Goal: Information Seeking & Learning: Learn about a topic

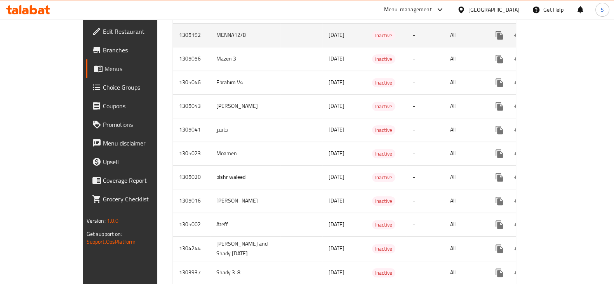
scroll to position [457, 0]
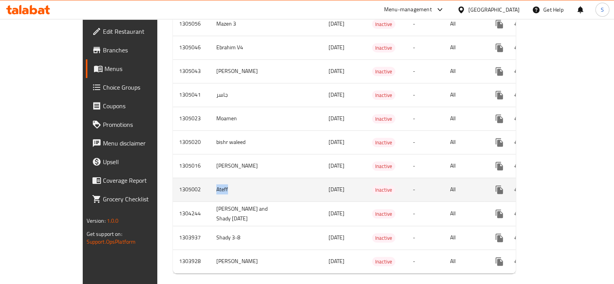
drag, startPoint x: 187, startPoint y: 183, endPoint x: 148, endPoint y: 181, distance: 38.6
click at [173, 181] on tr "1305002 Ateff 11/08/2025 Inactive - All" at bounding box center [372, 190] width 398 height 24
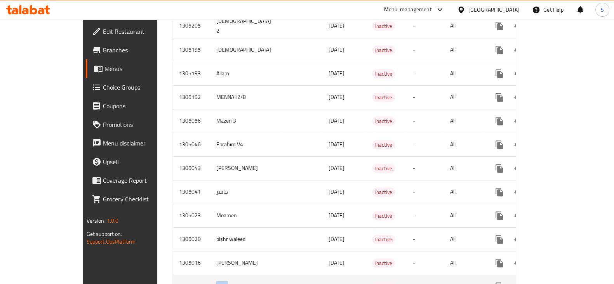
scroll to position [311, 0]
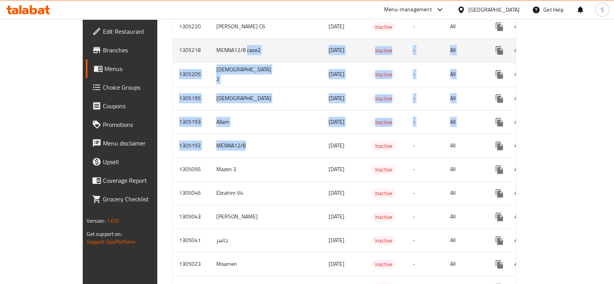
drag, startPoint x: 207, startPoint y: 137, endPoint x: 157, endPoint y: 49, distance: 102.2
click at [173, 49] on tbody "1305263 yassen 3 12/08/2025 Active - All 1305253 Ebrahim V6 12/08/2025 Inactive…" at bounding box center [372, 122] width 398 height 594
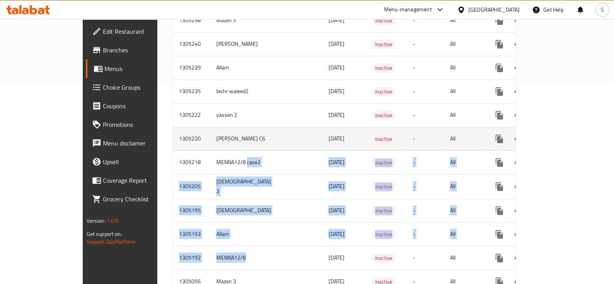
scroll to position [214, 0]
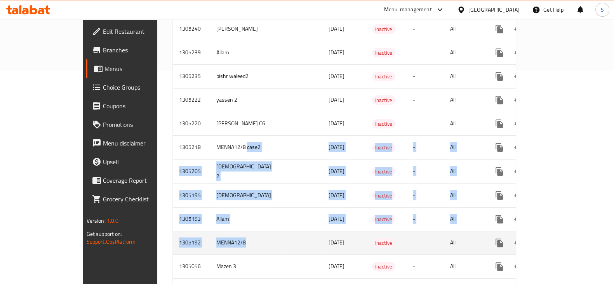
click at [210, 231] on td "MENNA12/8" at bounding box center [245, 243] width 70 height 24
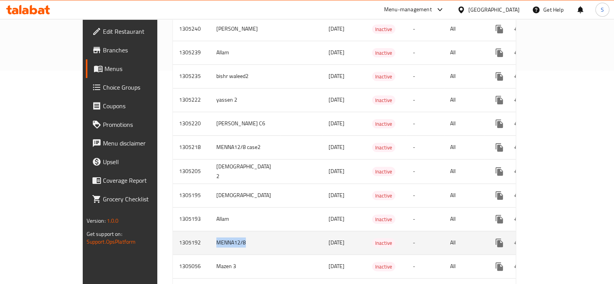
drag, startPoint x: 206, startPoint y: 230, endPoint x: 147, endPoint y: 229, distance: 58.7
click at [173, 231] on tr "1305192 MENNA12/8 12/08/2025 Inactive - All" at bounding box center [372, 243] width 398 height 24
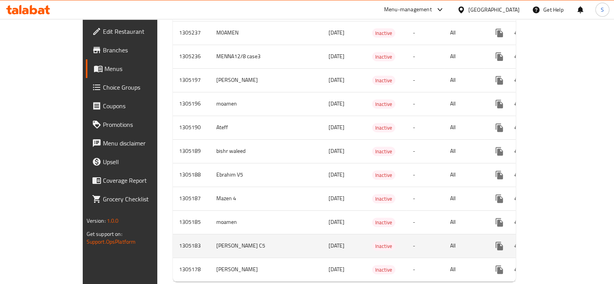
scroll to position [386, 0]
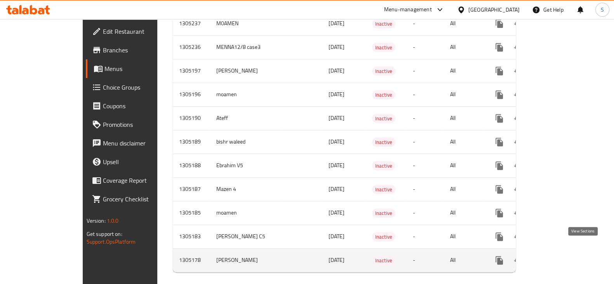
click at [560, 256] on icon "enhanced table" at bounding box center [555, 260] width 9 height 9
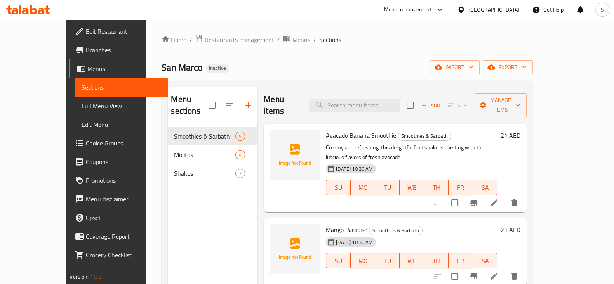
click at [82, 106] on span "Full Menu View" at bounding box center [122, 105] width 80 height 9
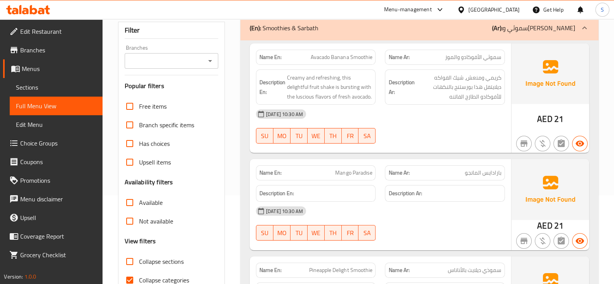
scroll to position [146, 0]
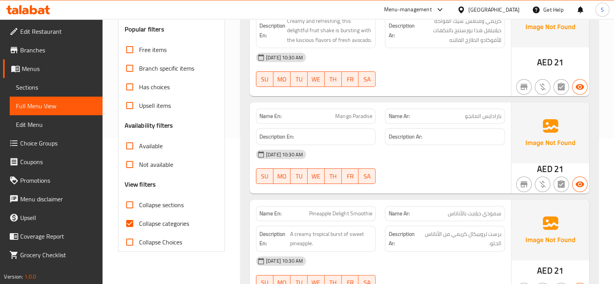
click at [162, 223] on span "Collapse categories" at bounding box center [164, 223] width 50 height 9
click at [139, 223] on input "Collapse categories" at bounding box center [129, 223] width 19 height 19
checkbox input "false"
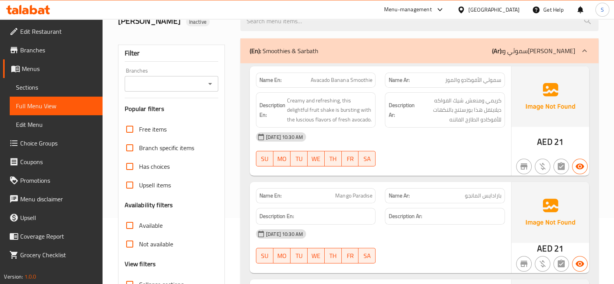
scroll to position [0, 0]
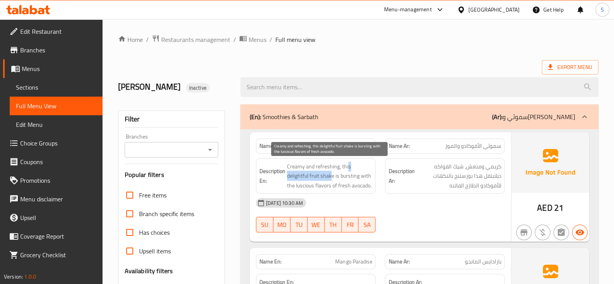
drag, startPoint x: 308, startPoint y: 178, endPoint x: 348, endPoint y: 166, distance: 41.6
click at [348, 166] on span "Creamy and refreshing, this delightful fruit shake is bursting with the lusciou…" at bounding box center [329, 176] width 85 height 29
click at [334, 185] on span "Creamy and refreshing, this delightful fruit shake is bursting with the lusciou…" at bounding box center [329, 176] width 85 height 29
click at [326, 180] on span "Creamy and refreshing, this delightful fruit shake is bursting with the lusciou…" at bounding box center [329, 176] width 85 height 29
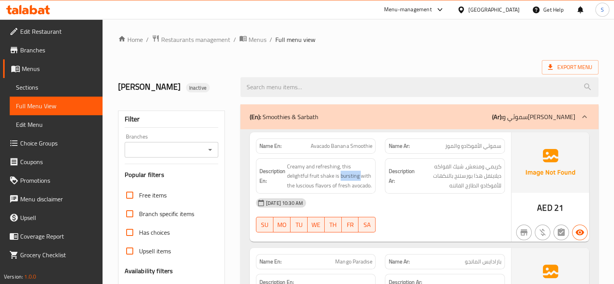
copy span "bursting"
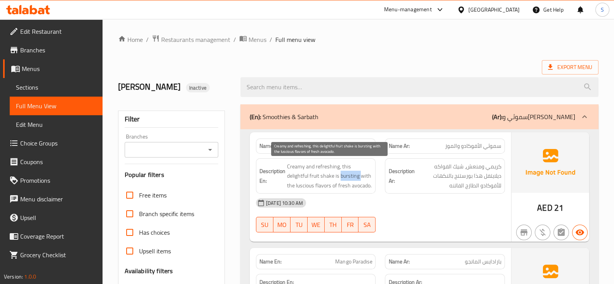
click at [328, 174] on span "Creamy and refreshing, this delightful fruit shake is bursting with the lusciou…" at bounding box center [329, 176] width 85 height 29
click at [356, 185] on span "Creamy and refreshing, this delightful fruit shake is bursting with the lusciou…" at bounding box center [329, 176] width 85 height 29
click at [324, 190] on span "Creamy and refreshing, this delightful fruit shake is bursting with the lusciou…" at bounding box center [329, 176] width 85 height 29
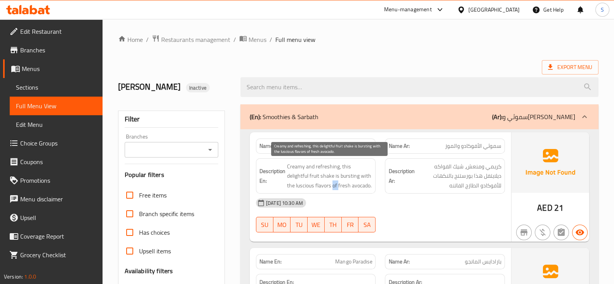
click at [324, 190] on span "Creamy and refreshing, this delightful fruit shake is bursting with the lusciou…" at bounding box center [329, 176] width 85 height 29
click at [316, 187] on span "Creamy and refreshing, this delightful fruit shake is bursting with the lusciou…" at bounding box center [329, 176] width 85 height 29
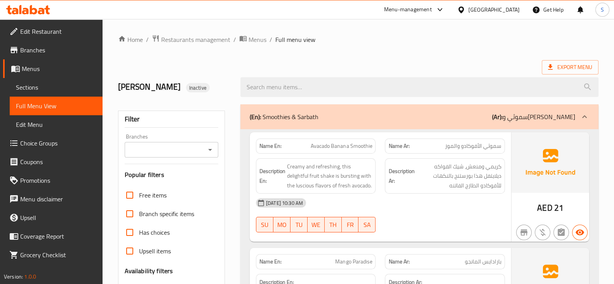
click at [350, 193] on div "Description En: Creamy and refreshing, this delightful fruit shake is bursting …" at bounding box center [316, 177] width 120 height 36
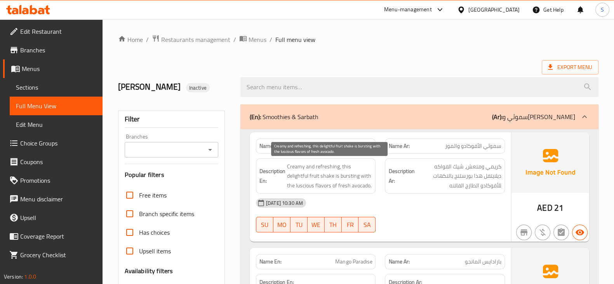
click at [296, 187] on span "Creamy and refreshing, this delightful fruit shake is bursting with the lusciou…" at bounding box center [329, 176] width 85 height 29
copy span "luscious"
click at [305, 189] on span "Creamy and refreshing, this delightful fruit shake is bursting with the lusciou…" at bounding box center [329, 176] width 85 height 29
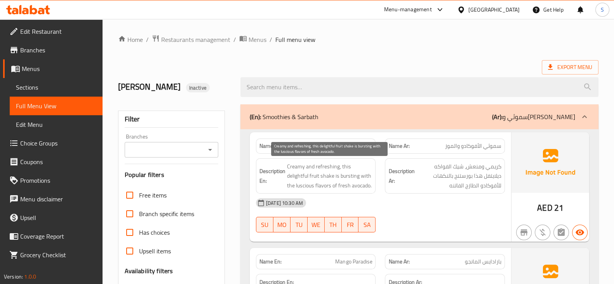
click at [303, 186] on span "Creamy and refreshing, this delightful fruit shake is bursting with the lusciou…" at bounding box center [329, 176] width 85 height 29
click at [330, 173] on span "Creamy and refreshing, this delightful fruit shake is bursting with the lusciou…" at bounding box center [329, 176] width 85 height 29
click at [334, 176] on span "Creamy and refreshing, this delightful fruit shake is bursting with the lusciou…" at bounding box center [329, 176] width 85 height 29
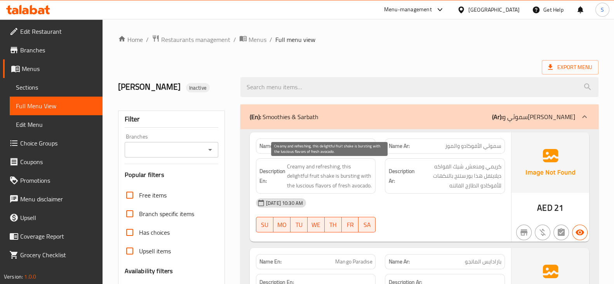
click at [328, 174] on span "Creamy and refreshing, this delightful fruit shake is bursting with the lusciou…" at bounding box center [329, 176] width 85 height 29
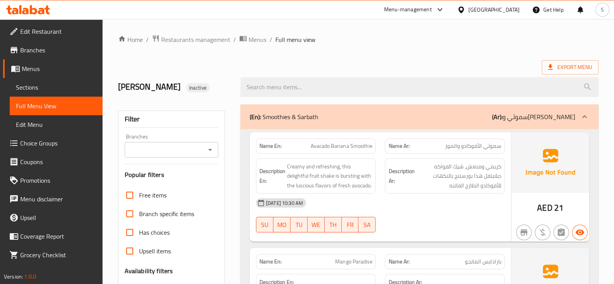
click at [339, 143] on span "Avacado Banana Smoothie" at bounding box center [341, 146] width 61 height 8
click at [338, 143] on span "Avacado Banana Smoothie" at bounding box center [341, 146] width 61 height 8
copy span "Avacado Banana Smoothie"
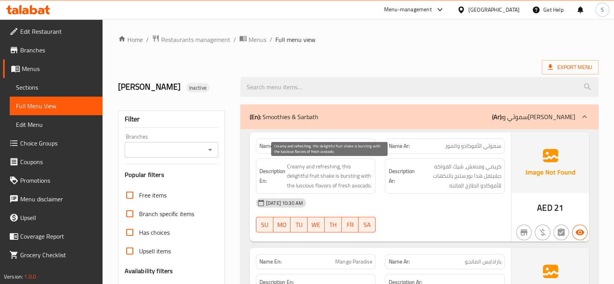
click at [293, 183] on span "Creamy and refreshing, this delightful fruit shake is bursting with the lusciou…" at bounding box center [329, 176] width 85 height 29
copy span "luscious"
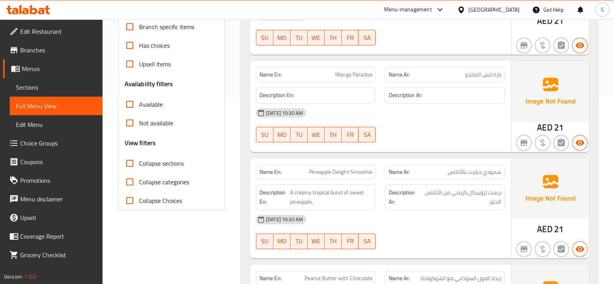
scroll to position [194, 0]
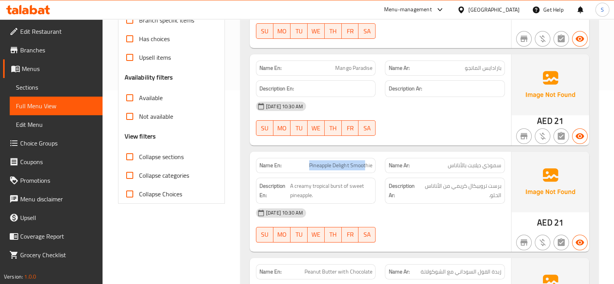
drag, startPoint x: 305, startPoint y: 164, endPoint x: 368, endPoint y: 168, distance: 63.1
click at [368, 168] on p "Name En: Pineapple Delight Smoothie" at bounding box center [316, 166] width 113 height 8
click at [368, 168] on span "Pineapple Delight Smoothie" at bounding box center [340, 166] width 63 height 8
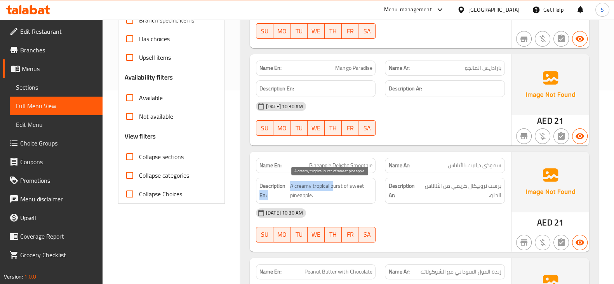
drag, startPoint x: 286, startPoint y: 185, endPoint x: 334, endPoint y: 188, distance: 47.5
click at [334, 188] on h6 "Description En: A creamy tropical burst of sweet pineapple." at bounding box center [316, 190] width 113 height 19
click at [337, 190] on span "A creamy tropical burst of sweet pineapple." at bounding box center [331, 190] width 82 height 19
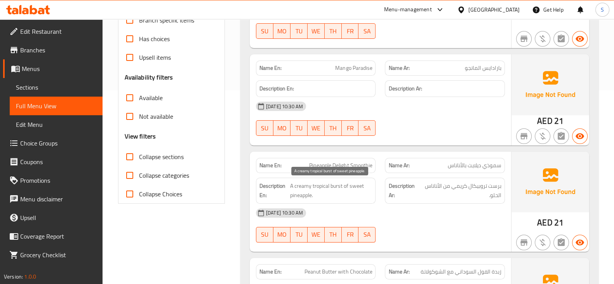
click at [348, 193] on span "A creamy tropical burst of sweet pineapple." at bounding box center [331, 190] width 82 height 19
drag, startPoint x: 326, startPoint y: 183, endPoint x: 314, endPoint y: 178, distance: 13.6
click at [314, 178] on div "Description En: A creamy tropical burst of sweet pineapple." at bounding box center [316, 191] width 120 height 26
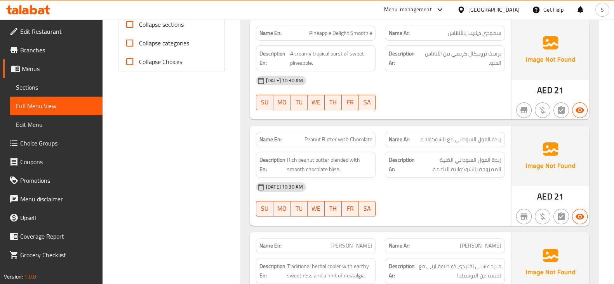
scroll to position [340, 0]
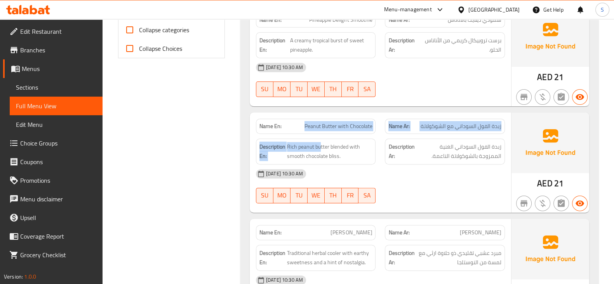
drag, startPoint x: 305, startPoint y: 132, endPoint x: 315, endPoint y: 131, distance: 9.4
click at [319, 137] on div "Name En: Peanut Butter with Chocolate Name Ar: زبدة الفول السوداني مع الشوكولات…" at bounding box center [380, 163] width 261 height 100
click at [315, 131] on div "Name En: Peanut Butter with Chocolate" at bounding box center [316, 126] width 120 height 15
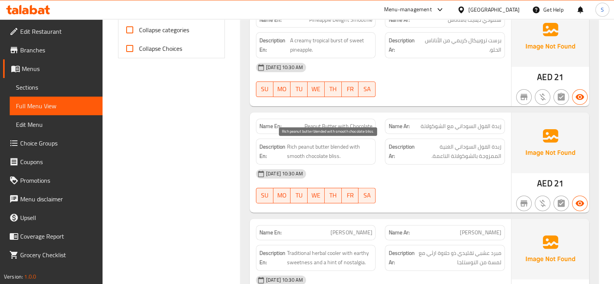
click at [298, 146] on span "Rich peanut butter blended with smooth chocolate bliss." at bounding box center [329, 151] width 85 height 19
click at [298, 145] on span "Rich peanut butter blended with smooth chocolate bliss." at bounding box center [329, 151] width 85 height 19
click at [342, 146] on span "Rich peanut butter blended with smooth chocolate bliss." at bounding box center [329, 151] width 85 height 19
click at [310, 159] on span "Rich peanut butter blended with smooth chocolate bliss." at bounding box center [329, 151] width 85 height 19
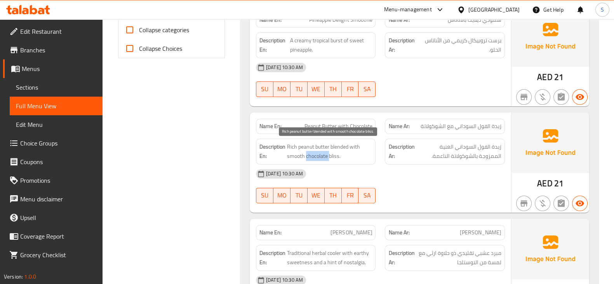
click at [310, 159] on span "Rich peanut butter blended with smooth chocolate bliss." at bounding box center [329, 151] width 85 height 19
click at [328, 150] on span "Rich peanut butter blended with smooth chocolate bliss." at bounding box center [329, 151] width 85 height 19
click at [334, 153] on span "Rich peanut butter blended with smooth chocolate bliss." at bounding box center [329, 151] width 85 height 19
copy span "bliss"
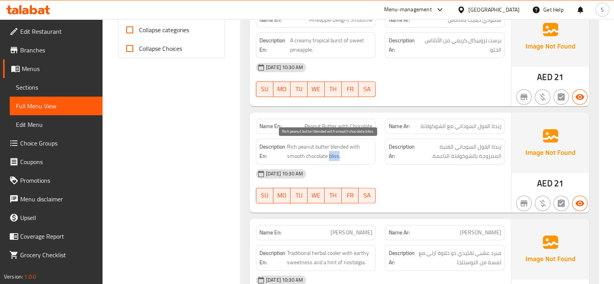
click at [333, 154] on span "Rich peanut butter blended with smooth chocolate bliss." at bounding box center [329, 151] width 85 height 19
click at [339, 155] on span "Rich peanut butter blended with smooth chocolate bliss." at bounding box center [329, 151] width 85 height 19
click at [334, 153] on span "Rich peanut butter blended with smooth chocolate bliss." at bounding box center [329, 151] width 85 height 19
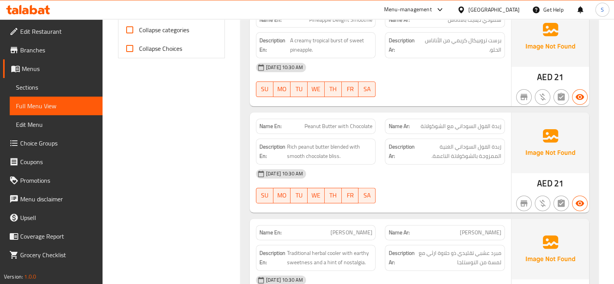
click at [326, 122] on span "Peanut Butter with Chocolate" at bounding box center [339, 126] width 68 height 8
copy span "Peanut Butter with Chocolate"
click at [317, 126] on span "Peanut Butter with Chocolate" at bounding box center [339, 126] width 68 height 8
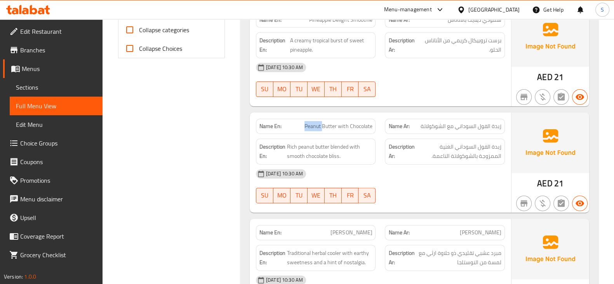
click at [317, 126] on span "Peanut Butter with Chocolate" at bounding box center [339, 126] width 68 height 8
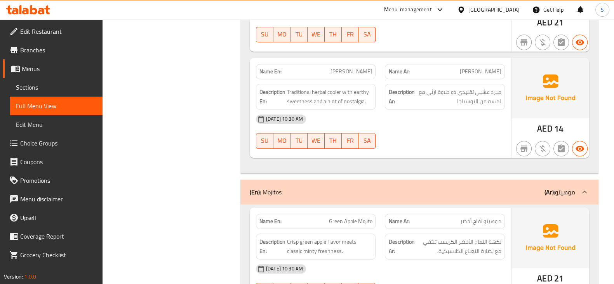
scroll to position [486, 0]
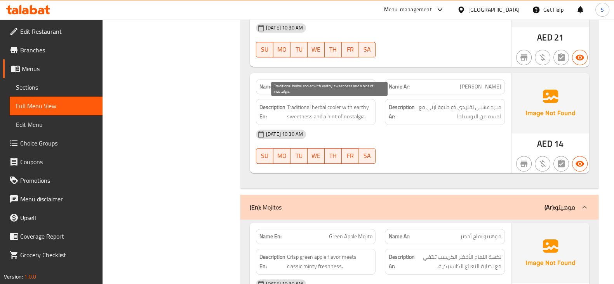
click at [335, 109] on span "Traditional herbal cooler with earthy sweetness and a hint of nostalgia." at bounding box center [329, 112] width 85 height 19
click at [316, 104] on span "Traditional herbal cooler with earthy sweetness and a hint of nostalgia." at bounding box center [329, 112] width 85 height 19
click at [297, 108] on span "Traditional herbal cooler with earthy sweetness and a hint of nostalgia." at bounding box center [329, 112] width 85 height 19
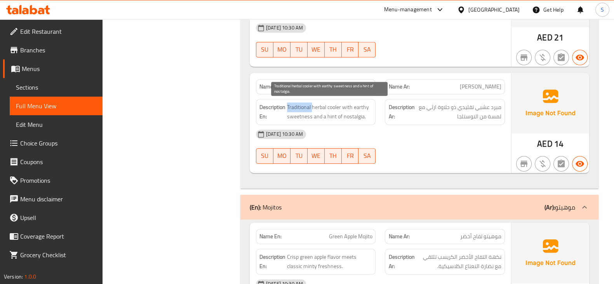
click at [297, 108] on span "Traditional herbal cooler with earthy sweetness and a hint of nostalgia." at bounding box center [329, 112] width 85 height 19
click at [346, 108] on span "Traditional herbal cooler with earthy sweetness and a hint of nostalgia." at bounding box center [329, 112] width 85 height 19
click at [361, 106] on span "Traditional herbal cooler with earthy sweetness and a hint of nostalgia." at bounding box center [329, 112] width 85 height 19
click at [300, 116] on span "Traditional herbal cooler with earthy sweetness and a hint of nostalgia." at bounding box center [329, 112] width 85 height 19
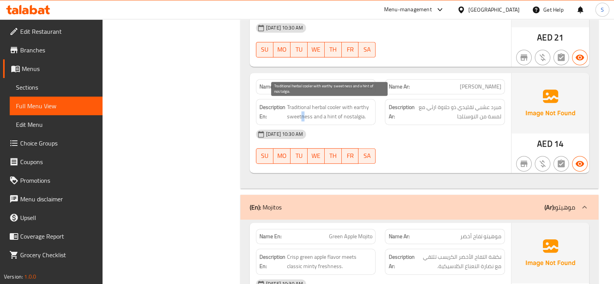
click at [300, 116] on span "Traditional herbal cooler with earthy sweetness and a hint of nostalgia." at bounding box center [329, 112] width 85 height 19
drag, startPoint x: 321, startPoint y: 115, endPoint x: 335, endPoint y: 121, distance: 15.0
click at [335, 121] on div "Description En: Traditional herbal cooler with earthy sweetness and a hint of n…" at bounding box center [316, 112] width 120 height 26
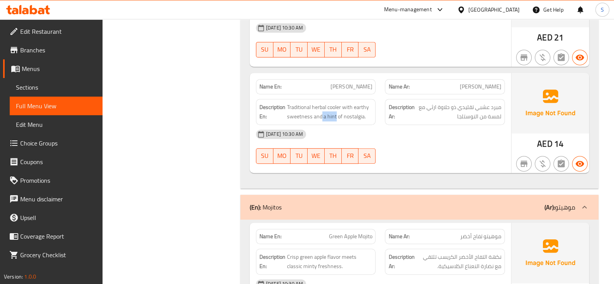
click at [335, 121] on div "Description En: Traditional herbal cooler with earthy sweetness and a hint of n…" at bounding box center [316, 112] width 120 height 26
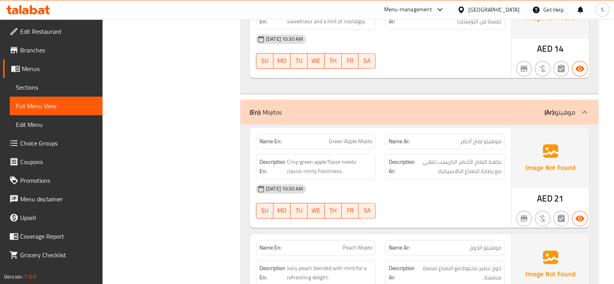
scroll to position [583, 0]
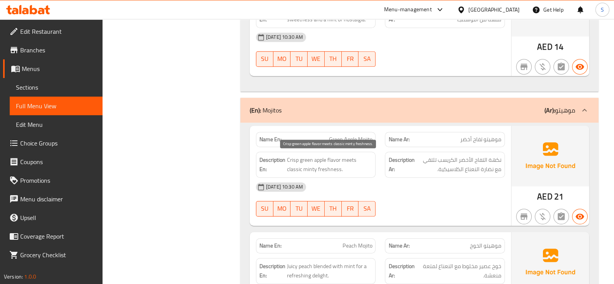
click at [332, 163] on span "Crisp green apple flavor meets classic minty freshness." at bounding box center [329, 164] width 85 height 19
click at [319, 158] on span "Crisp green apple flavor meets classic minty freshness." at bounding box center [329, 164] width 85 height 19
click at [297, 162] on span "Crisp green apple flavor meets classic minty freshness." at bounding box center [329, 164] width 85 height 19
click at [290, 159] on span "Crisp green apple flavor meets classic minty freshness." at bounding box center [329, 164] width 85 height 19
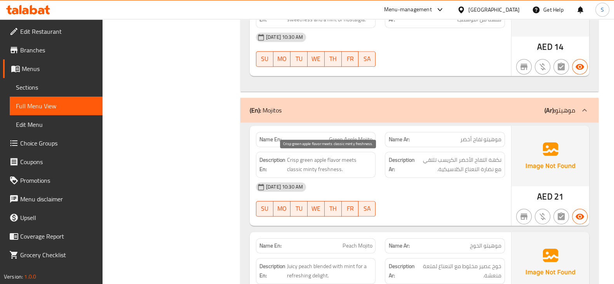
click at [301, 171] on span "Crisp green apple flavor meets classic minty freshness." at bounding box center [329, 164] width 85 height 19
click at [295, 168] on span "Crisp green apple flavor meets classic minty freshness." at bounding box center [329, 164] width 85 height 19
click at [313, 171] on span "Crisp green apple flavor meets classic minty freshness." at bounding box center [329, 164] width 85 height 19
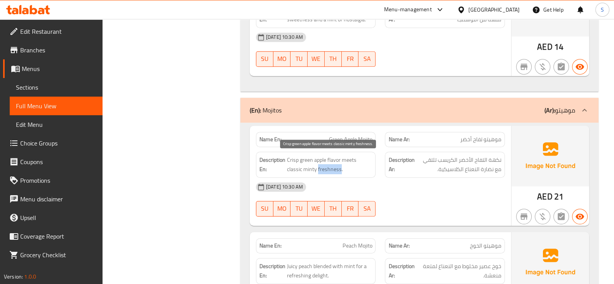
click at [313, 171] on span "Crisp green apple flavor meets classic minty freshness." at bounding box center [329, 164] width 85 height 19
copy span "freshness"
click at [344, 160] on span "Crisp green apple flavor meets classic minty freshness." at bounding box center [329, 164] width 85 height 19
click at [315, 167] on span "Crisp green apple flavor meets classic minty freshness." at bounding box center [329, 164] width 85 height 19
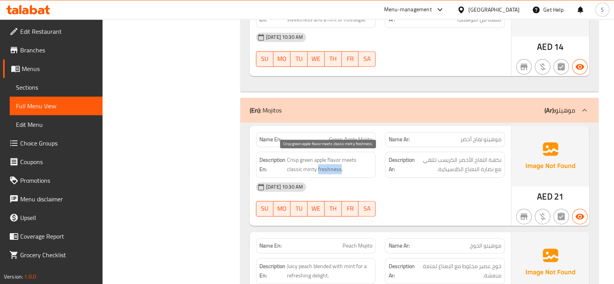
click at [317, 170] on span "Crisp green apple flavor meets classic minty freshness." at bounding box center [329, 164] width 85 height 19
click at [288, 158] on span "Crisp green apple flavor meets classic minty freshness." at bounding box center [329, 164] width 85 height 19
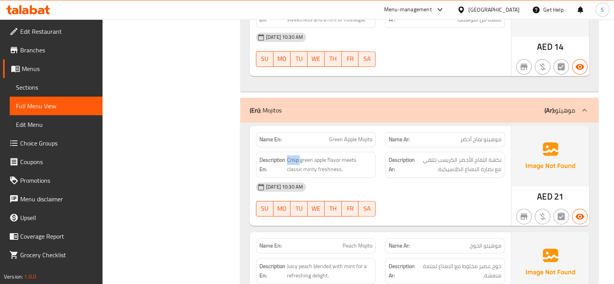
scroll to position [680, 0]
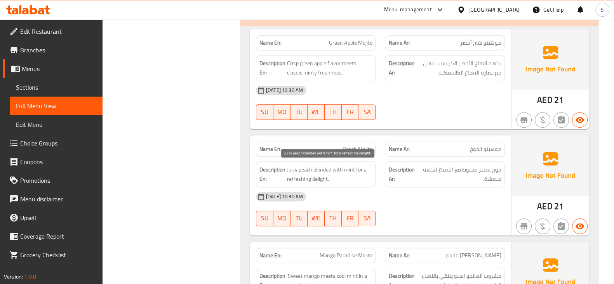
click at [304, 170] on span "Juicy peach blended with mint for a refreshing delight." at bounding box center [329, 174] width 85 height 19
click at [292, 172] on span "Juicy peach blended with mint for a refreshing delight." at bounding box center [329, 174] width 85 height 19
click at [303, 169] on span "Juicy peach blended with mint for a refreshing delight." at bounding box center [329, 174] width 85 height 19
click at [293, 166] on span "Juicy peach blended with mint for a refreshing delight." at bounding box center [329, 174] width 85 height 19
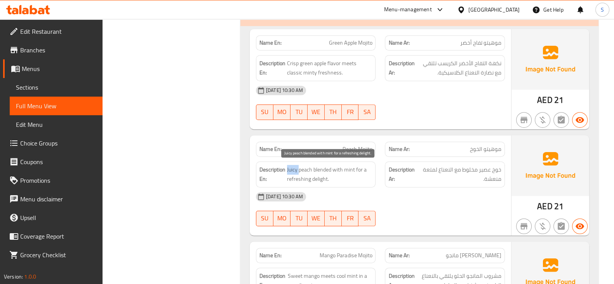
click at [293, 166] on span "Juicy peach blended with mint for a refreshing delight." at bounding box center [329, 174] width 85 height 19
click at [306, 170] on span "Juicy peach blended with mint for a refreshing delight." at bounding box center [329, 174] width 85 height 19
click at [297, 166] on span "Juicy peach blended with mint for a refreshing delight." at bounding box center [329, 174] width 85 height 19
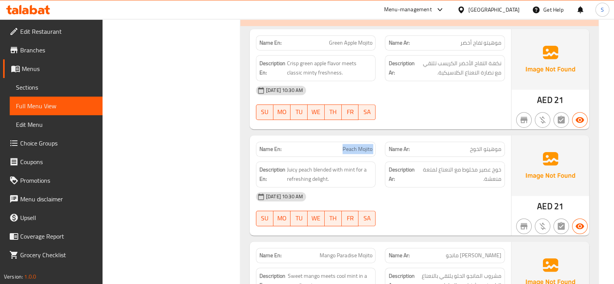
copy span "Peach Mojito"
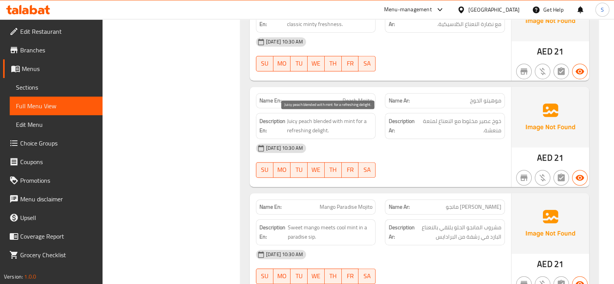
click at [337, 124] on span "Juicy peach blended with mint for a refreshing delight." at bounding box center [329, 126] width 85 height 19
click at [315, 128] on span "Juicy peach blended with mint for a refreshing delight." at bounding box center [329, 126] width 85 height 19
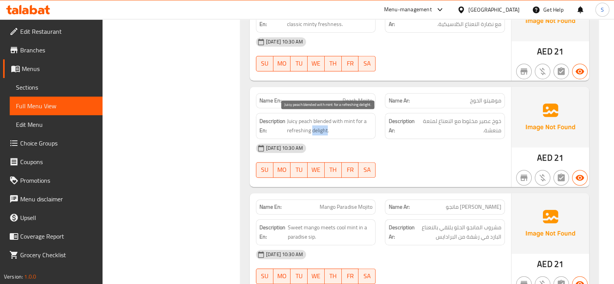
click at [315, 128] on span "Juicy peach blended with mint for a refreshing delight." at bounding box center [329, 126] width 85 height 19
copy span "delight"
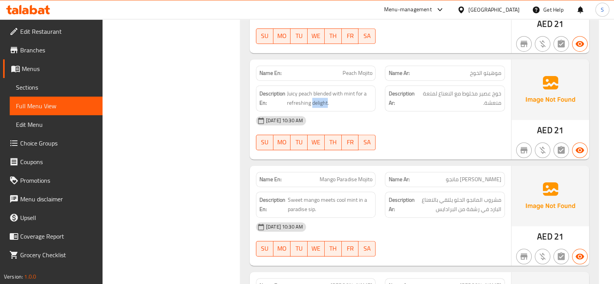
scroll to position [777, 0]
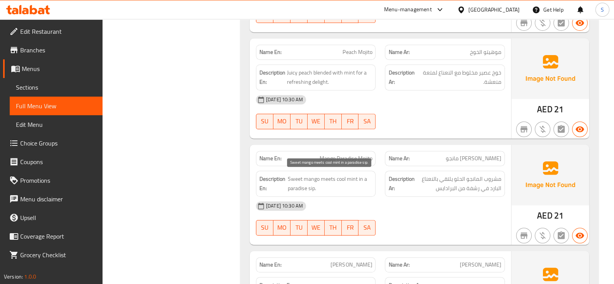
click at [327, 179] on span "Sweet mango meets cool mint in a paradise sip." at bounding box center [330, 183] width 84 height 19
click at [319, 178] on span "Sweet mango meets cool mint in a paradise sip." at bounding box center [330, 183] width 84 height 19
click at [354, 175] on span "Sweet mango meets cool mint in a paradise sip." at bounding box center [330, 183] width 84 height 19
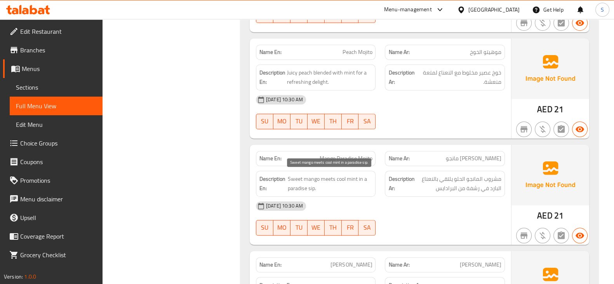
click at [356, 190] on span "Sweet mango meets cool mint in a paradise sip." at bounding box center [330, 183] width 84 height 19
drag, startPoint x: 319, startPoint y: 178, endPoint x: 299, endPoint y: 182, distance: 20.7
click at [299, 182] on span "Sweet mango meets cool mint in a paradise sip." at bounding box center [330, 183] width 84 height 19
click at [332, 188] on span "Sweet mango meets cool mint in a paradise sip." at bounding box center [330, 183] width 84 height 19
click at [339, 179] on span "Sweet mango meets cool mint in a paradise sip." at bounding box center [330, 183] width 84 height 19
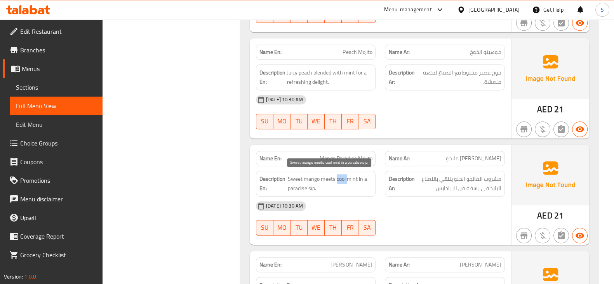
click at [339, 179] on span "Sweet mango meets cool mint in a paradise sip." at bounding box center [330, 183] width 84 height 19
copy span "cool"
click at [312, 190] on span "Sweet mango meets cool mint in a paradise sip." at bounding box center [330, 183] width 84 height 19
click at [333, 186] on span "Sweet mango meets cool mint in a paradise sip." at bounding box center [330, 183] width 84 height 19
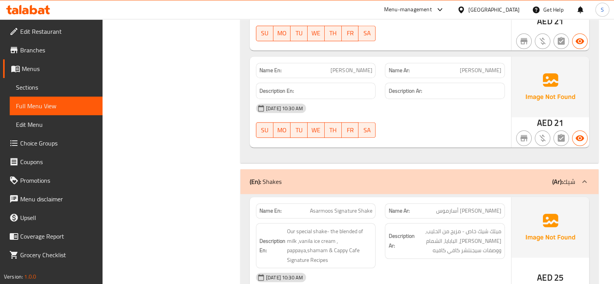
scroll to position [1020, 0]
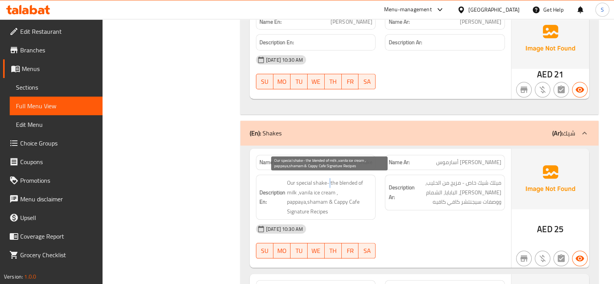
click at [331, 181] on span "Our special shake- the blended of milk ,vanila ice cream , pappaya,shamam & Cap…" at bounding box center [329, 197] width 85 height 38
click at [337, 183] on span "Our special shake- the blended of milk ,vanila ice cream , pappaya,shamam & Cap…" at bounding box center [329, 197] width 85 height 38
click at [293, 180] on span "Our special shake- the blended of milk ,vanila ice cream , pappaya,shamam & Cap…" at bounding box center [329, 197] width 85 height 38
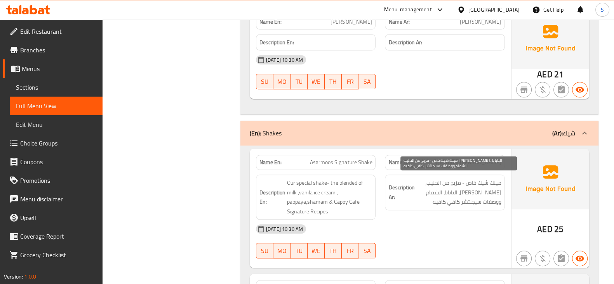
drag, startPoint x: 486, startPoint y: 184, endPoint x: 451, endPoint y: 184, distance: 35.0
click at [456, 184] on span "ميلك شيك خاص - مزيج من الحليب، آيس كريم الفانيليا، البابايا، الشمام ووصفات سيجن…" at bounding box center [458, 192] width 85 height 29
click at [443, 187] on span "ميلك شيك خاص - مزيج من الحليب، آيس كريم الفانيليا، البابايا، الشمام ووصفات سيجن…" at bounding box center [458, 192] width 85 height 29
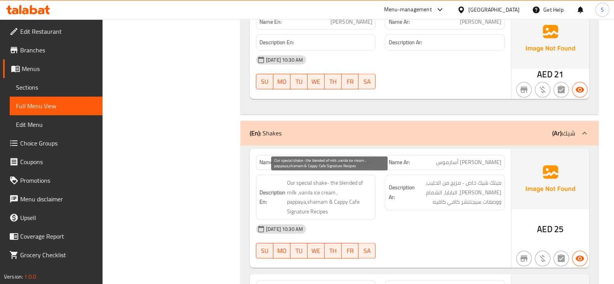
click at [289, 188] on span "Our special shake- the blended of milk ,vanila ice cream , pappaya,shamam & Cap…" at bounding box center [329, 197] width 85 height 38
click at [294, 197] on span "Our special shake- the blended of milk ,vanila ice cream , pappaya,shamam & Cap…" at bounding box center [329, 197] width 85 height 38
click at [314, 199] on span "Our special shake- the blended of milk ,vanila ice cream , pappaya,shamam & Cap…" at bounding box center [329, 197] width 85 height 38
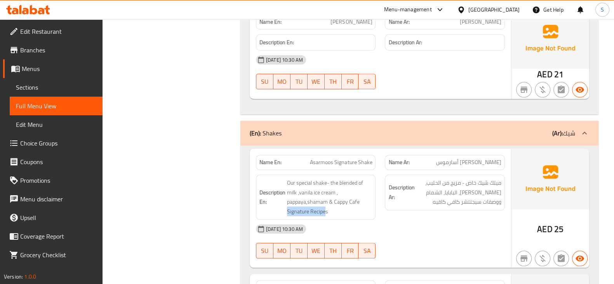
drag, startPoint x: 326, startPoint y: 209, endPoint x: 282, endPoint y: 213, distance: 43.3
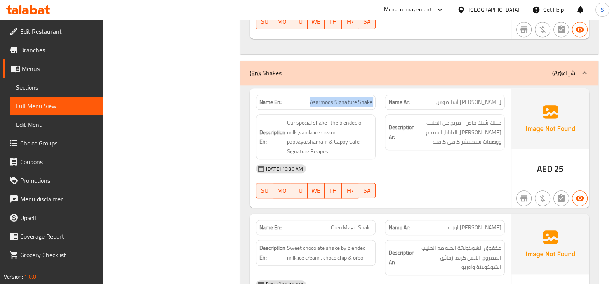
scroll to position [1214, 0]
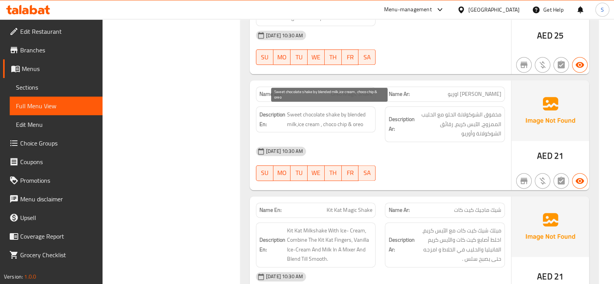
click at [332, 110] on span "Sweet chocolate shake by blended milk,ice cream , choco chip & oreo" at bounding box center [329, 119] width 85 height 19
click at [306, 113] on span "Sweet chocolate shake by blended milk,ice cream , choco chip & oreo" at bounding box center [329, 119] width 85 height 19
click at [298, 113] on span "Sweet chocolate shake by blended milk,ice cream , choco chip & oreo" at bounding box center [329, 119] width 85 height 19
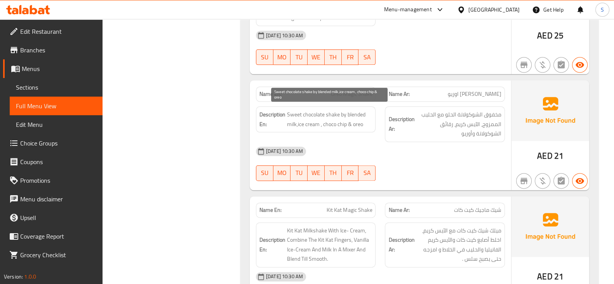
click at [296, 124] on span "Sweet chocolate shake by blended milk,ice cream , choco chip & oreo" at bounding box center [329, 119] width 85 height 19
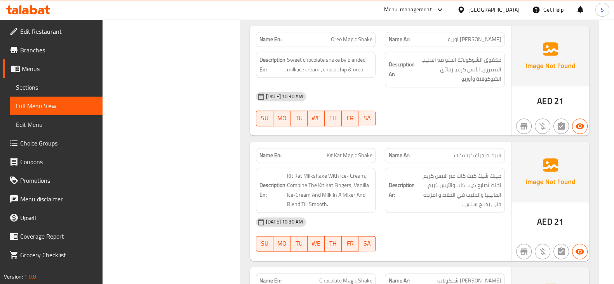
scroll to position [1311, 0]
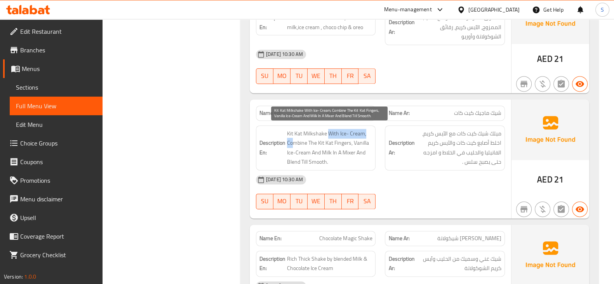
drag, startPoint x: 328, startPoint y: 129, endPoint x: 292, endPoint y: 144, distance: 39.0
click at [292, 144] on span "Kit Kat Milkshake With Ice- Cream, Combine The Kit Kat Fingers, Vanilla Ice-Cre…" at bounding box center [329, 148] width 85 height 38
click at [294, 139] on span "Kit Kat Milkshake With Ice- Cream, Combine The Kit Kat Fingers, Vanilla Ice-Cre…" at bounding box center [329, 148] width 85 height 38
click at [336, 136] on span "Kit Kat Milkshake With Ice- Cream, Combine The Kit Kat Fingers, Vanilla Ice-Cre…" at bounding box center [329, 148] width 85 height 38
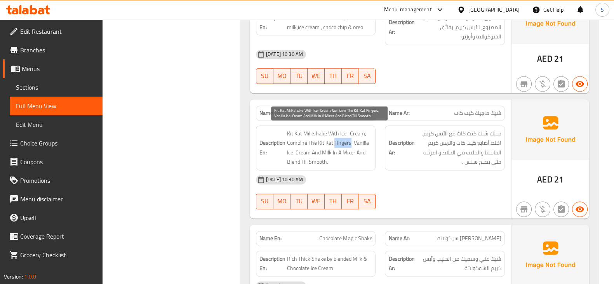
click at [336, 136] on span "Kit Kat Milkshake With Ice- Cream, Combine The Kit Kat Fingers, Vanilla Ice-Cre…" at bounding box center [329, 148] width 85 height 38
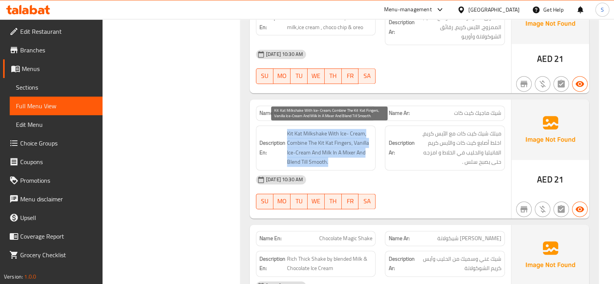
click at [336, 136] on span "Kit Kat Milkshake With Ice- Cream, Combine The Kit Kat Fingers, Vanilla Ice-Cre…" at bounding box center [329, 148] width 85 height 38
click at [326, 132] on span "Kit Kat Milkshake With Ice- Cream, Combine The Kit Kat Fingers, Vanilla Ice-Cre…" at bounding box center [329, 148] width 85 height 38
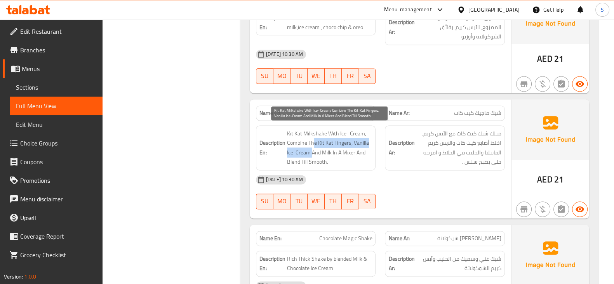
drag, startPoint x: 312, startPoint y: 138, endPoint x: 312, endPoint y: 152, distance: 14.4
click at [312, 152] on span "Kit Kat Milkshake With Ice- Cream, Combine The Kit Kat Fingers, Vanilla Ice-Cre…" at bounding box center [329, 148] width 85 height 38
click at [311, 153] on span "Kit Kat Milkshake With Ice- Cream, Combine The Kit Kat Fingers, Vanilla Ice-Cre…" at bounding box center [329, 148] width 85 height 38
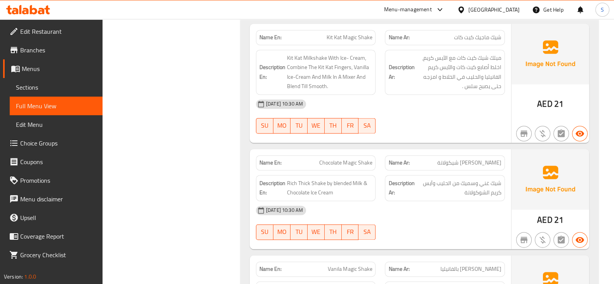
scroll to position [1408, 0]
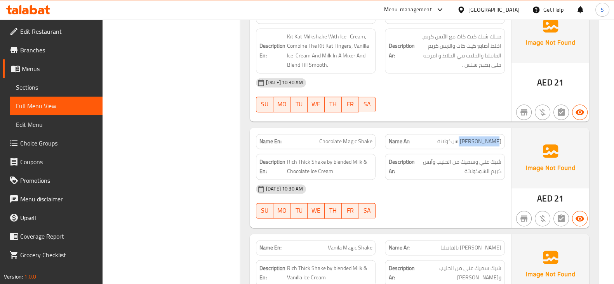
drag, startPoint x: 499, startPoint y: 139, endPoint x: 461, endPoint y: 141, distance: 38.1
click at [293, 161] on span "Rich Thick Shake by blended Milk & Chocolate Ice Cream" at bounding box center [329, 166] width 85 height 19
click at [311, 157] on span "Rich Thick Shake by blended Milk & Chocolate Ice Cream" at bounding box center [329, 166] width 85 height 19
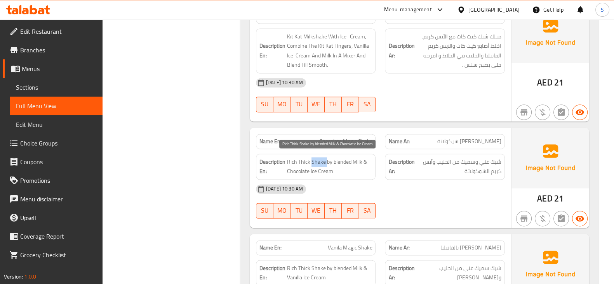
click at [311, 157] on span "Rich Thick Shake by blended Milk & Chocolate Ice Cream" at bounding box center [329, 166] width 85 height 19
click at [306, 157] on span "Rich Thick Shake by blended Milk & Chocolate Ice Cream" at bounding box center [329, 166] width 85 height 19
drag, startPoint x: 322, startPoint y: 160, endPoint x: 336, endPoint y: 159, distance: 14.1
click at [336, 159] on span "Rich Thick Shake by blended Milk & Chocolate Ice Cream" at bounding box center [329, 166] width 85 height 19
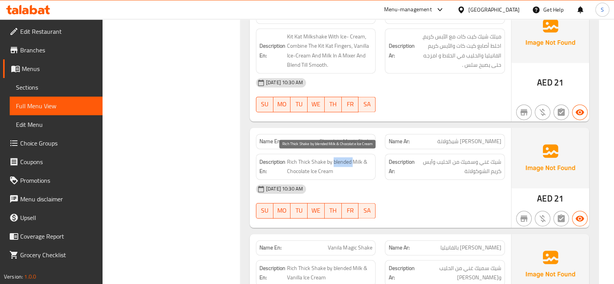
click at [336, 159] on span "Rich Thick Shake by blended Milk & Chocolate Ice Cream" at bounding box center [329, 166] width 85 height 19
click at [352, 166] on span "Rich Thick Shake by blended Milk & Chocolate Ice Cream" at bounding box center [329, 166] width 85 height 19
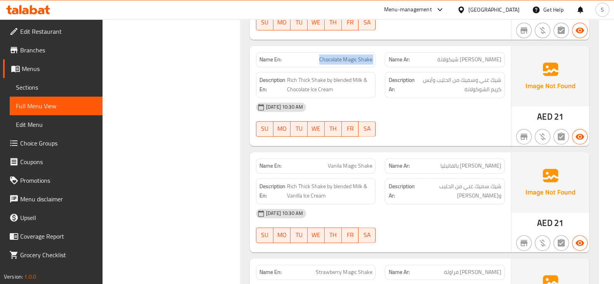
scroll to position [1505, 0]
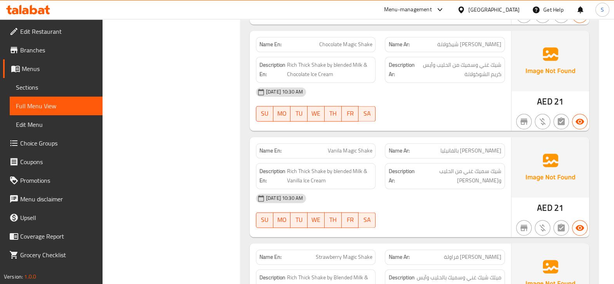
click at [355, 169] on span "Rich Thick Shake by blended Milk & Vanilla Ice Cream" at bounding box center [329, 176] width 85 height 19
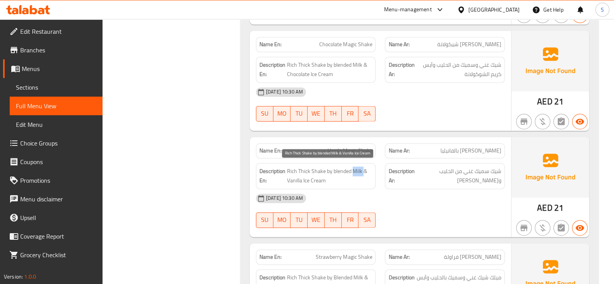
click at [355, 169] on span "Rich Thick Shake by blended Milk & Vanilla Ice Cream" at bounding box center [329, 176] width 85 height 19
click at [321, 172] on span "Rich Thick Shake by blended Milk & Vanilla Ice Cream" at bounding box center [329, 176] width 85 height 19
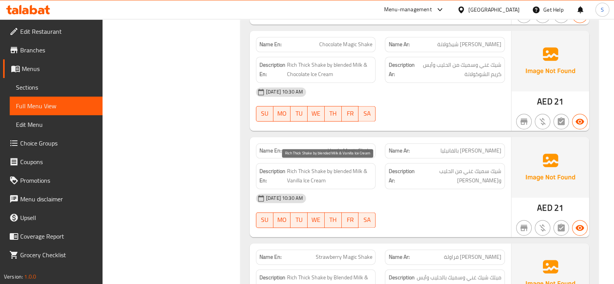
click at [330, 175] on span "Rich Thick Shake by blended Milk & Vanilla Ice Cream" at bounding box center [329, 176] width 85 height 19
click at [351, 168] on span "Rich Thick Shake by blended Milk & Vanilla Ice Cream" at bounding box center [329, 176] width 85 height 19
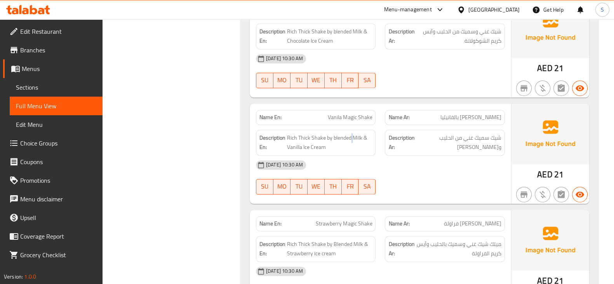
scroll to position [1554, 0]
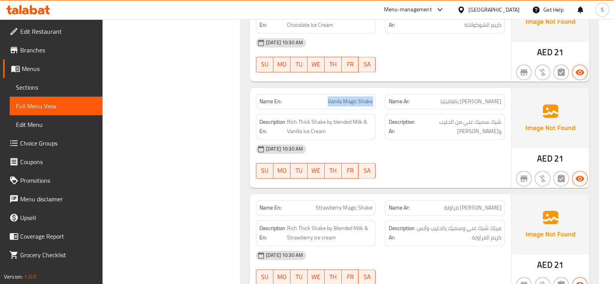
scroll to position [1651, 0]
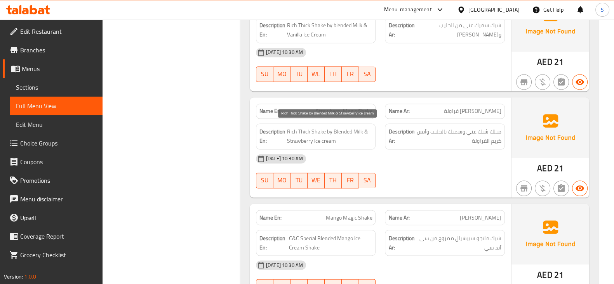
click at [321, 129] on span "Rich Thick Shake by Blended Milk & Strawberry ice cream" at bounding box center [329, 136] width 85 height 19
click at [302, 132] on span "Rich Thick Shake by Blended Milk & Strawberry ice cream" at bounding box center [329, 136] width 85 height 19
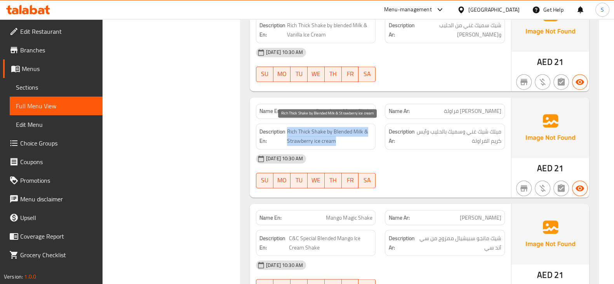
click at [311, 136] on span "Rich Thick Shake by Blended Milk & Strawberry ice cream" at bounding box center [329, 136] width 85 height 19
drag, startPoint x: 330, startPoint y: 127, endPoint x: 347, endPoint y: 133, distance: 17.7
click at [347, 133] on span "Rich Thick Shake by Blended Milk & Strawberry ice cream" at bounding box center [329, 136] width 85 height 19
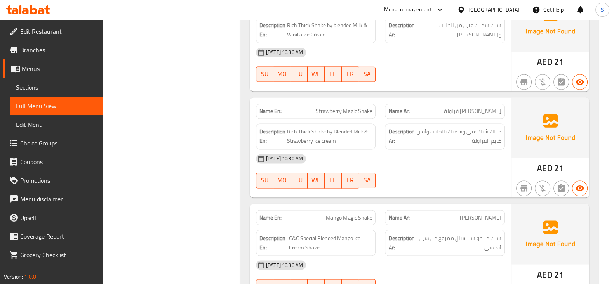
click at [346, 110] on span "Strawberry Magic Shake" at bounding box center [344, 111] width 56 height 8
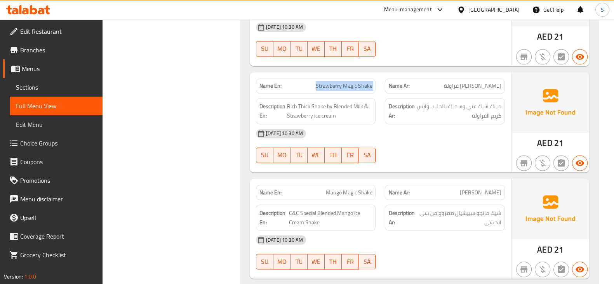
scroll to position [1698, 0]
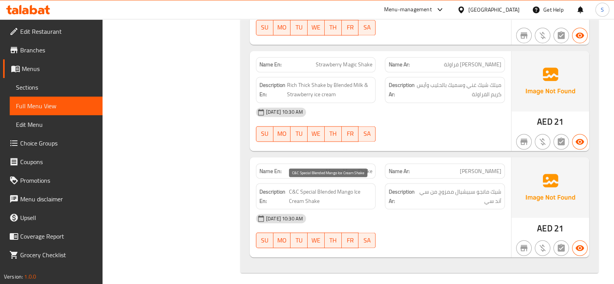
click at [310, 187] on span "C&C Special Blended Mango Ice Cream Shake" at bounding box center [331, 196] width 84 height 19
click at [309, 187] on span "C&C Special Blended Mango Ice Cream Shake" at bounding box center [331, 196] width 84 height 19
click at [336, 188] on span "C&C Special Blended Mango Ice Cream Shake" at bounding box center [331, 196] width 84 height 19
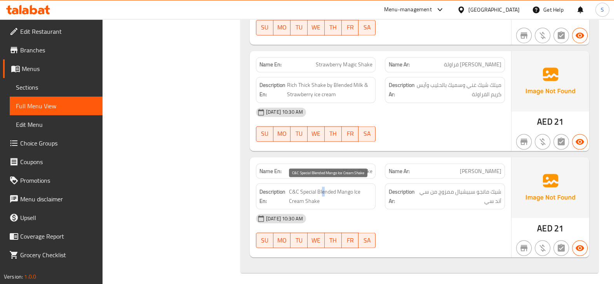
click at [322, 190] on span "C&C Special Blended Mango Ice Cream Shake" at bounding box center [331, 196] width 84 height 19
click at [328, 196] on span "C&C Special Blended Mango Ice Cream Shake" at bounding box center [331, 196] width 84 height 19
click at [349, 157] on div "Name En: Mango Magic Shake Name Ar: شيك ماجيك مانجو Description En: C&C Special…" at bounding box center [380, 207] width 261 height 100
click at [354, 167] on span "Mango Magic Shake" at bounding box center [349, 171] width 46 height 8
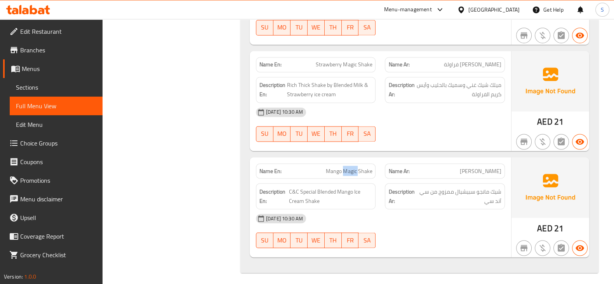
click at [354, 167] on span "Mango Magic Shake" at bounding box center [349, 171] width 46 height 8
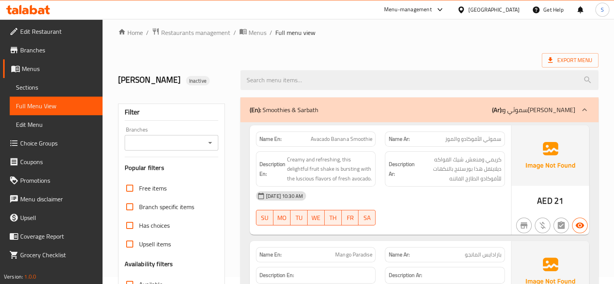
scroll to position [0, 0]
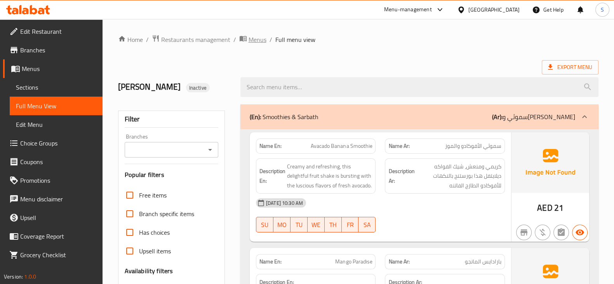
click at [254, 44] on span "Menus" at bounding box center [258, 39] width 18 height 9
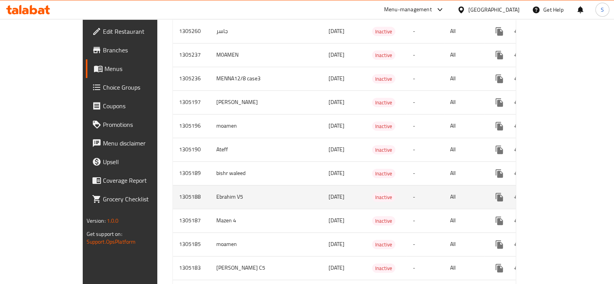
scroll to position [410, 0]
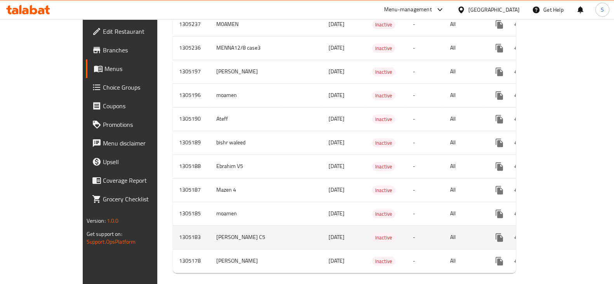
click at [565, 228] on link "enhanced table" at bounding box center [555, 237] width 19 height 19
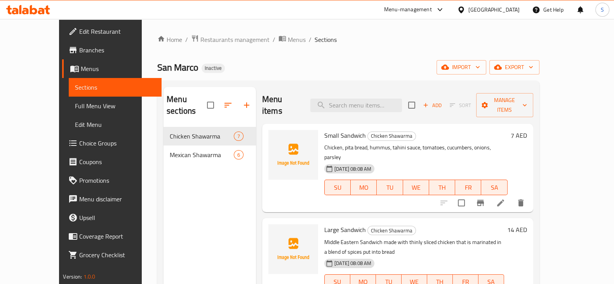
click at [75, 106] on span "Full Menu View" at bounding box center [115, 105] width 80 height 9
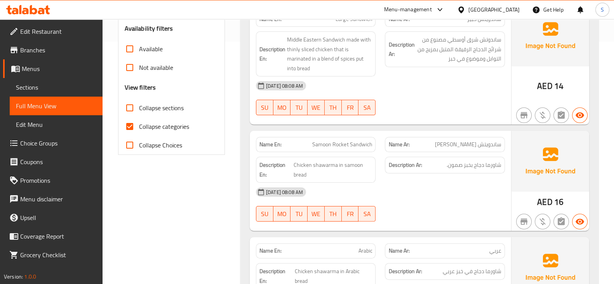
click at [156, 124] on span "Collapse categories" at bounding box center [164, 126] width 50 height 9
click at [139, 124] on input "Collapse categories" at bounding box center [129, 126] width 19 height 19
checkbox input "false"
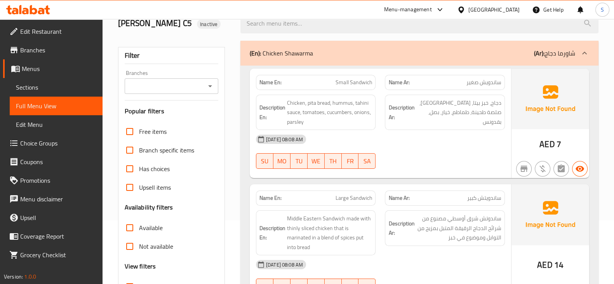
scroll to position [48, 0]
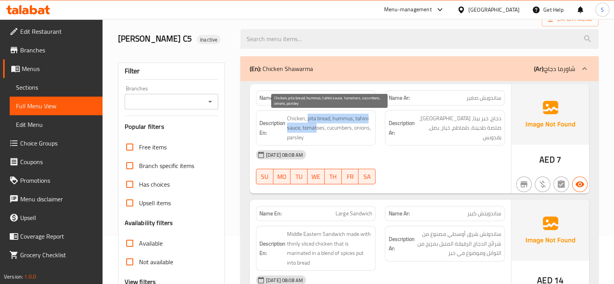
drag, startPoint x: 307, startPoint y: 122, endPoint x: 317, endPoint y: 127, distance: 11.6
click at [317, 127] on span "Chicken, pita bread, hummus, tahini sauce, tomatoes, cucumbers, onions, parsley" at bounding box center [329, 128] width 85 height 29
drag, startPoint x: 317, startPoint y: 127, endPoint x: 325, endPoint y: 119, distance: 11.0
click at [317, 127] on span "Chicken, pita bread, hummus, tahini sauce, tomatoes, cucumbers, onions, parsley" at bounding box center [329, 128] width 85 height 29
click at [343, 115] on span "Chicken, pita bread, hummus, tahini sauce, tomatoes, cucumbers, onions, parsley" at bounding box center [329, 128] width 85 height 29
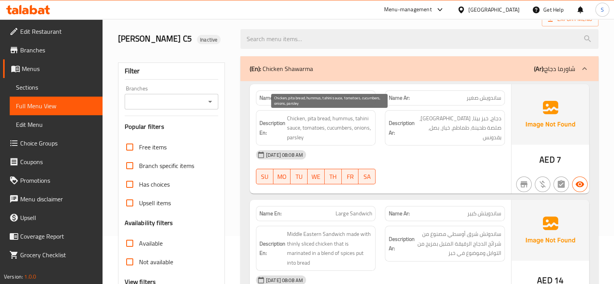
click at [315, 127] on span "Chicken, pita bread, hummus, tahini sauce, tomatoes, cucumbers, onions, parsley" at bounding box center [329, 128] width 85 height 29
click at [314, 127] on span "Chicken, pita bread, hummus, tahini sauce, tomatoes, cucumbers, onions, parsley" at bounding box center [329, 128] width 85 height 29
click at [332, 125] on span "Chicken, pita bread, hummus, tahini sauce, tomatoes, cucumbers, onions, parsley" at bounding box center [329, 128] width 85 height 29
click at [352, 129] on span "Chicken, pita bread, hummus, tahini sauce, tomatoes, cucumbers, onions, parsley" at bounding box center [329, 128] width 85 height 29
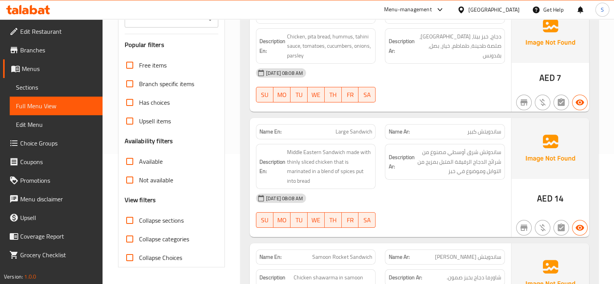
scroll to position [146, 0]
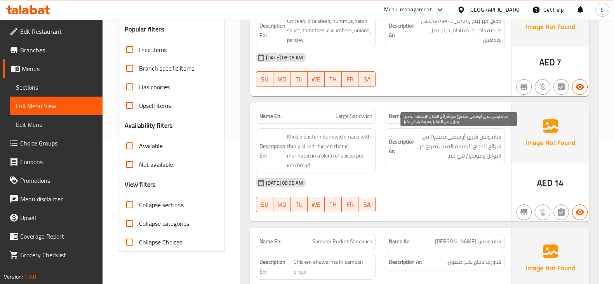
click at [500, 132] on span "ساندوتش شرق أوسطي مصنوع من شرائح الدجاج الرقيقة المتبل بمزيج من التوابل وموضوع …" at bounding box center [458, 146] width 85 height 29
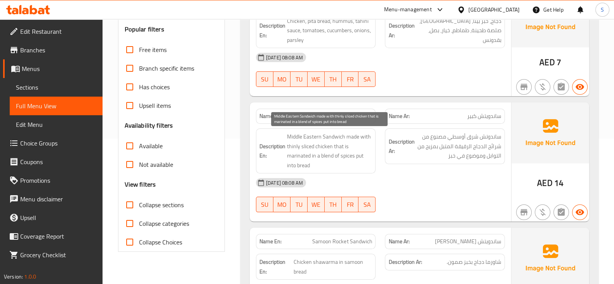
click at [304, 137] on span "Middle Eastern Sandwich made with thinly sliced chicken that is marinated in a …" at bounding box center [329, 151] width 85 height 38
click at [324, 146] on span "Middle Eastern Sandwich made with thinly sliced chicken that is marinated in a …" at bounding box center [329, 151] width 85 height 38
click at [307, 148] on span "Middle Eastern Sandwich made with thinly sliced chicken that is marinated in a …" at bounding box center [329, 151] width 85 height 38
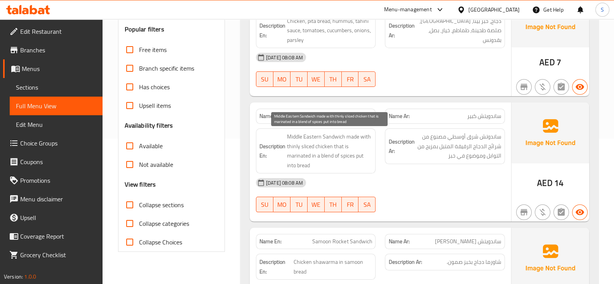
click at [297, 146] on span "Middle Eastern Sandwich made with thinly sliced chicken that is marinated in a …" at bounding box center [329, 151] width 85 height 38
click at [326, 145] on span "Middle Eastern Sandwich made with thinly sliced chicken that is marinated in a …" at bounding box center [329, 151] width 85 height 38
click at [338, 144] on span "Middle Eastern Sandwich made with thinly sliced chicken that is marinated in a …" at bounding box center [329, 151] width 85 height 38
click at [346, 147] on span "Middle Eastern Sandwich made with thinly sliced chicken that is marinated in a …" at bounding box center [329, 151] width 85 height 38
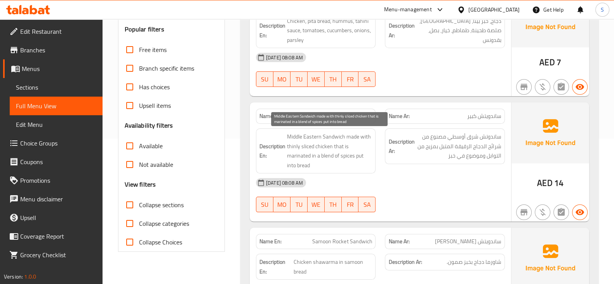
click at [305, 154] on span "Middle Eastern Sandwich made with thinly sliced chicken that is marinated in a …" at bounding box center [329, 151] width 85 height 38
click at [322, 160] on div "Description En: Middle Eastern Sandwich made with thinly sliced chicken that is…" at bounding box center [316, 151] width 120 height 45
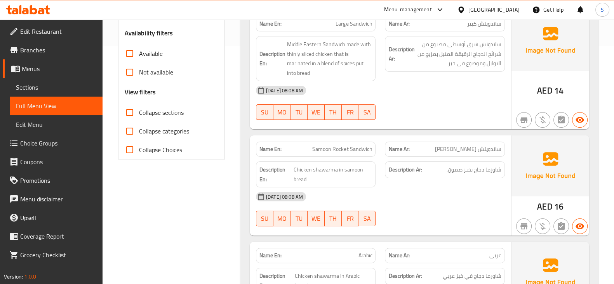
scroll to position [243, 0]
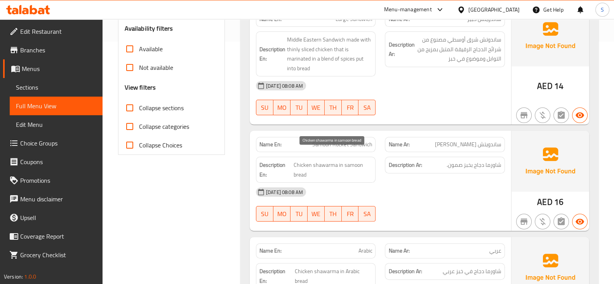
click at [295, 160] on span "Chicken shawarma in samoon bread" at bounding box center [333, 169] width 79 height 19
click at [321, 160] on span "Chicken shawarma in samoon bread" at bounding box center [333, 169] width 79 height 19
click at [311, 157] on div "Description En: Chicken shawarma in samoon bread" at bounding box center [316, 170] width 120 height 26
click at [344, 160] on span "Chicken shawarma in samoon bread" at bounding box center [333, 169] width 79 height 19
click at [331, 161] on span "Chicken shawarma in samoon bread" at bounding box center [333, 169] width 79 height 19
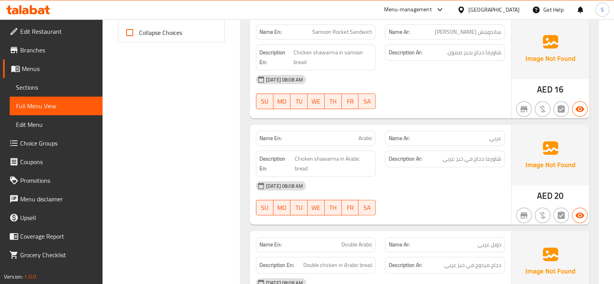
scroll to position [388, 0]
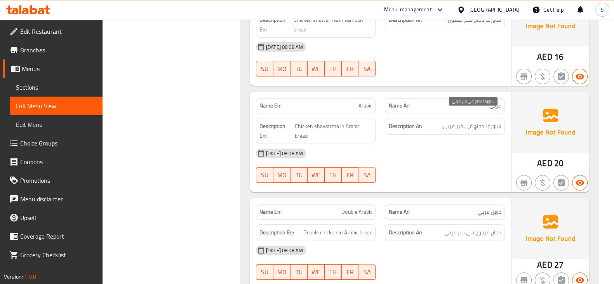
click at [477, 122] on span "شاورما دجاج في خبز عربي" at bounding box center [472, 127] width 59 height 10
click at [302, 122] on span "Chicken shawarma in Arabic bread" at bounding box center [333, 131] width 77 height 19
click at [319, 122] on span "Chicken shawarma in Arabic bread" at bounding box center [333, 131] width 77 height 19
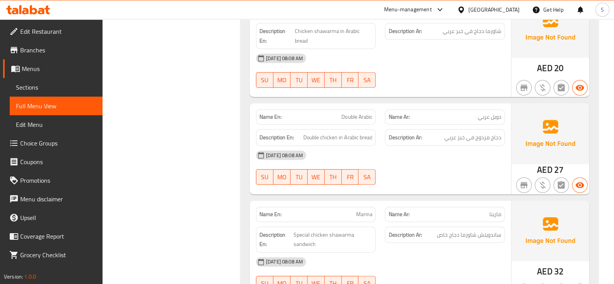
scroll to position [486, 0]
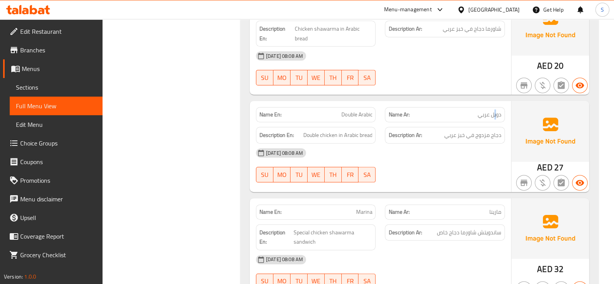
click at [495, 111] on span "دوبل عربي" at bounding box center [490, 115] width 24 height 8
click at [411, 131] on strong "Description Ar:" at bounding box center [405, 136] width 33 height 10
click at [476, 131] on span "دجاج مزدوج في خبز عربي" at bounding box center [472, 136] width 57 height 10
click at [485, 131] on span "دجاج مزدوج في خبز عربي" at bounding box center [472, 136] width 57 height 10
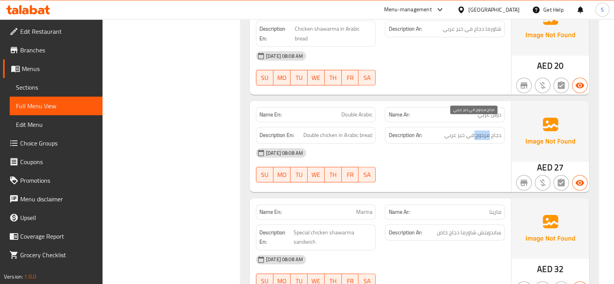
click at [485, 131] on span "دجاج مزدوج في خبز عربي" at bounding box center [472, 136] width 57 height 10
click at [451, 144] on div "12-08-2025 08:08 AM" at bounding box center [380, 153] width 258 height 19
click at [355, 111] on span "Double Arabic" at bounding box center [357, 115] width 31 height 8
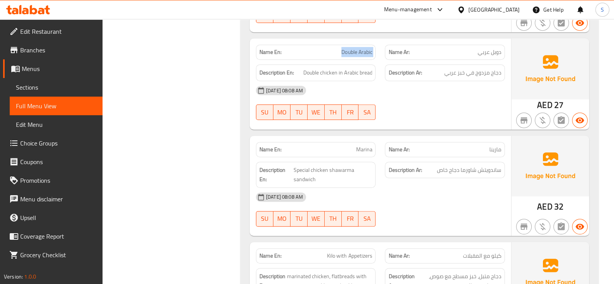
scroll to position [583, 0]
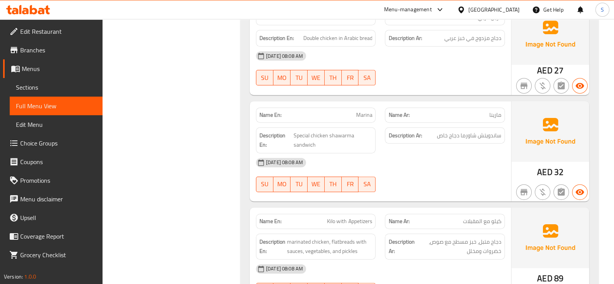
click at [358, 111] on span "Marina" at bounding box center [364, 115] width 16 height 8
click at [299, 131] on span "Special chicken shawarma sandwich" at bounding box center [332, 140] width 79 height 19
click at [346, 131] on span "Special chicken shawarma sandwich" at bounding box center [332, 140] width 79 height 19
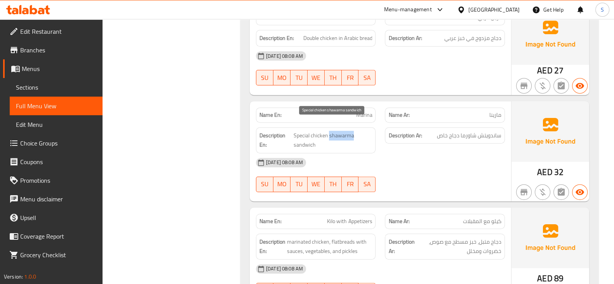
click at [346, 131] on span "Special chicken shawarma sandwich" at bounding box center [332, 140] width 79 height 19
click at [313, 131] on span "Special chicken shawarma sandwich" at bounding box center [332, 140] width 79 height 19
click at [300, 131] on span "Special chicken shawarma sandwich" at bounding box center [332, 140] width 79 height 19
click at [304, 135] on span "Special chicken shawarma sandwich" at bounding box center [332, 140] width 79 height 19
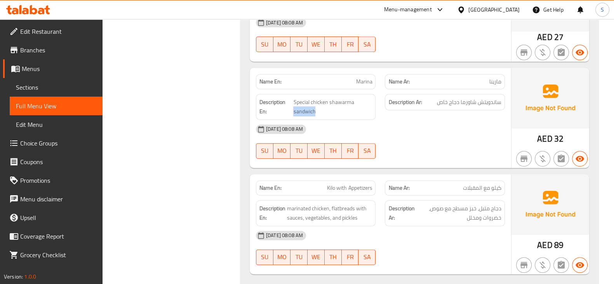
scroll to position [631, 0]
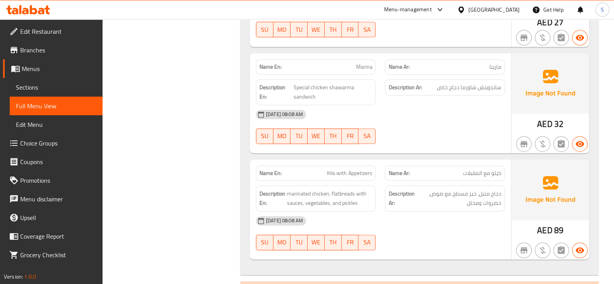
click at [471, 167] on div "Name Ar: كيلو مع المقبلات" at bounding box center [445, 173] width 120 height 15
click at [357, 168] on div "Name En: Kilo with Appetizers" at bounding box center [316, 173] width 120 height 15
click at [380, 212] on div "12-08-2025 08:08 AM" at bounding box center [380, 221] width 258 height 19
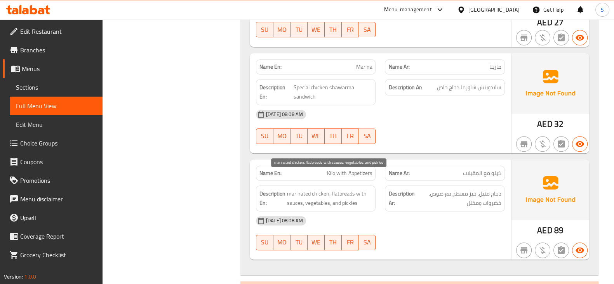
click at [341, 189] on span "marinated chicken, flatbreads with sauces, vegetables, and pickles" at bounding box center [329, 198] width 85 height 19
click at [289, 197] on div "Description En: marinated chicken, flatbreads with sauces, vegetables, and pick…" at bounding box center [316, 199] width 120 height 26
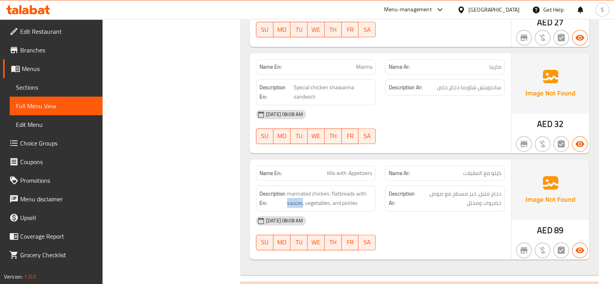
click at [289, 197] on div "Description En: marinated chicken, flatbreads with sauces, vegetables, and pick…" at bounding box center [316, 199] width 120 height 26
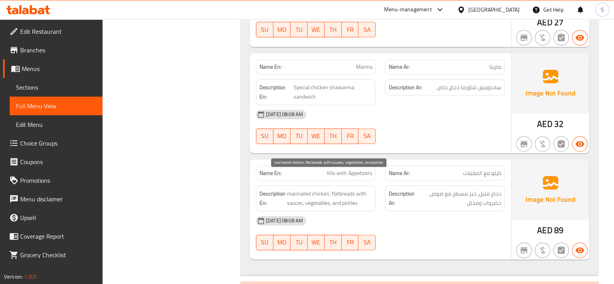
click at [315, 195] on span "marinated chicken, flatbreads with sauces, vegetables, and pickles" at bounding box center [329, 198] width 85 height 19
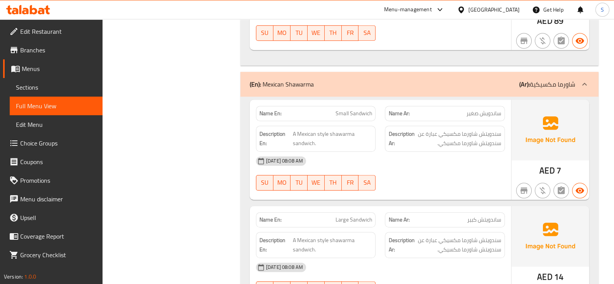
scroll to position [826, 0]
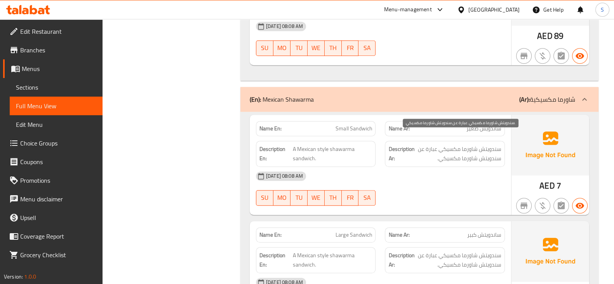
drag, startPoint x: 481, startPoint y: 141, endPoint x: 468, endPoint y: 141, distance: 12.4
click at [474, 145] on span "سندويتش شاورما مكسيكي عبارة عن سندويتش شاورما مكسيكي." at bounding box center [458, 154] width 85 height 19
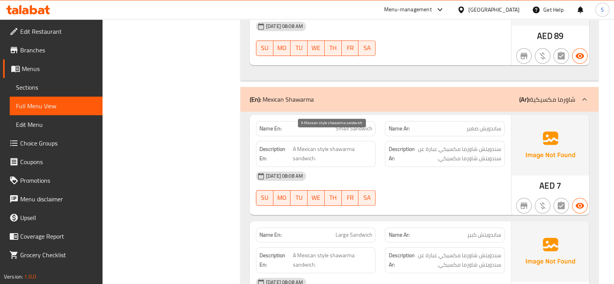
click at [305, 145] on span "A Mexican style shawarma sandwich." at bounding box center [333, 154] width 80 height 19
click at [301, 146] on span "A Mexican style shawarma sandwich." at bounding box center [333, 154] width 80 height 19
click at [335, 145] on span "A Mexican style shawarma sandwich." at bounding box center [333, 154] width 80 height 19
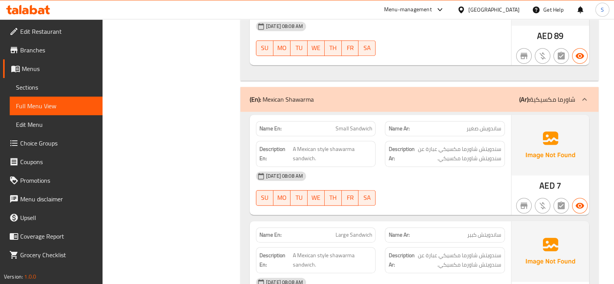
click at [305, 146] on span "A Mexican style shawarma sandwich." at bounding box center [333, 154] width 80 height 19
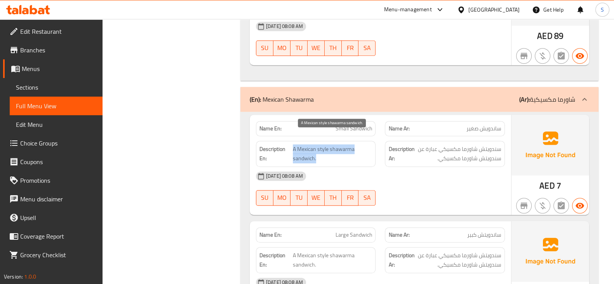
click at [303, 146] on span "A Mexican style shawarma sandwich." at bounding box center [333, 154] width 80 height 19
click at [302, 146] on span "A Mexican style shawarma sandwich." at bounding box center [333, 154] width 80 height 19
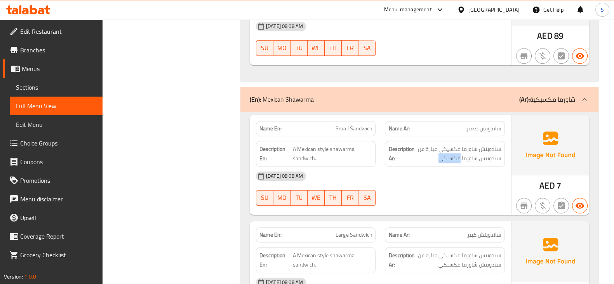
click at [313, 145] on span "A Mexican style shawarma sandwich." at bounding box center [333, 154] width 80 height 19
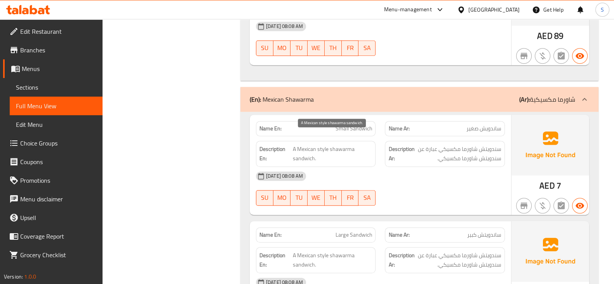
click at [326, 145] on span "A Mexican style shawarma sandwich." at bounding box center [333, 154] width 80 height 19
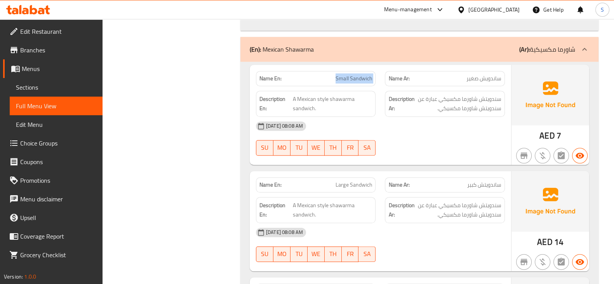
scroll to position [923, 0]
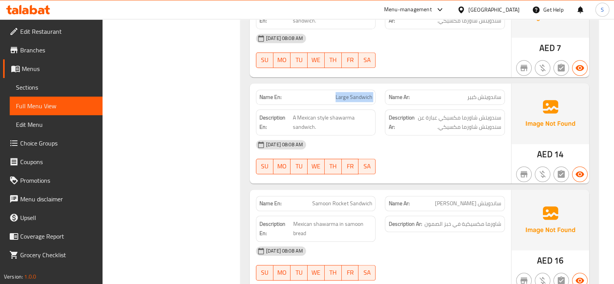
scroll to position [1020, 0]
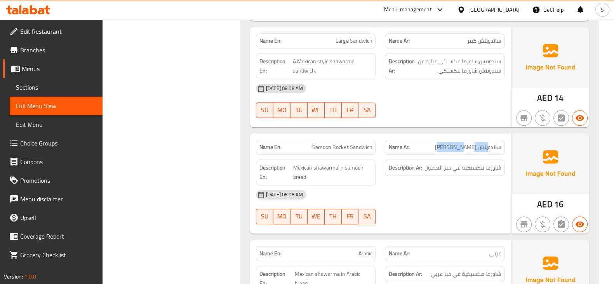
drag, startPoint x: 489, startPoint y: 138, endPoint x: 451, endPoint y: 141, distance: 38.2
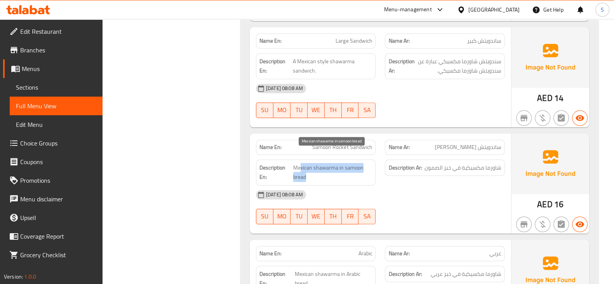
drag, startPoint x: 312, startPoint y: 160, endPoint x: 321, endPoint y: 164, distance: 9.4
click at [321, 164] on span "Mexican shawarma in samoon bread" at bounding box center [332, 172] width 79 height 19
click at [322, 164] on span "Mexican shawarma in samoon bread" at bounding box center [332, 172] width 79 height 19
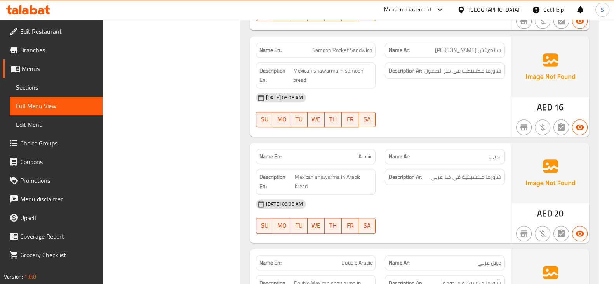
scroll to position [1214, 0]
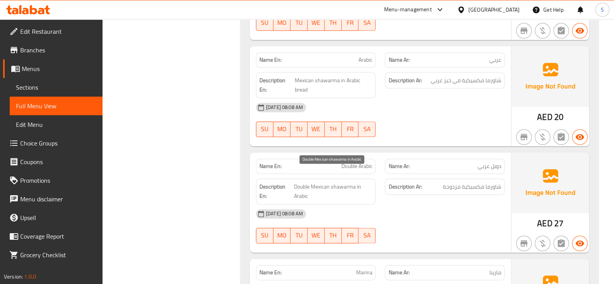
click at [340, 182] on span "Double Mexican shawarma in Arabic" at bounding box center [333, 191] width 78 height 19
click at [322, 182] on span "Double Mexican shawarma in Arabic" at bounding box center [333, 191] width 78 height 19
click at [299, 182] on span "Double Mexican shawarma in Arabic" at bounding box center [333, 191] width 78 height 19
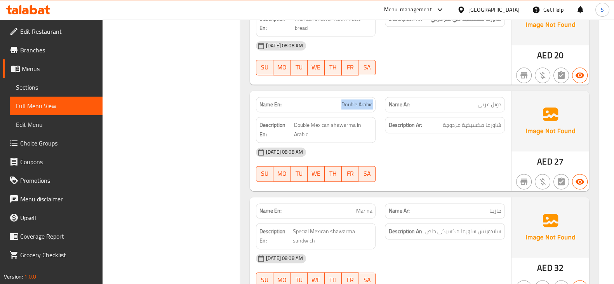
scroll to position [1307, 0]
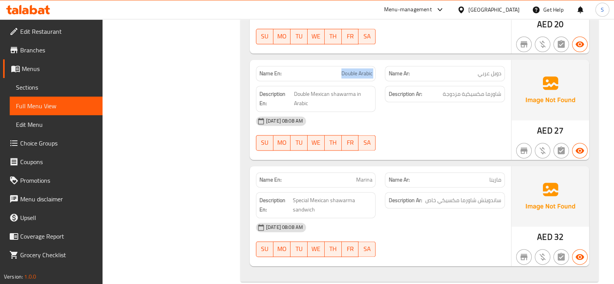
click at [36, 101] on span "Full Menu View" at bounding box center [56, 105] width 80 height 9
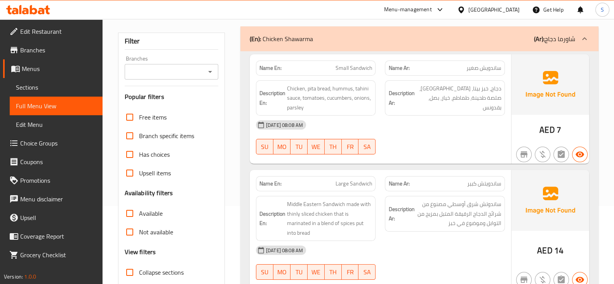
scroll to position [194, 0]
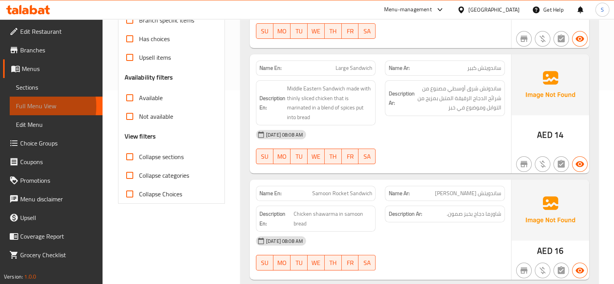
click at [28, 106] on span "Full Menu View" at bounding box center [56, 105] width 80 height 9
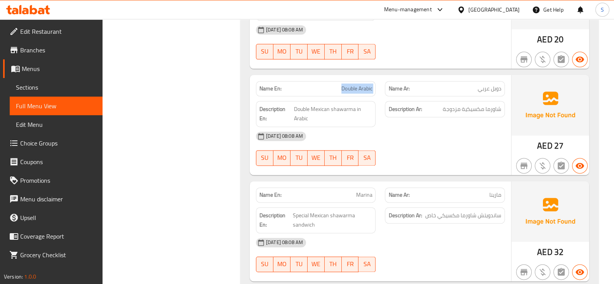
scroll to position [1307, 0]
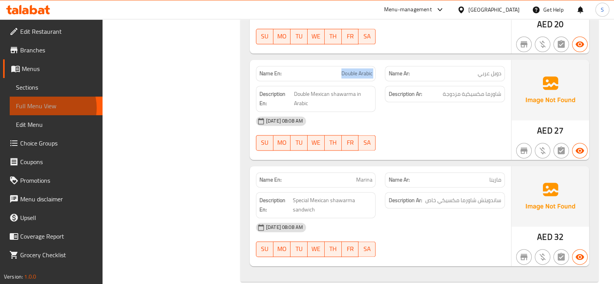
click at [45, 108] on span "Full Menu View" at bounding box center [56, 105] width 80 height 9
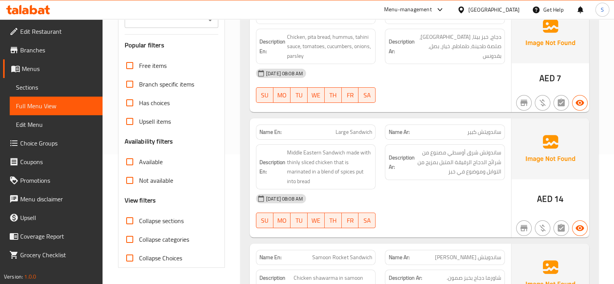
scroll to position [0, 0]
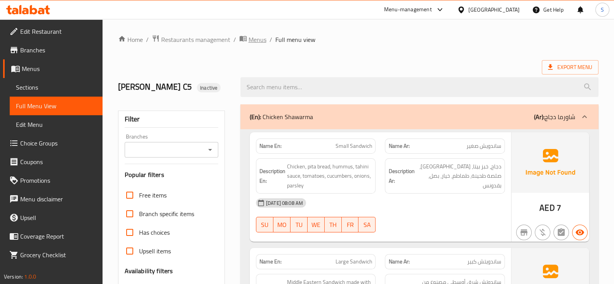
click at [255, 44] on span "Menus" at bounding box center [258, 39] width 18 height 9
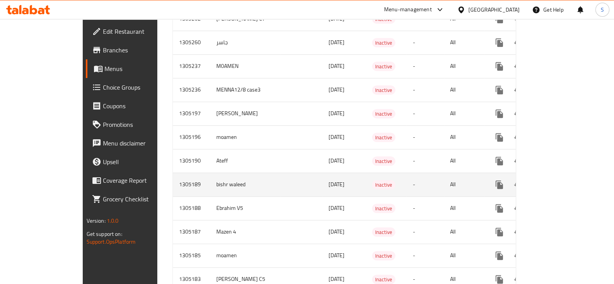
scroll to position [434, 0]
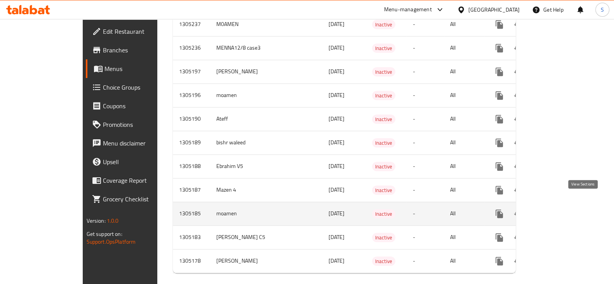
click at [559, 211] on icon "enhanced table" at bounding box center [555, 214] width 7 height 7
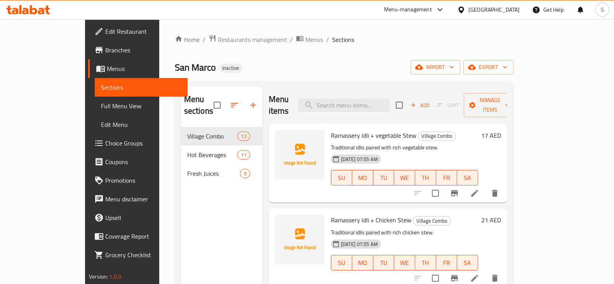
click at [101, 110] on span "Full Menu View" at bounding box center [141, 105] width 80 height 9
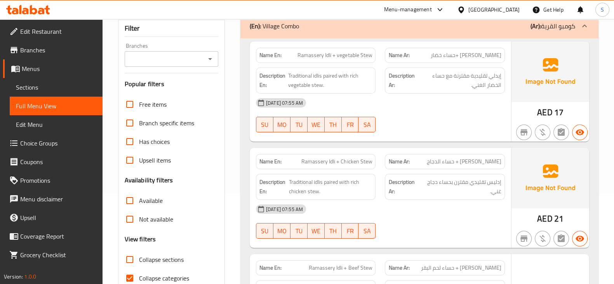
scroll to position [146, 0]
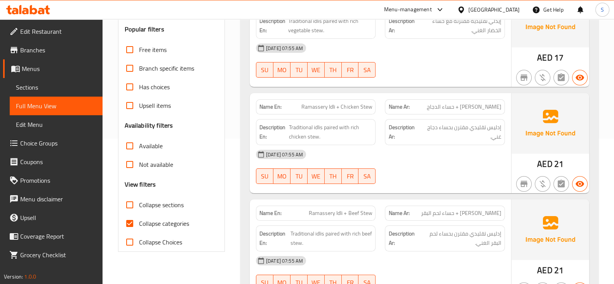
click at [146, 220] on span "Collapse categories" at bounding box center [164, 223] width 50 height 9
click at [139, 220] on input "Collapse categories" at bounding box center [129, 223] width 19 height 19
checkbox input "false"
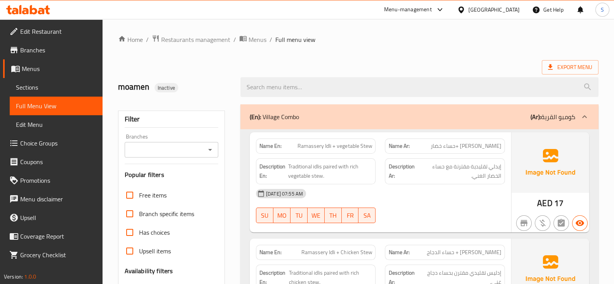
scroll to position [48, 0]
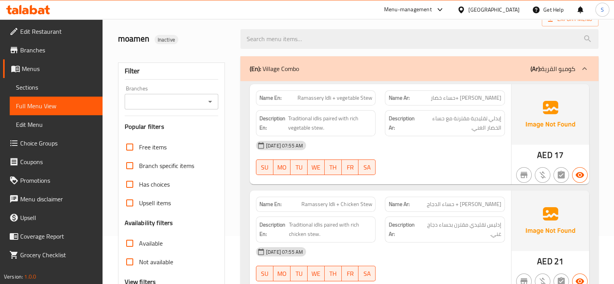
drag, startPoint x: 506, startPoint y: 93, endPoint x: 432, endPoint y: 91, distance: 73.8
click at [432, 91] on div "Name Ar: راماسيري إيدلي +حساء خضار" at bounding box center [444, 98] width 129 height 24
click at [433, 91] on div "Name Ar: راماسيري إيدلي +حساء خضار" at bounding box center [445, 98] width 120 height 15
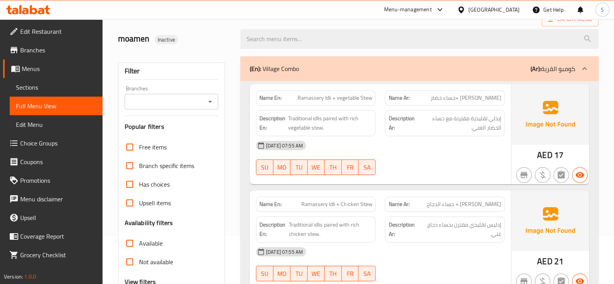
click at [299, 102] on span "Ramassery Idli + vegetable Stew" at bounding box center [335, 98] width 75 height 8
click at [316, 102] on span "Ramassery Idli + vegetable Stew" at bounding box center [335, 98] width 75 height 8
drag, startPoint x: 332, startPoint y: 99, endPoint x: 292, endPoint y: 105, distance: 40.4
click at [292, 105] on div "Name En: Ramassery Idli + vegetable Stew" at bounding box center [316, 98] width 120 height 15
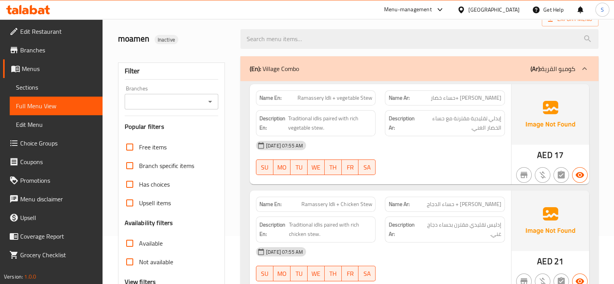
click at [338, 101] on span "Ramassery Idli + vegetable Stew" at bounding box center [335, 98] width 75 height 8
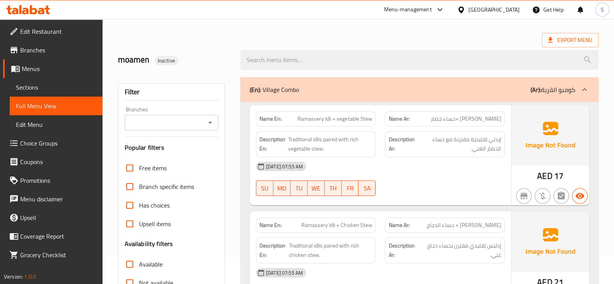
scroll to position [0, 0]
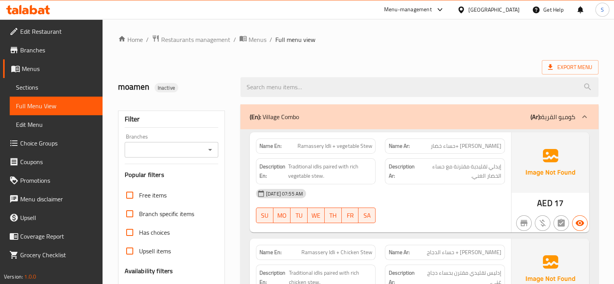
click at [497, 150] on span "راماسيري إيدلي +حساء خضار" at bounding box center [466, 146] width 71 height 8
click at [476, 148] on span "راماسيري إيدلي +حساء خضار" at bounding box center [466, 146] width 71 height 8
drag, startPoint x: 333, startPoint y: 145, endPoint x: 296, endPoint y: 137, distance: 37.7
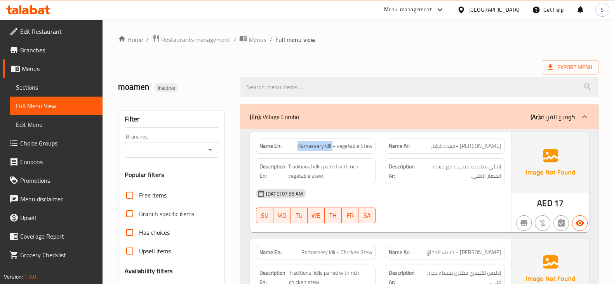
click at [296, 137] on div "Name En: Ramassery Idli + vegetable Stew" at bounding box center [315, 146] width 129 height 24
click at [307, 150] on span "Ramassery Idli + vegetable Stew" at bounding box center [335, 146] width 75 height 8
click at [312, 152] on div "Name En: Ramassery Idli + vegetable Stew" at bounding box center [316, 146] width 120 height 15
click at [329, 146] on span "Ramassery Idli + vegetable Stew" at bounding box center [335, 146] width 75 height 8
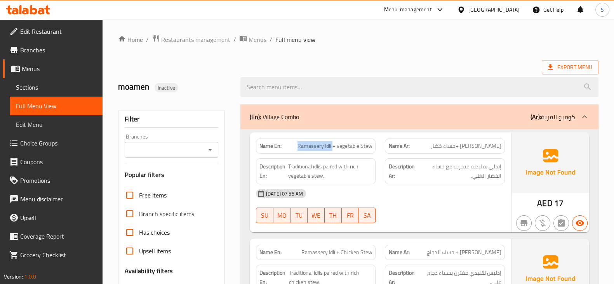
drag, startPoint x: 333, startPoint y: 146, endPoint x: 298, endPoint y: 144, distance: 34.7
click at [298, 144] on span "Ramassery Idli + vegetable Stew" at bounding box center [335, 146] width 75 height 8
click at [332, 148] on span "Ramassery Idli + vegetable Stew" at bounding box center [335, 146] width 75 height 8
click at [487, 171] on span "إيدلي تقليدية مقترنة مع حساء الخضار الغني." at bounding box center [460, 171] width 84 height 19
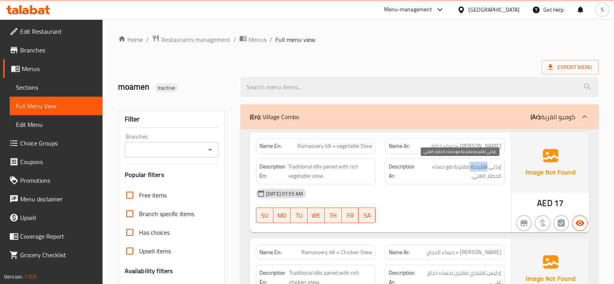
click at [487, 171] on span "إيدلي تقليدية مقترنة مع حساء الخضار الغني." at bounding box center [460, 171] width 84 height 19
drag, startPoint x: 505, startPoint y: 166, endPoint x: 486, endPoint y: 160, distance: 20.7
click at [486, 160] on div "Description Ar: إيدلي تقليدية مقترنة مع حساء الخضار الغني." at bounding box center [444, 171] width 129 height 35
click at [488, 160] on div "Description Ar: إيدلي تقليدية مقترنة مع حساء الخضار الغني." at bounding box center [445, 172] width 120 height 26
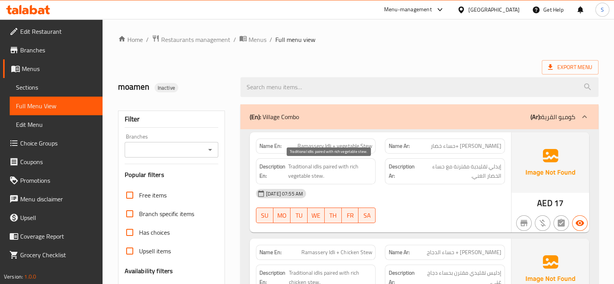
click at [325, 164] on span "Traditional idlis paired with rich vegetable stew." at bounding box center [330, 171] width 84 height 19
click at [318, 163] on span "Traditional idlis paired with rich vegetable stew." at bounding box center [330, 171] width 84 height 19
click at [307, 165] on span "Traditional idlis paired with rich vegetable stew." at bounding box center [330, 171] width 84 height 19
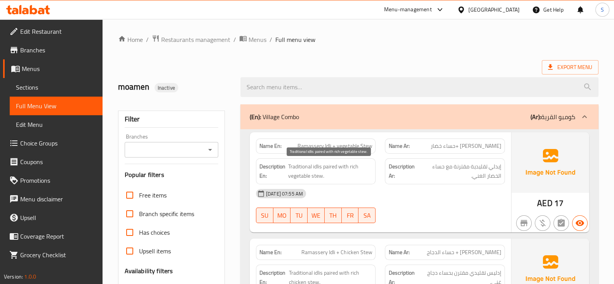
click at [334, 164] on span "Traditional idlis paired with rich vegetable stew." at bounding box center [330, 171] width 84 height 19
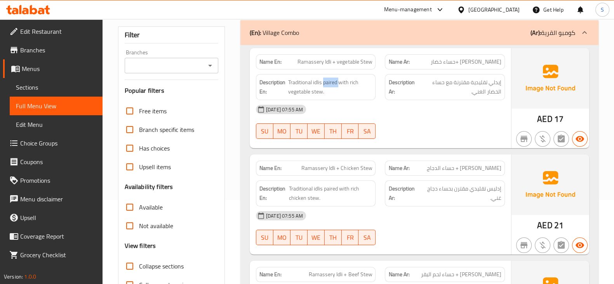
scroll to position [97, 0]
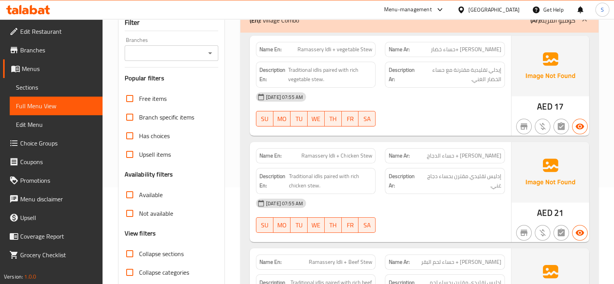
click at [357, 159] on span "Ramassery Idli + Chicken Stew" at bounding box center [337, 156] width 71 height 8
click at [476, 170] on div "Description Ar: إدليس تقليدي مقترن بحساء دجاج غني." at bounding box center [445, 181] width 120 height 26
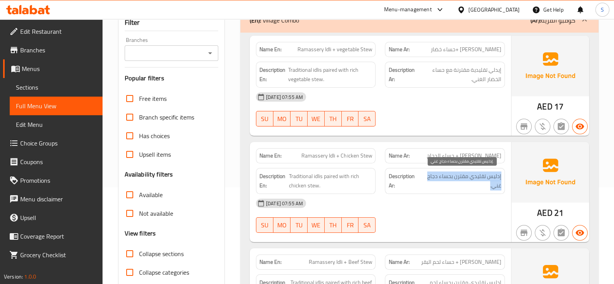
click at [451, 181] on span "إدليس تقليدي مقترن بحساء دجاج غني." at bounding box center [461, 181] width 80 height 19
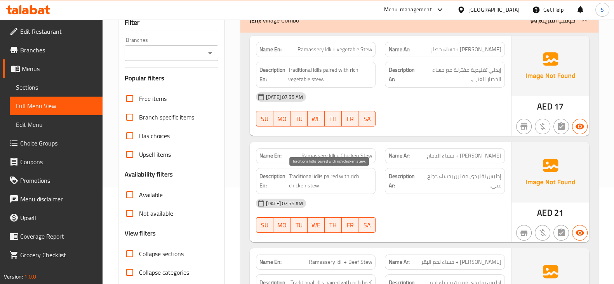
click at [309, 175] on span "Traditional idlis paired with rich chicken stew." at bounding box center [331, 181] width 84 height 19
click at [312, 177] on span "Traditional idlis paired with rich chicken stew." at bounding box center [331, 181] width 84 height 19
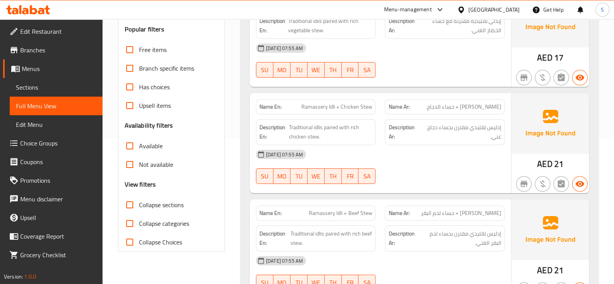
drag, startPoint x: 505, startPoint y: 216, endPoint x: 411, endPoint y: 213, distance: 93.7
click at [411, 213] on div "Name Ar: راماسيري إيدلي + حساء لحم البقر" at bounding box center [444, 213] width 129 height 24
click at [358, 209] on span "Ramassery Idli + Beef Stew" at bounding box center [340, 213] width 63 height 8
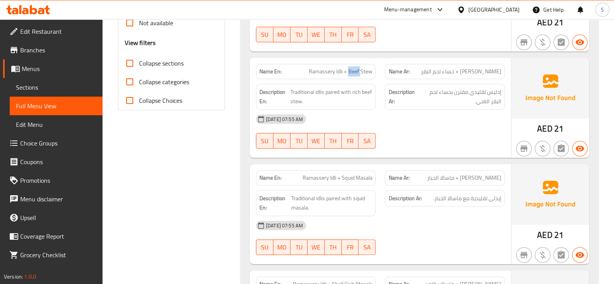
scroll to position [340, 0]
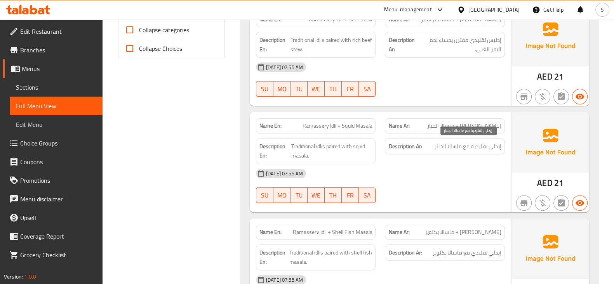
click at [453, 147] on span "إيدلي تقليدية مع ماسالا الحبار." at bounding box center [468, 147] width 68 height 10
click at [460, 154] on div "Description Ar: إيدلي تقليدية مع ماسالا الحبار." at bounding box center [444, 151] width 129 height 35
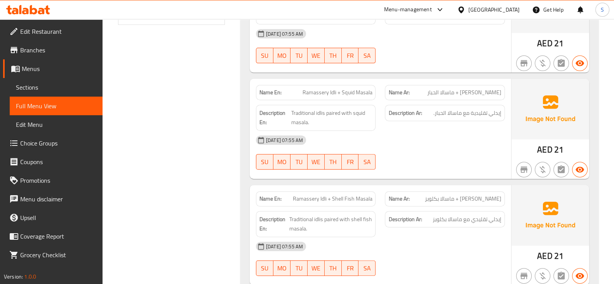
scroll to position [388, 0]
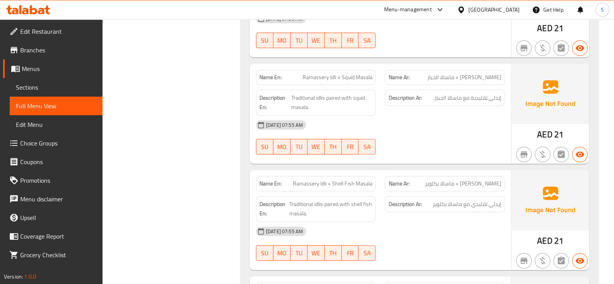
click at [312, 182] on span "Ramassery Idli + Shell Fish Masala" at bounding box center [332, 184] width 79 height 8
click at [322, 187] on span "Ramassery Idli + Shell Fish Masala" at bounding box center [332, 184] width 79 height 8
drag, startPoint x: 335, startPoint y: 181, endPoint x: 350, endPoint y: 187, distance: 16.0
click at [350, 187] on div "Name En: Ramassery Idli + Shell Fish Masala" at bounding box center [316, 183] width 120 height 15
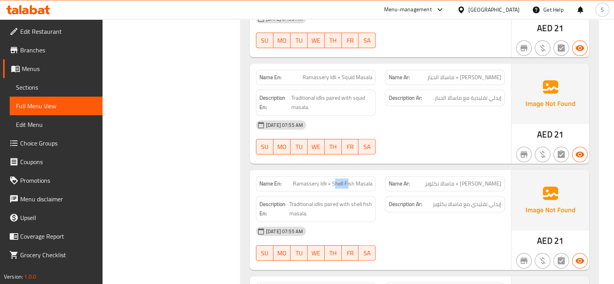
click at [350, 183] on span "Ramassery Idli + Shell Fish Masala" at bounding box center [332, 184] width 79 height 8
click at [355, 185] on span "Ramassery Idli + Shell Fish Masala" at bounding box center [332, 184] width 79 height 8
drag, startPoint x: 354, startPoint y: 184, endPoint x: 333, endPoint y: 178, distance: 21.4
click at [333, 180] on span "Ramassery Idli + Shell Fish Masala" at bounding box center [332, 184] width 79 height 8
drag, startPoint x: 462, startPoint y: 182, endPoint x: 434, endPoint y: 187, distance: 27.7
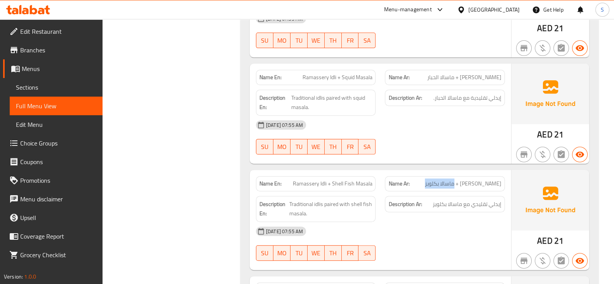
click at [434, 187] on div "Name Ar: راماسيري إيدلي + ماسالا بكلويز" at bounding box center [445, 183] width 120 height 15
click at [432, 187] on span "راماسيري إيدلي + ماسالا بكلويز" at bounding box center [463, 184] width 77 height 8
click at [437, 181] on span "راماسيري إيدلي + ماسالا بكلويز" at bounding box center [463, 184] width 77 height 8
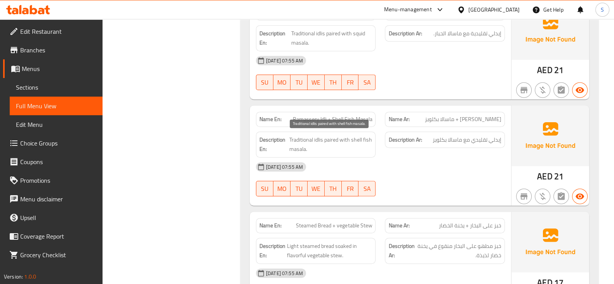
scroll to position [534, 0]
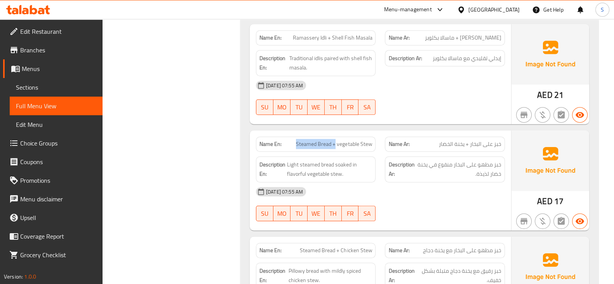
drag, startPoint x: 291, startPoint y: 141, endPoint x: 336, endPoint y: 145, distance: 44.8
click at [336, 145] on p "Name En: Steamed Bread + vegetable Stew" at bounding box center [316, 144] width 113 height 8
click at [306, 141] on span "Steamed Bread + vegetable Stew" at bounding box center [334, 144] width 76 height 8
click at [345, 150] on div "Name En: Steamed Bread + vegetable Stew" at bounding box center [316, 144] width 120 height 15
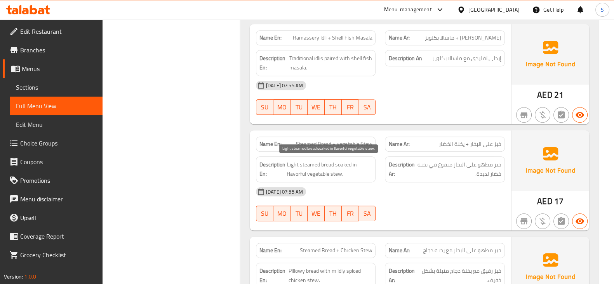
click at [322, 165] on span "Light steamed bread soaked in flavorful vegetable stew." at bounding box center [329, 169] width 85 height 19
click at [295, 166] on span "Light steamed bread soaked in flavorful vegetable stew." at bounding box center [329, 169] width 85 height 19
click at [302, 168] on span "Light steamed bread soaked in flavorful vegetable stew." at bounding box center [329, 169] width 85 height 19
click at [285, 165] on strong "Description En:" at bounding box center [273, 169] width 26 height 19
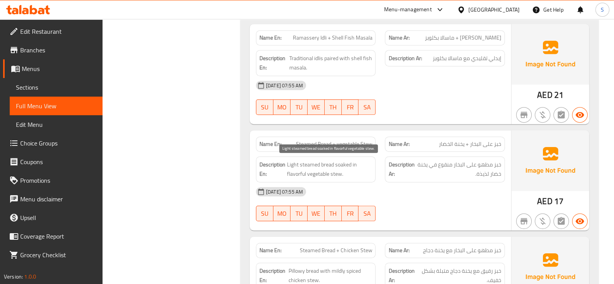
click at [293, 168] on span "Light steamed bread soaked in flavorful vegetable stew." at bounding box center [329, 169] width 85 height 19
click at [343, 140] on span "Steamed Bread + vegetable Stew" at bounding box center [334, 144] width 76 height 8
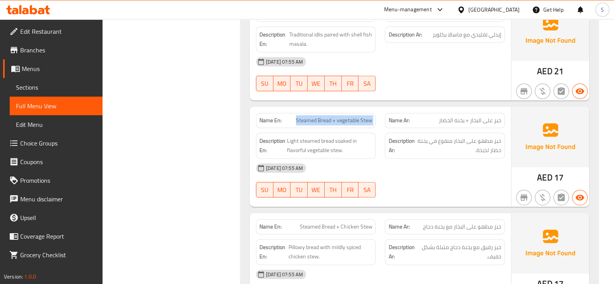
scroll to position [631, 0]
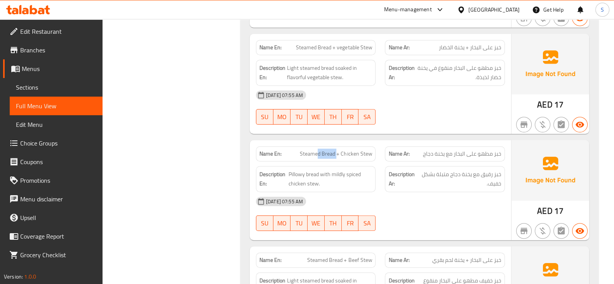
drag, startPoint x: 338, startPoint y: 154, endPoint x: 319, endPoint y: 154, distance: 19.4
click at [319, 154] on span "Steamed Bread + Chicken Stew" at bounding box center [336, 154] width 72 height 8
click at [322, 156] on span "Steamed Bread + Chicken Stew" at bounding box center [336, 154] width 72 height 8
click at [342, 155] on span "Steamed Bread + Chicken Stew" at bounding box center [336, 154] width 72 height 8
drag, startPoint x: 340, startPoint y: 153, endPoint x: 379, endPoint y: 153, distance: 38.9
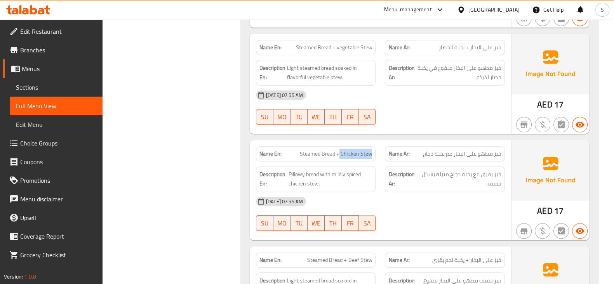
click at [379, 153] on div "Name En: Steamed Bread + Chicken Stew" at bounding box center [315, 154] width 129 height 24
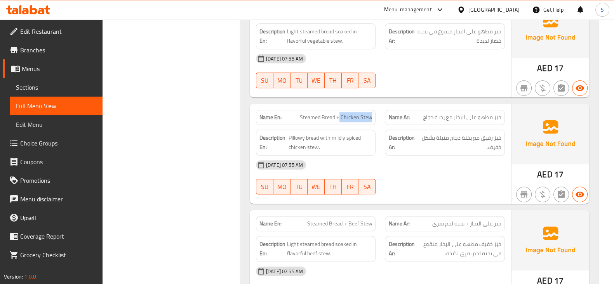
scroll to position [680, 0]
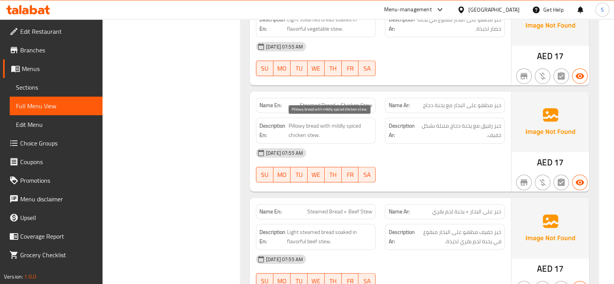
click at [301, 123] on span "Pillowy bread with mildly spiced chicken stew." at bounding box center [331, 130] width 84 height 19
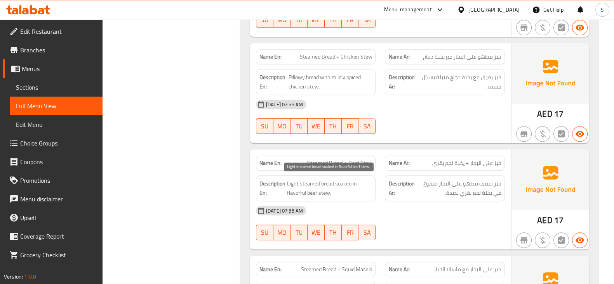
click at [297, 182] on span "Light steamed bread soaked in flavorful beef stew." at bounding box center [329, 188] width 85 height 19
click at [308, 185] on span "Light steamed bread soaked in flavorful beef stew." at bounding box center [329, 188] width 85 height 19
click at [340, 182] on span "Light steamed bread soaked in flavorful beef stew." at bounding box center [329, 188] width 85 height 19
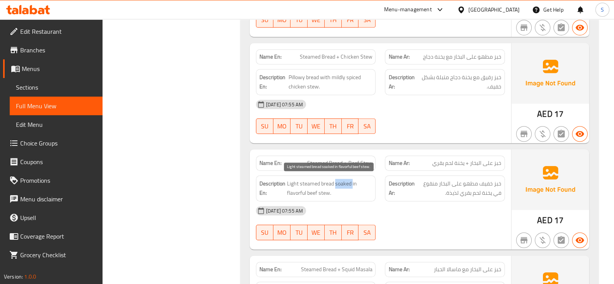
click at [340, 182] on span "Light steamed bread soaked in flavorful beef stew." at bounding box center [329, 188] width 85 height 19
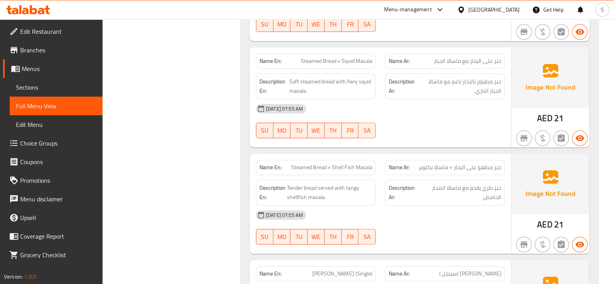
scroll to position [923, 0]
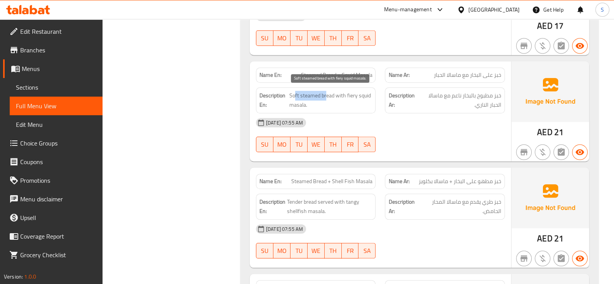
drag, startPoint x: 295, startPoint y: 95, endPoint x: 326, endPoint y: 96, distance: 30.3
click at [326, 96] on span "Soft steamed bread with fiery squid masala." at bounding box center [330, 100] width 83 height 19
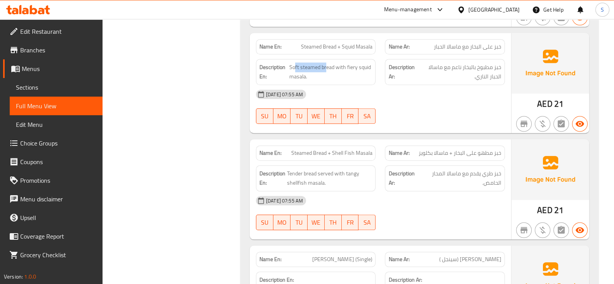
scroll to position [971, 0]
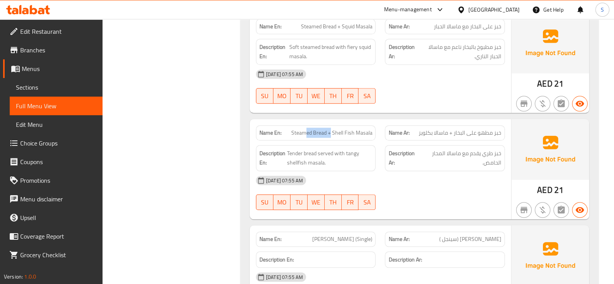
drag, startPoint x: 332, startPoint y: 130, endPoint x: 308, endPoint y: 129, distance: 24.1
click at [308, 129] on span "Steamed Bread + Shell Fish Masala" at bounding box center [331, 133] width 81 height 8
click at [321, 136] on div "Name En: Steamed Bread + Shell Fish Masala" at bounding box center [316, 132] width 120 height 15
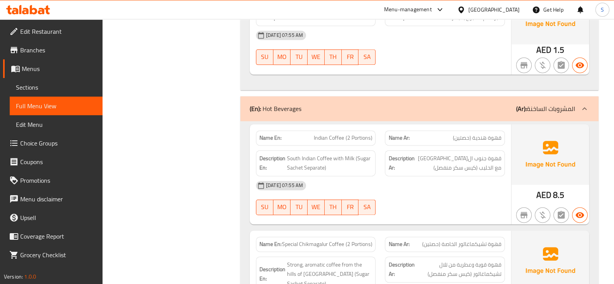
scroll to position [1360, 0]
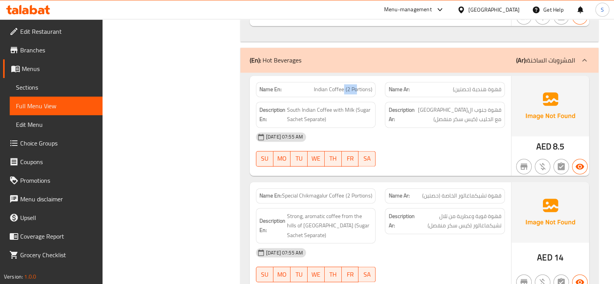
drag, startPoint x: 345, startPoint y: 87, endPoint x: 358, endPoint y: 91, distance: 13.2
click at [307, 117] on span "South Indian Coffee with Milk (Sugar Sachet Separate)" at bounding box center [329, 114] width 85 height 19
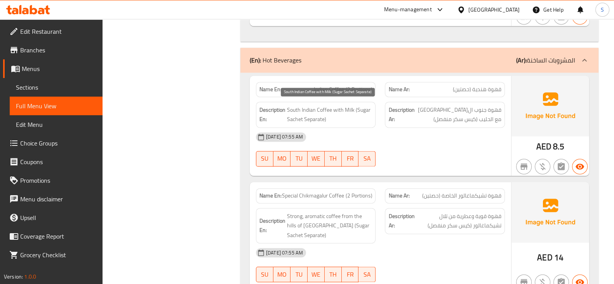
click at [289, 117] on span "South Indian Coffee with Milk (Sugar Sachet Separate)" at bounding box center [329, 114] width 85 height 19
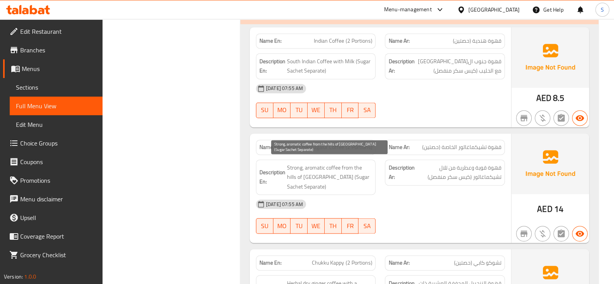
click at [335, 163] on span "Strong, aromatic coffee from the hills of Chikmagalur (Sugar Sachet Separate)" at bounding box center [329, 177] width 85 height 29
click at [330, 164] on span "Strong, aromatic coffee from the hills of Chikmagalur (Sugar Sachet Separate)" at bounding box center [329, 177] width 85 height 29
drag, startPoint x: 343, startPoint y: 168, endPoint x: 329, endPoint y: 175, distance: 15.8
click at [329, 175] on span "Strong, aromatic coffee from the hills of Chikmagalur (Sugar Sachet Separate)" at bounding box center [329, 177] width 85 height 29
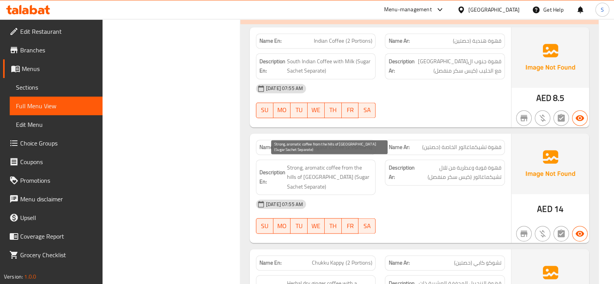
click at [325, 176] on span "Strong, aromatic coffee from the hills of Chikmagalur (Sugar Sachet Separate)" at bounding box center [329, 177] width 85 height 29
click at [326, 176] on span "Strong, aromatic coffee from the hills of Chikmagalur (Sugar Sachet Separate)" at bounding box center [329, 177] width 85 height 29
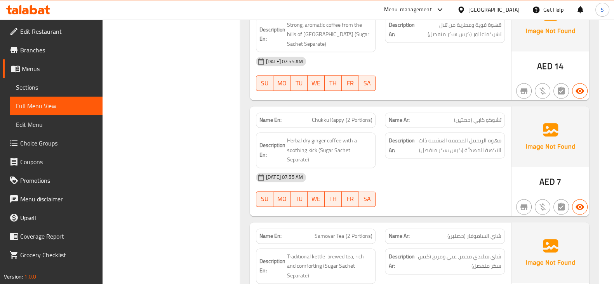
scroll to position [1554, 0]
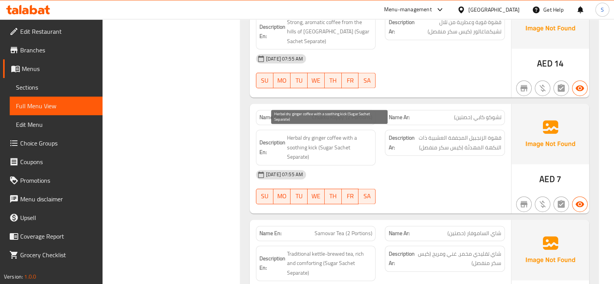
click at [337, 136] on span "Herbal dry ginger coffee with a soothing kick (Sugar Sachet Separate)" at bounding box center [329, 147] width 85 height 29
drag, startPoint x: 321, startPoint y: 137, endPoint x: 311, endPoint y: 134, distance: 10.1
click at [311, 134] on span "Herbal dry ginger coffee with a soothing kick (Sugar Sachet Separate)" at bounding box center [329, 147] width 85 height 29
click at [300, 142] on span "Herbal dry ginger coffee with a soothing kick (Sugar Sachet Separate)" at bounding box center [329, 147] width 85 height 29
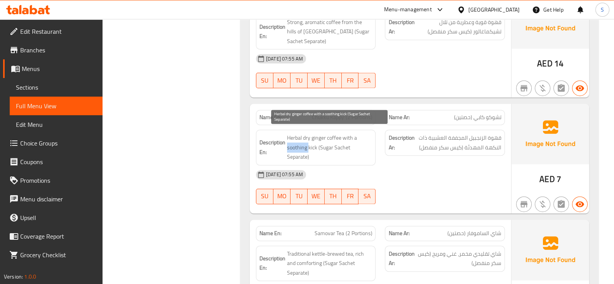
click at [300, 142] on span "Herbal dry ginger coffee with a soothing kick (Sugar Sachet Separate)" at bounding box center [329, 147] width 85 height 29
click at [313, 146] on span "Herbal dry ginger coffee with a soothing kick (Sugar Sachet Separate)" at bounding box center [329, 147] width 85 height 29
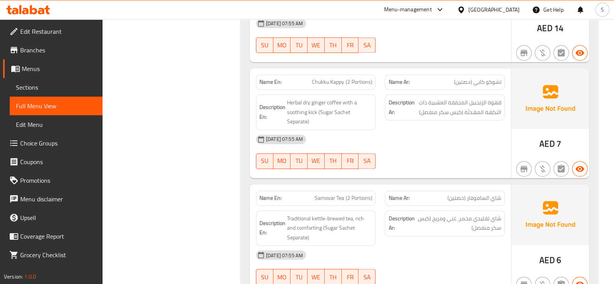
scroll to position [1651, 0]
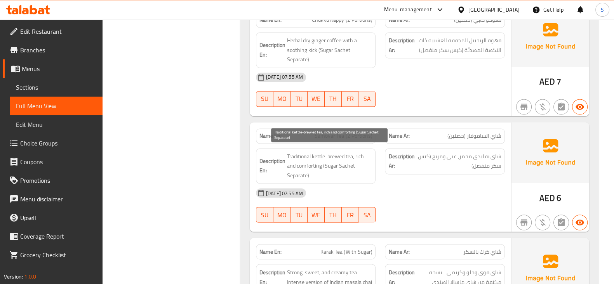
click at [328, 154] on span "Traditional kettle-brewed tea, rich and comforting (Sugar Sachet Separate)" at bounding box center [329, 166] width 85 height 29
click at [300, 155] on span "Traditional kettle-brewed tea, rich and comforting (Sugar Sachet Separate)" at bounding box center [329, 166] width 85 height 29
click at [319, 153] on span "Traditional kettle-brewed tea, rich and comforting (Sugar Sachet Separate)" at bounding box center [329, 166] width 85 height 29
drag, startPoint x: 346, startPoint y: 152, endPoint x: 315, endPoint y: 150, distance: 31.6
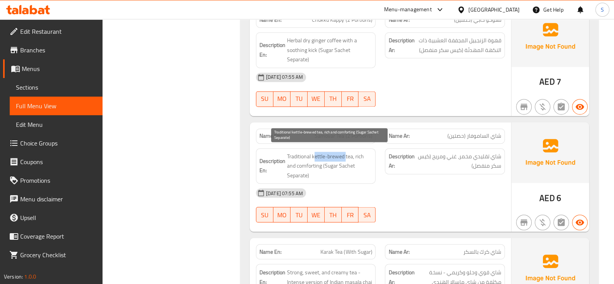
click at [315, 152] on span "Traditional kettle-brewed tea, rich and comforting (Sugar Sachet Separate)" at bounding box center [329, 166] width 85 height 29
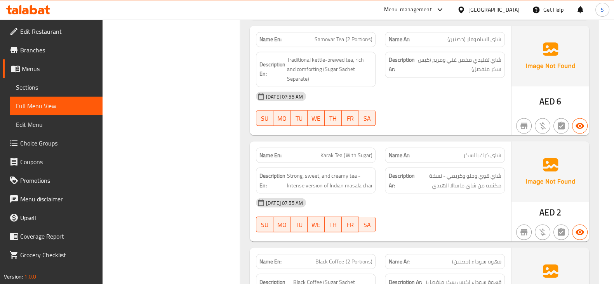
scroll to position [1748, 0]
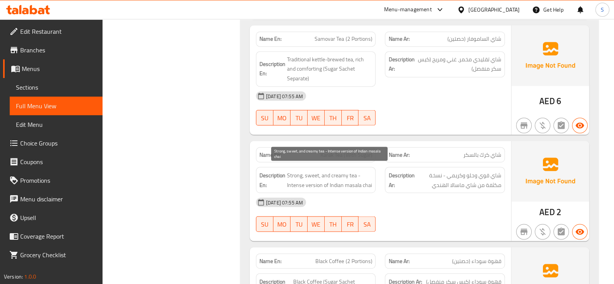
click at [296, 173] on span "Strong, sweet, and creamy tea - Intense version of Indian masala chai" at bounding box center [329, 180] width 85 height 19
click at [308, 171] on span "Strong, sweet, and creamy tea - Intense version of Indian masala chai" at bounding box center [329, 180] width 85 height 19
click at [336, 171] on span "Strong, sweet, and creamy tea - Intense version of Indian masala chai" at bounding box center [329, 180] width 85 height 19
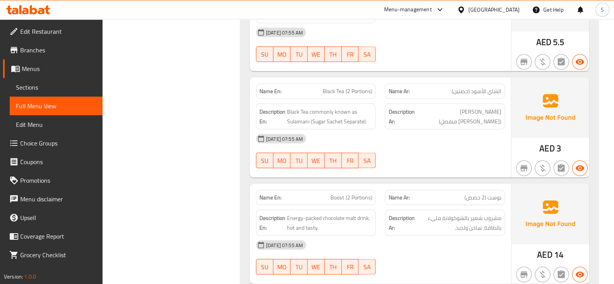
scroll to position [2040, 0]
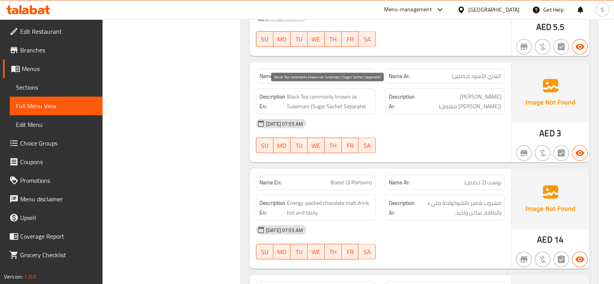
click at [340, 93] on span "Black Tea commonly known as Sulaimani (Sugar Sachet Separate)" at bounding box center [329, 101] width 85 height 19
click at [340, 94] on span "Black Tea commonly known as Sulaimani (Sugar Sachet Separate)" at bounding box center [329, 101] width 85 height 19
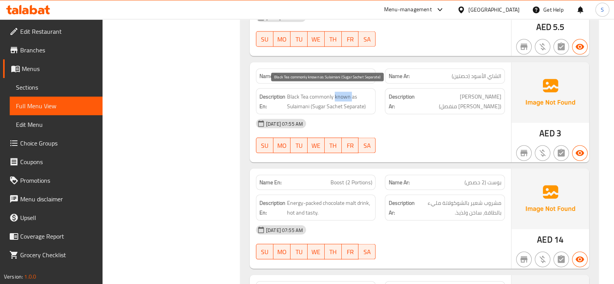
click at [340, 94] on span "Black Tea commonly known as Sulaimani (Sugar Sachet Separate)" at bounding box center [329, 101] width 85 height 19
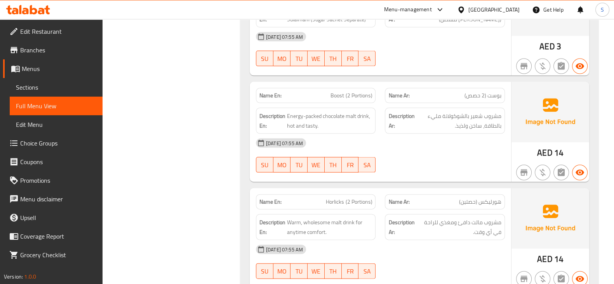
scroll to position [2186, 0]
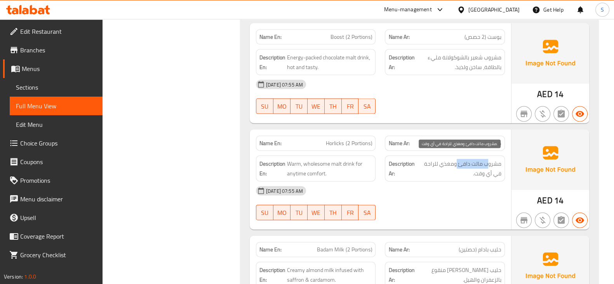
drag, startPoint x: 487, startPoint y: 159, endPoint x: 458, endPoint y: 160, distance: 29.2
click at [458, 160] on span "مشروب مالت دافئ ومغذي للراحة في أي وقت." at bounding box center [459, 168] width 85 height 19
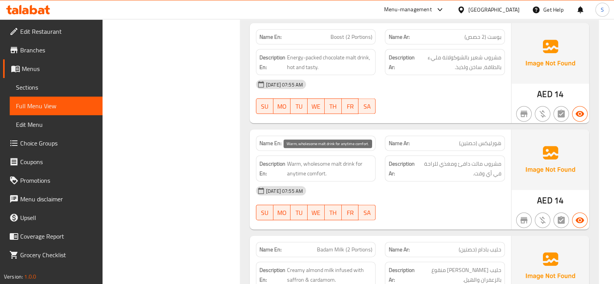
click at [337, 159] on span "Warm, wholesome malt drink for anytime comfort." at bounding box center [329, 168] width 85 height 19
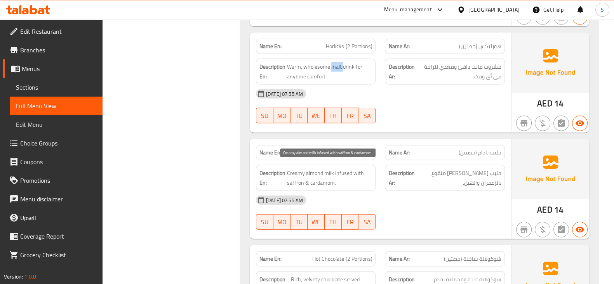
scroll to position [2331, 0]
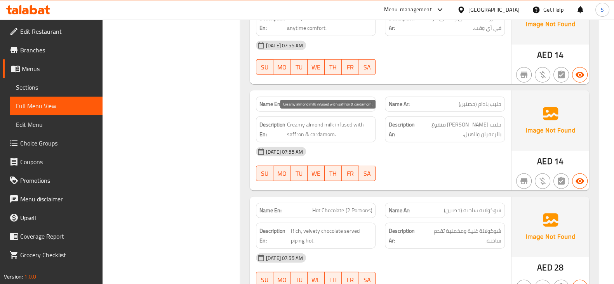
click at [348, 120] on span "Creamy almond milk infused with saffron & cardamom." at bounding box center [329, 129] width 85 height 19
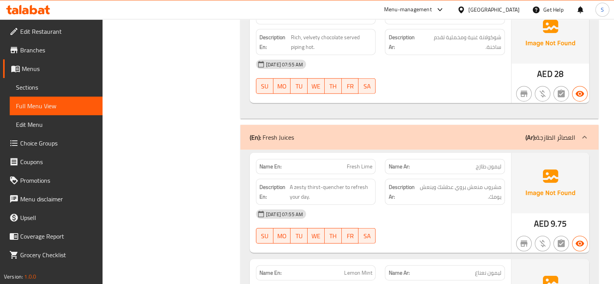
scroll to position [2477, 0]
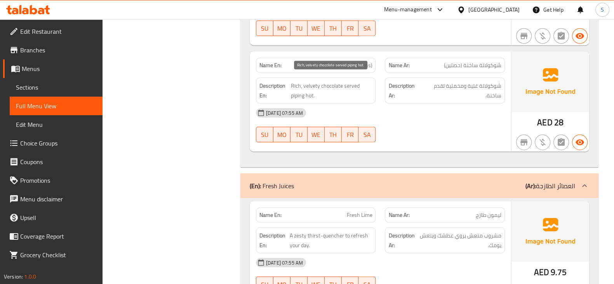
click at [297, 92] on span "Rich, velvety chocolate served piping hot." at bounding box center [331, 90] width 81 height 19
click at [295, 91] on span "Rich, velvety chocolate served piping hot." at bounding box center [331, 90] width 81 height 19
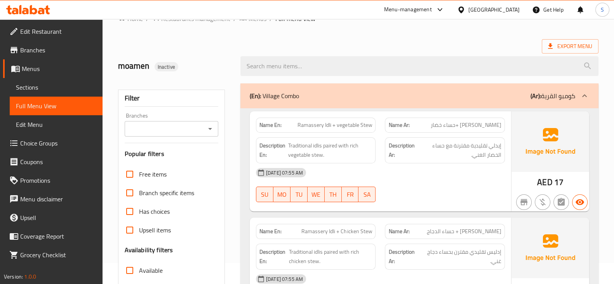
scroll to position [0, 0]
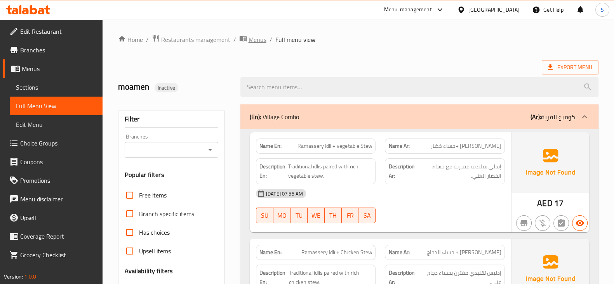
click at [261, 40] on span "Menus" at bounding box center [258, 39] width 18 height 9
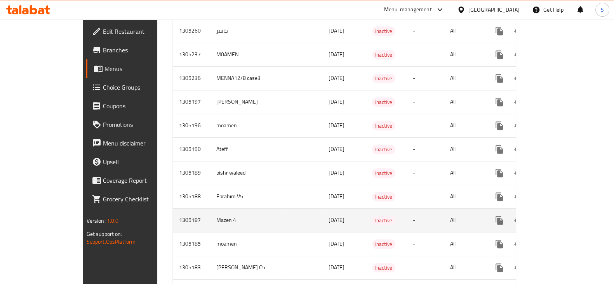
scroll to position [528, 0]
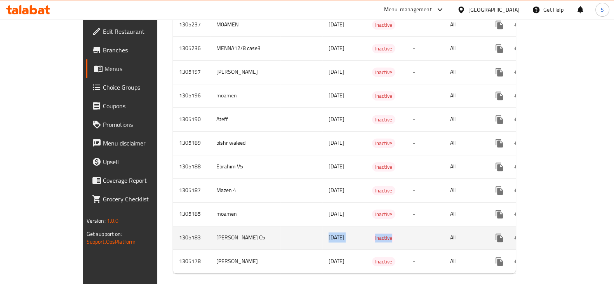
drag, startPoint x: 215, startPoint y: 232, endPoint x: 335, endPoint y: 238, distance: 120.2
click at [335, 238] on tr "1305183 Abdelrahman C5 12/08/2025 Inactive - All" at bounding box center [372, 238] width 398 height 24
click at [210, 226] on td "Abdelrahman C5" at bounding box center [245, 238] width 70 height 24
click at [560, 234] on icon "enhanced table" at bounding box center [555, 238] width 9 height 9
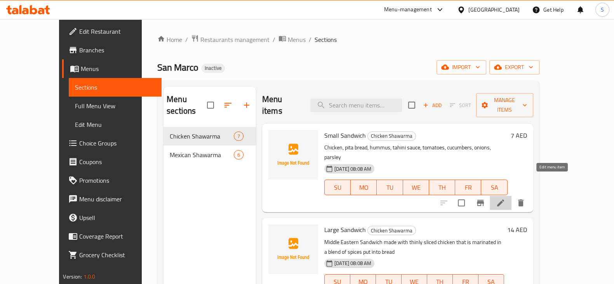
click at [505, 199] on icon at bounding box center [500, 203] width 9 height 9
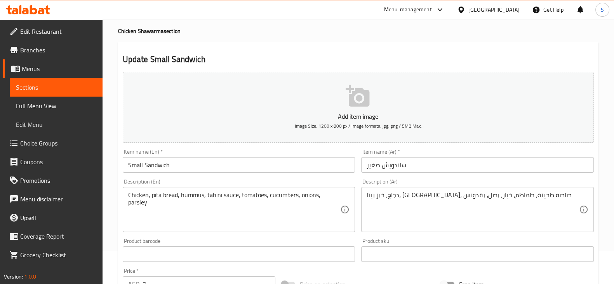
scroll to position [48, 0]
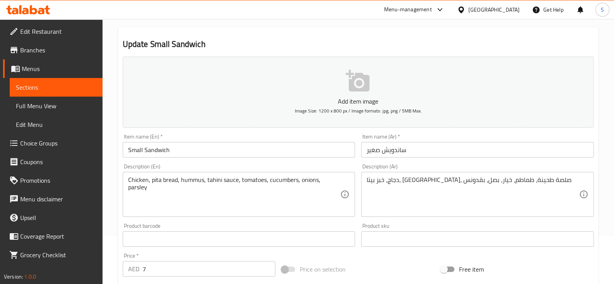
click at [53, 73] on span "Menus" at bounding box center [59, 68] width 75 height 9
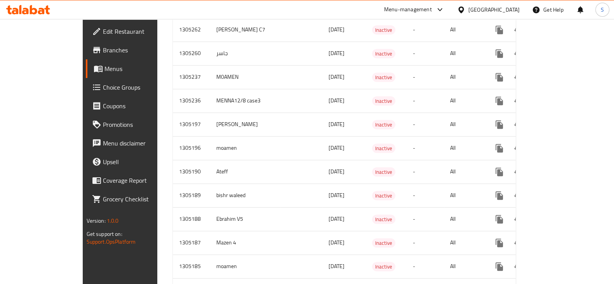
scroll to position [528, 0]
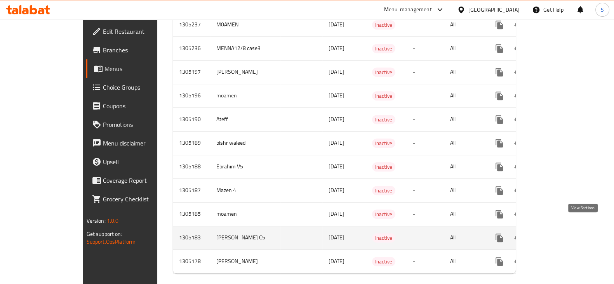
click at [560, 234] on icon "enhanced table" at bounding box center [555, 238] width 9 height 9
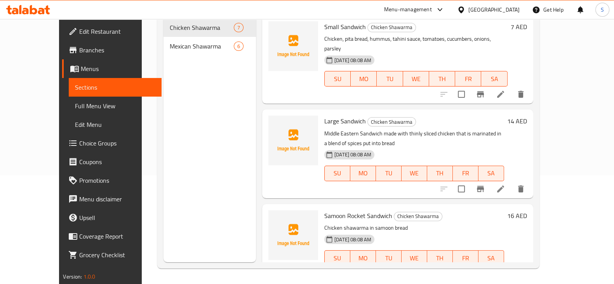
scroll to position [11, 0]
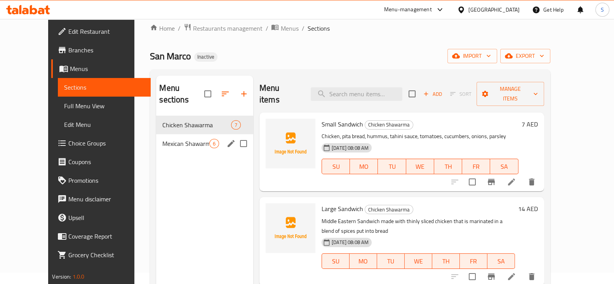
click at [168, 134] on div "Mexican Shawarma 6" at bounding box center [204, 143] width 97 height 19
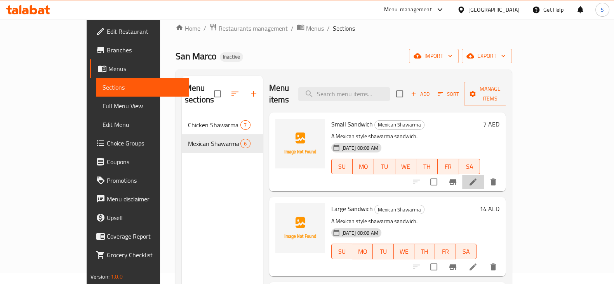
click at [478, 178] on icon at bounding box center [473, 182] width 9 height 9
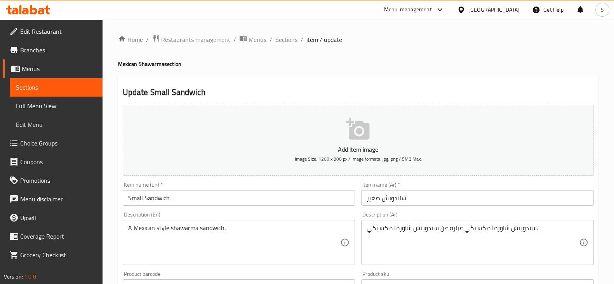
scroll to position [48, 0]
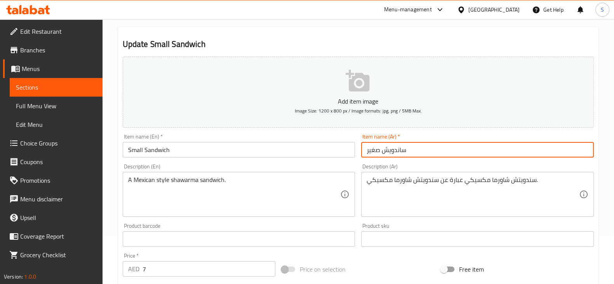
drag, startPoint x: 429, startPoint y: 152, endPoint x: 363, endPoint y: 158, distance: 66.3
click at [363, 158] on div "Item name (Ar)   * ساندويش صغير Item name (Ar) *" at bounding box center [477, 146] width 239 height 30
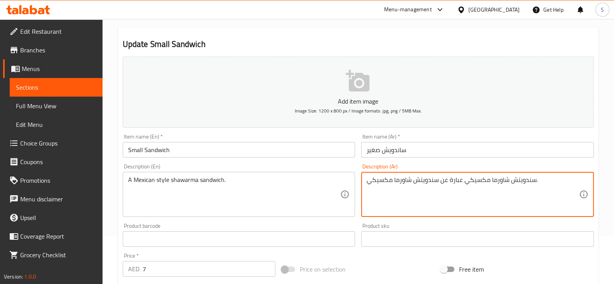
drag, startPoint x: 547, startPoint y: 180, endPoint x: 541, endPoint y: 186, distance: 9.1
click at [541, 186] on textarea "سندويتش شاورما مكسيكي عبارة عن سندويتش شاورما مكسيكي." at bounding box center [473, 194] width 213 height 37
click at [497, 193] on textarea "سندويتش شاورما مكسيكي عبارة عن سندويتش شاورما مكسيكي." at bounding box center [473, 194] width 213 height 37
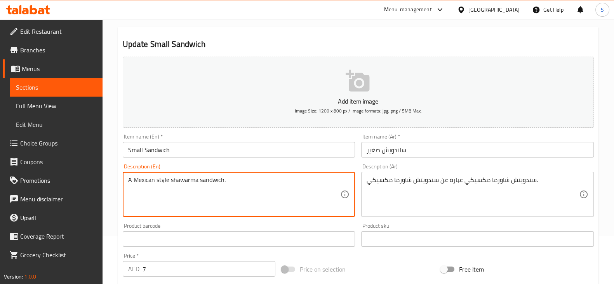
click at [230, 181] on textarea "A Mexican style shawarma sandwich." at bounding box center [234, 194] width 213 height 37
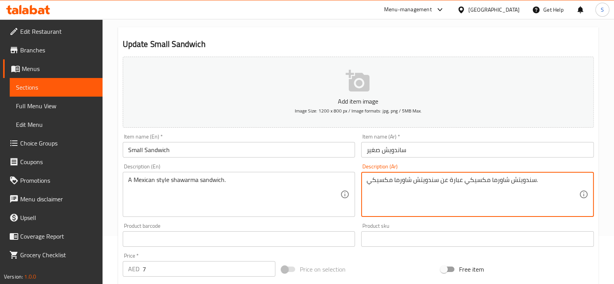
click at [453, 209] on textarea "سندويتش شاورما مكسيكي عبارة عن سندويتش شاورما مكسيكي." at bounding box center [473, 194] width 213 height 37
click at [485, 193] on textarea "سندويتش شاورما مكسيكي عبارة عن سندويتش شاورما مكسيكي." at bounding box center [473, 194] width 213 height 37
drag, startPoint x: 570, startPoint y: 183, endPoint x: 543, endPoint y: 186, distance: 26.6
click at [543, 186] on textarea "سندويتش شاورما مكسيكي عبارة عن سندويتش شاورما مكسيكي." at bounding box center [473, 194] width 213 height 37
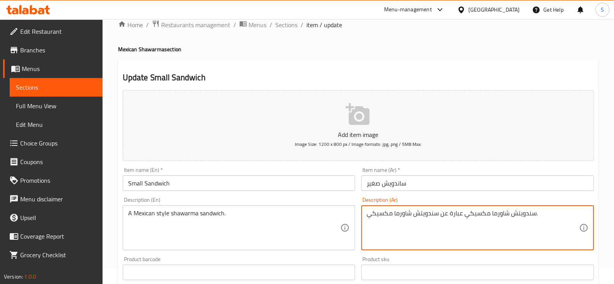
scroll to position [0, 0]
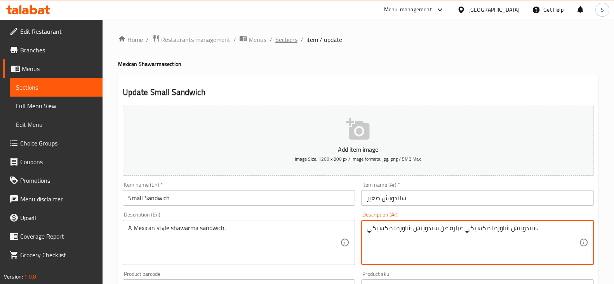
click at [283, 42] on span "Sections" at bounding box center [286, 39] width 22 height 9
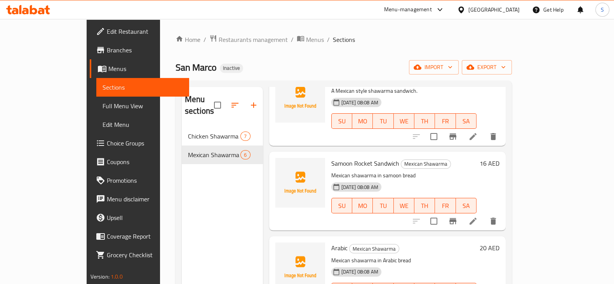
scroll to position [243, 0]
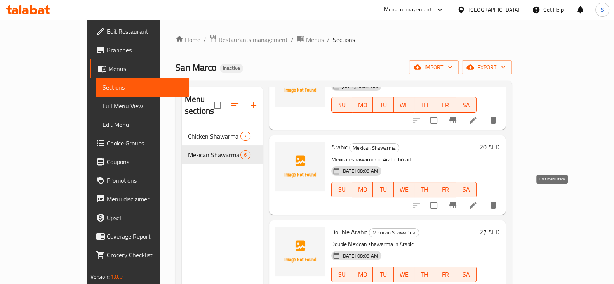
click at [477, 202] on icon at bounding box center [473, 205] width 7 height 7
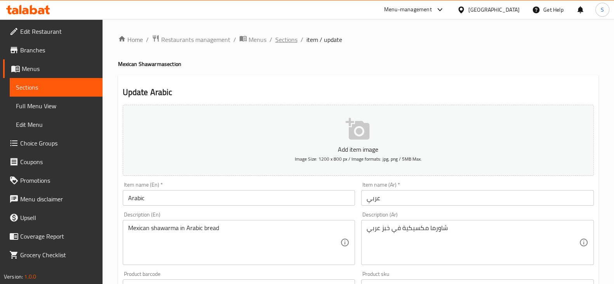
click at [289, 42] on span "Sections" at bounding box center [286, 39] width 22 height 9
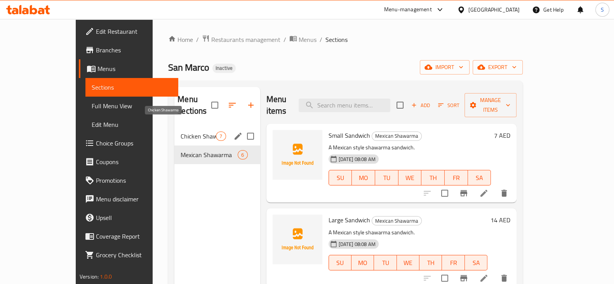
click at [181, 132] on span "Chicken Shawarma" at bounding box center [198, 136] width 35 height 9
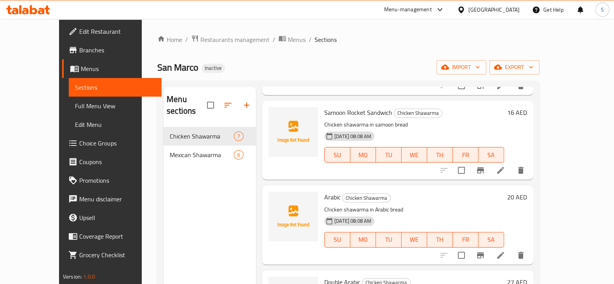
scroll to position [243, 0]
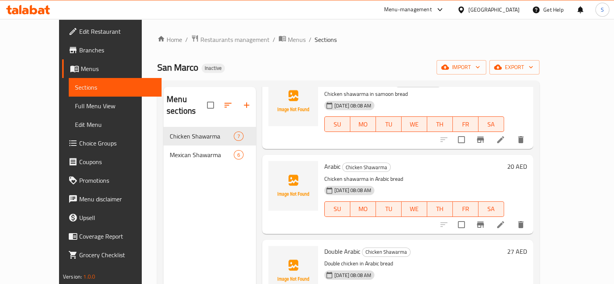
click at [512, 218] on li at bounding box center [501, 225] width 22 height 14
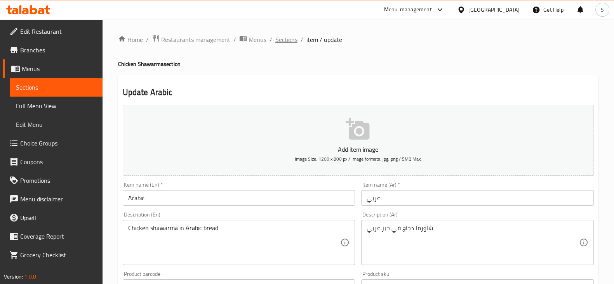
click at [288, 38] on span "Sections" at bounding box center [286, 39] width 22 height 9
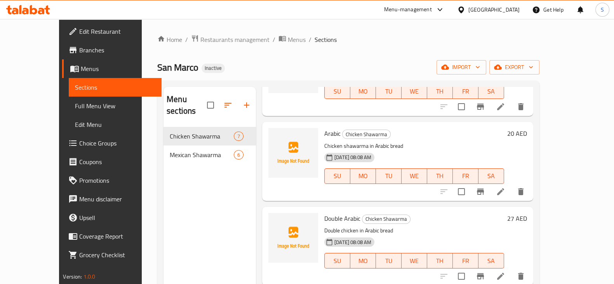
scroll to position [291, 0]
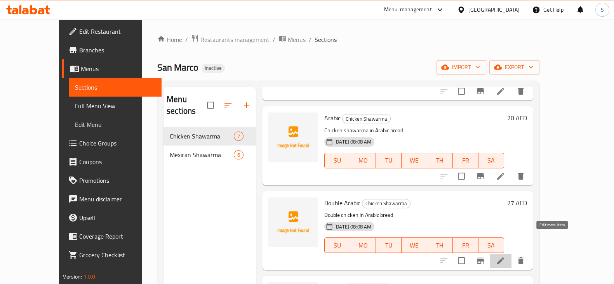
click at [505, 256] on icon at bounding box center [500, 260] width 9 height 9
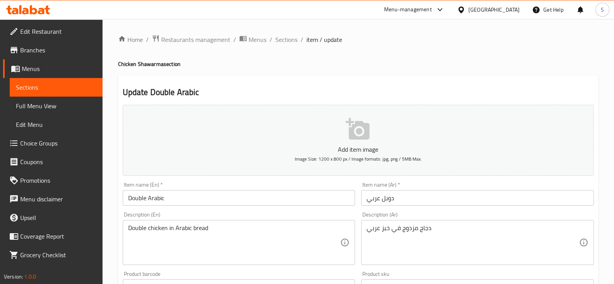
click at [413, 234] on textarea "دجاج مزدوج في خبز عربي" at bounding box center [473, 243] width 213 height 37
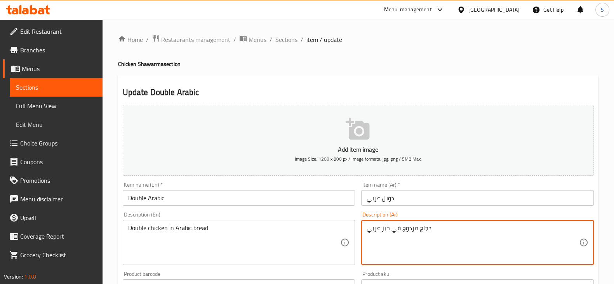
click at [403, 191] on input "دوبل عربي" at bounding box center [477, 198] width 233 height 16
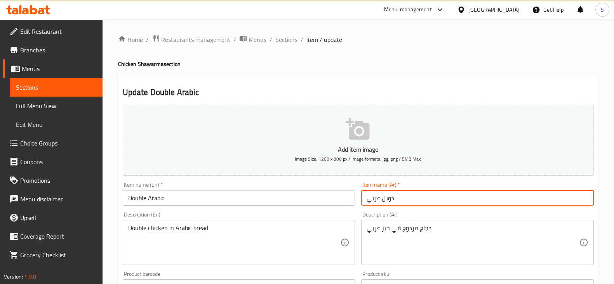
click at [410, 222] on div "دجاج مزدوج في خبز عربي Description (Ar)" at bounding box center [477, 242] width 233 height 45
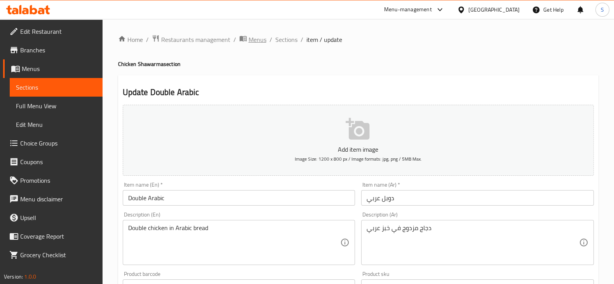
click at [258, 40] on span "Menus" at bounding box center [258, 39] width 18 height 9
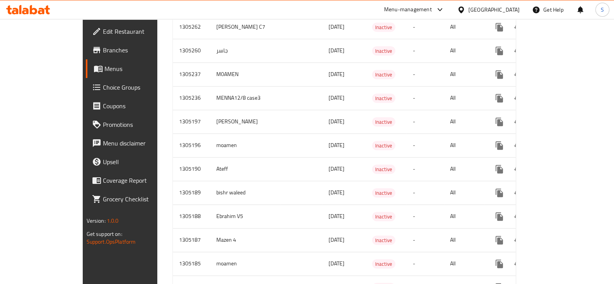
scroll to position [528, 0]
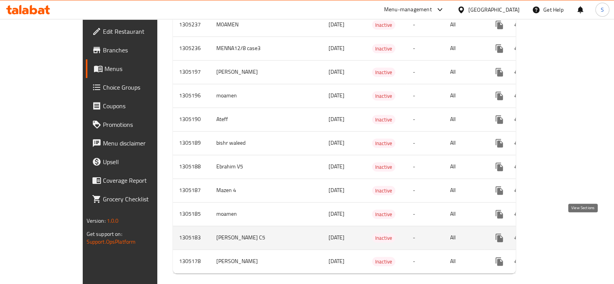
click at [560, 234] on icon "enhanced table" at bounding box center [555, 238] width 9 height 9
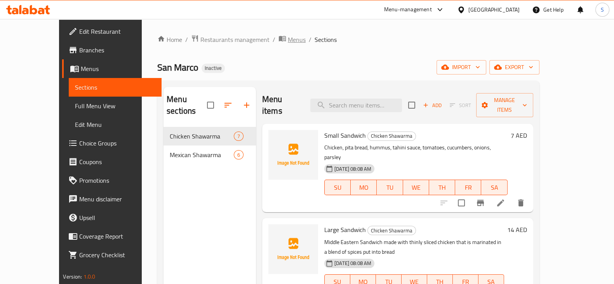
click at [288, 38] on span "Menus" at bounding box center [297, 39] width 18 height 9
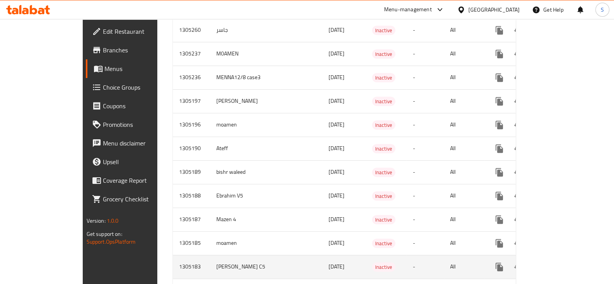
scroll to position [528, 0]
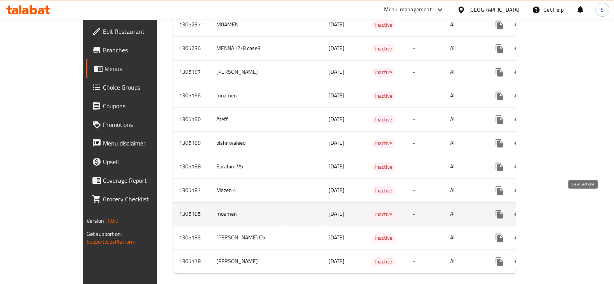
click at [559, 211] on icon "enhanced table" at bounding box center [555, 214] width 7 height 7
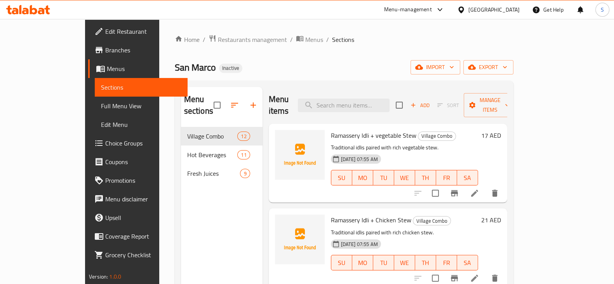
click at [95, 100] on link "Full Menu View" at bounding box center [141, 106] width 93 height 19
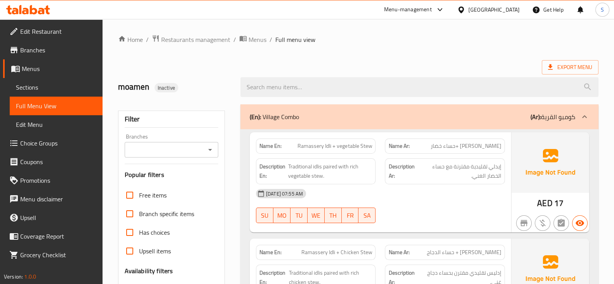
click at [462, 66] on div "Export Menu" at bounding box center [358, 67] width 481 height 14
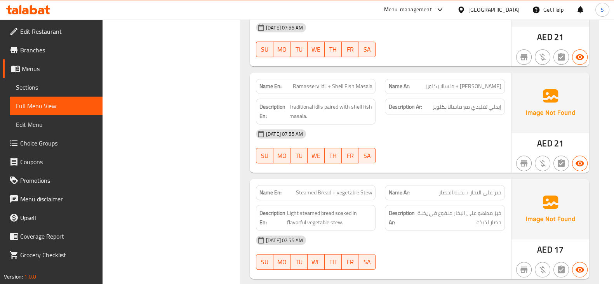
scroll to position [437, 0]
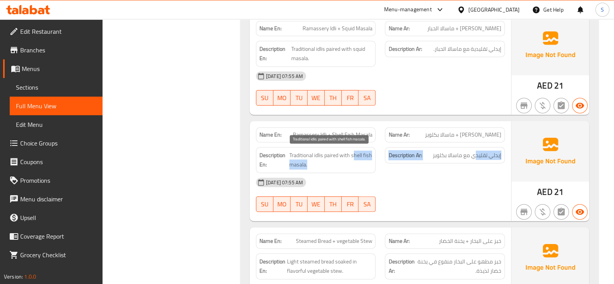
drag, startPoint x: 464, startPoint y: 156, endPoint x: 353, endPoint y: 159, distance: 110.4
click at [353, 159] on div "Description En: Traditional idlis paired with shell fish masala. Description Ar…" at bounding box center [380, 160] width 258 height 35
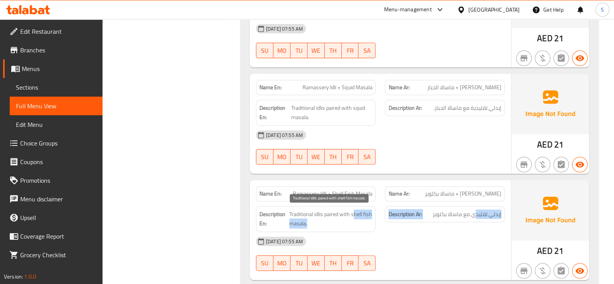
scroll to position [291, 0]
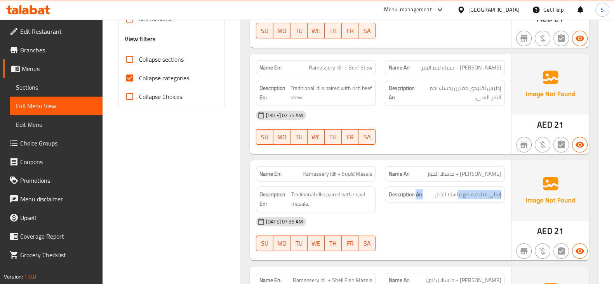
drag, startPoint x: 456, startPoint y: 186, endPoint x: 417, endPoint y: 189, distance: 39.4
click at [417, 189] on div "Description Ar: إيدلي تقليدية مع ماسالا الحبار." at bounding box center [444, 199] width 129 height 35
drag, startPoint x: 484, startPoint y: 113, endPoint x: 422, endPoint y: 116, distance: 62.6
click at [431, 114] on div "12-08-2025 07:55 AM" at bounding box center [380, 115] width 258 height 19
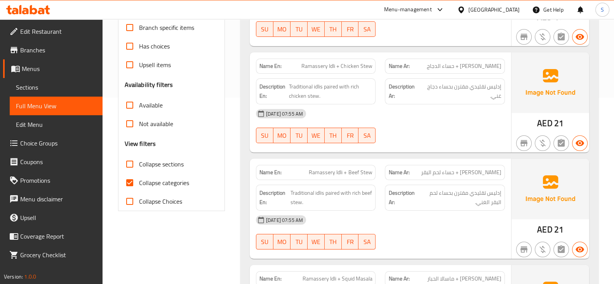
scroll to position [146, 0]
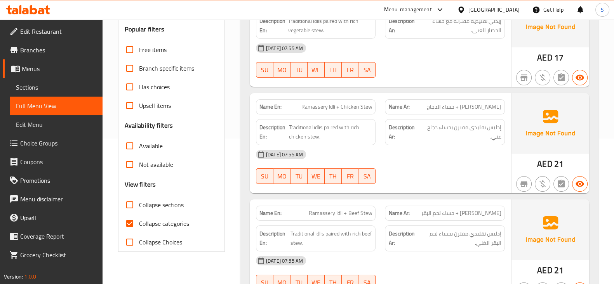
drag, startPoint x: 441, startPoint y: 163, endPoint x: 419, endPoint y: 162, distance: 21.8
click at [421, 162] on div "12-08-2025 07:55 AM" at bounding box center [380, 154] width 258 height 19
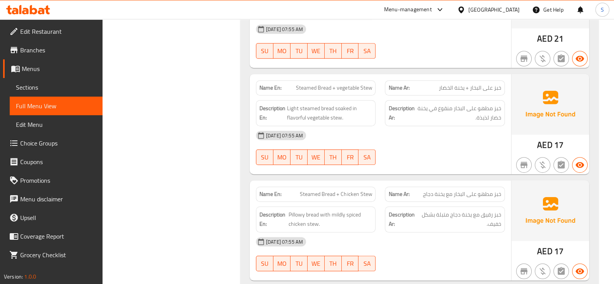
scroll to position [631, 0]
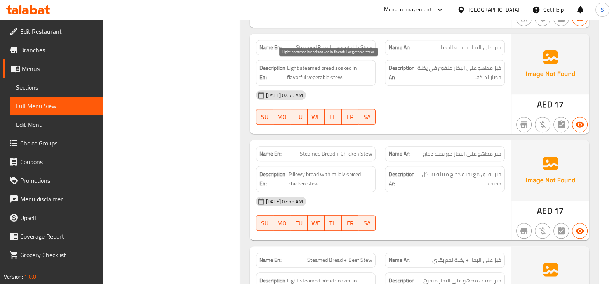
click at [295, 68] on span "Light steamed bread soaked in flavorful vegetable stew." at bounding box center [329, 72] width 85 height 19
click at [346, 56] on div "Description En: Light steamed bread soaked in flavorful vegetable stew." at bounding box center [315, 72] width 129 height 35
click at [340, 46] on span "Steamed Bread + vegetable Stew" at bounding box center [334, 48] width 76 height 8
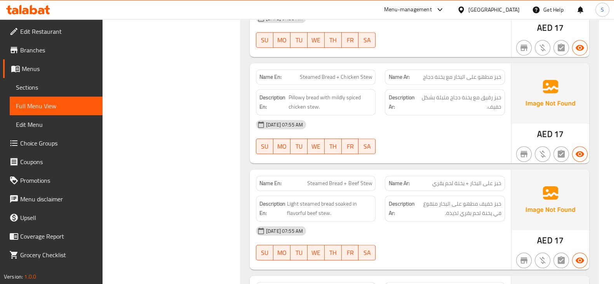
scroll to position [728, 0]
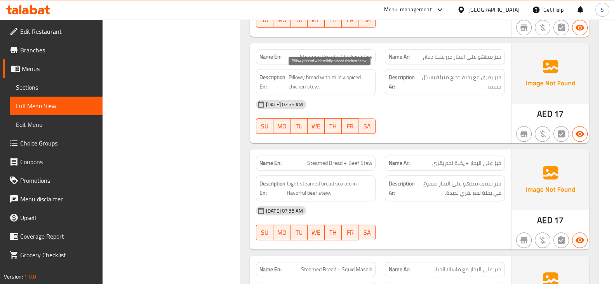
click at [293, 73] on span "Pillowy bread with mildly spiced chicken stew." at bounding box center [331, 82] width 84 height 19
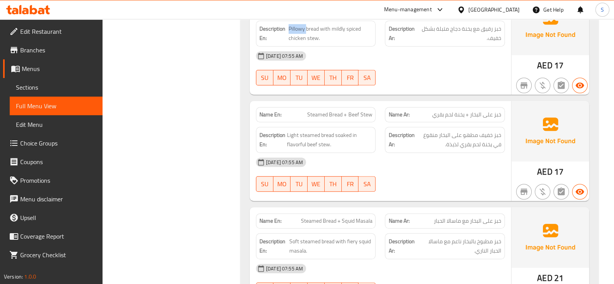
scroll to position [680, 0]
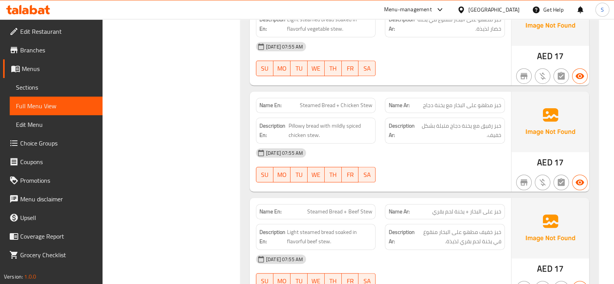
click at [401, 145] on div "12-08-2025 07:55 AM" at bounding box center [380, 153] width 258 height 19
click at [313, 127] on span "Pillowy bread with mildly spiced chicken stew." at bounding box center [331, 130] width 84 height 19
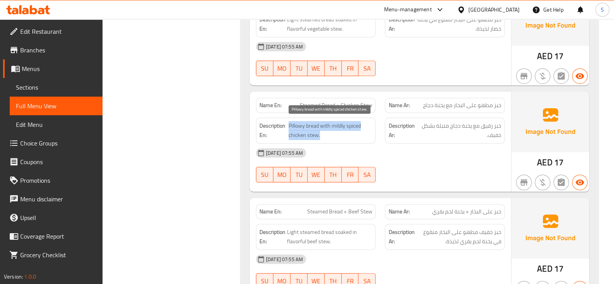
click at [313, 127] on span "Pillowy bread with mildly spiced chicken stew." at bounding box center [331, 130] width 84 height 19
click at [300, 122] on span "Pillowy bread with mildly spiced chicken stew." at bounding box center [331, 130] width 84 height 19
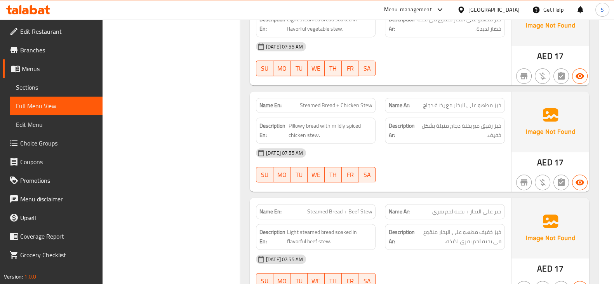
click at [342, 106] on span "Steamed Bread + Chicken Stew" at bounding box center [336, 105] width 72 height 8
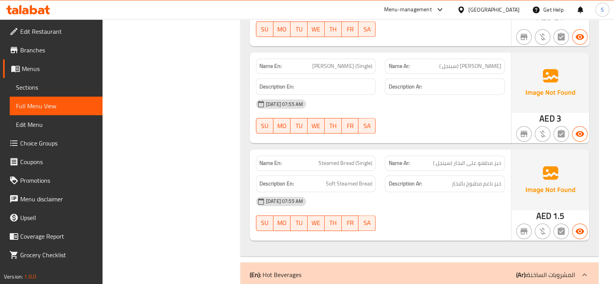
scroll to position [1166, 0]
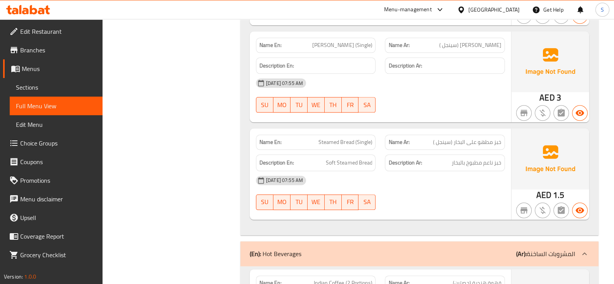
click at [349, 38] on div "Name En: Ramassery Idli (Single)" at bounding box center [316, 45] width 120 height 15
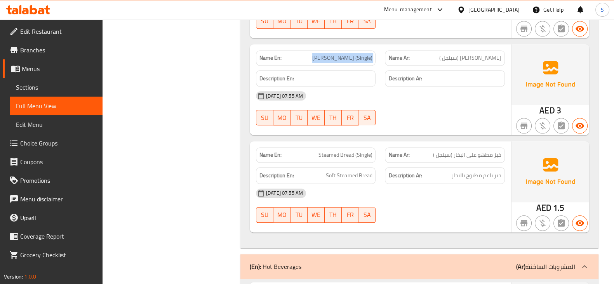
scroll to position [1117, 0]
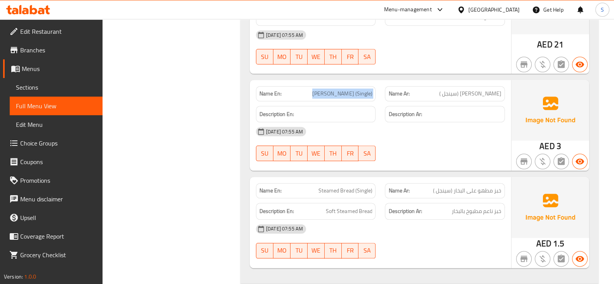
click at [334, 92] on span "Ramassery Idli (Single)" at bounding box center [342, 94] width 60 height 8
click at [489, 110] on h6 "Description Ar:" at bounding box center [445, 115] width 113 height 10
click at [490, 110] on h6 "Description Ar:" at bounding box center [445, 115] width 113 height 10
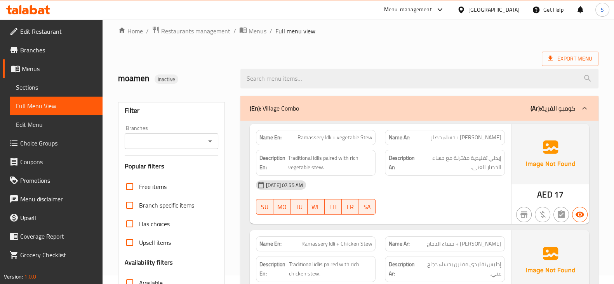
scroll to position [0, 0]
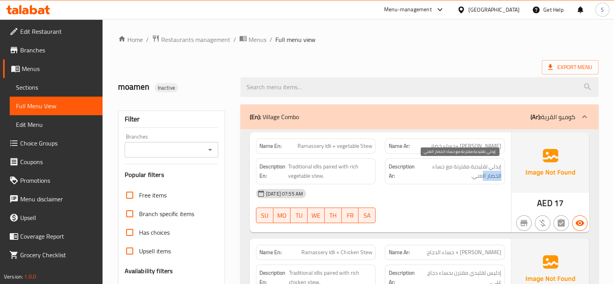
drag, startPoint x: 483, startPoint y: 172, endPoint x: 432, endPoint y: 171, distance: 50.5
click at [432, 171] on span "إيدلي تقليدية مقترنة مع حساء الخضار الغني." at bounding box center [460, 171] width 84 height 19
click at [459, 172] on span "إيدلي تقليدية مقترنة مع حساء الخضار الغني." at bounding box center [460, 171] width 84 height 19
click at [492, 146] on span "راماسيري إيدلي +حساء خضار" at bounding box center [466, 146] width 71 height 8
click at [465, 146] on span "راماسيري إيدلي +حساء خضار" at bounding box center [466, 146] width 71 height 8
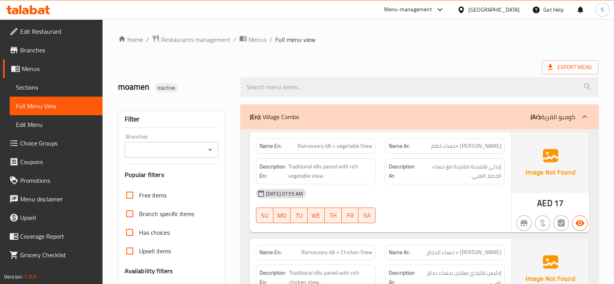
click at [443, 147] on span "راماسيري إيدلي +حساء خضار" at bounding box center [466, 146] width 71 height 8
click at [493, 169] on span "إيدلي تقليدية مقترنة مع حساء الخضار الغني." at bounding box center [460, 171] width 84 height 19
click at [446, 169] on span "إيدلي تقليدية مقترنة مع حساء الخضار الغني." at bounding box center [460, 171] width 84 height 19
click at [493, 175] on span "إيدلي تقليدية مقترنة مع حساء الخضار الغني." at bounding box center [460, 171] width 84 height 19
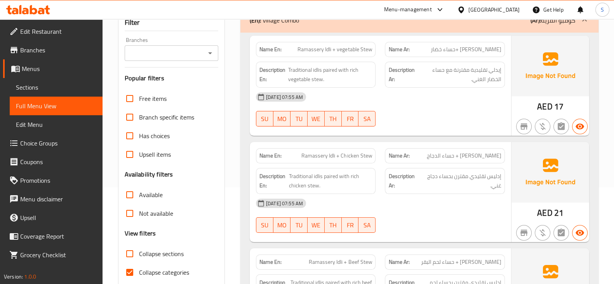
click at [482, 156] on span "راماسيري إيدلي + حساء الدجاج" at bounding box center [464, 156] width 75 height 8
click at [491, 160] on div "Name Ar: راماسيري إيدلي + حساء الدجاج" at bounding box center [445, 155] width 120 height 15
click at [495, 157] on span "راماسيري إيدلي + حساء الدجاج" at bounding box center [464, 156] width 75 height 8
click at [444, 153] on span "راماسيري إيدلي + حساء الدجاج" at bounding box center [464, 156] width 75 height 8
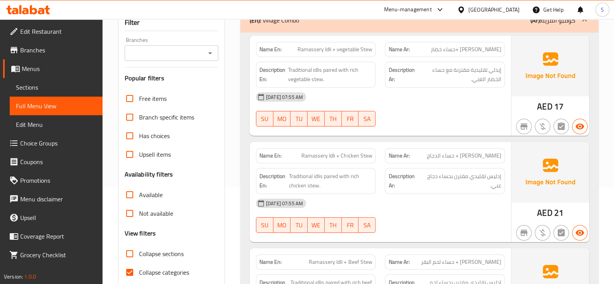
click at [483, 199] on div "12-08-2025 07:55 AM" at bounding box center [380, 203] width 258 height 19
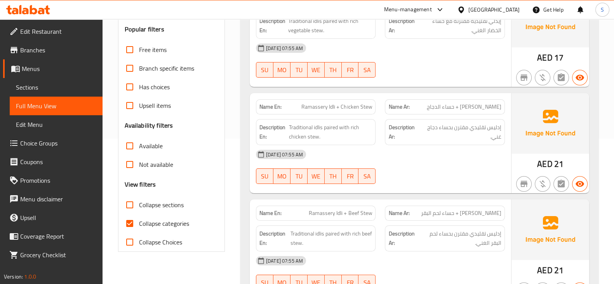
scroll to position [194, 0]
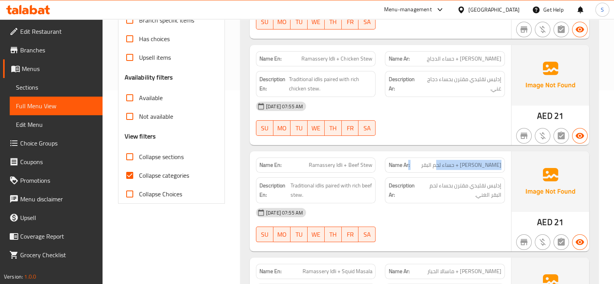
drag, startPoint x: 434, startPoint y: 161, endPoint x: 408, endPoint y: 161, distance: 25.6
click at [408, 161] on p "Name Ar: راماسيري إيدلي + حساء لحم البقر" at bounding box center [445, 165] width 113 height 8
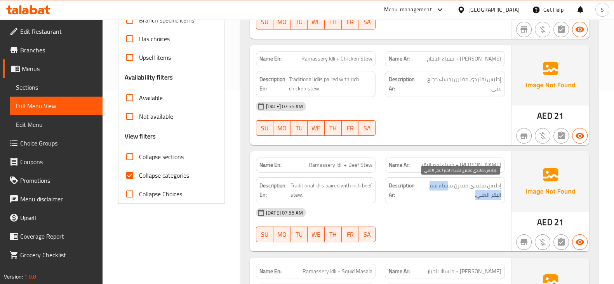
drag, startPoint x: 449, startPoint y: 187, endPoint x: 437, endPoint y: 199, distance: 16.8
click at [437, 199] on div "Description Ar: إدليس تقليدي مقترن بحساء لحم البقر الغني." at bounding box center [445, 191] width 120 height 26
click at [484, 204] on div "12-08-2025 07:55 AM" at bounding box center [380, 213] width 258 height 19
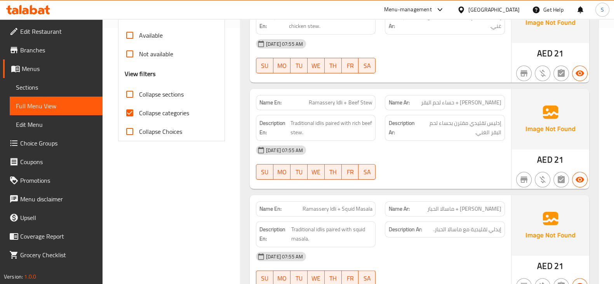
scroll to position [291, 0]
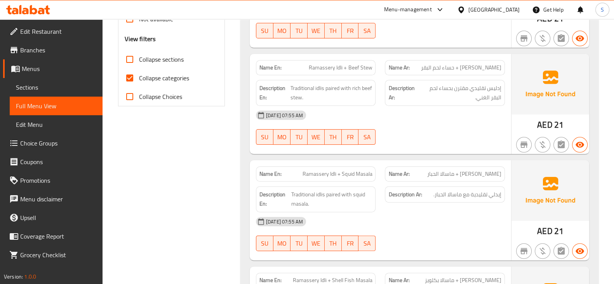
click at [486, 173] on span "راماسيري إيدلي + ماسالا الحبار" at bounding box center [464, 174] width 74 height 8
drag, startPoint x: 452, startPoint y: 174, endPoint x: 425, endPoint y: 176, distance: 26.9
click at [425, 176] on p "Name Ar: راماسيري إيدلي + ماسالا الحبار" at bounding box center [445, 174] width 113 height 8
drag, startPoint x: 500, startPoint y: 196, endPoint x: 434, endPoint y: 195, distance: 66.1
click at [434, 195] on span "إيدلي تقليدية مع ماسالا الحبار." at bounding box center [468, 195] width 68 height 10
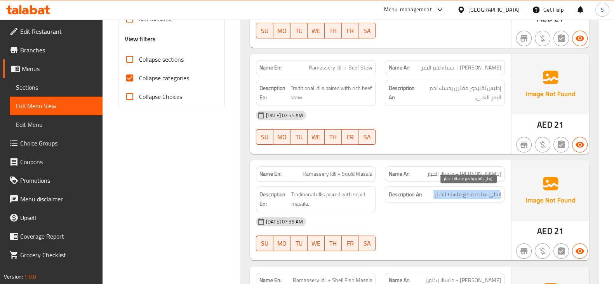
click at [462, 190] on span "إيدلي تقليدية مع ماسالا الحبار." at bounding box center [468, 195] width 68 height 10
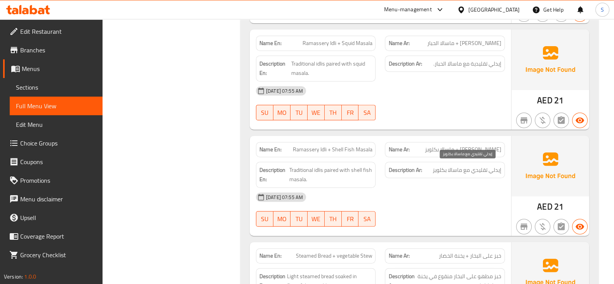
scroll to position [437, 0]
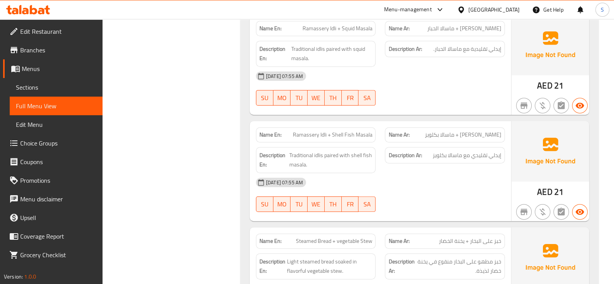
drag, startPoint x: 479, startPoint y: 131, endPoint x: 430, endPoint y: 129, distance: 49.0
click at [430, 129] on div "Name Ar: راماسيري إيدلي + ماسالا بكلويز" at bounding box center [445, 134] width 120 height 15
click at [449, 137] on span "راماسيري إيدلي + ماسالا بكلويز" at bounding box center [463, 135] width 77 height 8
drag, startPoint x: 474, startPoint y: 156, endPoint x: 455, endPoint y: 161, distance: 20.4
click at [423, 156] on h6 "Description Ar: إيدلي تقليدي مع ماسالا بكلويز" at bounding box center [445, 156] width 113 height 10
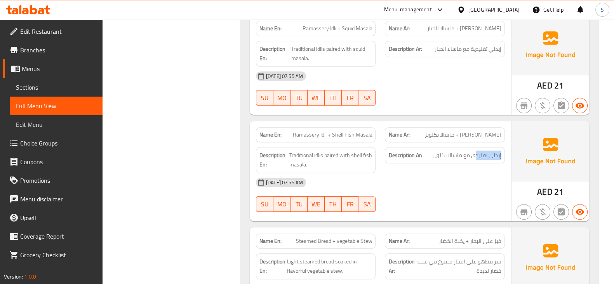
click at [474, 166] on div "Description Ar: إيدلي تقليدي مع ماسالا بكلويز" at bounding box center [444, 160] width 129 height 35
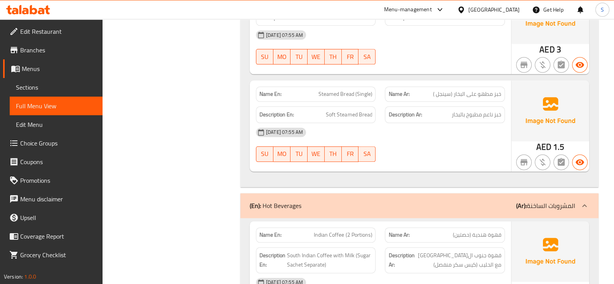
scroll to position [1262, 0]
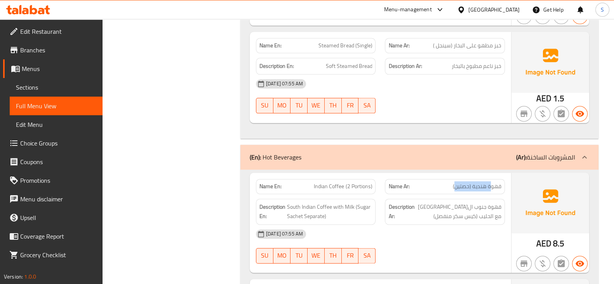
drag, startPoint x: 490, startPoint y: 175, endPoint x: 451, endPoint y: 180, distance: 39.6
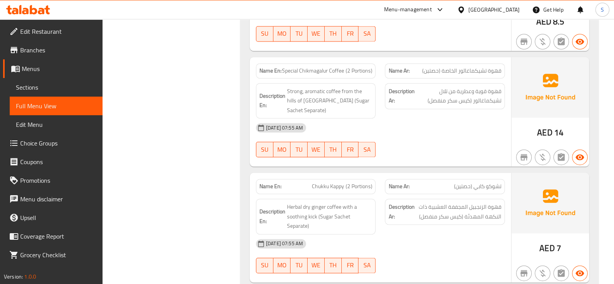
scroll to position [1505, 0]
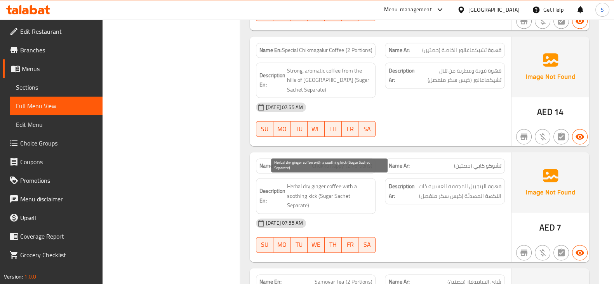
click at [320, 187] on span "Herbal dry ginger coffee with a soothing kick (Sugar Sachet Separate)" at bounding box center [329, 196] width 85 height 29
click at [335, 184] on span "Herbal dry ginger coffee with a soothing kick (Sugar Sachet Separate)" at bounding box center [329, 196] width 85 height 29
click at [303, 194] on span "Herbal dry ginger coffee with a soothing kick (Sugar Sachet Separate)" at bounding box center [329, 196] width 85 height 29
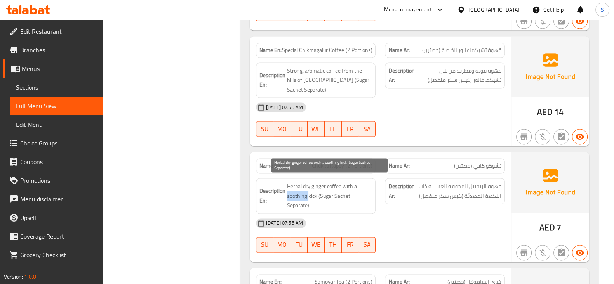
click at [303, 194] on span "Herbal dry ginger coffee with a soothing kick (Sugar Sachet Separate)" at bounding box center [329, 196] width 85 height 29
click at [305, 195] on span "Herbal dry ginger coffee with a soothing kick (Sugar Sachet Separate)" at bounding box center [329, 196] width 85 height 29
click at [306, 196] on span "Herbal dry ginger coffee with a soothing kick (Sugar Sachet Separate)" at bounding box center [329, 196] width 85 height 29
drag, startPoint x: 338, startPoint y: 200, endPoint x: 312, endPoint y: 202, distance: 25.4
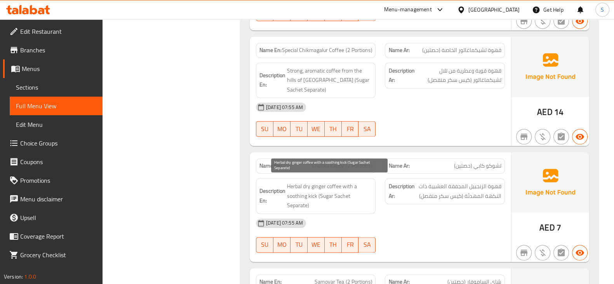
click at [312, 202] on span "Herbal dry ginger coffee with a soothing kick (Sugar Sachet Separate)" at bounding box center [329, 196] width 85 height 29
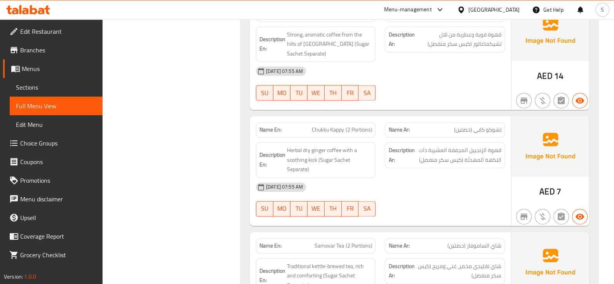
scroll to position [1603, 0]
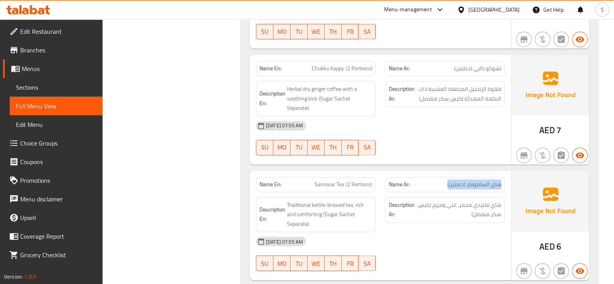
drag, startPoint x: 500, startPoint y: 176, endPoint x: 441, endPoint y: 186, distance: 60.0
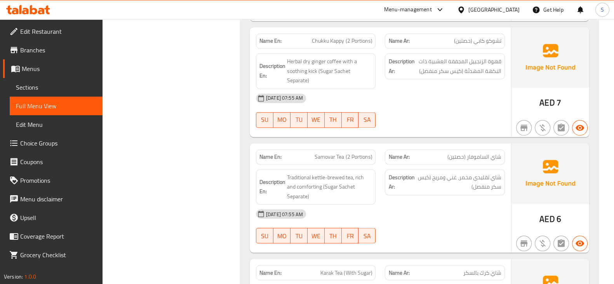
scroll to position [1651, 0]
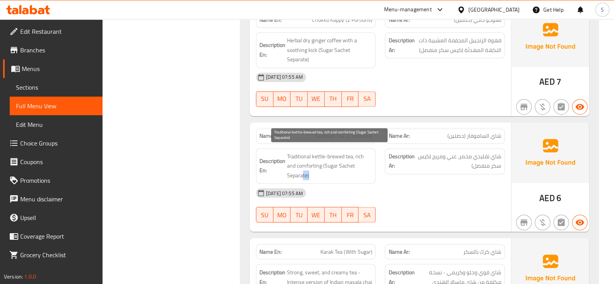
drag, startPoint x: 318, startPoint y: 174, endPoint x: 303, endPoint y: 174, distance: 15.5
click at [303, 174] on span "Traditional kettle-brewed tea, rich and comforting (Sugar Sachet Separate)" at bounding box center [329, 166] width 85 height 29
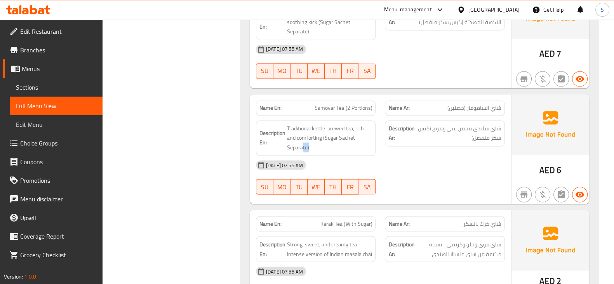
scroll to position [1700, 0]
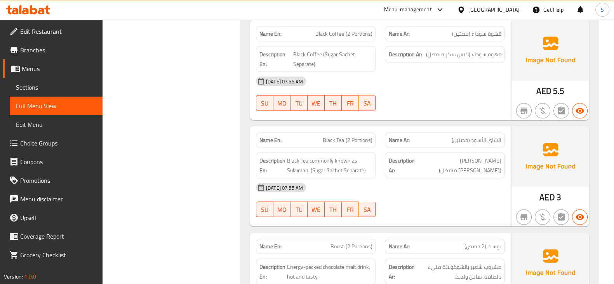
scroll to position [1991, 0]
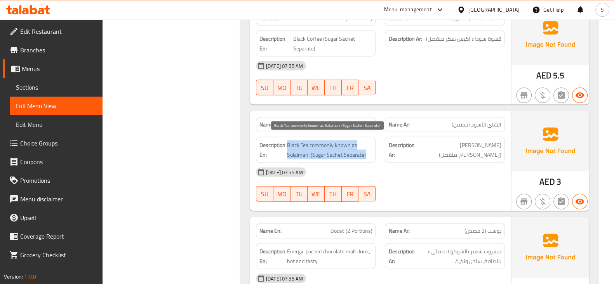
click at [337, 141] on span "Black Tea commonly known as Sulaimani (Sugar Sachet Separate)" at bounding box center [329, 150] width 85 height 19
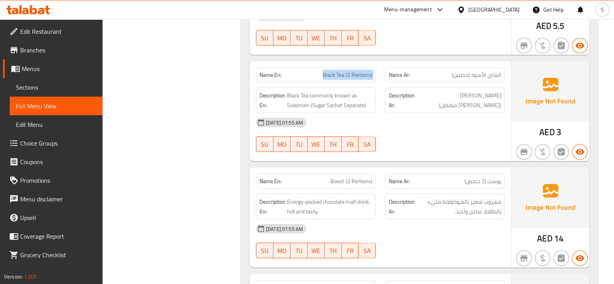
scroll to position [2088, 0]
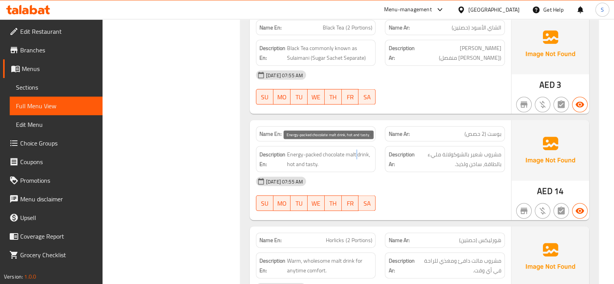
click at [357, 153] on span "Energy-packed chocolate malt drink, hot and tasty." at bounding box center [329, 159] width 85 height 19
click at [342, 150] on span "Energy-packed chocolate malt drink, hot and tasty." at bounding box center [329, 159] width 85 height 19
drag, startPoint x: 351, startPoint y: 145, endPoint x: 339, endPoint y: 141, distance: 13.1
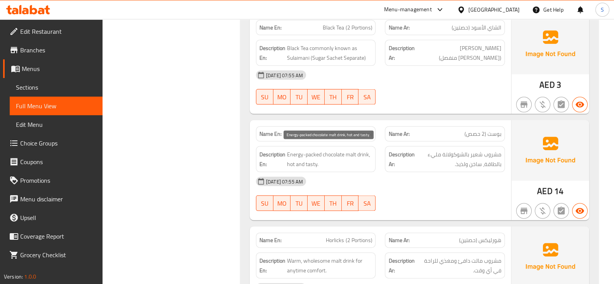
click at [336, 150] on span "Energy-packed chocolate malt drink, hot and tasty." at bounding box center [329, 159] width 85 height 19
click at [320, 153] on span "Energy-packed chocolate malt drink, hot and tasty." at bounding box center [329, 159] width 85 height 19
click at [315, 151] on span "Energy-packed chocolate malt drink, hot and tasty." at bounding box center [329, 159] width 85 height 19
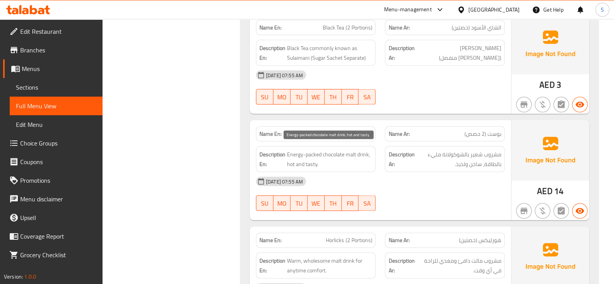
click at [361, 150] on span "Energy-packed chocolate malt drink, hot and tasty." at bounding box center [329, 159] width 85 height 19
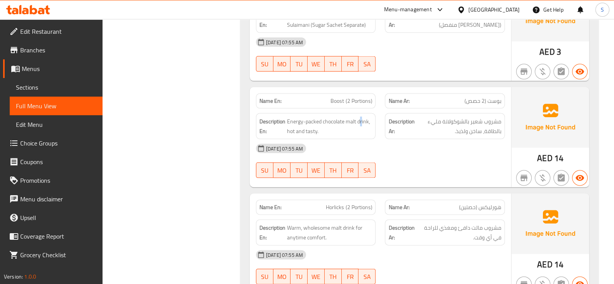
scroll to position [2137, 0]
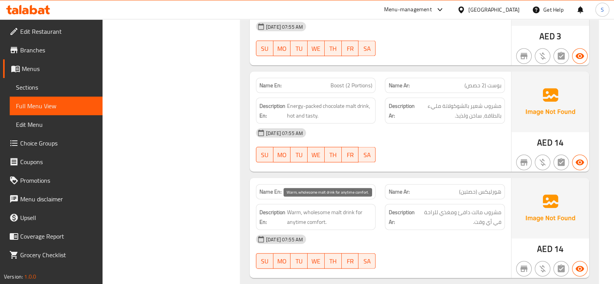
click at [328, 208] on span "Warm, wholesome malt drink for anytime comfort." at bounding box center [329, 217] width 85 height 19
click at [324, 208] on span "Warm, wholesome malt drink for anytime comfort." at bounding box center [329, 217] width 85 height 19
click at [339, 211] on span "Warm, wholesome malt drink for anytime comfort." at bounding box center [329, 217] width 85 height 19
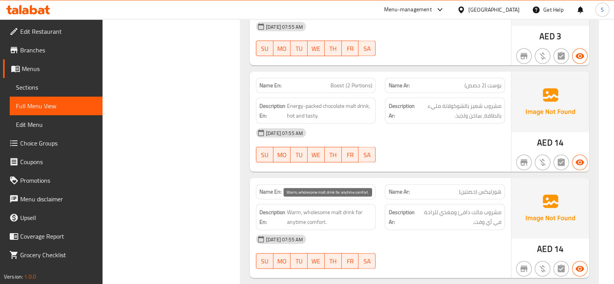
click at [317, 212] on span "Warm, wholesome malt drink for anytime comfort." at bounding box center [329, 217] width 85 height 19
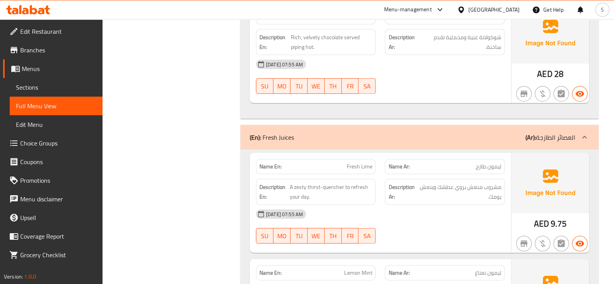
scroll to position [2574, 0]
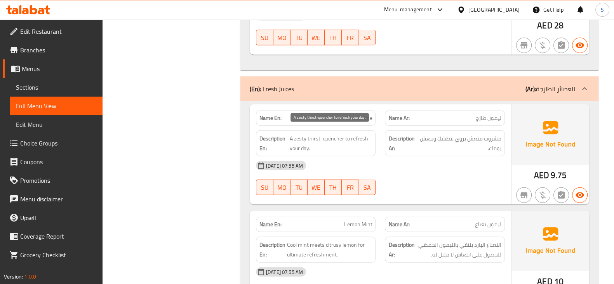
click at [300, 134] on span "A zesty thirst-quencher to refresh your day." at bounding box center [331, 143] width 83 height 19
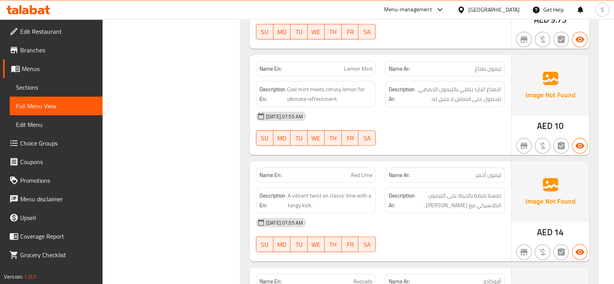
scroll to position [2768, 0]
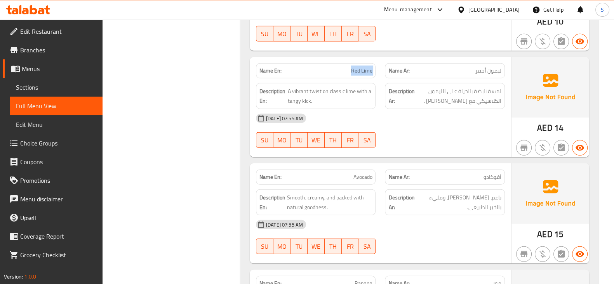
scroll to position [2865, 0]
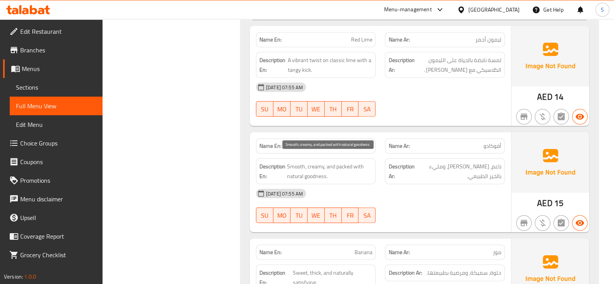
click at [345, 162] on span "Smooth, creamy, and packed with natural goodness." at bounding box center [329, 171] width 85 height 19
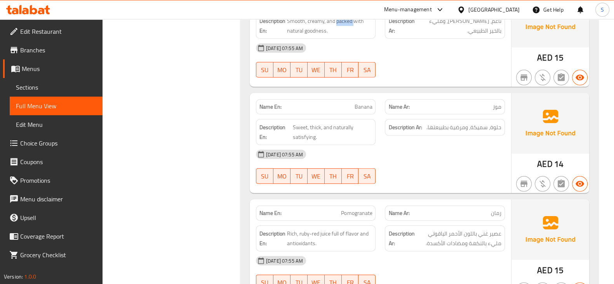
scroll to position [3059, 0]
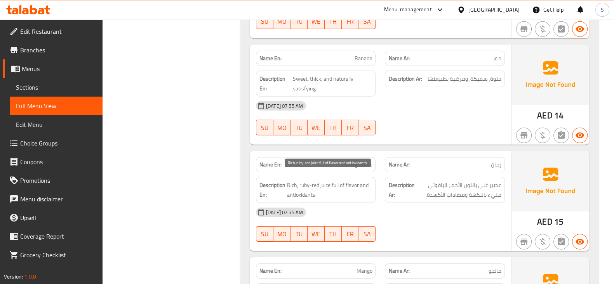
click at [355, 181] on span "Rich, ruby-red juice full of flavor and antioxidants." at bounding box center [329, 190] width 85 height 19
click at [354, 181] on span "Rich, ruby-red juice full of flavor and antioxidants." at bounding box center [329, 190] width 85 height 19
click at [334, 184] on span "Rich, ruby-red juice full of flavor and antioxidants." at bounding box center [329, 190] width 85 height 19
click at [323, 181] on span "Rich, ruby-red juice full of flavor and antioxidants." at bounding box center [329, 190] width 85 height 19
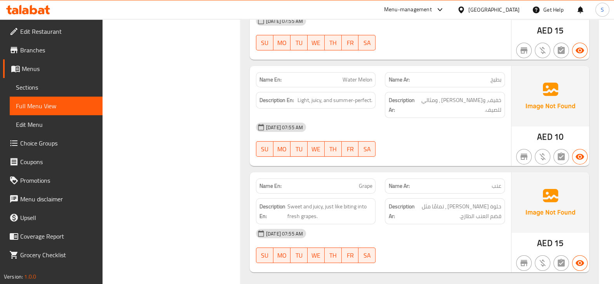
scroll to position [3359, 0]
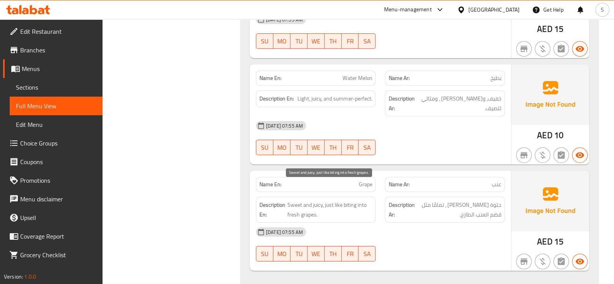
click at [336, 200] on span "Sweet and juicy, just like biting into fresh grapes." at bounding box center [330, 209] width 85 height 19
click at [37, 71] on span "Menus" at bounding box center [59, 68] width 75 height 9
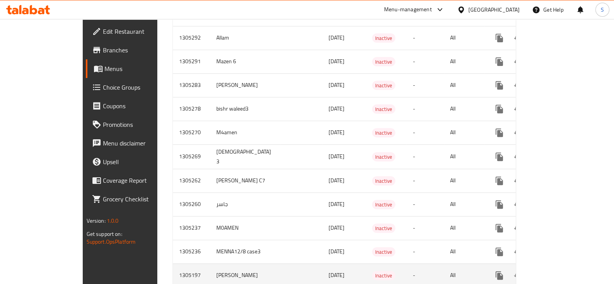
scroll to position [552, 0]
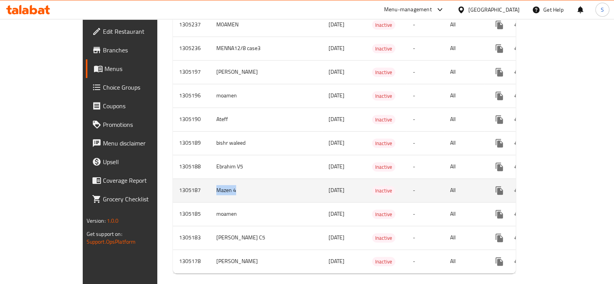
drag, startPoint x: 162, startPoint y: 183, endPoint x: 145, endPoint y: 181, distance: 16.4
click at [173, 181] on tr "1305187 Mazen 4 12/08/2025 Inactive - All" at bounding box center [372, 191] width 398 height 24
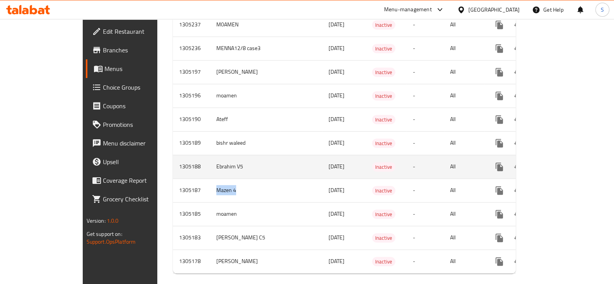
click at [560, 162] on icon "enhanced table" at bounding box center [555, 166] width 9 height 9
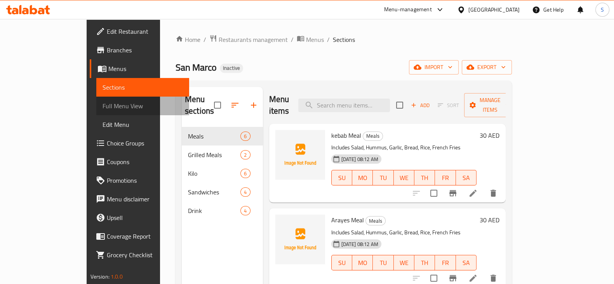
click at [103, 104] on span "Full Menu View" at bounding box center [143, 105] width 80 height 9
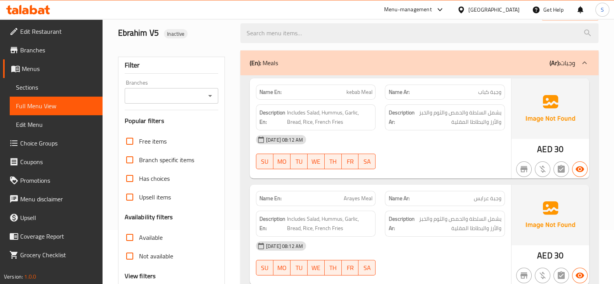
scroll to position [146, 0]
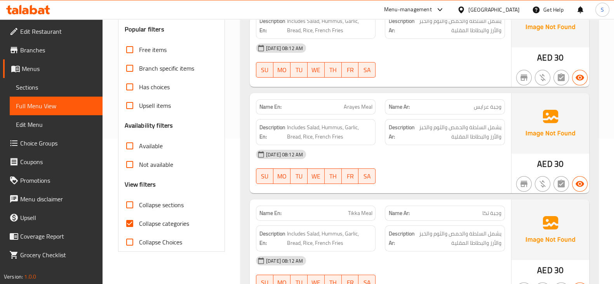
click at [174, 225] on span "Collapse categories" at bounding box center [164, 223] width 50 height 9
click at [139, 225] on input "Collapse categories" at bounding box center [129, 223] width 19 height 19
checkbox input "false"
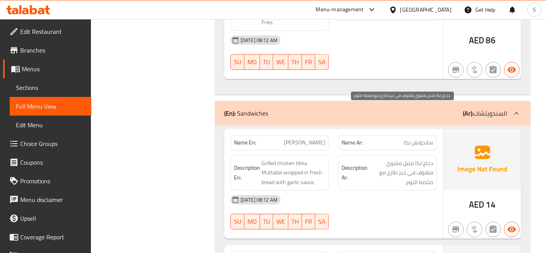
scroll to position [1856, 0]
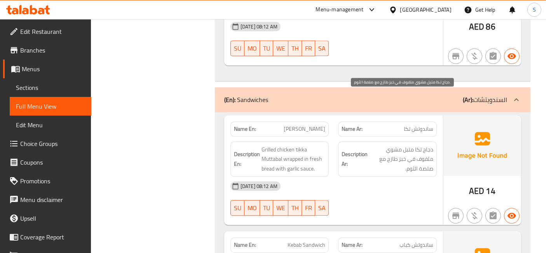
click at [426, 145] on span "دجاج تكا متبل مشوي ملفوف في خبز طازج مع صلصة الثوم." at bounding box center [401, 159] width 64 height 29
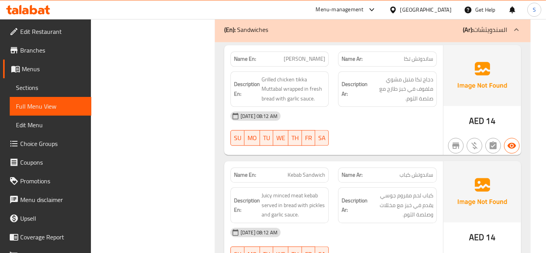
scroll to position [1943, 0]
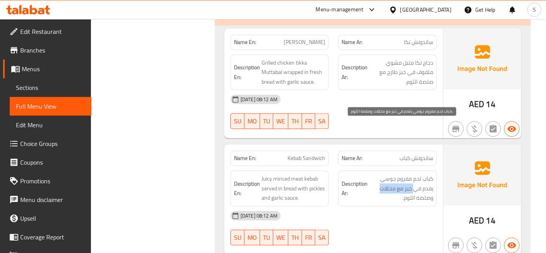
drag, startPoint x: 414, startPoint y: 132, endPoint x: 370, endPoint y: 136, distance: 44.5
click at [370, 174] on span "كباب لحم مفروم جوسي يقدم في خبز مع مخللات وصلصة الثوم." at bounding box center [401, 188] width 64 height 29
click at [371, 174] on span "كباب لحم مفروم جوسي يقدم في خبز مع مخللات وصلصة الثوم." at bounding box center [401, 188] width 64 height 29
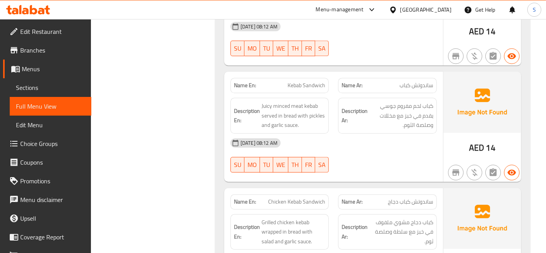
scroll to position [2029, 0]
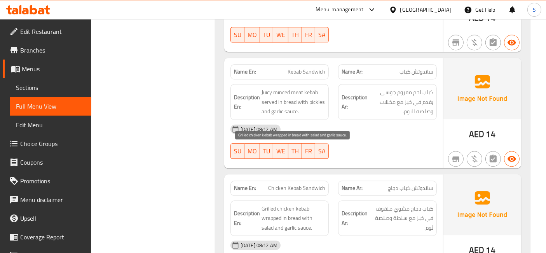
click at [302, 204] on span "Grilled chicken kebab wrapped in bread with salad and garlic sauce." at bounding box center [293, 218] width 64 height 29
click at [281, 204] on span "Grilled chicken kebab wrapped in bread with salad and garlic sauce." at bounding box center [293, 218] width 64 height 29
click at [273, 204] on span "Grilled chicken kebab wrapped in bread with salad and garlic sauce." at bounding box center [293, 218] width 64 height 29
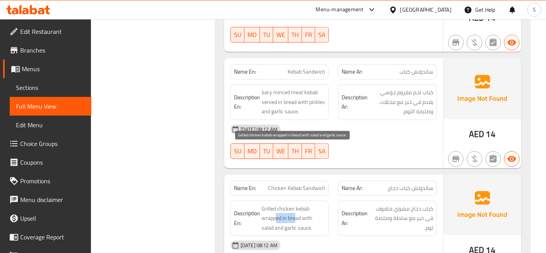
drag, startPoint x: 276, startPoint y: 165, endPoint x: 297, endPoint y: 168, distance: 20.8
click at [296, 204] on span "Grilled chicken kebab wrapped in bread with salad and garlic sauce." at bounding box center [293, 218] width 64 height 29
click at [298, 204] on span "Grilled chicken kebab wrapped in bread with salad and garlic sauce." at bounding box center [293, 218] width 64 height 29
click at [314, 204] on span "Grilled chicken kebab wrapped in bread with salad and garlic sauce." at bounding box center [293, 218] width 64 height 29
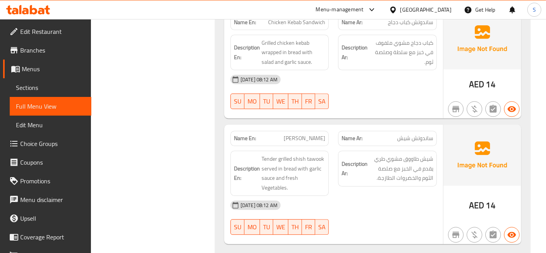
scroll to position [2201, 0]
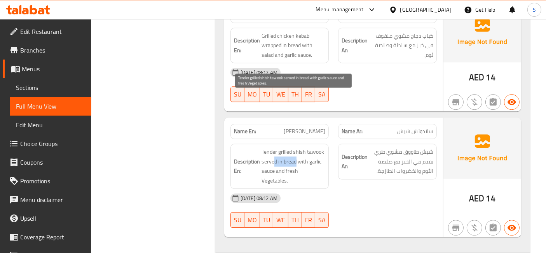
drag, startPoint x: 274, startPoint y: 106, endPoint x: 295, endPoint y: 112, distance: 22.3
click at [295, 147] on span "Tender grilled shish tawook served in bread with garlic sauce and fresh Vegetab…" at bounding box center [293, 166] width 64 height 38
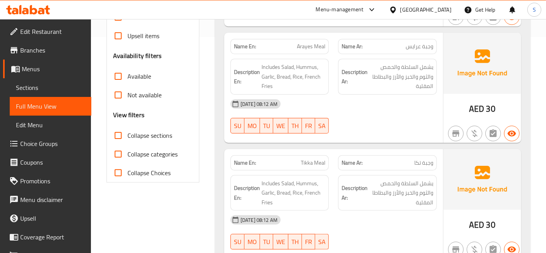
scroll to position [0, 0]
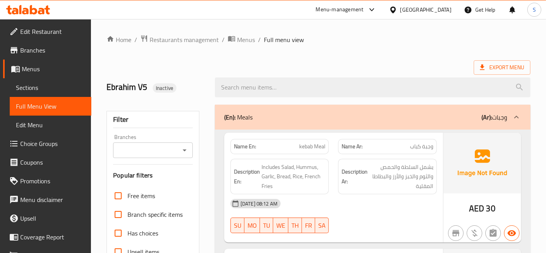
click at [45, 64] on span "Menus" at bounding box center [53, 68] width 63 height 9
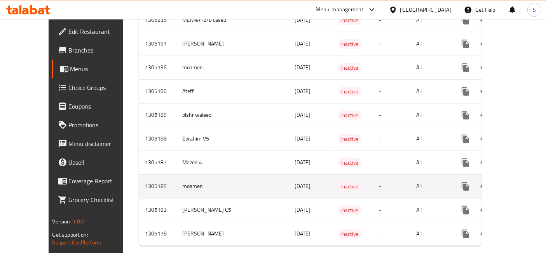
scroll to position [561, 0]
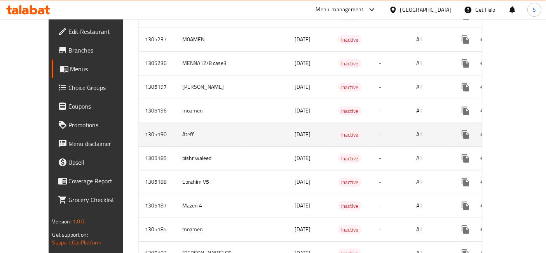
drag, startPoint x: 170, startPoint y: 115, endPoint x: 509, endPoint y: 121, distance: 339.2
click at [508, 122] on tr "1305190 Ateff 12/08/2025 Inactive - All" at bounding box center [338, 134] width 398 height 24
click at [518, 130] on icon "enhanced table" at bounding box center [521, 134] width 9 height 9
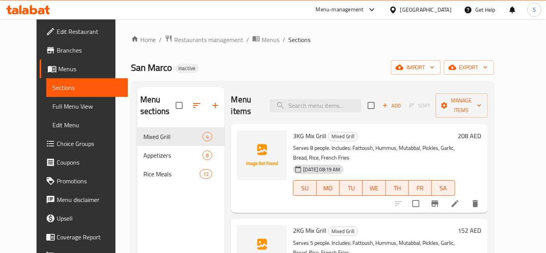
click at [57, 104] on span "Full Menu View" at bounding box center [86, 105] width 69 height 9
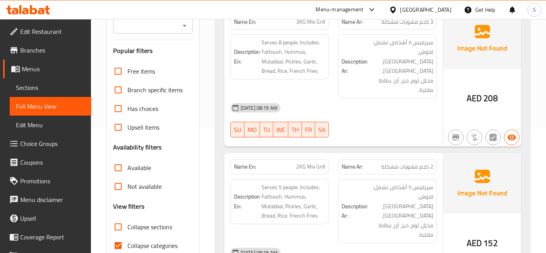
scroll to position [173, 0]
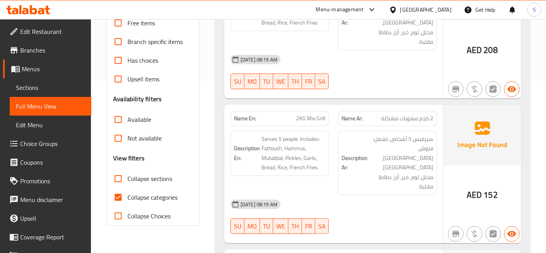
click at [153, 197] on span "Collapse categories" at bounding box center [152, 196] width 50 height 9
click at [127, 197] on input "Collapse categories" at bounding box center [118, 197] width 19 height 19
checkbox input "false"
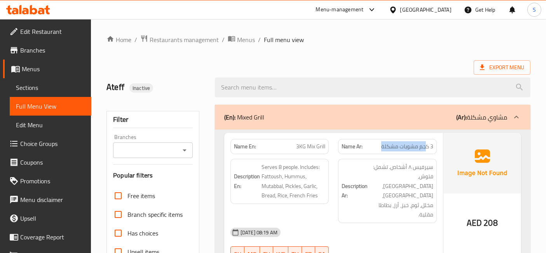
drag, startPoint x: 426, startPoint y: 145, endPoint x: 372, endPoint y: 152, distance: 54.5
click at [372, 152] on div "Name Ar: 3 كجم مشويات مشكلة" at bounding box center [387, 146] width 99 height 15
click at [402, 154] on div "Description Ar: سيرفيس ٨ أشخاص. تشمل: فتوش، حمص، متبل، مخلل، ثوم، خبز، أرز، بطا…" at bounding box center [387, 190] width 108 height 73
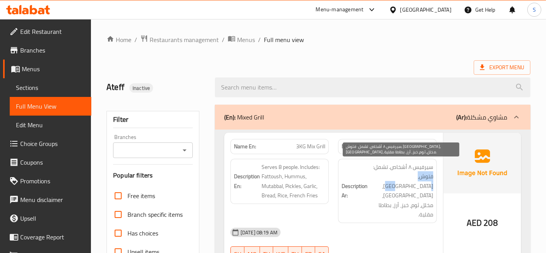
drag, startPoint x: 436, startPoint y: 171, endPoint x: 402, endPoint y: 176, distance: 34.1
click at [402, 176] on div "Description Ar: سيرفيس ٨ أشخاص. تشمل: فتوش، حمص، متبل، مخلل، ثوم، خبز، أرز، بطا…" at bounding box center [387, 191] width 99 height 64
click at [400, 187] on span "سيرفيس ٨ أشخاص. تشمل: فتوش، حمص، متبل، مخلل، ثوم، خبز، أرز، بطاطا مقلية." at bounding box center [401, 190] width 64 height 57
drag, startPoint x: 413, startPoint y: 168, endPoint x: 396, endPoint y: 168, distance: 16.3
click at [396, 168] on span "سيرفيس ٨ أشخاص. تشمل: فتوش، حمص، متبل، مخلل، ثوم، خبز، أرز، بطاطا مقلية." at bounding box center [401, 190] width 64 height 57
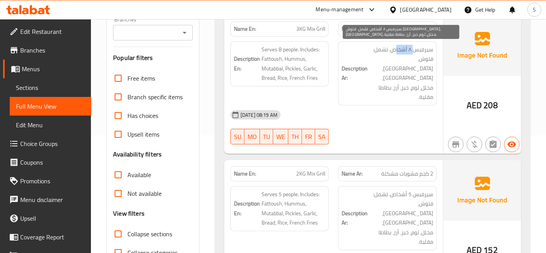
scroll to position [129, 0]
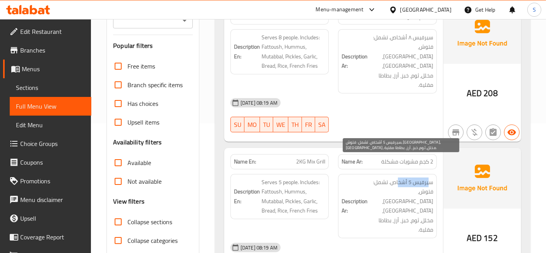
drag, startPoint x: 430, startPoint y: 162, endPoint x: 398, endPoint y: 164, distance: 31.5
click at [398, 177] on span "سيرفيس 5 أشخاص. تشمل: فتوش، حمص، متبل، مخلل، ثوم، خبز، أرز، بطاطا مقلية." at bounding box center [401, 205] width 64 height 57
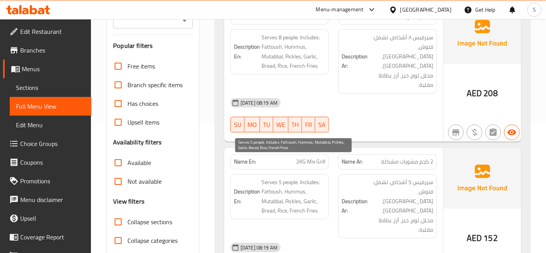
click at [272, 177] on span "Serves 5 people. Includes: Fattoush, Hummus, Mutabbal, Pickles, Garlic, Bread, …" at bounding box center [293, 196] width 64 height 38
click at [298, 177] on span "Serves 5 people. Includes: Fattoush, Hummus, Mutabbal, Pickles, Garlic, Bread, …" at bounding box center [293, 196] width 64 height 38
click at [273, 185] on span "Serves 5 people. Includes: Fattoush, Hummus, Mutabbal, Pickles, Garlic, Bread, …" at bounding box center [293, 196] width 64 height 38
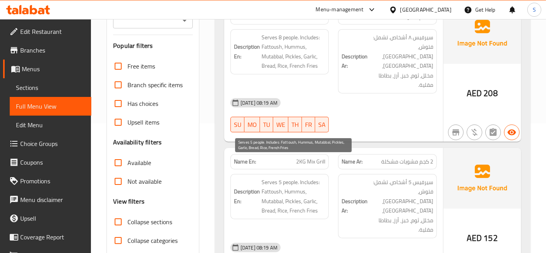
click at [297, 181] on span "Serves 5 people. Includes: Fattoush, Hummus, Mutabbal, Pickles, Garlic, Bread, …" at bounding box center [293, 196] width 64 height 38
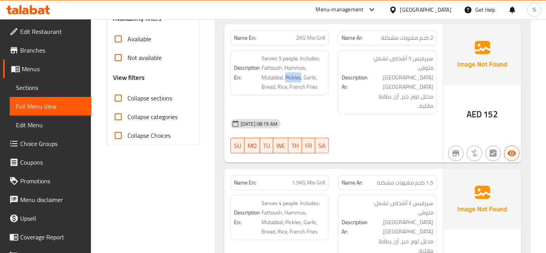
scroll to position [259, 0]
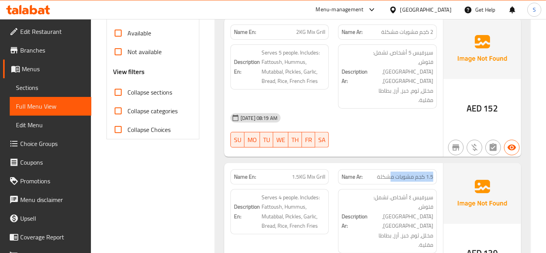
drag, startPoint x: 434, startPoint y: 134, endPoint x: 392, endPoint y: 143, distance: 42.9
click at [392, 169] on div "Name Ar: 1.5 كجم مشويات مشكلة" at bounding box center [387, 176] width 99 height 15
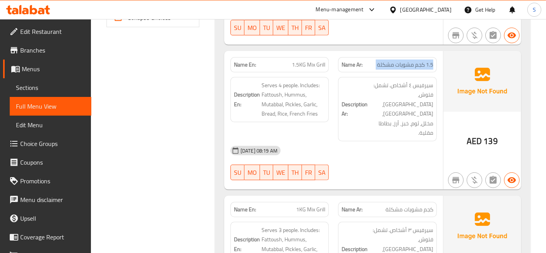
scroll to position [389, 0]
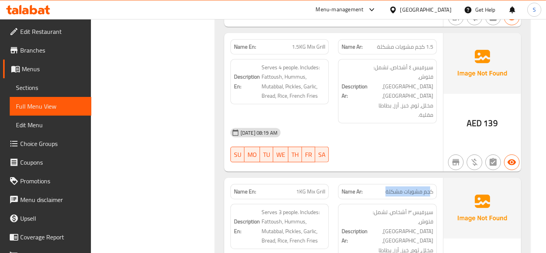
drag, startPoint x: 431, startPoint y: 133, endPoint x: 380, endPoint y: 132, distance: 50.1
click at [380, 187] on p "Name Ar: كجم مشويات مشكلة" at bounding box center [388, 191] width 92 height 8
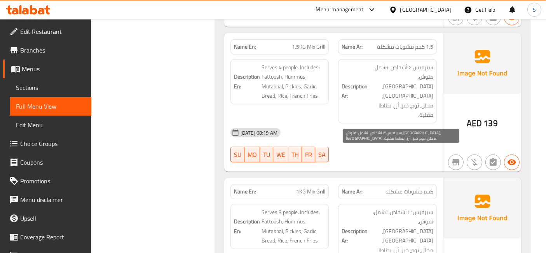
click at [418, 207] on span "سيرفيس ٣ أشخاص. تشمل: فتوش، حمص، متبل، مخلل، ثوم، خبز، أرز، بطاطا مقلية." at bounding box center [401, 235] width 64 height 57
click at [406, 207] on span "سيرفيس ٣ أشخاص. تشمل: فتوش، حمص، متبل، مخلل، ثوم، خبز، أرز، بطاطا مقلية." at bounding box center [401, 235] width 64 height 57
click at [381, 207] on span "سيرفيس ٣ أشخاص. تشمل: فتوش، حمص، متبل، مخلل، ثوم، خبز، أرز، بطاطا مقلية." at bounding box center [401, 235] width 64 height 57
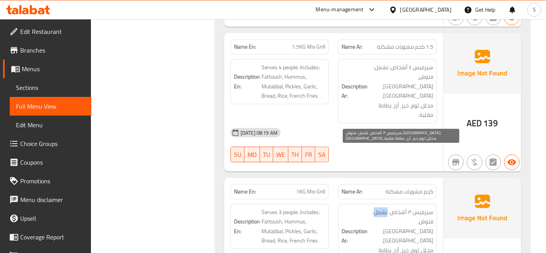
click at [381, 207] on span "سيرفيس ٣ أشخاص. تشمل: فتوش، حمص، متبل، مخلل، ثوم، خبز، أرز، بطاطا مقلية." at bounding box center [401, 235] width 64 height 57
click at [440, 199] on div "Description Ar: سيرفيس ٣ أشخاص. تشمل: فتوش، حمص، متبل، مخلل، ثوم، خبز، أرز، بطا…" at bounding box center [387, 235] width 108 height 73
drag, startPoint x: 417, startPoint y: 159, endPoint x: 400, endPoint y: 164, distance: 18.1
click at [400, 207] on span "سيرفيس ٣ أشخاص. تشمل: فتوش، حمص، متبل، مخلل، ثوم، خبز، أرز، بطاطا مقلية." at bounding box center [401, 235] width 64 height 57
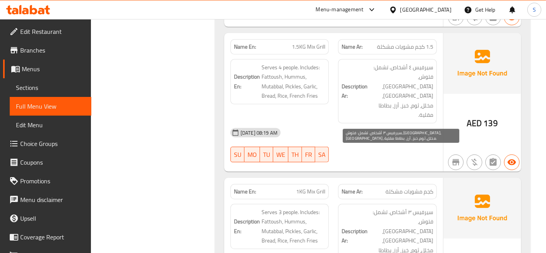
click at [394, 207] on span "سيرفيس ٣ أشخاص. تشمل: فتوش، حمص، متبل، مخلل، ثوم، خبز، أرز، بطاطا مقلية." at bounding box center [401, 235] width 64 height 57
click at [385, 207] on span "سيرفيس ٣ أشخاص. تشمل: فتوش، حمص، متبل، مخلل، ثوم، خبز، أرز، بطاطا مقلية." at bounding box center [401, 235] width 64 height 57
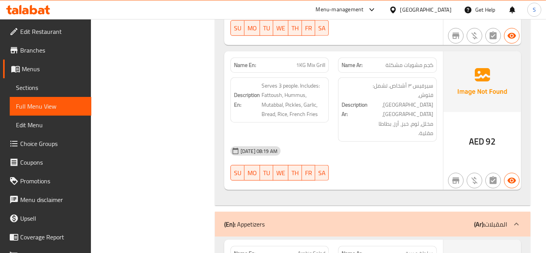
scroll to position [518, 0]
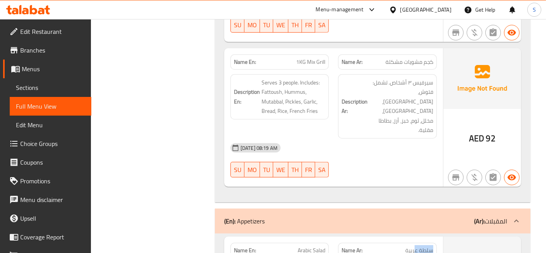
drag, startPoint x: 435, startPoint y: 171, endPoint x: 413, endPoint y: 170, distance: 21.8
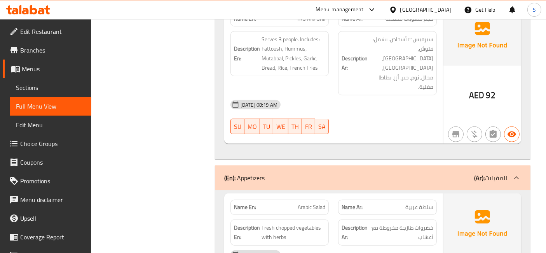
drag, startPoint x: 429, startPoint y: 152, endPoint x: 385, endPoint y: 150, distance: 44.0
click at [385, 223] on span "خضروات طازجة مخروطة مع أعشاب" at bounding box center [401, 232] width 63 height 19
click at [288, 223] on span "Fresh chopped vegetables with herbs" at bounding box center [293, 232] width 64 height 19
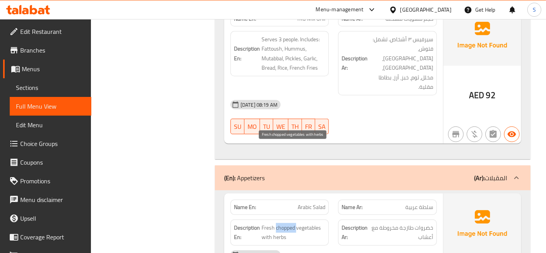
click at [288, 223] on span "Fresh chopped vegetables with herbs" at bounding box center [293, 232] width 64 height 19
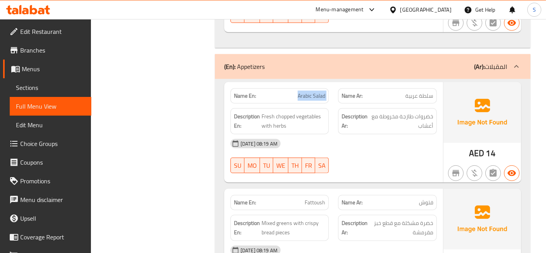
scroll to position [690, 0]
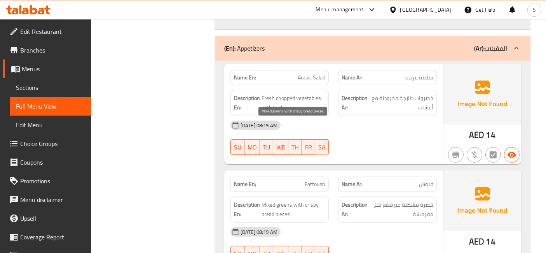
click at [281, 200] on span "Mixed greens with crispy bread pieces" at bounding box center [293, 209] width 64 height 19
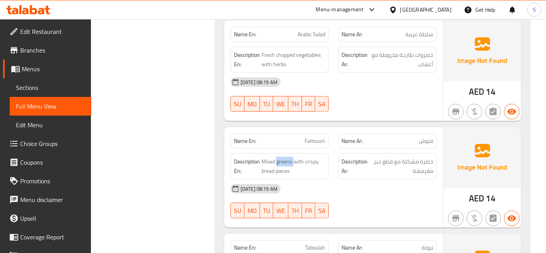
scroll to position [777, 0]
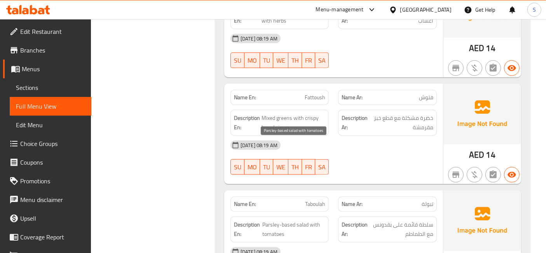
click at [307, 220] on span "Parsley-based salad with tomatoes" at bounding box center [293, 229] width 63 height 19
click at [301, 220] on span "Parsley-based salad with tomatoes" at bounding box center [293, 229] width 63 height 19
click at [278, 220] on span "Parsley-based salad with tomatoes" at bounding box center [293, 229] width 63 height 19
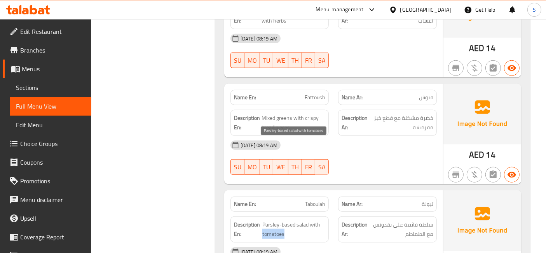
click at [278, 220] on span "Parsley-based salad with tomatoes" at bounding box center [293, 229] width 63 height 19
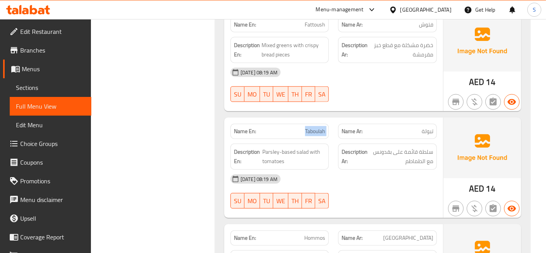
scroll to position [863, 0]
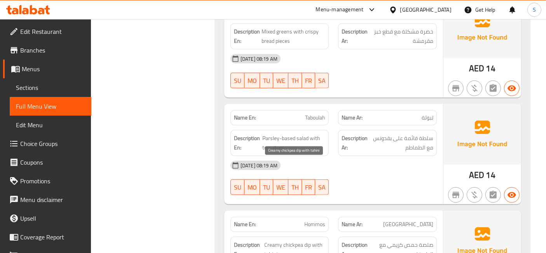
click at [304, 240] on span "Creamy chickpea dip with tahini" at bounding box center [295, 249] width 61 height 19
click at [295, 240] on span "Creamy chickpea dip with tahini" at bounding box center [295, 249] width 61 height 19
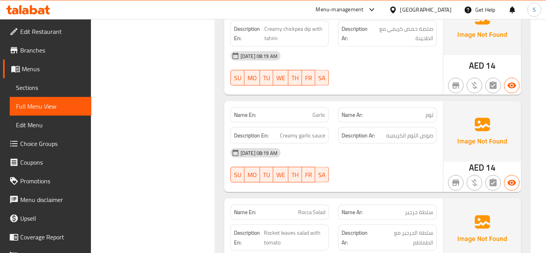
scroll to position [1122, 0]
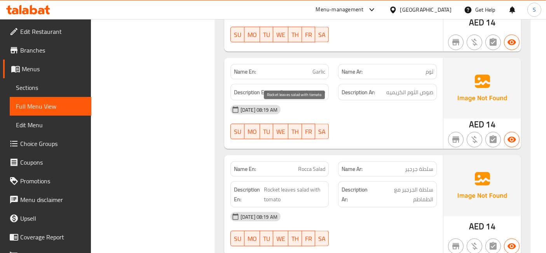
click at [301, 185] on span "Rocket leaves salad with tomato" at bounding box center [294, 194] width 61 height 19
click at [293, 185] on span "Rocket leaves salad with tomato" at bounding box center [294, 194] width 61 height 19
click at [303, 165] on span "Rocca Salad" at bounding box center [311, 169] width 27 height 8
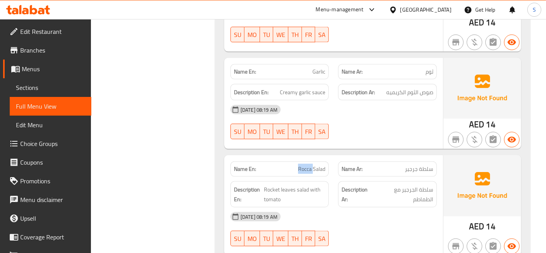
click at [303, 165] on span "Rocca Salad" at bounding box center [311, 169] width 27 height 8
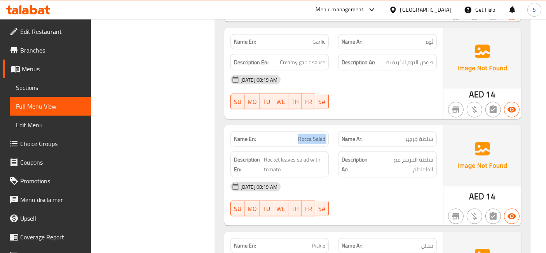
scroll to position [1166, 0]
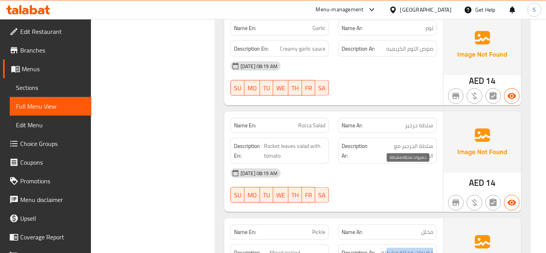
drag, startPoint x: 432, startPoint y: 173, endPoint x: 387, endPoint y: 172, distance: 45.5
click at [387, 248] on span "خضروات مخللة مشكلة" at bounding box center [407, 253] width 52 height 10
click at [293, 248] on span "Mixed pickled vegetables" at bounding box center [298, 257] width 56 height 19
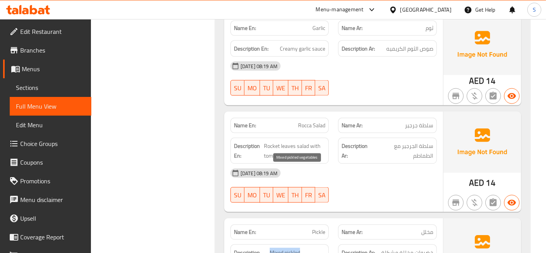
click at [293, 248] on span "Mixed pickled vegetables" at bounding box center [298, 257] width 56 height 19
click at [295, 248] on span "Mixed pickled vegetables" at bounding box center [298, 257] width 56 height 19
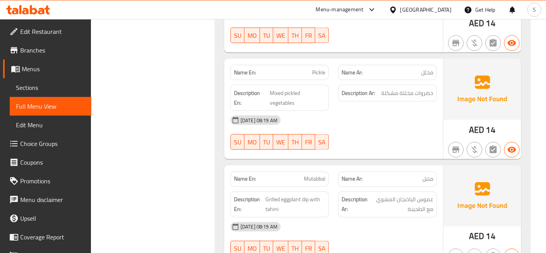
scroll to position [1338, 0]
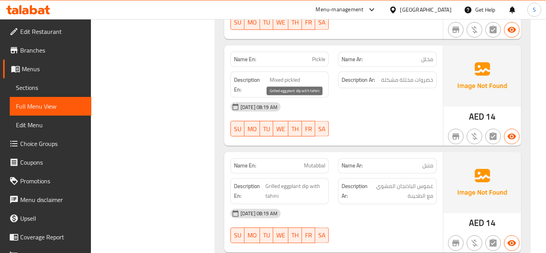
click at [291, 181] on span "Grilled eggplant dip with tahini" at bounding box center [295, 190] width 60 height 19
click at [267, 181] on span "Grilled eggplant dip with tahini" at bounding box center [295, 190] width 60 height 19
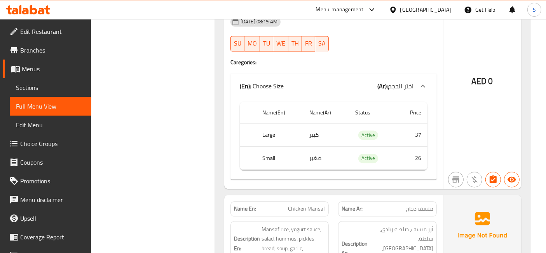
scroll to position [1727, 0]
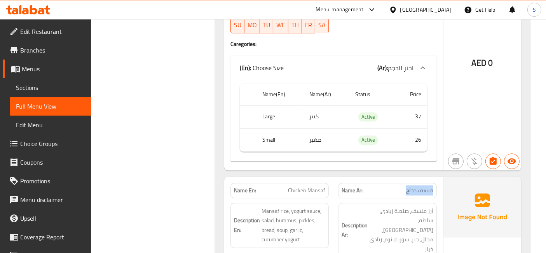
drag, startPoint x: 437, startPoint y: 95, endPoint x: 407, endPoint y: 101, distance: 30.9
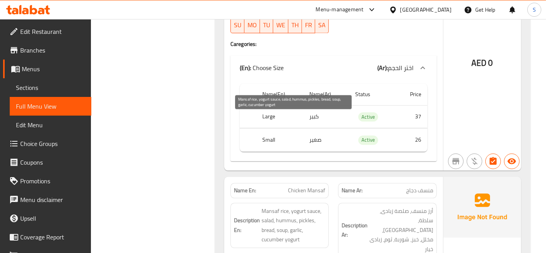
click at [289, 206] on span "Mansaf rice, yogurt sauce, salad, hummus, pickles, bread, soup, garlic, cucumbe…" at bounding box center [293, 225] width 64 height 38
drag, startPoint x: 289, startPoint y: 122, endPoint x: 320, endPoint y: 119, distance: 31.2
click at [320, 206] on span "Mansaf rice, yogurt sauce, salad, hummus, pickles, bread, soup, garlic, cucumbe…" at bounding box center [293, 225] width 64 height 38
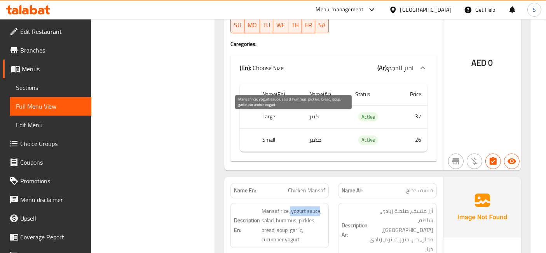
drag, startPoint x: 289, startPoint y: 116, endPoint x: 319, endPoint y: 121, distance: 30.3
click at [319, 206] on span "Mansaf rice, yogurt sauce, salad, hummus, pickles, bread, soup, garlic, cucumbe…" at bounding box center [293, 225] width 64 height 38
click at [266, 206] on span "Mansaf rice, yogurt sauce, salad, hummus, pickles, bread, soup, garlic, cucumbe…" at bounding box center [293, 225] width 64 height 38
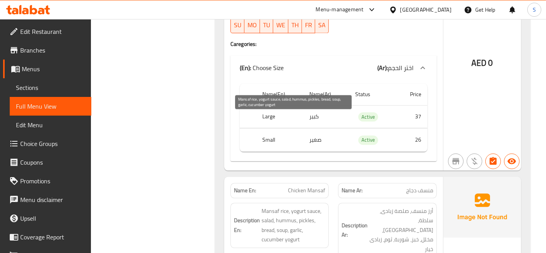
click at [293, 206] on span "Mansaf rice, yogurt sauce, salad, hummus, pickles, bread, soup, garlic, cucumbe…" at bounding box center [293, 225] width 64 height 38
click at [301, 206] on span "Mansaf rice, yogurt sauce, salad, hummus, pickles, bread, soup, garlic, cucumbe…" at bounding box center [293, 225] width 64 height 38
click at [266, 206] on span "Mansaf rice, yogurt sauce, salad, hummus, pickles, bread, soup, garlic, cucumbe…" at bounding box center [293, 225] width 64 height 38
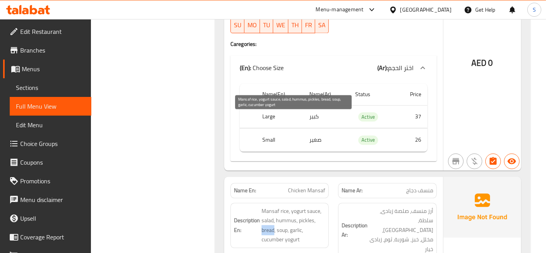
click at [266, 206] on span "Mansaf rice, yogurt sauce, salad, hummus, pickles, bread, soup, garlic, cucumbe…" at bounding box center [293, 225] width 64 height 38
click at [280, 206] on span "Mansaf rice, yogurt sauce, salad, hummus, pickles, bread, soup, garlic, cucumbe…" at bounding box center [293, 225] width 64 height 38
click at [291, 206] on span "Mansaf rice, yogurt sauce, salad, hummus, pickles, bread, soup, garlic, cucumbe…" at bounding box center [293, 225] width 64 height 38
click at [285, 206] on span "Mansaf rice, yogurt sauce, salad, hummus, pickles, bread, soup, garlic, cucumbe…" at bounding box center [293, 225] width 64 height 38
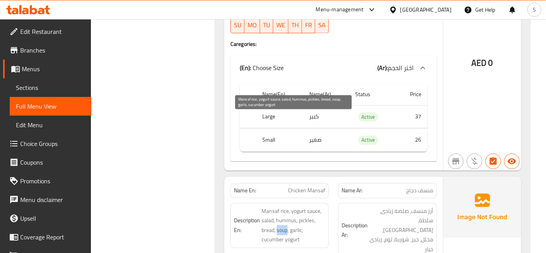
click at [285, 206] on span "Mansaf rice, yogurt sauce, salad, hummus, pickles, bread, soup, garlic, cucumbe…" at bounding box center [293, 225] width 64 height 38
click at [296, 206] on span "Mansaf rice, yogurt sauce, salad, hummus, pickles, bread, soup, garlic, cucumbe…" at bounding box center [293, 225] width 64 height 38
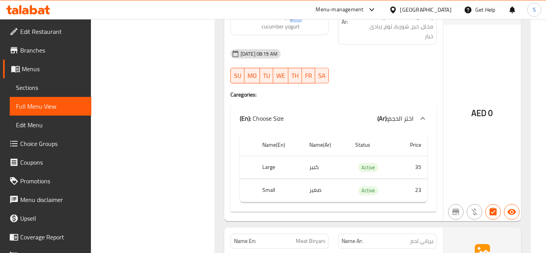
scroll to position [1943, 0]
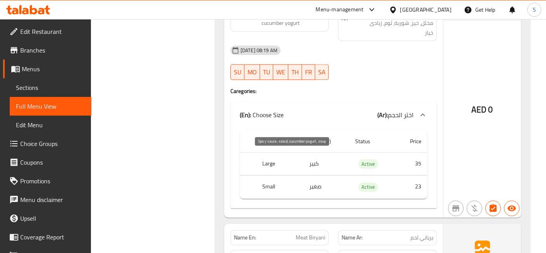
drag, startPoint x: 284, startPoint y: 157, endPoint x: 279, endPoint y: 156, distance: 5.7
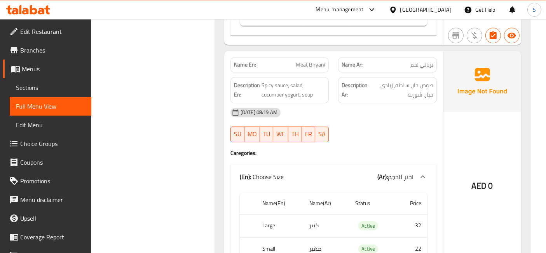
scroll to position [2201, 0]
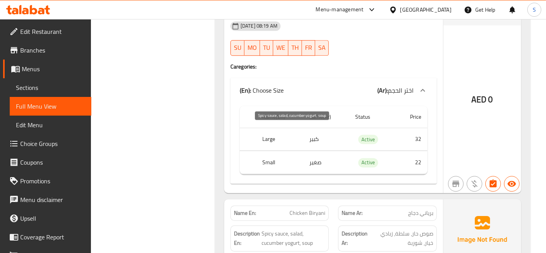
click at [294, 228] on span "Spicy sauce, salad, cucumber yogurt, soup" at bounding box center [293, 237] width 64 height 19
click at [280, 228] on span "Spicy sauce, salad, cucumber yogurt, soup" at bounding box center [293, 237] width 64 height 19
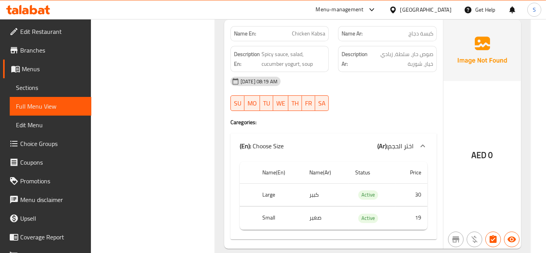
scroll to position [2892, 0]
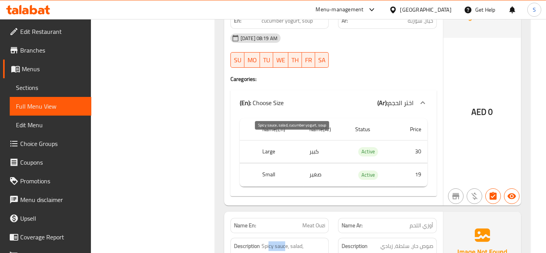
drag, startPoint x: 286, startPoint y: 140, endPoint x: 268, endPoint y: 138, distance: 17.6
click at [268, 241] on span "Spicy sauce, salad, cucumber yogurt, soup" at bounding box center [293, 250] width 64 height 19
click at [281, 241] on span "Spicy sauce, salad, cucumber yogurt, soup" at bounding box center [293, 250] width 64 height 19
drag, startPoint x: 269, startPoint y: 149, endPoint x: 289, endPoint y: 150, distance: 19.8
click at [289, 241] on span "Spicy sauce, salad, cucumber yogurt, soup" at bounding box center [293, 250] width 64 height 19
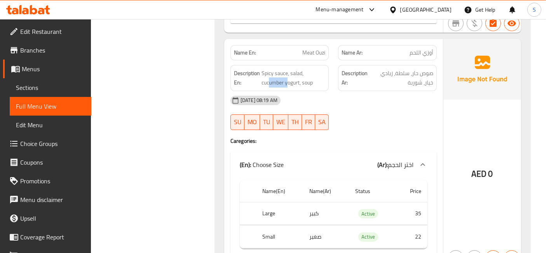
scroll to position [3151, 0]
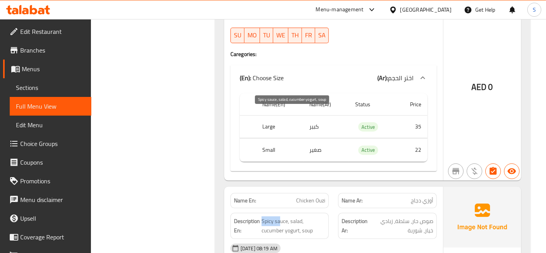
drag, startPoint x: 262, startPoint y: 117, endPoint x: 281, endPoint y: 116, distance: 18.3
click at [281, 216] on span "Spicy sauce, salad, cucumber yogurt, soup" at bounding box center [293, 225] width 64 height 19
drag, startPoint x: 281, startPoint y: 116, endPoint x: 285, endPoint y: 113, distance: 5.4
click at [281, 216] on span "Spicy sauce, salad, cucumber yogurt, soup" at bounding box center [293, 225] width 64 height 19
click at [293, 216] on span "Spicy sauce, salad, cucumber yogurt, soup" at bounding box center [293, 225] width 64 height 19
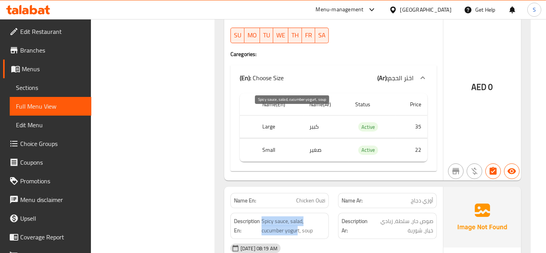
drag, startPoint x: 254, startPoint y: 125, endPoint x: 298, endPoint y: 126, distance: 43.5
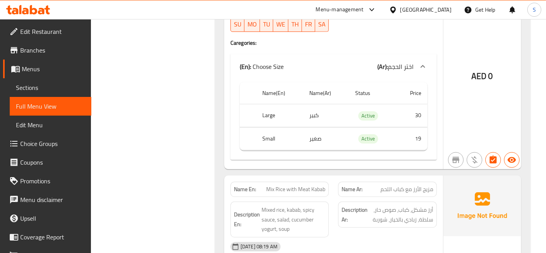
scroll to position [3410, 0]
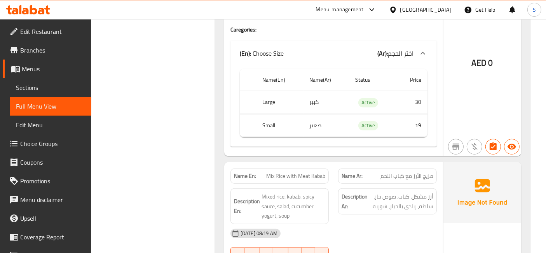
drag, startPoint x: 291, startPoint y: 69, endPoint x: 278, endPoint y: 69, distance: 12.4
click at [283, 172] on span "Mix Rice with Meat Kabab" at bounding box center [295, 176] width 59 height 8
click at [278, 172] on span "Mix Rice with Meat Kabab" at bounding box center [295, 176] width 59 height 8
click at [311, 183] on div "Description En: Mixed rice, kabab, spicy sauce, salad, cucumber yogurt, soup" at bounding box center [280, 205] width 108 height 45
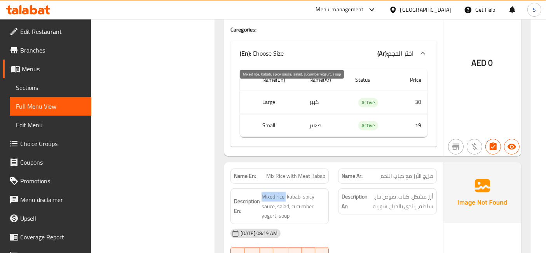
drag, startPoint x: 285, startPoint y: 90, endPoint x: 253, endPoint y: 87, distance: 32.1
click at [257, 192] on h6 "Description En: Mixed rice, kabab, spicy sauce, salad, cucumber yogurt, soup" at bounding box center [280, 206] width 92 height 29
drag, startPoint x: 298, startPoint y: 96, endPoint x: 293, endPoint y: 95, distance: 5.5
click at [296, 192] on span "Mixed rice, kabab, spicy sauce, salad, cucumber yogurt, soup" at bounding box center [293, 206] width 64 height 29
click at [270, 192] on span "Mixed rice, kabab, spicy sauce, salad, cucumber yogurt, soup" at bounding box center [293, 206] width 64 height 29
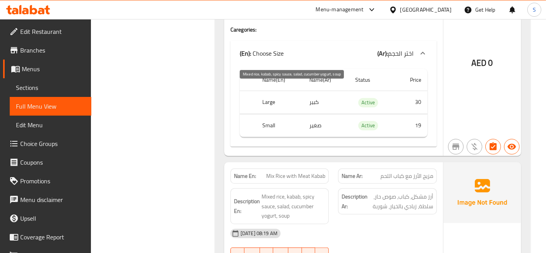
click at [268, 192] on span "Mixed rice, kabab, spicy sauce, salad, cucumber yogurt, soup" at bounding box center [293, 206] width 64 height 29
click at [286, 192] on span "Mixed rice, kabab, spicy sauce, salad, cucumber yogurt, soup" at bounding box center [293, 206] width 64 height 29
click at [301, 192] on span "Mixed rice, kabab, spicy sauce, salad, cucumber yogurt, soup" at bounding box center [293, 206] width 64 height 29
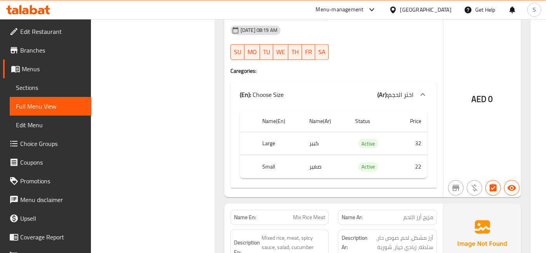
scroll to position [3626, 0]
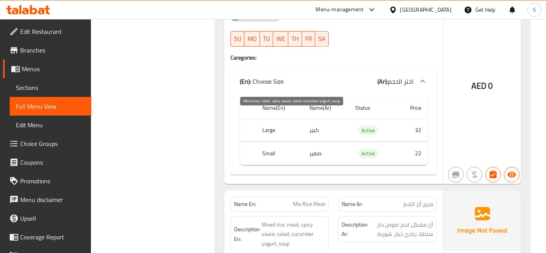
click at [277, 220] on span "Mixed rice, meat, spicy sauce, salad, cucumber yogurt, soup" at bounding box center [293, 234] width 64 height 29
click at [275, 220] on span "Mixed rice, meat, spicy sauce, salad, cucumber yogurt, soup" at bounding box center [293, 234] width 64 height 29
click at [287, 220] on span "Mixed rice, meat, spicy sauce, salad, cucumber yogurt, soup" at bounding box center [293, 234] width 64 height 29
click at [291, 220] on span "Mixed rice, meat, spicy sauce, salad, cucumber yogurt, soup" at bounding box center [293, 234] width 64 height 29
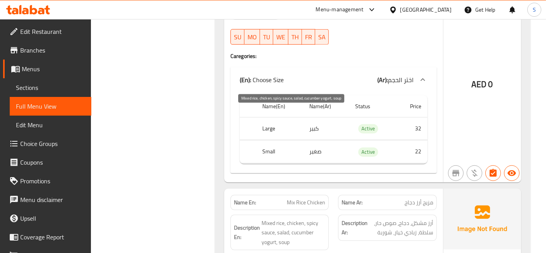
scroll to position [3885, 0]
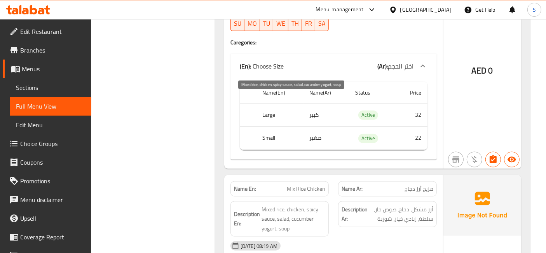
click at [277, 204] on span "Mixed rice, chicken, spicy sauce, salad, cucumber yogurt, soup" at bounding box center [293, 218] width 64 height 29
click at [275, 204] on span "Mixed rice, chicken, spicy sauce, salad, cucumber yogurt, soup" at bounding box center [293, 218] width 64 height 29
click at [284, 204] on span "Mixed rice, chicken, spicy sauce, salad, cucumber yogurt, soup" at bounding box center [293, 218] width 64 height 29
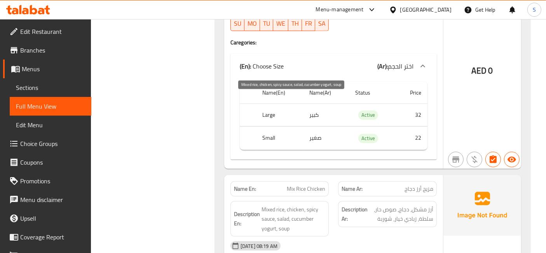
click at [295, 204] on span "Mixed rice, chicken, spicy sauce, salad, cucumber yogurt, soup" at bounding box center [293, 218] width 64 height 29
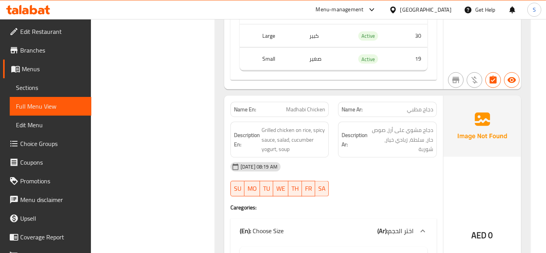
scroll to position [4209, 0]
click at [41, 71] on span "Menus" at bounding box center [53, 68] width 63 height 9
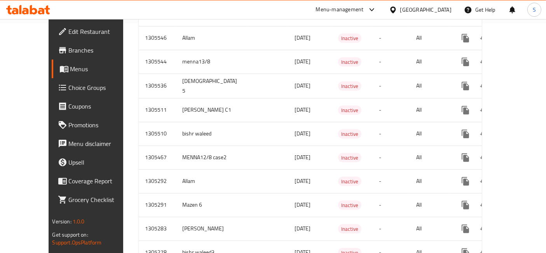
scroll to position [216, 0]
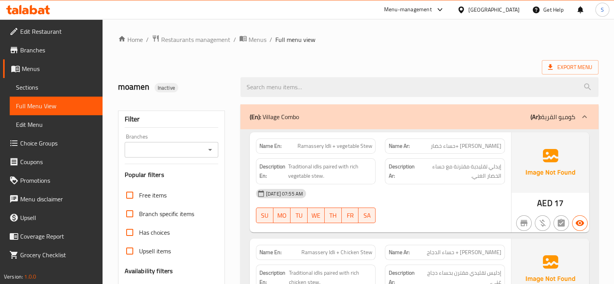
click at [34, 64] on span "Menus" at bounding box center [59, 68] width 75 height 9
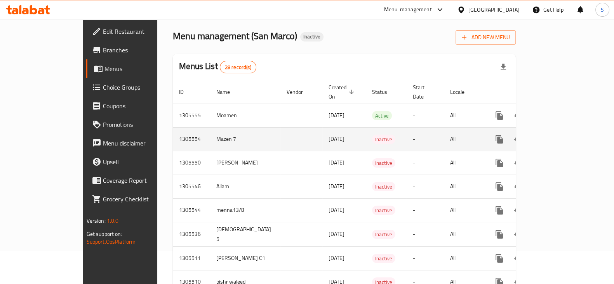
scroll to position [48, 0]
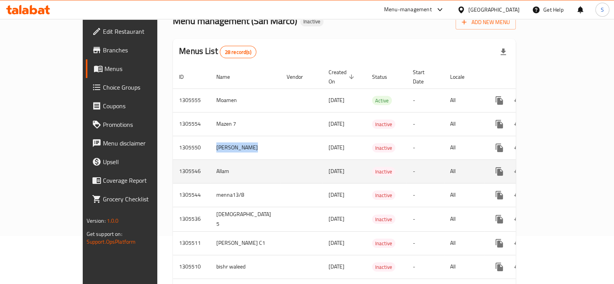
drag, startPoint x: 162, startPoint y: 139, endPoint x: 210, endPoint y: 150, distance: 49.6
click at [254, 146] on tr "1305550 Hassan 13/08/2025 Inactive - All" at bounding box center [372, 148] width 398 height 24
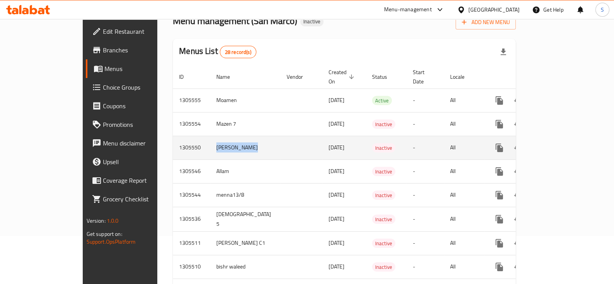
click at [210, 146] on td "[PERSON_NAME]" at bounding box center [245, 148] width 70 height 24
click at [210, 143] on td "[PERSON_NAME]" at bounding box center [245, 148] width 70 height 24
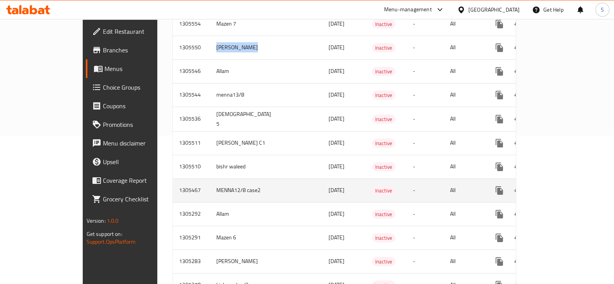
scroll to position [194, 0]
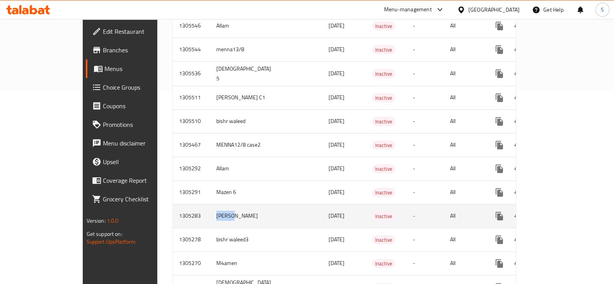
drag, startPoint x: 148, startPoint y: 211, endPoint x: 187, endPoint y: 210, distance: 39.7
click at [187, 210] on tr "1305283 Hassan 12/08/2025 Inactive - All" at bounding box center [372, 216] width 398 height 24
click at [560, 212] on icon "enhanced table" at bounding box center [555, 216] width 9 height 9
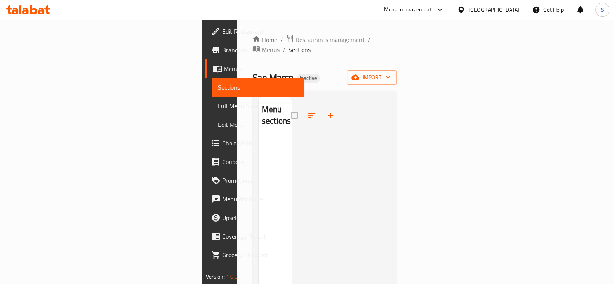
click at [205, 74] on link "Menus" at bounding box center [254, 68] width 99 height 19
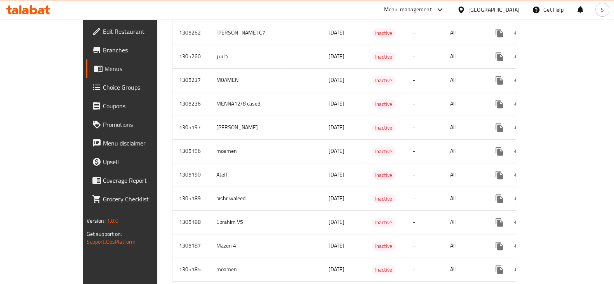
scroll to position [528, 0]
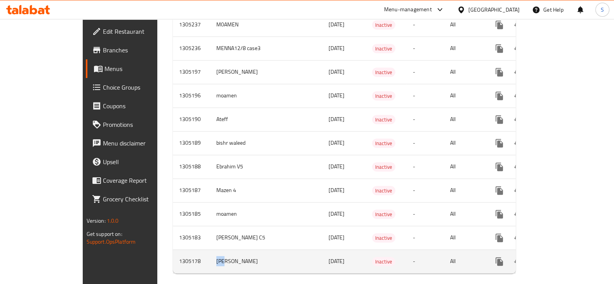
drag, startPoint x: 190, startPoint y: 259, endPoint x: 166, endPoint y: 253, distance: 25.5
click at [210, 253] on td "ياسين" at bounding box center [245, 262] width 70 height 24
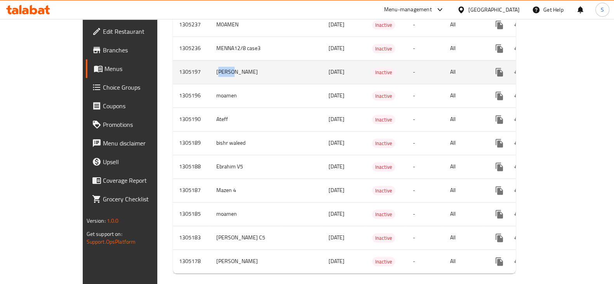
drag, startPoint x: 188, startPoint y: 62, endPoint x: 165, endPoint y: 54, distance: 23.8
click at [210, 60] on td "[PERSON_NAME]" at bounding box center [245, 72] width 70 height 24
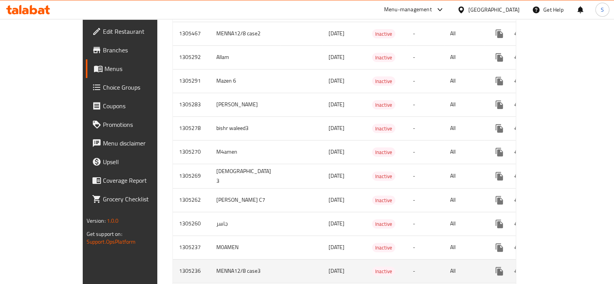
scroll to position [286, 0]
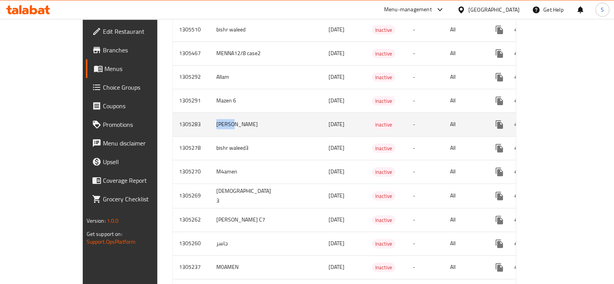
drag, startPoint x: 181, startPoint y: 125, endPoint x: 158, endPoint y: 121, distance: 24.1
click at [210, 121] on td "[PERSON_NAME]" at bounding box center [245, 125] width 70 height 24
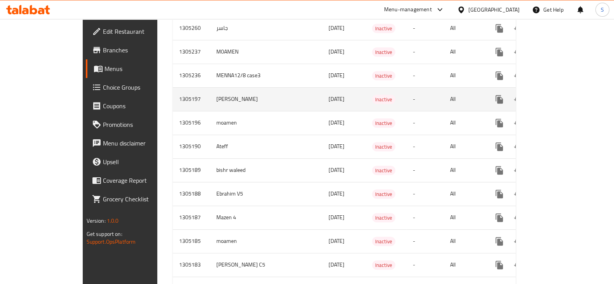
scroll to position [528, 0]
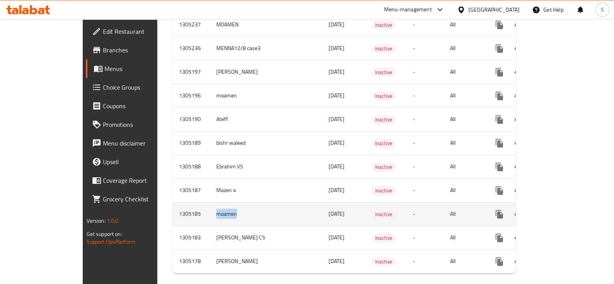
drag, startPoint x: 216, startPoint y: 213, endPoint x: 159, endPoint y: 213, distance: 56.3
click at [173, 213] on tr "1305185 moamen 12/08/2025 Inactive - All" at bounding box center [372, 214] width 398 height 24
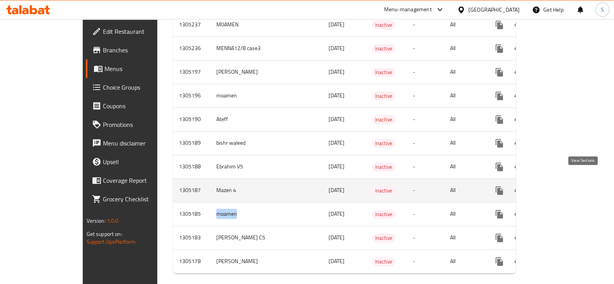
click at [560, 186] on icon "enhanced table" at bounding box center [555, 190] width 9 height 9
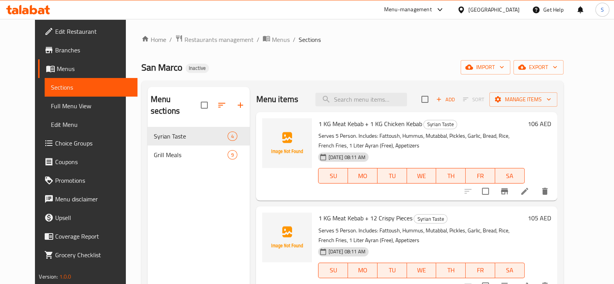
click at [58, 104] on span "Full Menu View" at bounding box center [91, 105] width 80 height 9
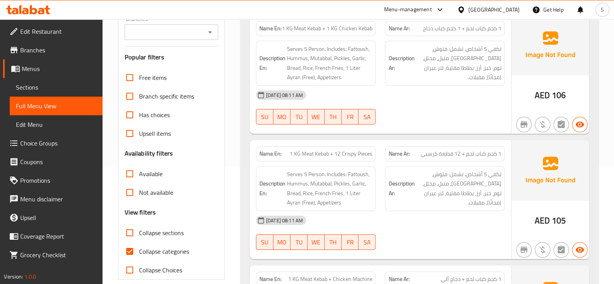
scroll to position [146, 0]
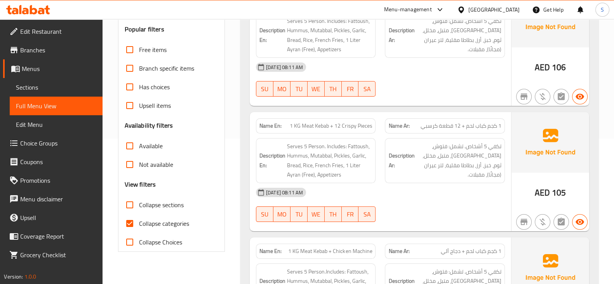
click at [155, 222] on span "Collapse categories" at bounding box center [164, 223] width 50 height 9
click at [139, 222] on input "Collapse categories" at bounding box center [129, 223] width 19 height 19
checkbox input "false"
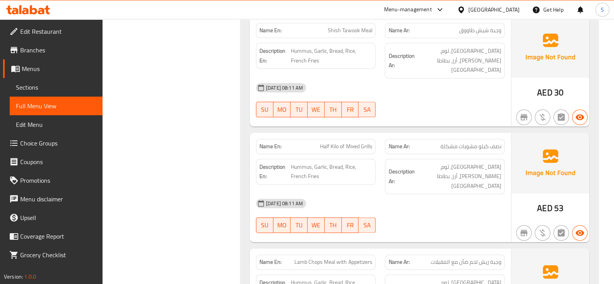
scroll to position [1262, 0]
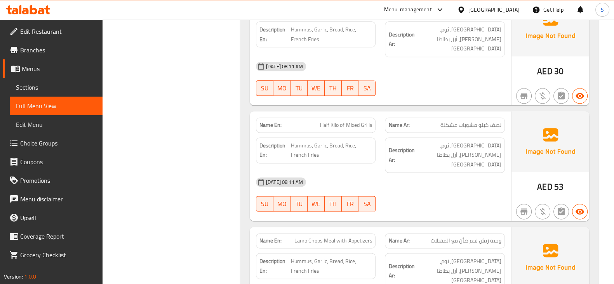
click at [303, 237] on span "Lamb Chops Meal with Appetizers" at bounding box center [334, 241] width 78 height 8
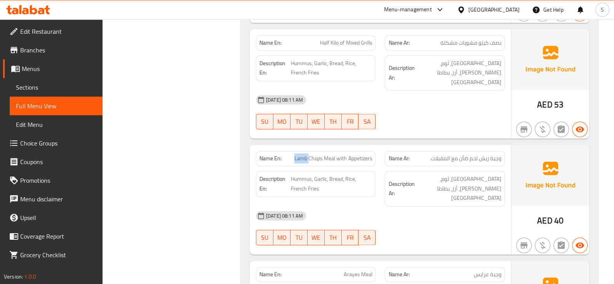
scroll to position [1360, 0]
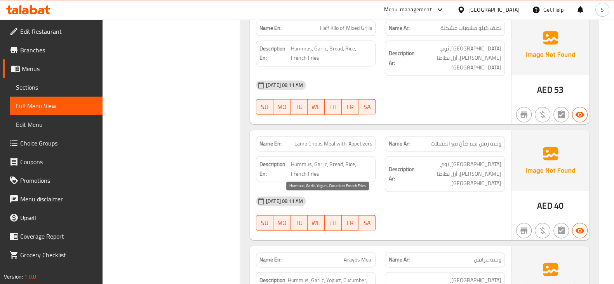
click at [370, 276] on span "Hummus, Garlic, Yogurt, Cucumber, French Fries" at bounding box center [330, 285] width 84 height 19
click at [303, 276] on span "Hummus, Garlic, Yogurt, Cucumber, French Fries" at bounding box center [330, 285] width 84 height 19
click at [329, 276] on span "Hummus, Garlic, Yogurt, Cucumber, French Fries" at bounding box center [330, 285] width 84 height 19
click at [324, 276] on span "Hummus, Garlic, Yogurt, Cucumber, French Fries" at bounding box center [330, 285] width 84 height 19
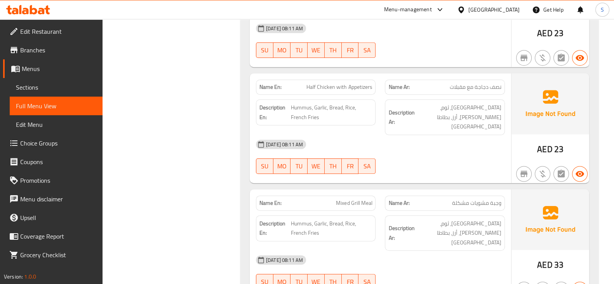
scroll to position [644, 0]
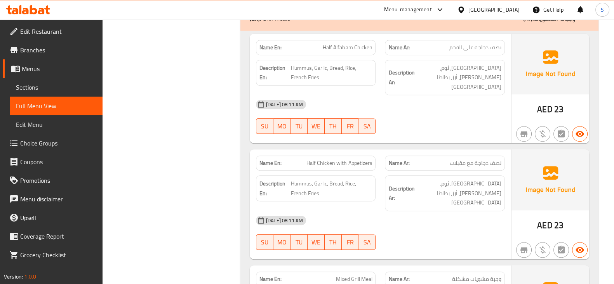
click at [54, 67] on span "Menus" at bounding box center [59, 68] width 75 height 9
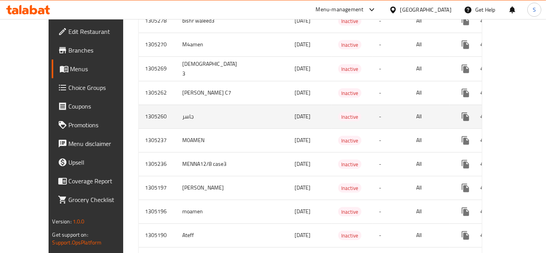
scroll to position [606, 0]
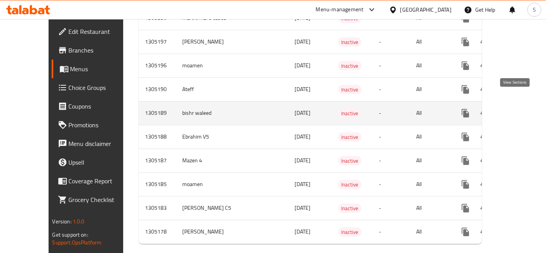
click at [517, 108] on icon "enhanced table" at bounding box center [521, 112] width 9 height 9
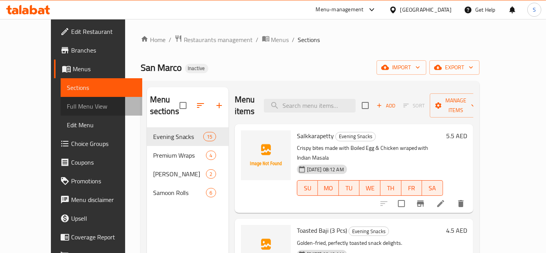
click at [67, 101] on span "Full Menu View" at bounding box center [101, 105] width 69 height 9
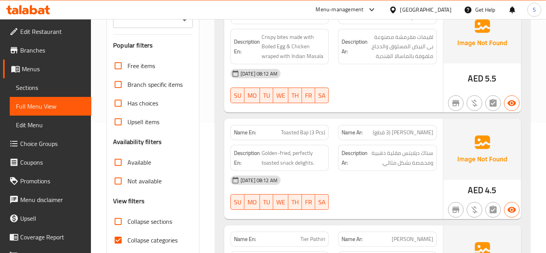
scroll to position [173, 0]
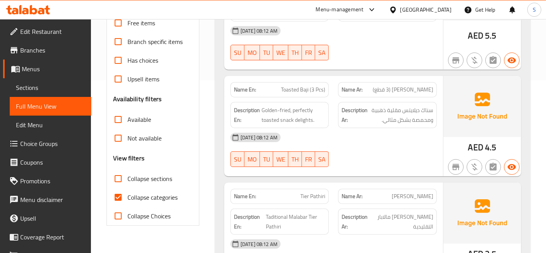
click at [143, 195] on span "Collapse categories" at bounding box center [152, 196] width 50 height 9
click at [127, 195] on input "Collapse categories" at bounding box center [118, 197] width 19 height 19
checkbox input "false"
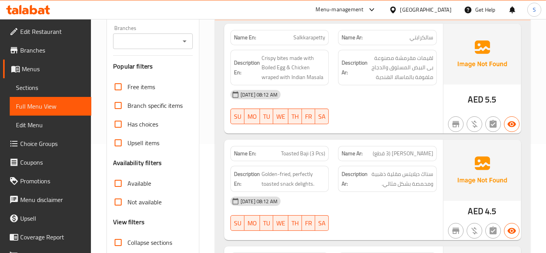
scroll to position [43, 0]
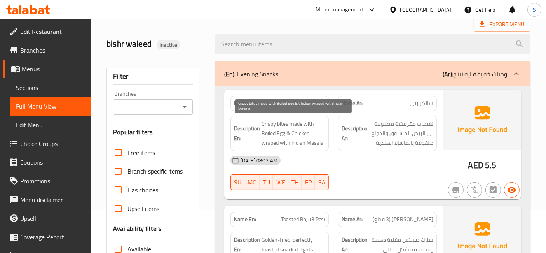
click at [284, 122] on span "Crispy bites made with Boiled Egg & Chicken wraped with Indian Masala" at bounding box center [293, 133] width 64 height 29
click at [273, 124] on span "Crispy bites made with Boiled Egg & Chicken wraped with Indian Masala" at bounding box center [293, 133] width 64 height 29
click at [298, 121] on span "Crispy bites made with Boiled Egg & Chicken wraped with Indian Masala" at bounding box center [293, 133] width 64 height 29
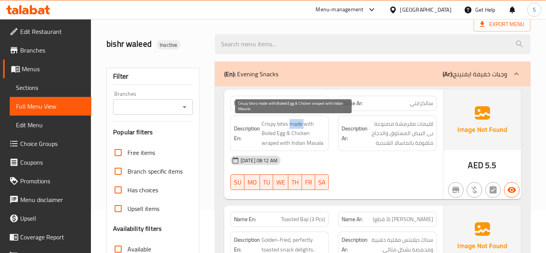
click at [298, 121] on span "Crispy bites made with Boiled Egg & Chicken wraped with Indian Masala" at bounding box center [293, 133] width 64 height 29
drag, startPoint x: 285, startPoint y: 128, endPoint x: 274, endPoint y: 132, distance: 12.1
click at [274, 132] on span "Crispy bites made with Boiled Egg & Chicken wraped with Indian Masala" at bounding box center [293, 133] width 64 height 29
click at [278, 133] on span "Crispy bites made with Boiled Egg & Chicken wraped with Indian Masala" at bounding box center [293, 133] width 64 height 29
click at [296, 132] on span "Crispy bites made with Boiled Egg & Chicken wraped with Indian Masala" at bounding box center [293, 133] width 64 height 29
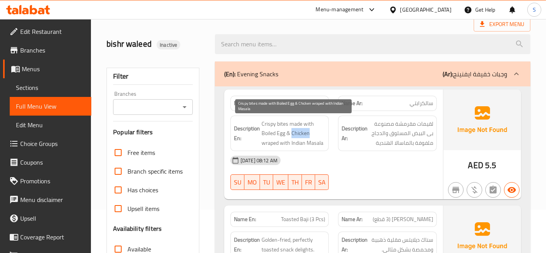
click at [296, 132] on span "Crispy bites made with Boiled Egg & Chicken wraped with Indian Masala" at bounding box center [293, 133] width 64 height 29
click at [285, 139] on span "Crispy bites made with Boiled Egg & Chicken wraped with Indian Masala" at bounding box center [293, 133] width 64 height 29
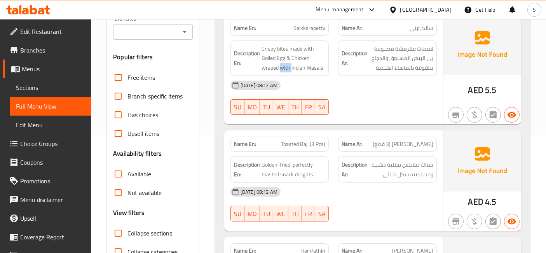
scroll to position [129, 0]
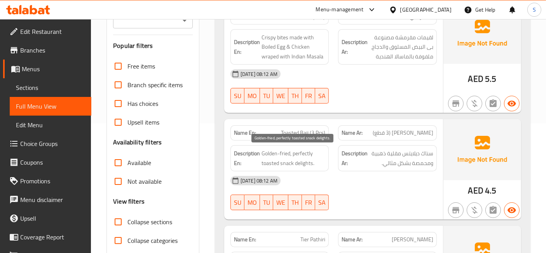
click at [287, 159] on span "Golden-fried, perfectly toasted snack delights." at bounding box center [293, 157] width 64 height 19
click at [286, 159] on span "Golden-fried, perfectly toasted snack delights." at bounding box center [293, 157] width 64 height 19
click at [298, 164] on span "Golden-fried, perfectly toasted snack delights." at bounding box center [293, 157] width 64 height 19
click at [288, 152] on span "Golden-fried, perfectly toasted snack delights." at bounding box center [293, 157] width 64 height 19
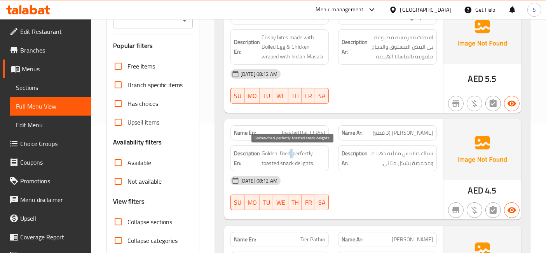
click at [288, 152] on span "Golden-fried, perfectly toasted snack delights." at bounding box center [293, 157] width 64 height 19
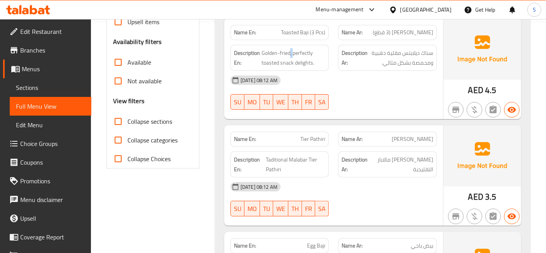
scroll to position [216, 0]
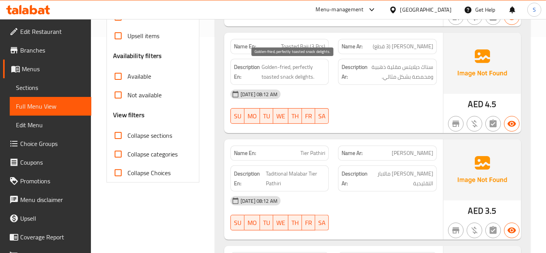
click at [269, 73] on span "Golden-fried, perfectly toasted snack delights." at bounding box center [293, 71] width 64 height 19
copy span "toasted"
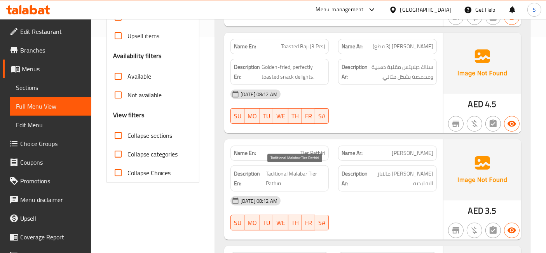
click at [287, 177] on span "Taditional Malabar Tier Pathiri" at bounding box center [295, 178] width 59 height 19
click at [372, 191] on div "12-08-2025 08:12 AM" at bounding box center [334, 200] width 216 height 19
click at [317, 157] on span "Tier Pathiri" at bounding box center [312, 153] width 25 height 8
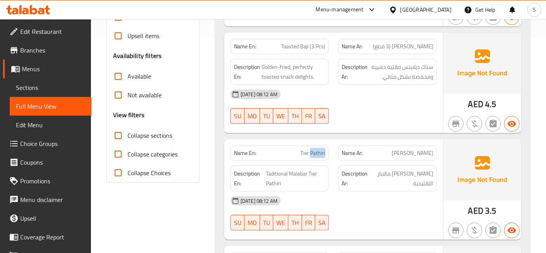
click at [317, 157] on span "Tier Pathiri" at bounding box center [312, 153] width 25 height 8
copy span "Tier Pathiri"
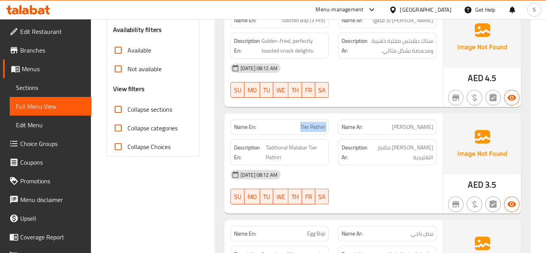
scroll to position [345, 0]
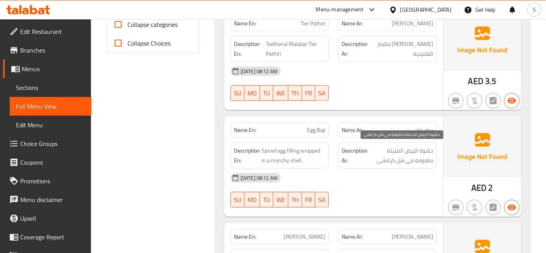
click at [405, 157] on span "حشوة البيض المتبلة ملفوفة في شل كرانشى." at bounding box center [401, 155] width 64 height 19
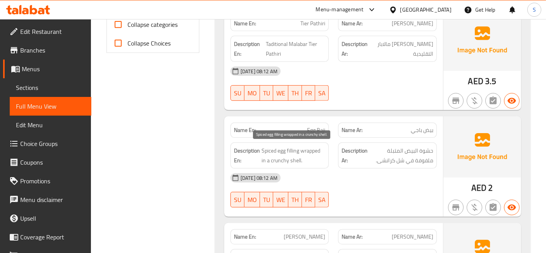
click at [295, 158] on span "Spiced egg filling wrapped in a crunchy shell." at bounding box center [293, 155] width 64 height 19
copy span "shell"
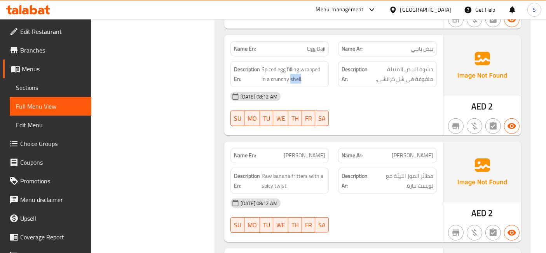
scroll to position [432, 0]
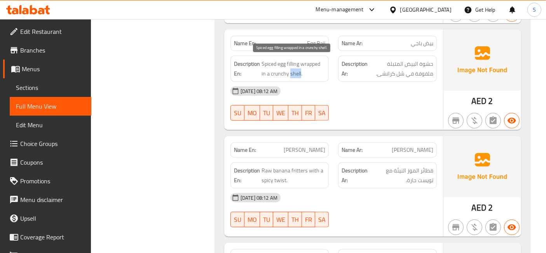
click at [295, 72] on span "Spiced egg filling wrapped in a crunchy shell." at bounding box center [293, 68] width 64 height 19
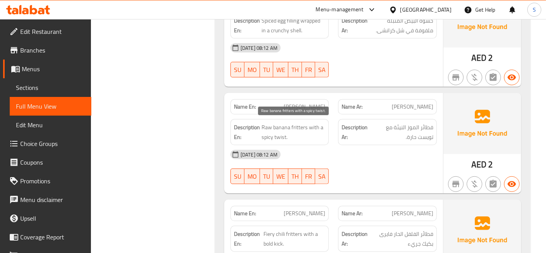
click at [293, 127] on span "Raw banana fritters with a spicy twist." at bounding box center [293, 131] width 64 height 19
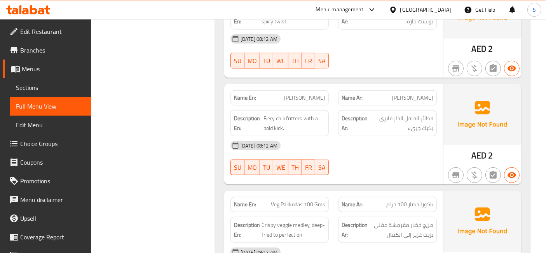
scroll to position [604, 0]
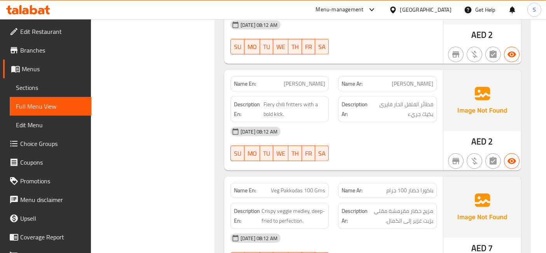
click at [302, 84] on span "Mulaku Baji" at bounding box center [305, 84] width 42 height 8
copy span "Mulaku Baji"
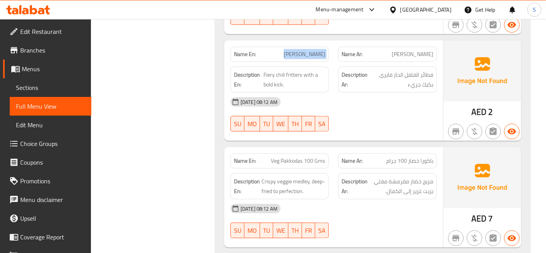
scroll to position [647, 0]
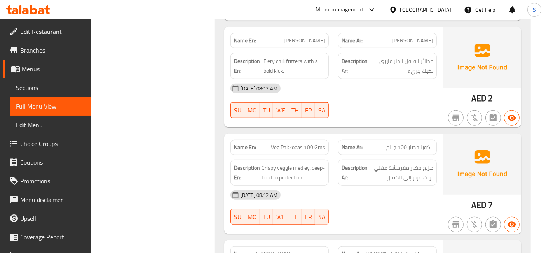
click at [294, 146] on span "Veg Pakkodas 100 Gms" at bounding box center [298, 147] width 54 height 8
click at [294, 147] on span "Veg Pakkodas 100 Gms" at bounding box center [298, 147] width 54 height 8
copy span "Pakkodas"
click at [304, 168] on span "Crispy veggie medley, deep-fried to perfection." at bounding box center [293, 172] width 64 height 19
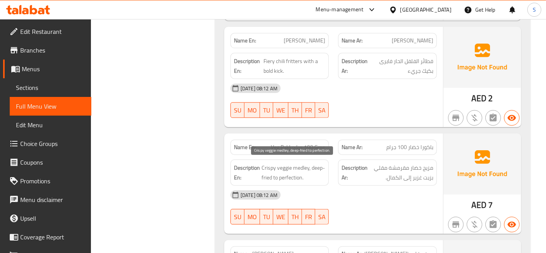
click at [270, 163] on span "Crispy veggie medley, deep-fried to perfection." at bounding box center [293, 172] width 64 height 19
click at [277, 163] on span "Crispy veggie medley, deep-fried to perfection." at bounding box center [293, 172] width 64 height 19
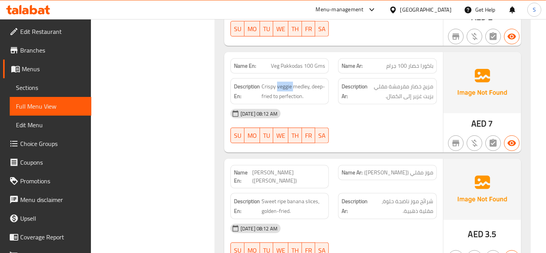
scroll to position [820, 0]
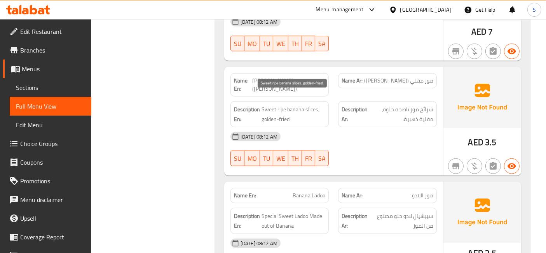
click at [298, 105] on span "Sweet ripe banana slices, golden-fried." at bounding box center [293, 114] width 64 height 19
click at [280, 105] on span "Sweet ripe banana slices, golden-fried." at bounding box center [293, 114] width 64 height 19
click at [331, 109] on div "Description En: Sweet ripe banana slices, golden-fried." at bounding box center [280, 113] width 108 height 35
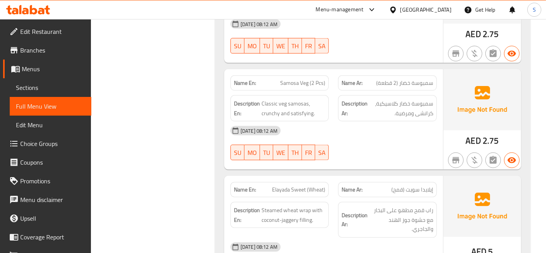
scroll to position [1295, 0]
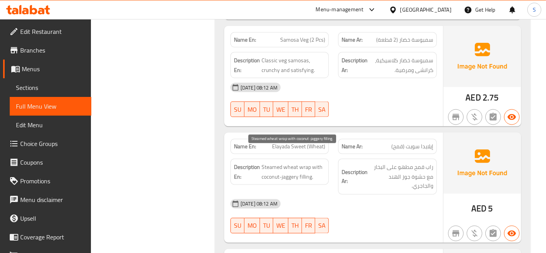
click at [308, 167] on span "Steamed wheat wrap with coconut-jaggery filling." at bounding box center [293, 171] width 64 height 19
click at [309, 167] on div "Description En: Steamed wheat wrap with coconut-jaggery filling." at bounding box center [279, 172] width 99 height 26
click at [293, 166] on span "Steamed wheat wrap with coconut-jaggery filling." at bounding box center [293, 171] width 64 height 19
copy span "jaggery"
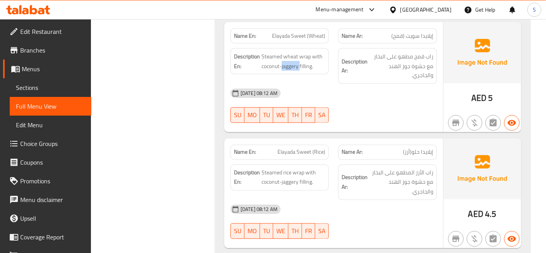
scroll to position [1424, 0]
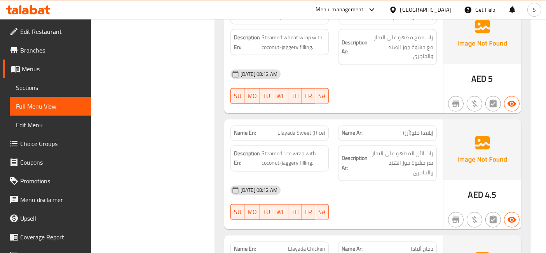
click at [423, 145] on div "Description Ar: راب الأرز المطهو على البخار مع حشوة جوز الهند والجاجري." at bounding box center [387, 163] width 99 height 36
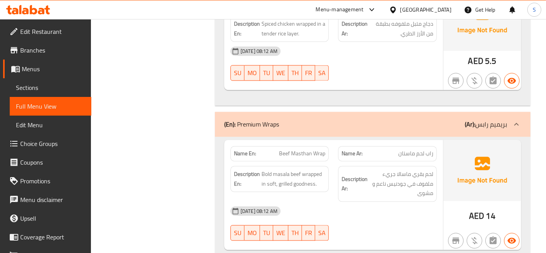
scroll to position [1684, 0]
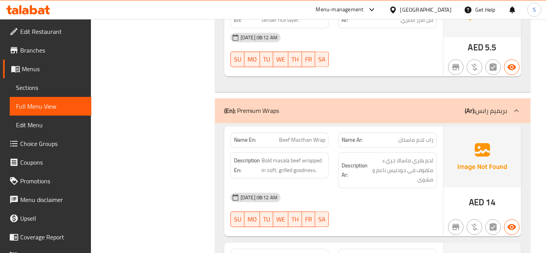
copy span "Beef Masthan Wrap"
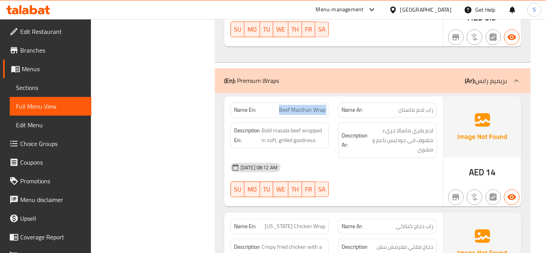
scroll to position [1727, 0]
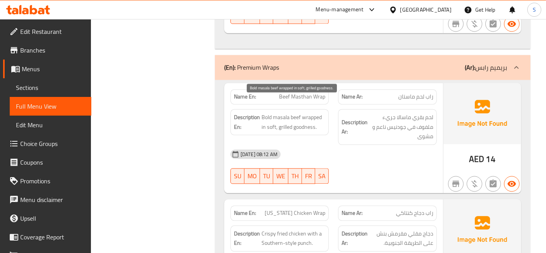
click at [265, 112] on span "Bold masala beef wrapped in soft, grilled goodness." at bounding box center [293, 121] width 64 height 19
click at [309, 112] on span "Bold masala beef wrapped in soft, grilled goodness." at bounding box center [293, 121] width 64 height 19
click at [311, 114] on span "Bold masala beef wrapped in soft, grilled goodness." at bounding box center [293, 121] width 64 height 19
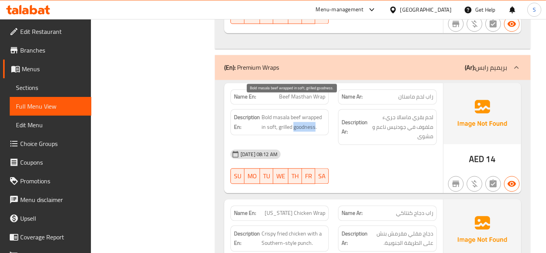
click at [311, 114] on span "Bold masala beef wrapped in soft, grilled goodness." at bounding box center [293, 121] width 64 height 19
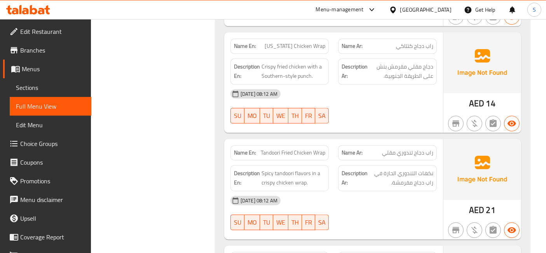
scroll to position [1943, 0]
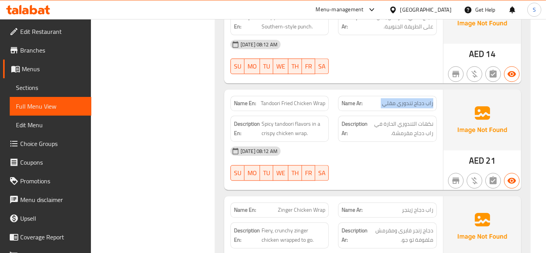
click at [406, 119] on span "نكهات التندوري الحارة في راب دجاج مقرمشة." at bounding box center [401, 128] width 64 height 19
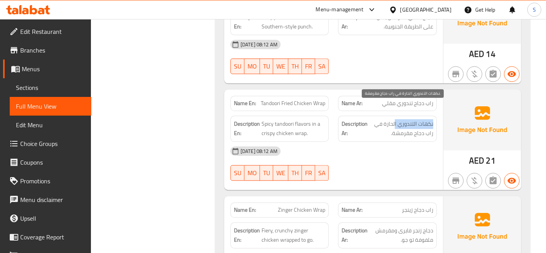
drag, startPoint x: 434, startPoint y: 105, endPoint x: 394, endPoint y: 108, distance: 39.8
click at [394, 119] on span "نكهات التندوري الحارة في راب دجاج مقرمشة." at bounding box center [401, 128] width 64 height 19
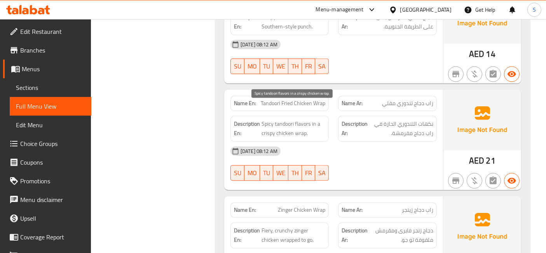
click at [300, 120] on span "Spicy tandoori flavors in a crispy chicken wrap." at bounding box center [293, 128] width 64 height 19
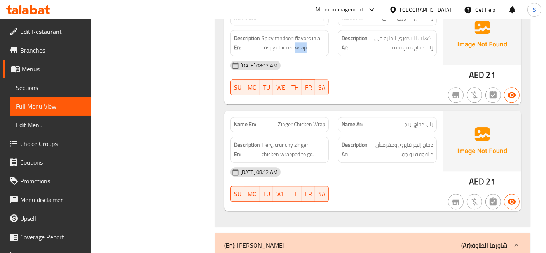
scroll to position [2029, 0]
drag, startPoint x: 431, startPoint y: 110, endPoint x: 398, endPoint y: 110, distance: 32.2
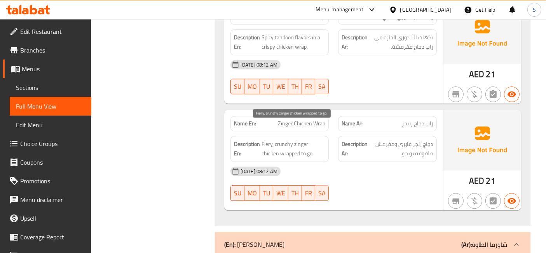
click at [286, 139] on span "Fiery, crunchy zinger chicken wrapped to go." at bounding box center [293, 148] width 64 height 19
click at [284, 139] on span "Fiery, crunchy zinger chicken wrapped to go." at bounding box center [293, 148] width 64 height 19
click at [266, 141] on span "Fiery, crunchy zinger chicken wrapped to go." at bounding box center [293, 148] width 64 height 19
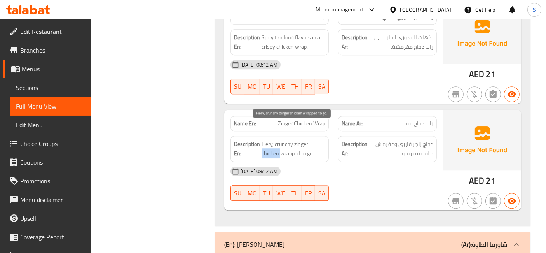
click at [266, 141] on span "Fiery, crunchy zinger chicken wrapped to go." at bounding box center [293, 148] width 64 height 19
click at [306, 139] on span "Fiery, crunchy zinger chicken wrapped to go." at bounding box center [293, 148] width 64 height 19
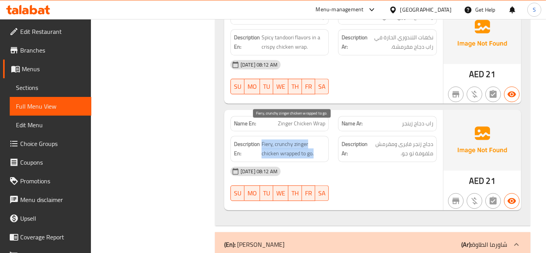
click at [305, 139] on span "Fiery, crunchy zinger chicken wrapped to go." at bounding box center [293, 148] width 64 height 19
click at [298, 139] on span "Fiery, crunchy zinger chicken wrapped to go." at bounding box center [293, 148] width 64 height 19
drag, startPoint x: 275, startPoint y: 130, endPoint x: 325, endPoint y: 134, distance: 50.3
click at [325, 139] on span "Fiery, crunchy zinger chicken wrapped to go." at bounding box center [293, 148] width 64 height 19
click at [278, 139] on span "Fiery, crunchy zinger chicken wrapped to go." at bounding box center [293, 148] width 64 height 19
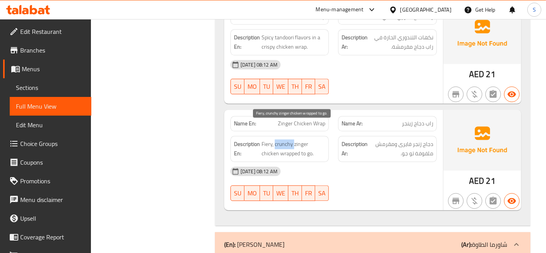
click at [278, 139] on span "Fiery, crunchy zinger chicken wrapped to go." at bounding box center [293, 148] width 64 height 19
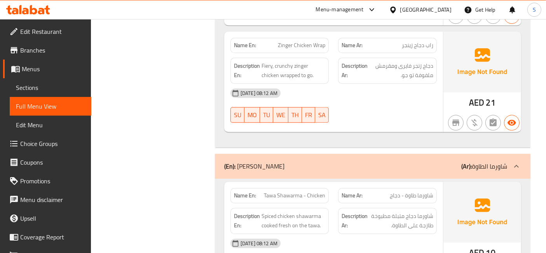
scroll to position [2115, 0]
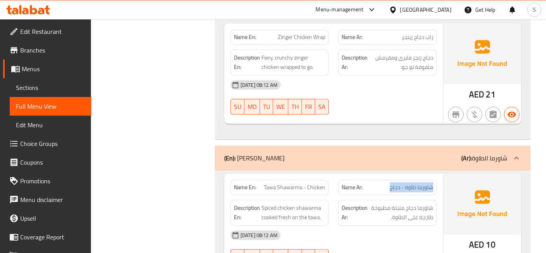
drag, startPoint x: 436, startPoint y: 170, endPoint x: 386, endPoint y: 170, distance: 49.7
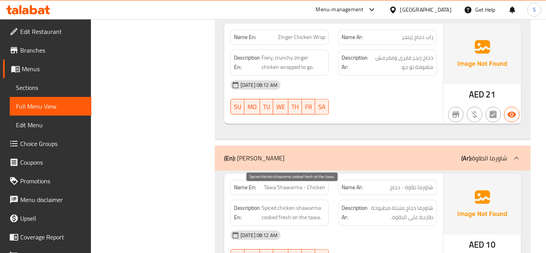
click at [306, 203] on span "Spiced chicken shawarma cooked fresh on the tawa." at bounding box center [293, 212] width 64 height 19
click at [284, 203] on span "Spiced chicken shawarma cooked fresh on the tawa." at bounding box center [293, 212] width 64 height 19
click at [280, 203] on span "Spiced chicken shawarma cooked fresh on the tawa." at bounding box center [293, 212] width 64 height 19
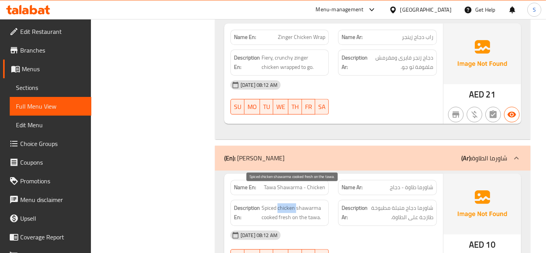
click at [280, 203] on span "Spiced chicken shawarma cooked fresh on the tawa." at bounding box center [293, 212] width 64 height 19
click at [269, 203] on span "Spiced chicken shawarma cooked fresh on the tawa." at bounding box center [293, 212] width 64 height 19
click at [280, 203] on span "Spiced chicken shawarma cooked fresh on the tawa." at bounding box center [293, 212] width 64 height 19
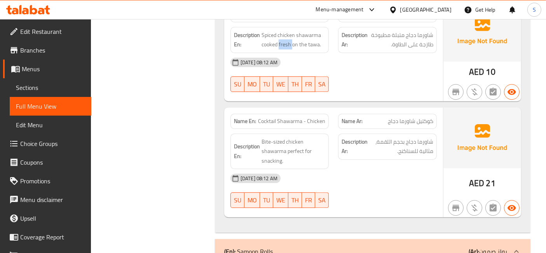
scroll to position [2288, 0]
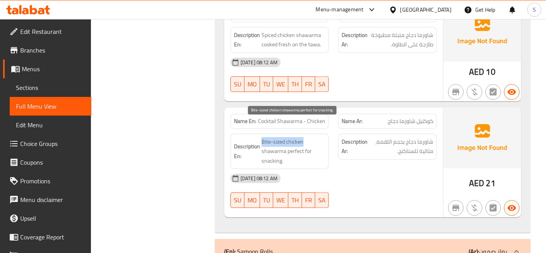
drag, startPoint x: 305, startPoint y: 122, endPoint x: 261, endPoint y: 125, distance: 44.0
click at [261, 137] on span "Bite-sized chicken shawarma perfect for snacking." at bounding box center [293, 151] width 64 height 29
click at [288, 137] on span "Bite-sized chicken shawarma perfect for snacking." at bounding box center [293, 151] width 64 height 29
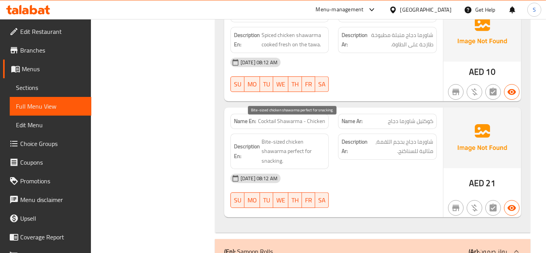
click at [284, 137] on span "Bite-sized chicken shawarma perfect for snacking." at bounding box center [293, 151] width 64 height 29
click at [279, 137] on span "Bite-sized chicken shawarma perfect for snacking." at bounding box center [293, 151] width 64 height 29
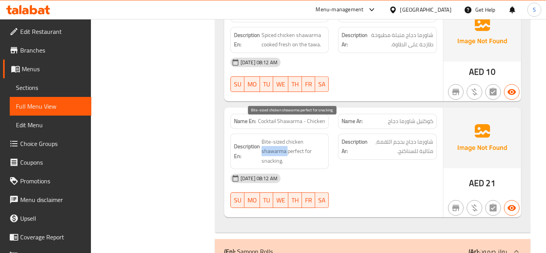
click at [279, 137] on span "Bite-sized chicken shawarma perfect for snacking." at bounding box center [293, 151] width 64 height 29
click at [295, 137] on span "Bite-sized chicken shawarma perfect for snacking." at bounding box center [293, 151] width 64 height 29
click at [279, 137] on span "Bite-sized chicken shawarma perfect for snacking." at bounding box center [293, 151] width 64 height 29
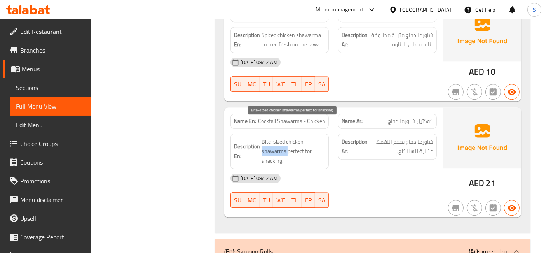
drag, startPoint x: 279, startPoint y: 134, endPoint x: 284, endPoint y: 130, distance: 6.9
click at [279, 137] on span "Bite-sized chicken shawarma perfect for snacking." at bounding box center [293, 151] width 64 height 29
click at [298, 137] on span "Bite-sized chicken shawarma perfect for snacking." at bounding box center [293, 151] width 64 height 29
click at [289, 137] on span "Bite-sized chicken shawarma perfect for snacking." at bounding box center [293, 151] width 64 height 29
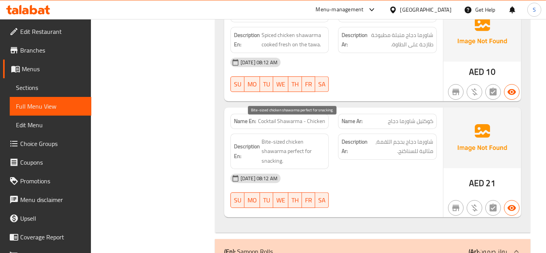
click at [289, 137] on span "Bite-sized chicken shawarma perfect for snacking." at bounding box center [293, 151] width 64 height 29
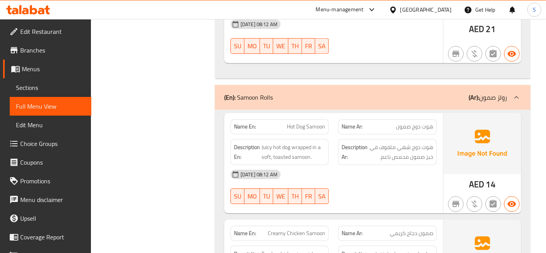
scroll to position [2461, 0]
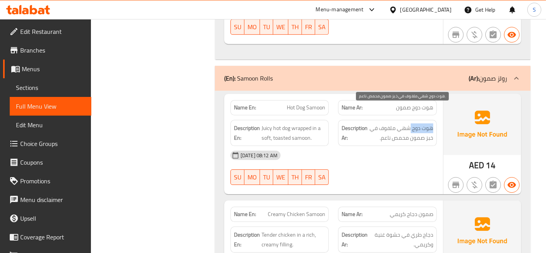
drag, startPoint x: 433, startPoint y: 112, endPoint x: 411, endPoint y: 111, distance: 22.2
click at [411, 123] on span "هوت دوج شهي ملفوف في خبز صمون محمص ناعم." at bounding box center [401, 132] width 64 height 19
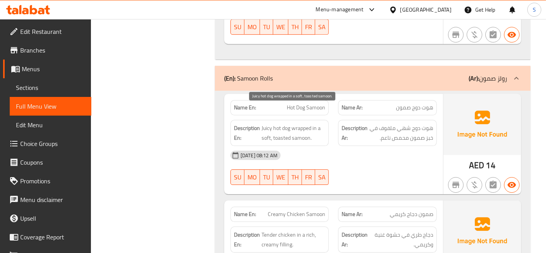
click at [267, 123] on span "Juicy hot dog wrapped in a soft, toasted samoon." at bounding box center [293, 132] width 64 height 19
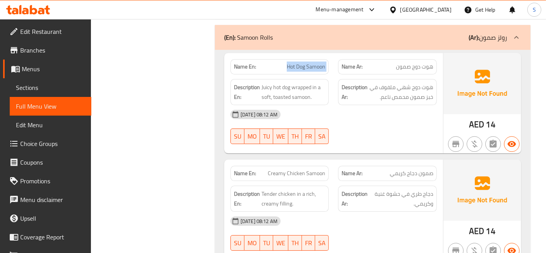
scroll to position [2486, 0]
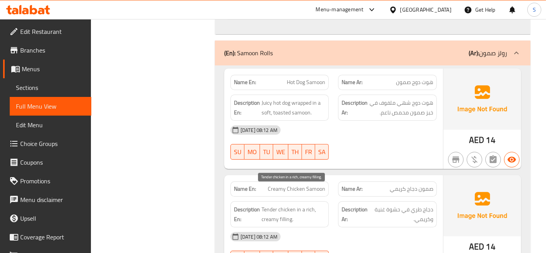
click at [289, 204] on span "Tender chicken in a rich, creamy filling." at bounding box center [293, 213] width 64 height 19
click at [303, 204] on span "Tender chicken in a rich, creamy filling." at bounding box center [293, 213] width 64 height 19
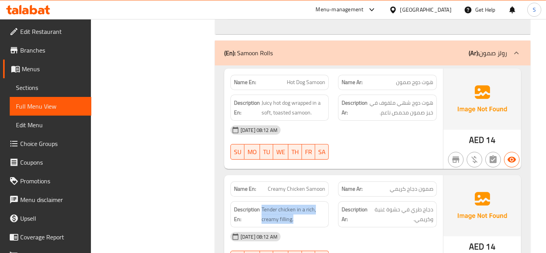
click at [288, 204] on span "Tender chicken in a rich, creamy filling." at bounding box center [293, 213] width 64 height 19
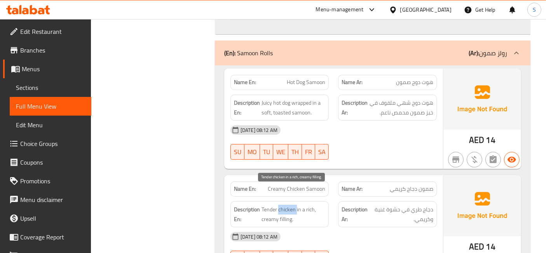
click at [288, 204] on span "Tender chicken in a rich, creamy filling." at bounding box center [293, 213] width 64 height 19
click at [289, 204] on span "Tender chicken in a rich, creamy filling." at bounding box center [293, 213] width 64 height 19
drag, startPoint x: 297, startPoint y: 200, endPoint x: 261, endPoint y: 193, distance: 36.9
click at [261, 204] on span "Tender chicken in a rich, creamy filling." at bounding box center [293, 213] width 64 height 19
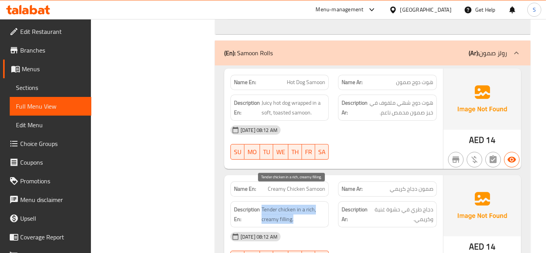
click at [261, 204] on span "Tender chicken in a rich, creamy filling." at bounding box center [293, 213] width 64 height 19
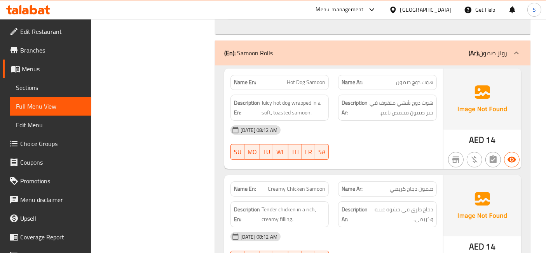
click at [283, 204] on span "Tender chicken in a rich, creamy filling." at bounding box center [293, 213] width 64 height 19
click at [277, 204] on span "Tender chicken in a rich, creamy filling." at bounding box center [293, 213] width 64 height 19
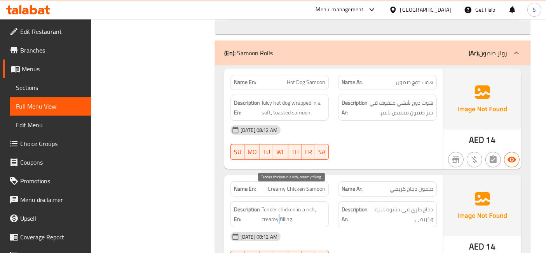
click at [277, 204] on span "Tender chicken in a rich, creamy filling." at bounding box center [293, 213] width 64 height 19
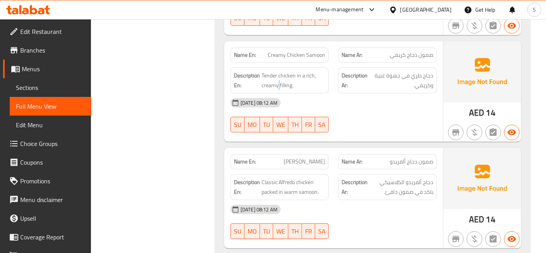
scroll to position [2658, 0]
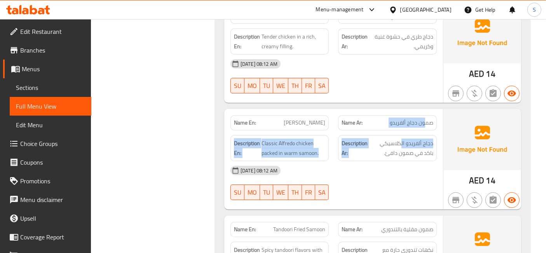
drag, startPoint x: 424, startPoint y: 101, endPoint x: 396, endPoint y: 105, distance: 28.7
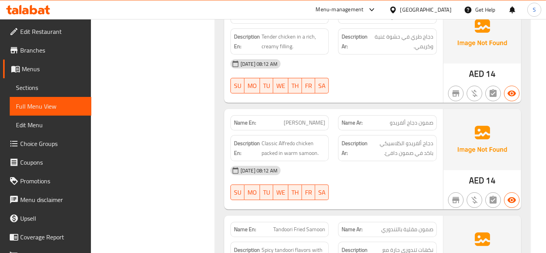
click at [284, 138] on span "Classic Alfredo chicken packed in warm samoon." at bounding box center [293, 147] width 64 height 19
click at [277, 138] on span "Classic Alfredo chicken packed in warm samoon." at bounding box center [293, 147] width 64 height 19
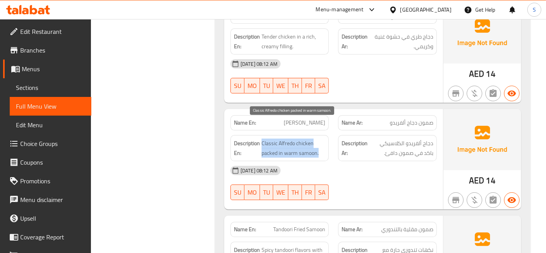
click at [277, 138] on span "Classic Alfredo chicken packed in warm samoon." at bounding box center [293, 147] width 64 height 19
click at [284, 138] on span "Classic Alfredo chicken packed in warm samoon." at bounding box center [293, 147] width 64 height 19
click at [305, 138] on span "Classic Alfredo chicken packed in warm samoon." at bounding box center [293, 147] width 64 height 19
click at [277, 138] on span "Classic Alfredo chicken packed in warm samoon." at bounding box center [293, 147] width 64 height 19
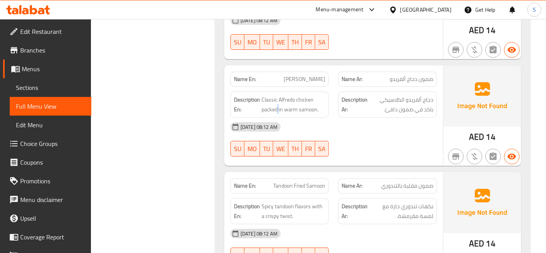
scroll to position [2745, 0]
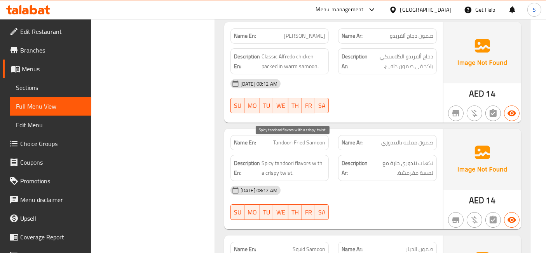
click at [295, 158] on span "Spicy tandoori flavors with a crispy twist." at bounding box center [293, 167] width 64 height 19
click at [276, 158] on span "Spicy tandoori flavors with a crispy twist." at bounding box center [293, 167] width 64 height 19
click at [271, 158] on span "Spicy tandoori flavors with a crispy twist." at bounding box center [293, 167] width 64 height 19
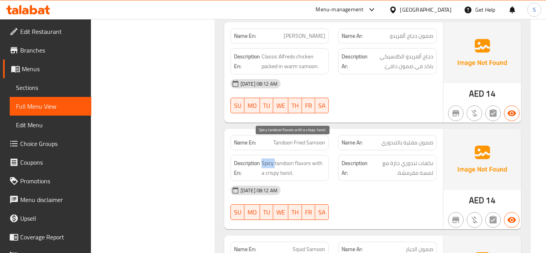
click at [271, 158] on span "Spicy tandoori flavors with a crispy twist." at bounding box center [293, 167] width 64 height 19
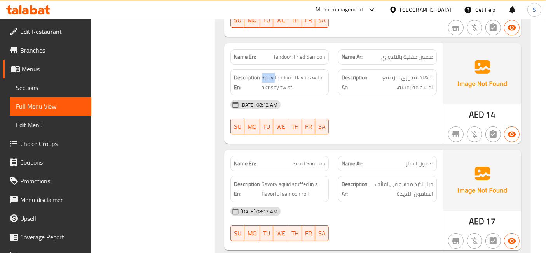
scroll to position [2831, 0]
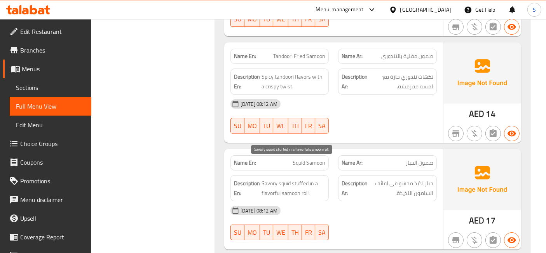
click at [285, 178] on span "Savory squid stuffed in a flavorful samoon roll." at bounding box center [293, 187] width 64 height 19
click at [275, 178] on span "Savory squid stuffed in a flavorful samoon roll." at bounding box center [293, 187] width 64 height 19
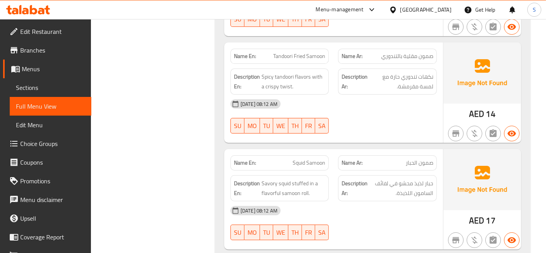
copy span "Squid Samoon"
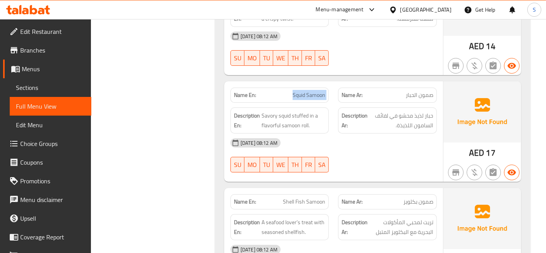
scroll to position [2918, 0]
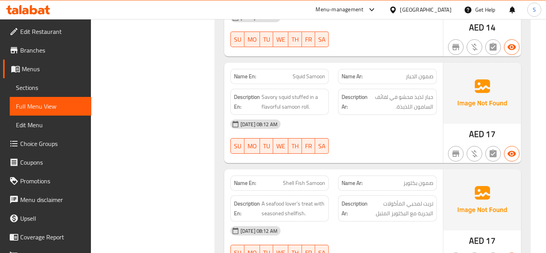
drag, startPoint x: 436, startPoint y: 165, endPoint x: 398, endPoint y: 165, distance: 38.1
click at [292, 199] on span "A seafood lover’s treat with seasoned shellfish." at bounding box center [293, 208] width 64 height 19
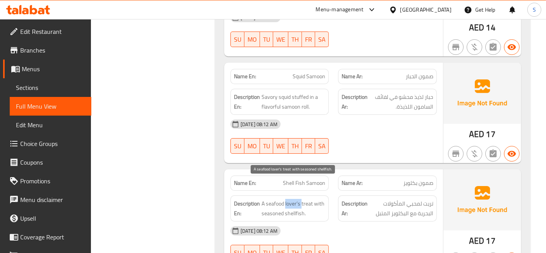
click at [292, 199] on span "A seafood lover’s treat with seasoned shellfish." at bounding box center [293, 208] width 64 height 19
click at [297, 199] on span "A seafood lover’s treat with seasoned shellfish." at bounding box center [293, 208] width 64 height 19
click at [302, 199] on span "A seafood lover’s treat with seasoned shellfish." at bounding box center [293, 208] width 64 height 19
click at [294, 199] on span "A seafood lover’s treat with seasoned shellfish." at bounding box center [293, 208] width 64 height 19
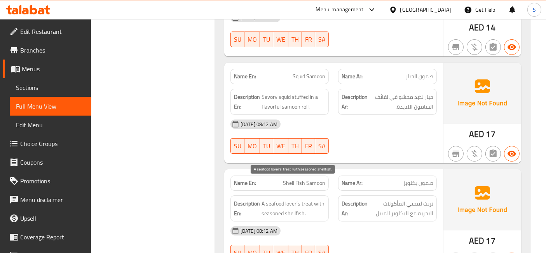
click at [281, 199] on span "A seafood lover’s treat with seasoned shellfish." at bounding box center [293, 208] width 64 height 19
click at [294, 199] on span "A seafood lover’s treat with seasoned shellfish." at bounding box center [293, 208] width 64 height 19
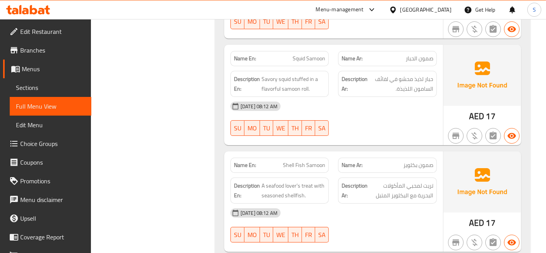
scroll to position [2945, 0]
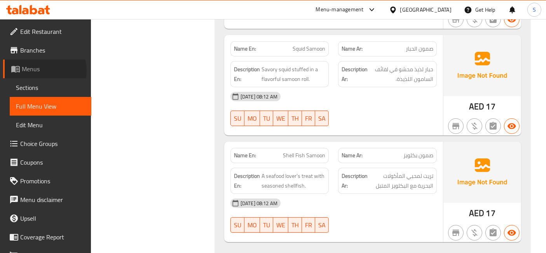
click at [38, 71] on span "Menus" at bounding box center [53, 68] width 63 height 9
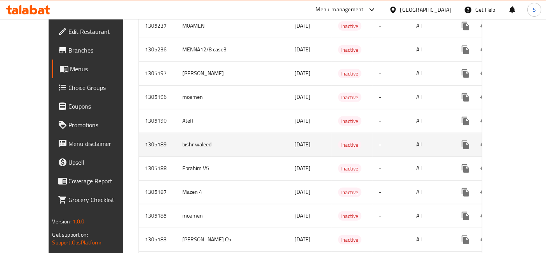
scroll to position [561, 0]
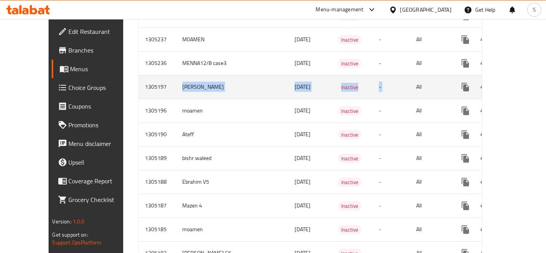
drag, startPoint x: 160, startPoint y: 79, endPoint x: 405, endPoint y: 85, distance: 245.6
click at [405, 85] on tr "1305197 Hassan 12/08/2025 Inactive - All" at bounding box center [338, 87] width 398 height 24
click at [521, 78] on link "enhanced table" at bounding box center [521, 87] width 19 height 19
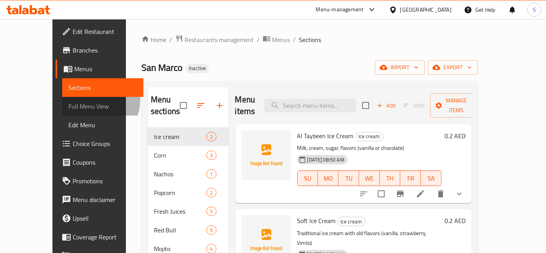
click at [62, 99] on link "Full Menu View" at bounding box center [103, 106] width 82 height 19
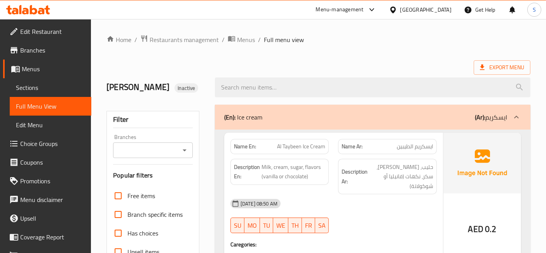
scroll to position [173, 0]
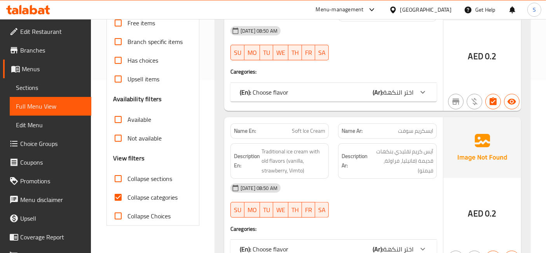
click at [139, 193] on span "Collapse categories" at bounding box center [152, 196] width 50 height 9
click at [127, 193] on input "Collapse categories" at bounding box center [118, 197] width 19 height 19
checkbox input "false"
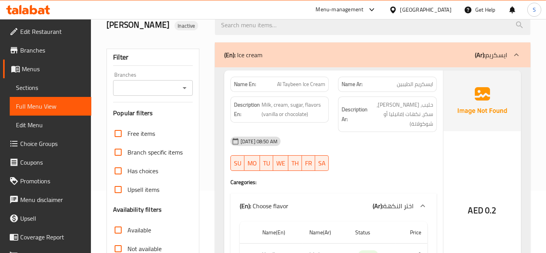
scroll to position [0, 0]
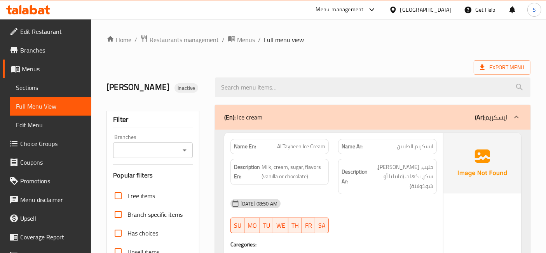
click at [424, 147] on span "ايسكريم الطيبين" at bounding box center [415, 146] width 37 height 8
click at [392, 137] on div "Name Ar: ايسكريم الطيبين" at bounding box center [387, 146] width 108 height 24
click at [429, 166] on span "حليب، كريمة، سكر، نكهات (فانيليا أو شوكولاتة)" at bounding box center [401, 176] width 64 height 29
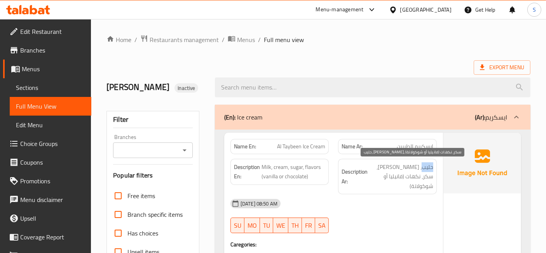
click at [429, 166] on span "حليب، كريمة، سكر، نكهات (فانيليا أو شوكولاتة)" at bounding box center [401, 176] width 64 height 29
click at [422, 164] on span "حليب، كريمة، سكر، نكهات (فانيليا أو شوكولاتة)" at bounding box center [401, 176] width 64 height 29
click at [414, 162] on span "حليب، كريمة، سكر، نكهات (فانيليا أو شوكولاتة)" at bounding box center [401, 176] width 64 height 29
click at [426, 168] on span "حليب، كريمة، سكر، نكهات (فانيليا أو شوكولاتة)" at bounding box center [401, 176] width 64 height 29
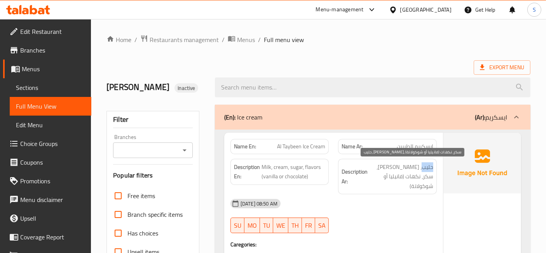
click at [426, 168] on span "حليب، كريمة، سكر، نكهات (فانيليا أو شوكولاتة)" at bounding box center [401, 176] width 64 height 29
click at [416, 164] on span "حليب، كريمة، سكر، نكهات (فانيليا أو شوكولاتة)" at bounding box center [401, 176] width 64 height 29
click at [395, 162] on span "حليب، كريمة، سكر، نكهات (فانيليا أو شوكولاتة)" at bounding box center [401, 176] width 64 height 29
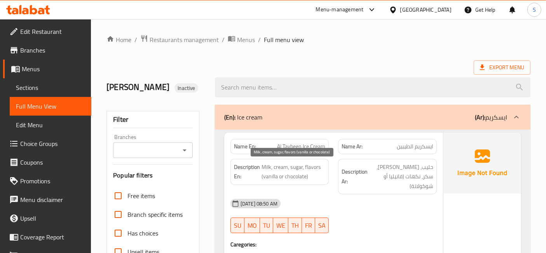
click at [273, 169] on span "Milk, cream, sugar, flavors (vanilla or chocolate)" at bounding box center [293, 171] width 64 height 19
click at [275, 169] on span "Milk, cream, sugar, flavors (vanilla or chocolate)" at bounding box center [293, 171] width 64 height 19
drag, startPoint x: 416, startPoint y: 146, endPoint x: 396, endPoint y: 147, distance: 20.2
click at [396, 147] on p "Name Ar: ايسكريم الطيبين" at bounding box center [388, 146] width 92 height 8
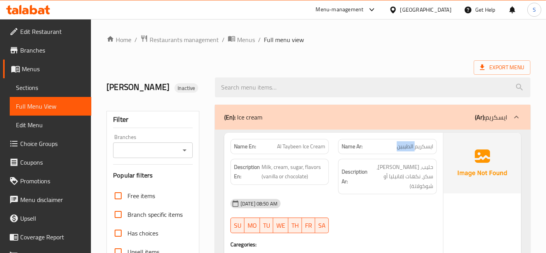
click at [396, 147] on p "Name Ar: ايسكريم الطيبين" at bounding box center [388, 146] width 92 height 8
drag, startPoint x: 415, startPoint y: 143, endPoint x: 398, endPoint y: 138, distance: 17.7
click at [398, 138] on div "Name Ar: ايسكريم الطيبين" at bounding box center [387, 146] width 108 height 24
click at [418, 145] on span "ايسكريم الطيبين" at bounding box center [415, 146] width 37 height 8
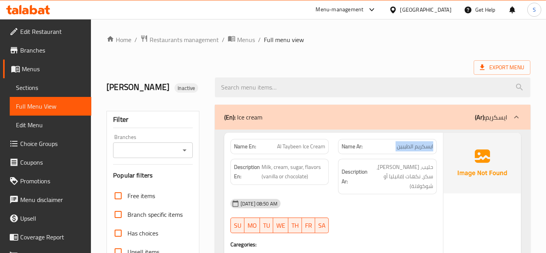
click at [418, 145] on span "ايسكريم الطيبين" at bounding box center [415, 146] width 37 height 8
click at [382, 198] on div "12-08-2025 08:50 AM" at bounding box center [334, 203] width 216 height 19
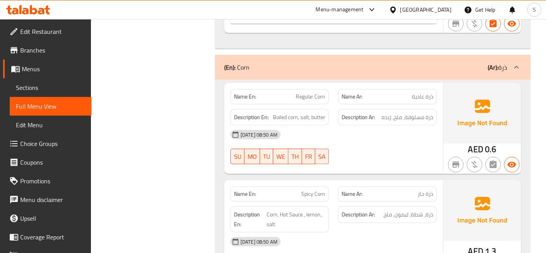
scroll to position [475, 0]
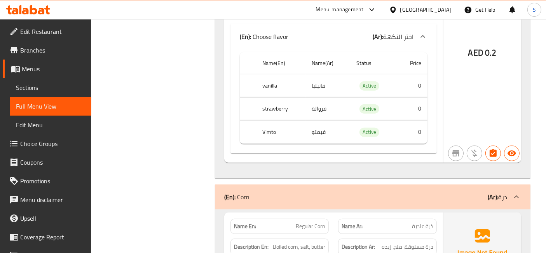
copy th "strawberry"
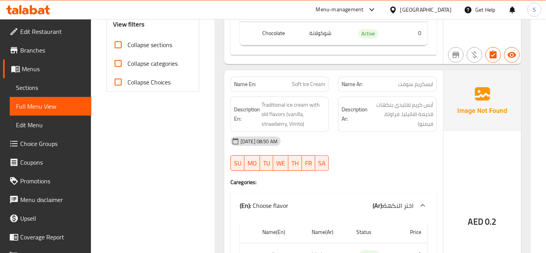
scroll to position [302, 0]
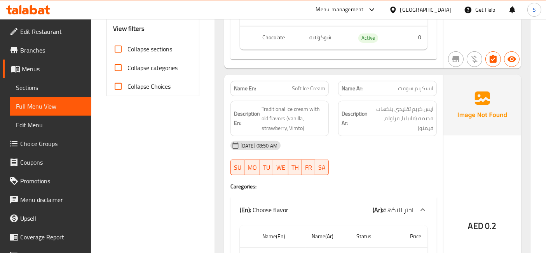
click at [308, 84] on span "Soft Ice Cream" at bounding box center [308, 88] width 33 height 8
click at [306, 84] on span "Soft Ice Cream" at bounding box center [308, 88] width 33 height 8
copy span "Soft Ice Cream"
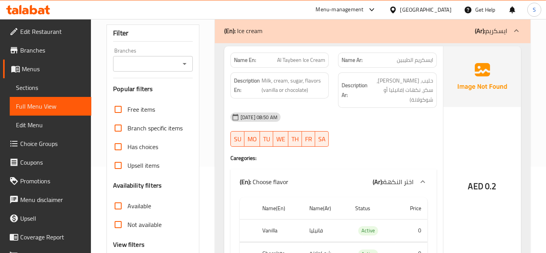
scroll to position [0, 0]
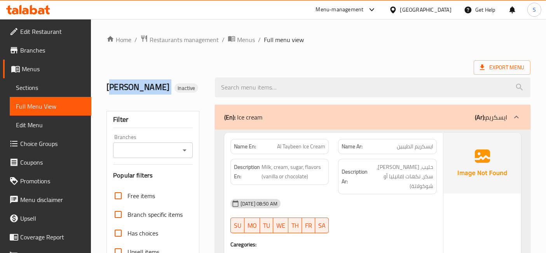
drag, startPoint x: 131, startPoint y: 84, endPoint x: 110, endPoint y: 87, distance: 22.1
click at [110, 87] on h2 "Hassan Inactive" at bounding box center [155, 87] width 99 height 12
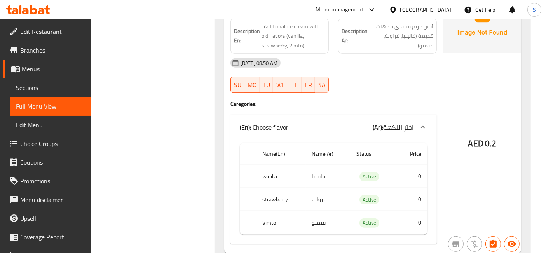
scroll to position [475, 0]
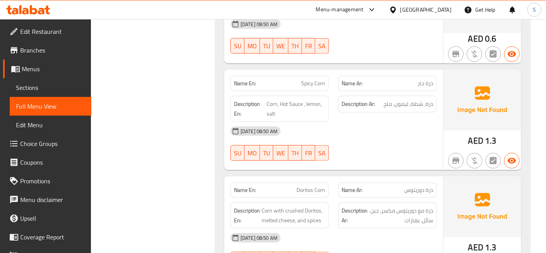
scroll to position [734, 0]
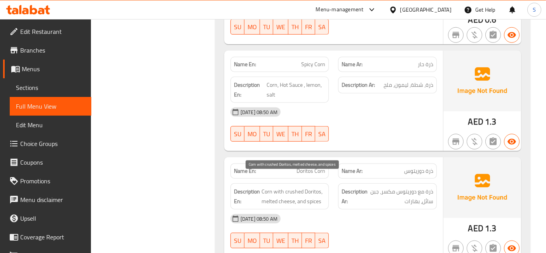
click at [288, 187] on span "Corn with crushed Doritos, melted cheese, and spices" at bounding box center [293, 196] width 64 height 19
click at [302, 167] on span "Doritos Corn" at bounding box center [310, 171] width 29 height 8
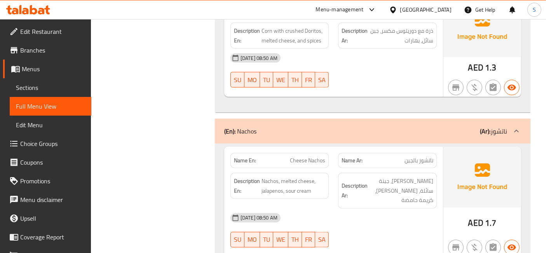
scroll to position [906, 0]
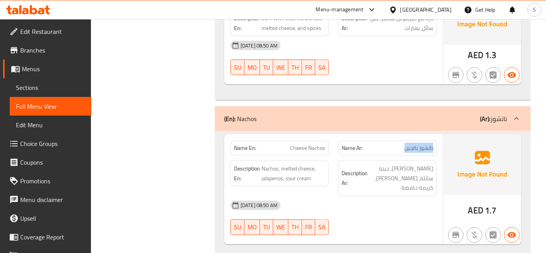
drag, startPoint x: 433, startPoint y: 137, endPoint x: 406, endPoint y: 138, distance: 26.8
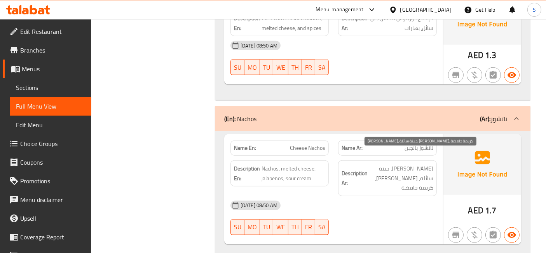
click at [422, 164] on span "ناتشوز، جبنة سائلة، هلابينو، كريمة حامضة" at bounding box center [401, 178] width 64 height 29
click at [413, 164] on span "ناتشوز، جبنة سائلة، هلابينو، كريمة حامضة" at bounding box center [401, 178] width 64 height 29
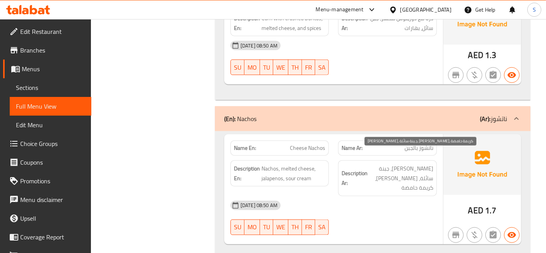
click at [400, 164] on span "ناتشوز، جبنة سائلة، هلابينو، كريمة حامضة" at bounding box center [401, 178] width 64 height 29
click at [377, 164] on span "ناتشوز، جبنة سائلة، هلابينو، كريمة حامضة" at bounding box center [401, 178] width 64 height 29
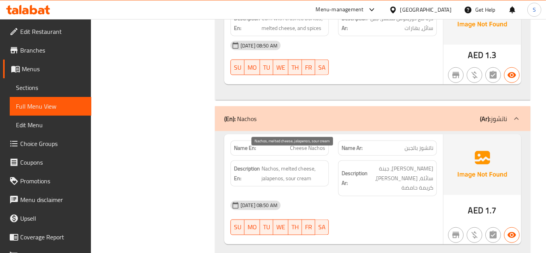
click at [287, 164] on span "Nachos, melted cheese, jalapenos, sour cream" at bounding box center [293, 173] width 64 height 19
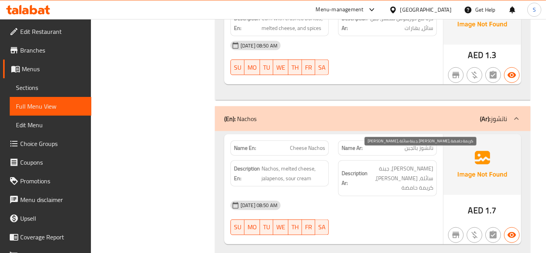
click at [401, 164] on span "ناتشوز، جبنة سائلة، هلابينو، كريمة حامضة" at bounding box center [401, 178] width 64 height 29
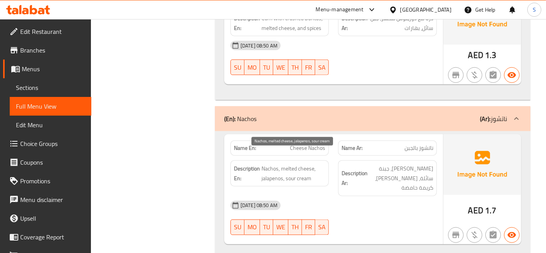
click at [305, 164] on span "Nachos, melted cheese, jalapenos, sour cream" at bounding box center [293, 173] width 64 height 19
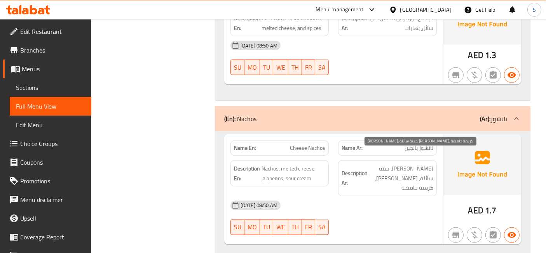
click at [406, 164] on span "ناتشوز، جبنة سائلة، هلابينو، كريمة حامضة" at bounding box center [401, 178] width 64 height 29
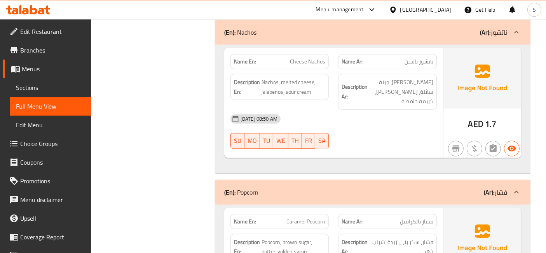
scroll to position [1079, 0]
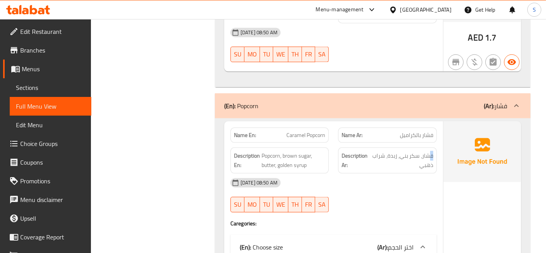
drag, startPoint x: 436, startPoint y: 130, endPoint x: 411, endPoint y: 127, distance: 24.3
click at [296, 151] on span "Popcorn, brown sugar, butter, golden syrup" at bounding box center [293, 160] width 64 height 19
click at [305, 151] on span "Popcorn, brown sugar, butter, golden syrup" at bounding box center [293, 160] width 64 height 19
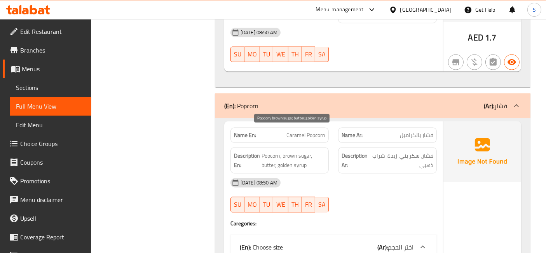
click at [275, 151] on span "Popcorn, brown sugar, butter, golden syrup" at bounding box center [293, 160] width 64 height 19
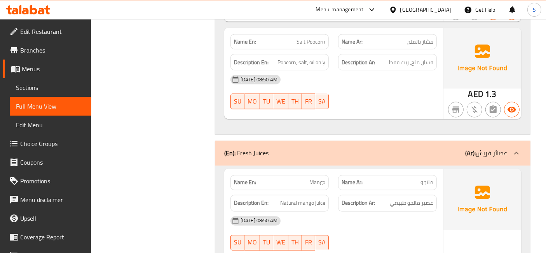
scroll to position [1424, 0]
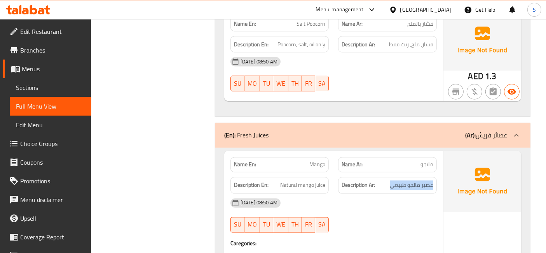
drag, startPoint x: 436, startPoint y: 154, endPoint x: 387, endPoint y: 167, distance: 51.1
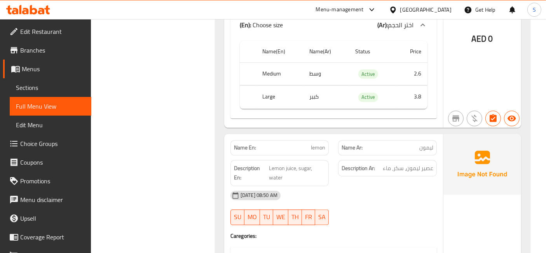
scroll to position [1899, 0]
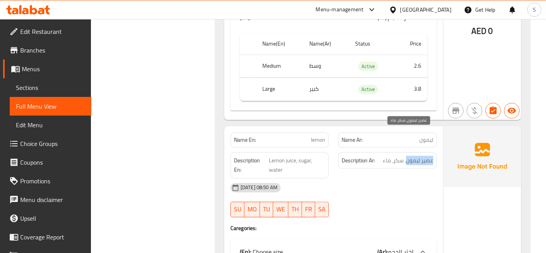
drag, startPoint x: 434, startPoint y: 135, endPoint x: 408, endPoint y: 134, distance: 26.4
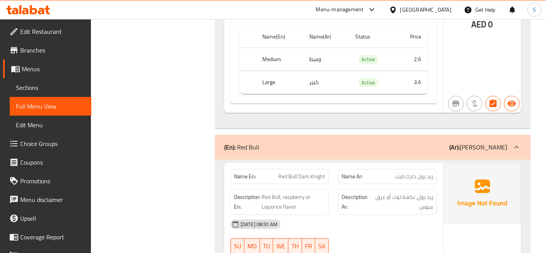
scroll to position [2633, 0]
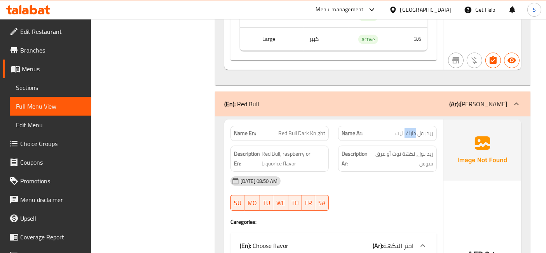
click at [285, 149] on span "Red Bull, raspberry or Liquorice flavor" at bounding box center [293, 158] width 64 height 19
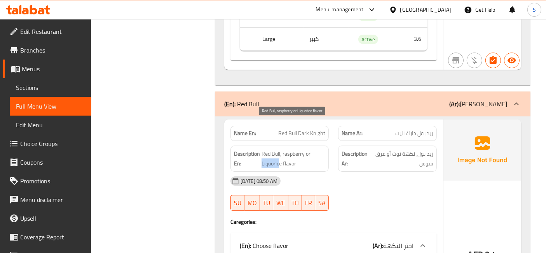
drag, startPoint x: 260, startPoint y: 135, endPoint x: 287, endPoint y: 134, distance: 26.8
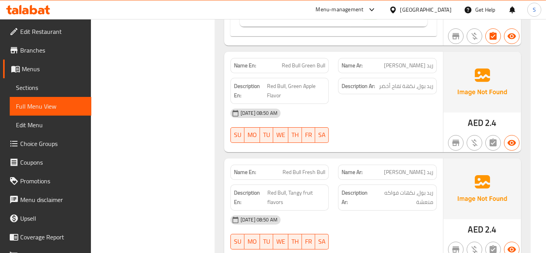
scroll to position [2979, 0]
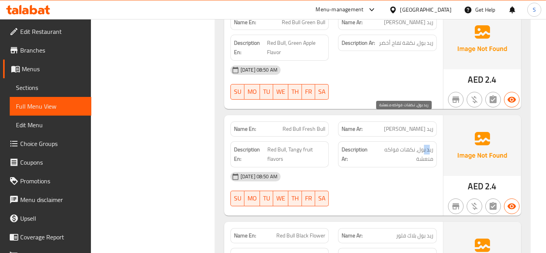
drag, startPoint x: 431, startPoint y: 121, endPoint x: 424, endPoint y: 120, distance: 6.7
click at [424, 145] on span "ريد بول، نكهات فواكه منعشة" at bounding box center [403, 154] width 60 height 19
click at [395, 145] on span "ريد بول، نكهات فواكه منعشة" at bounding box center [403, 154] width 60 height 19
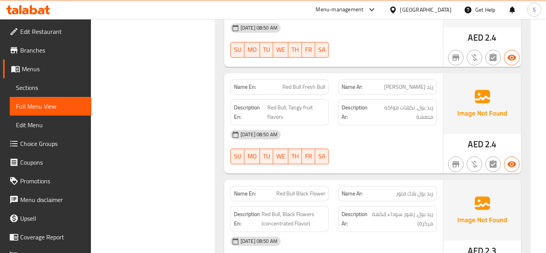
scroll to position [3022, 0]
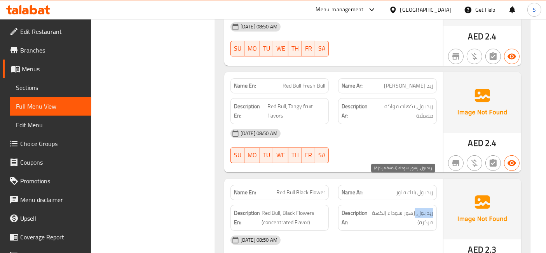
drag, startPoint x: 436, startPoint y: 183, endPoint x: 415, endPoint y: 182, distance: 21.0
click at [415, 208] on span "ريد بول، زهور سوداء (نكهة مركزة)" at bounding box center [401, 217] width 63 height 19
drag, startPoint x: 420, startPoint y: 183, endPoint x: 389, endPoint y: 181, distance: 30.4
click at [389, 208] on span "ريد بول، زهور سوداء (نكهة مركزة)" at bounding box center [401, 217] width 63 height 19
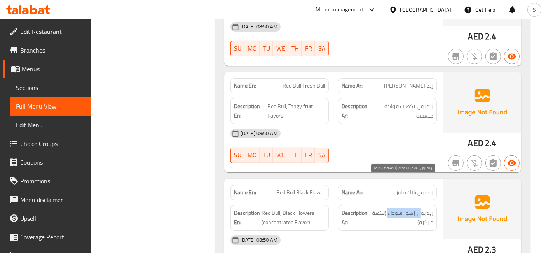
click at [389, 208] on span "ريد بول، زهور سوداء (نكهة مركزة)" at bounding box center [401, 217] width 63 height 19
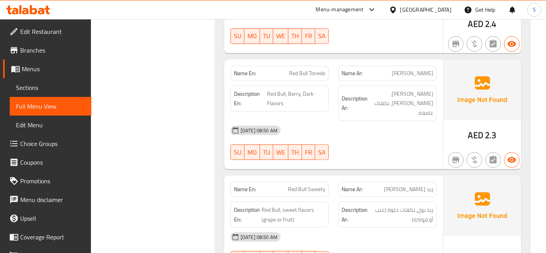
scroll to position [3367, 0]
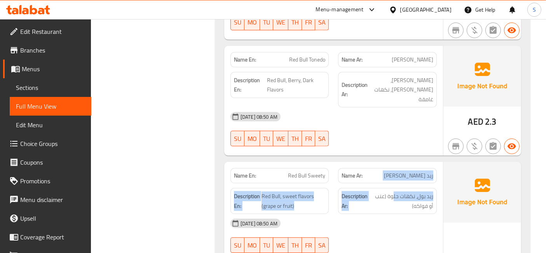
drag, startPoint x: 436, startPoint y: 131, endPoint x: 394, endPoint y: 134, distance: 41.3
click at [394, 183] on div "Description Ar: ريد بول، نكهات حلوة (عنب أو فواكه)" at bounding box center [387, 200] width 108 height 35
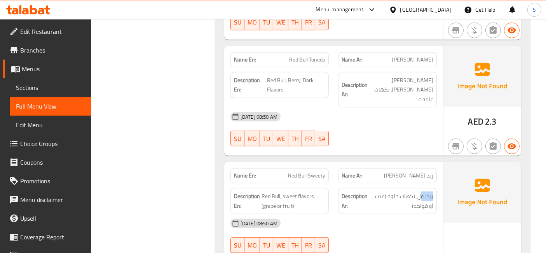
drag, startPoint x: 436, startPoint y: 145, endPoint x: 420, endPoint y: 139, distance: 17.5
click at [420, 188] on div "Description Ar: ريد بول، نكهات حلوة (عنب أو فواكه)" at bounding box center [387, 201] width 99 height 26
click at [400, 191] on span "ريد بول، نكهات حلوة (عنب أو فواكه)" at bounding box center [402, 200] width 64 height 19
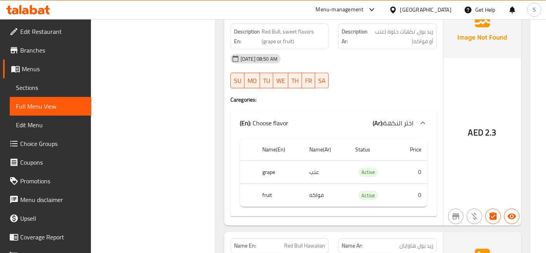
scroll to position [3583, 0]
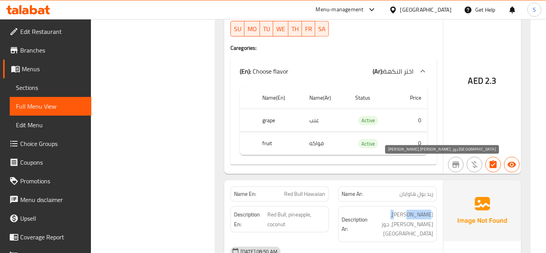
drag, startPoint x: 424, startPoint y: 162, endPoint x: 406, endPoint y: 162, distance: 17.5
click at [406, 209] on span "ريد بول، أناناس، جوز هند" at bounding box center [401, 223] width 64 height 29
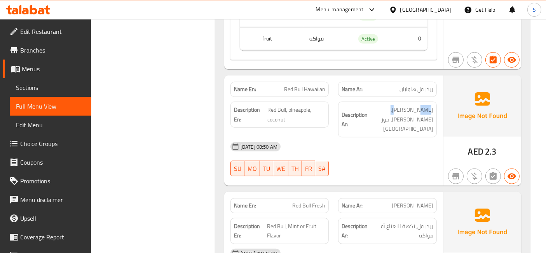
scroll to position [3713, 0]
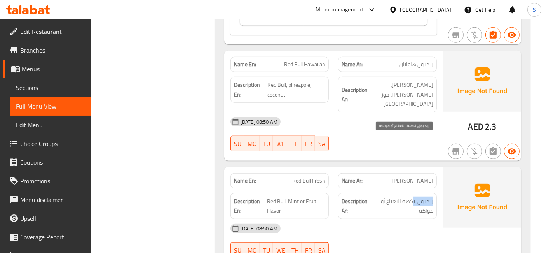
drag, startPoint x: 435, startPoint y: 136, endPoint x: 413, endPoint y: 138, distance: 22.2
click at [413, 193] on div "Description Ar: ريد بول، نكهة النعناع أو فواكه" at bounding box center [387, 206] width 99 height 26
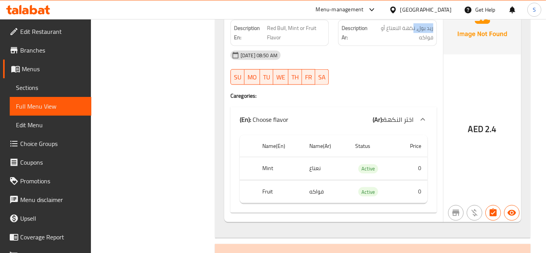
scroll to position [3972, 0]
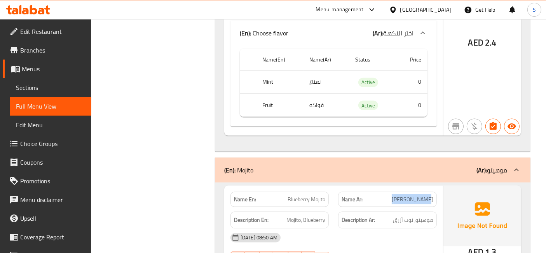
drag, startPoint x: 408, startPoint y: 136, endPoint x: 403, endPoint y: 138, distance: 5.3
drag, startPoint x: 413, startPoint y: 148, endPoint x: 400, endPoint y: 151, distance: 13.5
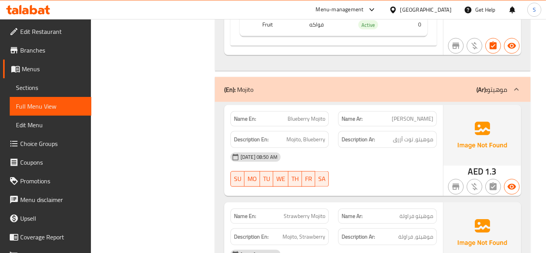
scroll to position [4058, 0]
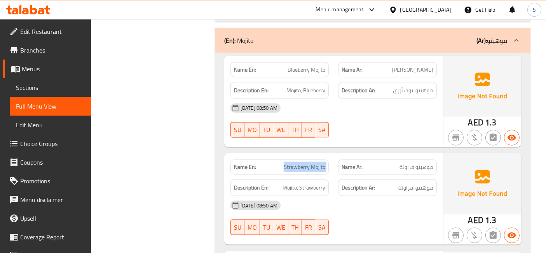
scroll to position [4144, 0]
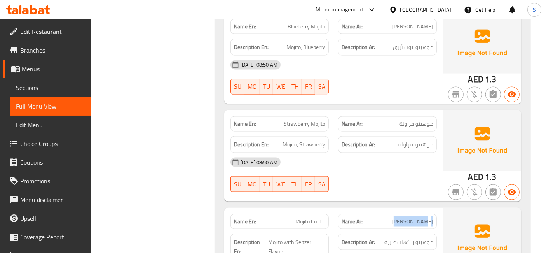
drag, startPoint x: 435, startPoint y: 158, endPoint x: 404, endPoint y: 158, distance: 30.7
drag, startPoint x: 425, startPoint y: 177, endPoint x: 379, endPoint y: 178, distance: 45.9
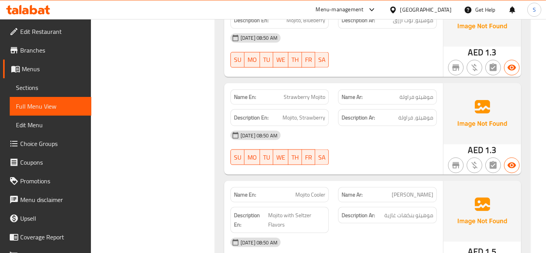
scroll to position [4266, 0]
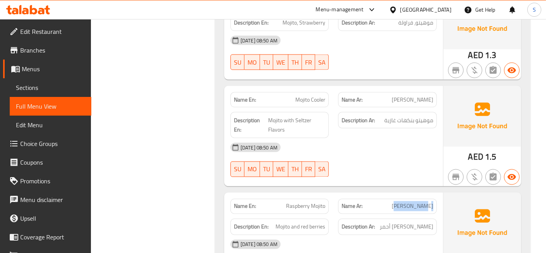
drag, startPoint x: 441, startPoint y: 143, endPoint x: 408, endPoint y: 143, distance: 33.8
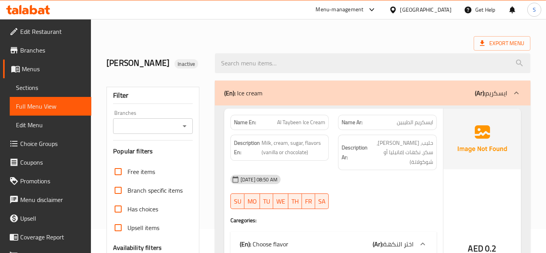
scroll to position [43, 0]
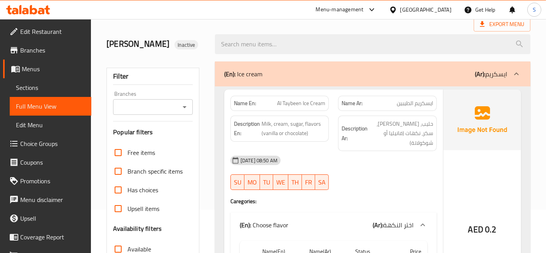
click at [51, 75] on link "Menus" at bounding box center [47, 68] width 88 height 19
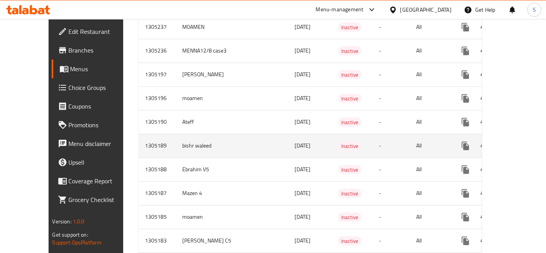
scroll to position [605, 0]
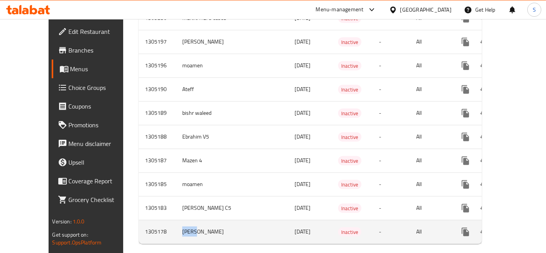
drag, startPoint x: 175, startPoint y: 223, endPoint x: 136, endPoint y: 214, distance: 40.6
click at [139, 220] on tr "1305178 ياسين 12/08/2025 Inactive - All" at bounding box center [338, 232] width 398 height 24
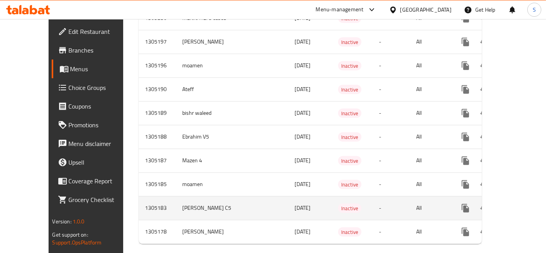
click at [183, 198] on td "Abdelrahman C5" at bounding box center [211, 208] width 70 height 24
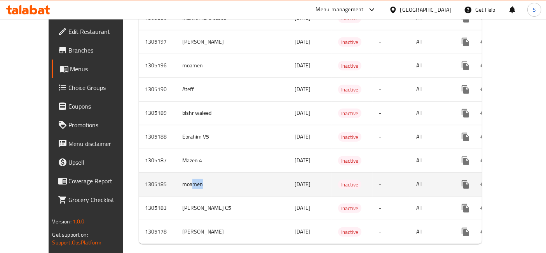
drag, startPoint x: 171, startPoint y: 173, endPoint x: 158, endPoint y: 167, distance: 13.7
click at [176, 172] on td "moamen" at bounding box center [211, 184] width 70 height 24
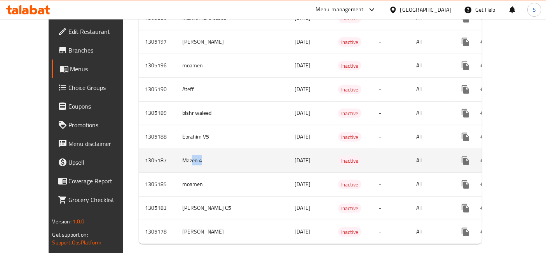
drag, startPoint x: 185, startPoint y: 140, endPoint x: 159, endPoint y: 143, distance: 26.5
click at [176, 148] on td "Mazen 4" at bounding box center [211, 160] width 70 height 24
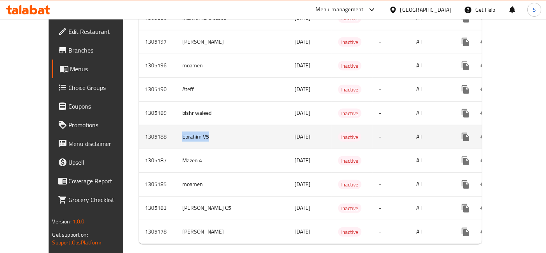
drag, startPoint x: 176, startPoint y: 127, endPoint x: 143, endPoint y: 120, distance: 34.5
click at [143, 125] on tr "1305188 Ebrahim V5 12/08/2025 Inactive - All" at bounding box center [338, 137] width 398 height 24
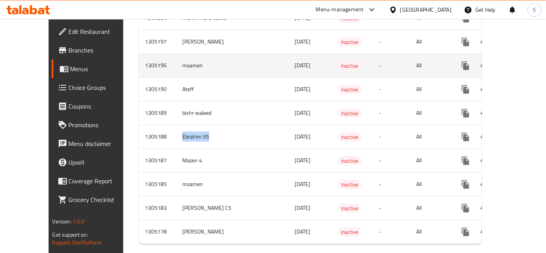
scroll to position [562, 0]
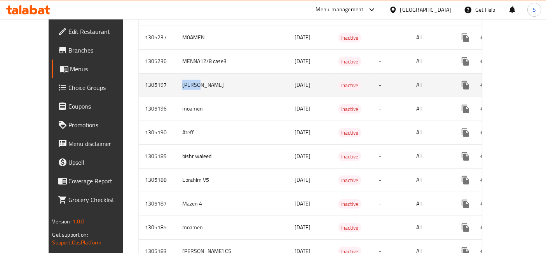
drag, startPoint x: 175, startPoint y: 70, endPoint x: 148, endPoint y: 67, distance: 27.8
click at [176, 73] on td "[PERSON_NAME]" at bounding box center [211, 85] width 70 height 24
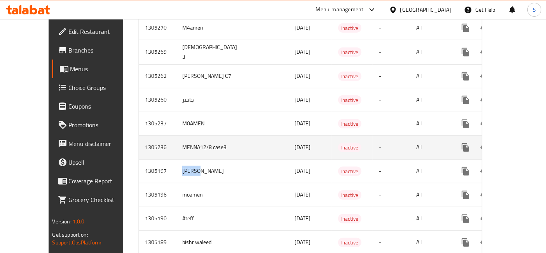
scroll to position [476, 0]
drag, startPoint x: 188, startPoint y: 141, endPoint x: 142, endPoint y: 139, distance: 45.9
click at [142, 139] on tr "1305236 MENNA12/8 case3 12/08/2025 Inactive - All" at bounding box center [338, 148] width 398 height 24
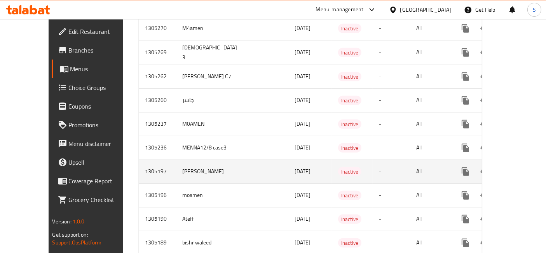
click at [176, 164] on td "[PERSON_NAME]" at bounding box center [211, 171] width 70 height 24
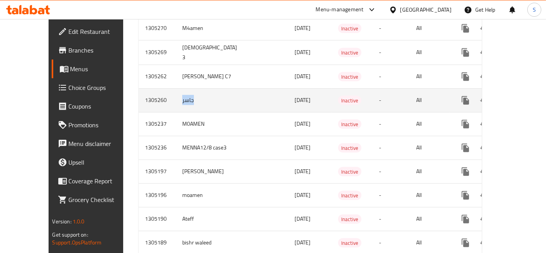
drag, startPoint x: 165, startPoint y: 91, endPoint x: 142, endPoint y: 96, distance: 23.8
click at [142, 96] on tr "1305260 جاسر 12/08/2025 Inactive - All" at bounding box center [338, 100] width 398 height 24
click at [517, 96] on icon "enhanced table" at bounding box center [521, 100] width 9 height 9
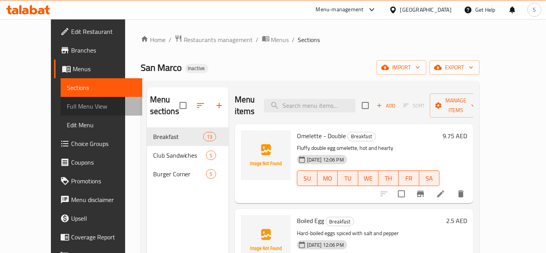
click at [67, 107] on span "Full Menu View" at bounding box center [101, 105] width 69 height 9
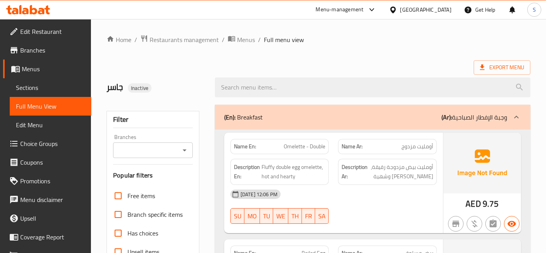
scroll to position [129, 0]
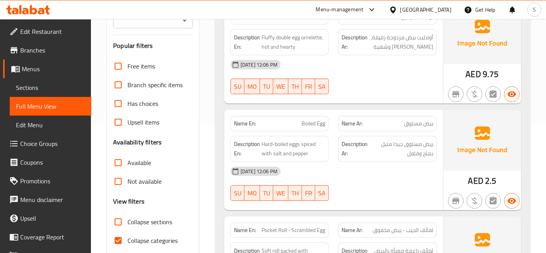
click at [159, 239] on span "Collapse categories" at bounding box center [152, 239] width 50 height 9
click at [127, 239] on input "Collapse categories" at bounding box center [118, 240] width 19 height 19
checkbox input "false"
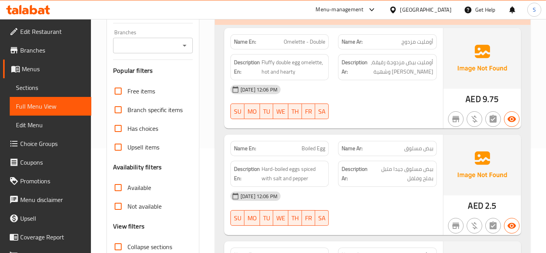
scroll to position [0, 0]
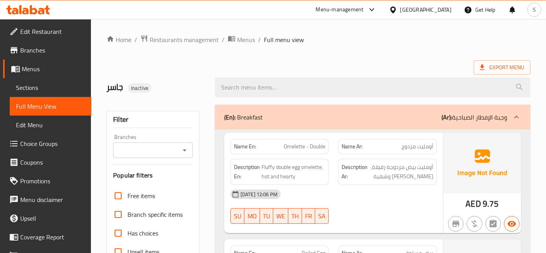
drag, startPoint x: 279, startPoint y: 115, endPoint x: 231, endPoint y: 119, distance: 47.9
click at [231, 119] on div "(En): Breakfast (Ar): وجبة الإفطار الصباحية" at bounding box center [365, 116] width 283 height 9
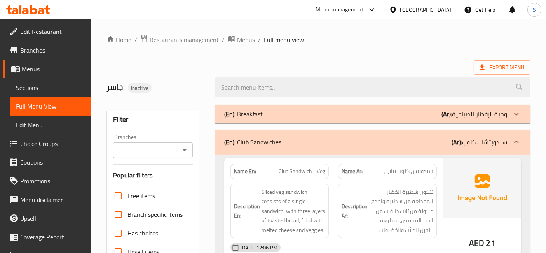
click at [237, 113] on p "(En): Breakfast" at bounding box center [243, 113] width 38 height 9
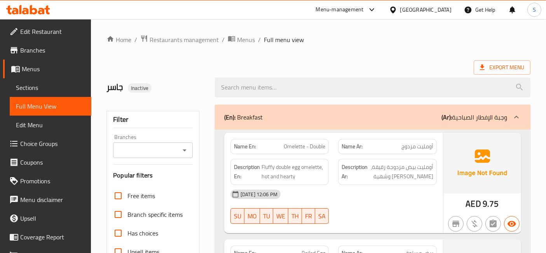
drag, startPoint x: 246, startPoint y: 120, endPoint x: 271, endPoint y: 131, distance: 26.9
drag, startPoint x: 274, startPoint y: 118, endPoint x: 241, endPoint y: 117, distance: 33.4
click at [241, 117] on div "(En): Breakfast (Ar): وجبة الإفطار الصباحية" at bounding box center [365, 116] width 283 height 9
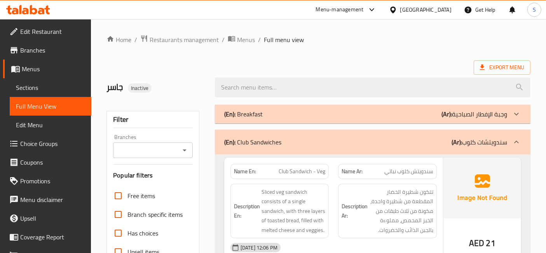
click at [232, 113] on b "(En):" at bounding box center [229, 114] width 11 height 12
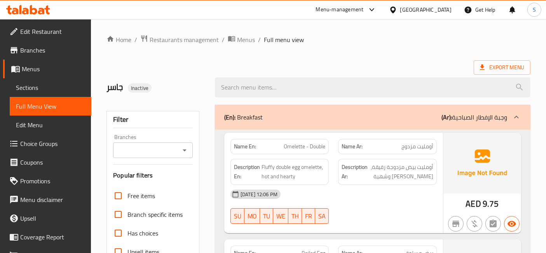
click at [115, 85] on h2 "جاسر Inactive" at bounding box center [155, 87] width 99 height 12
click at [115, 84] on h2 "جاسر Inactive" at bounding box center [155, 87] width 99 height 12
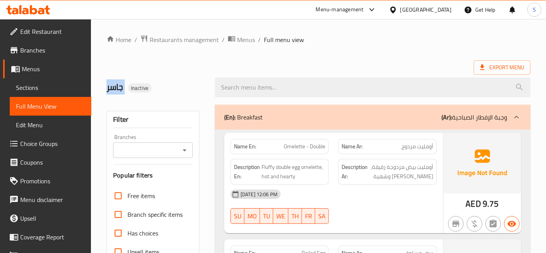
click at [115, 84] on h2 "جاسر Inactive" at bounding box center [155, 87] width 99 height 12
drag, startPoint x: 274, startPoint y: 115, endPoint x: 222, endPoint y: 118, distance: 51.7
click at [226, 119] on div "(En): Breakfast (Ar): وجبة الإفطار الصباحية" at bounding box center [365, 116] width 283 height 9
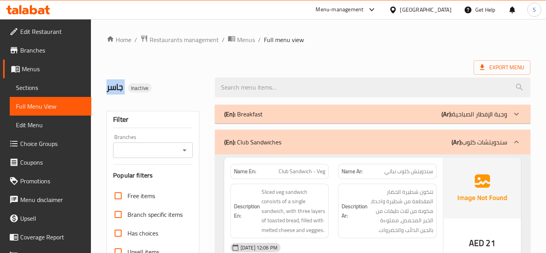
click at [278, 110] on div "(En): Breakfast (Ar): وجبة الإفطار الصباحية" at bounding box center [365, 113] width 283 height 9
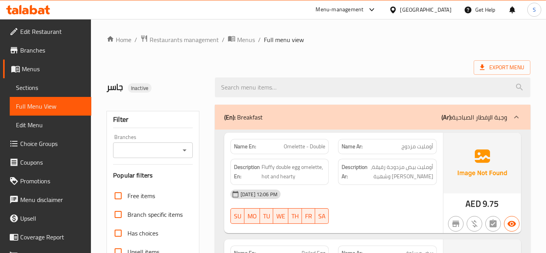
click at [166, 95] on div "جاسر Inactive" at bounding box center [156, 87] width 108 height 35
click at [319, 148] on span "Omelette - Double" at bounding box center [305, 146] width 42 height 8
click at [319, 149] on span "Omelette - Double" at bounding box center [305, 146] width 42 height 8
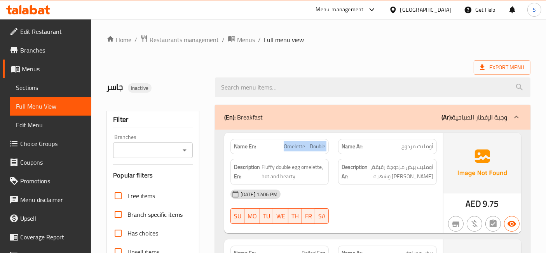
click at [319, 149] on span "Omelette - Double" at bounding box center [305, 146] width 42 height 8
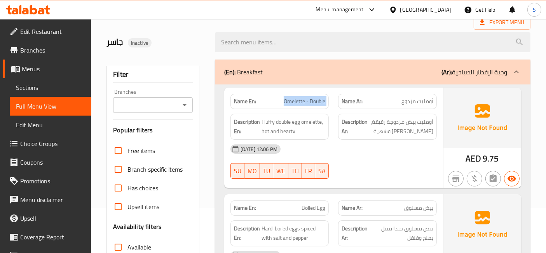
scroll to position [86, 0]
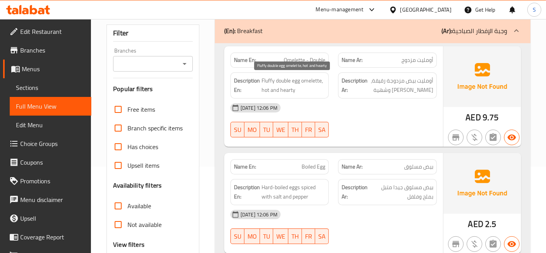
click at [313, 81] on span "Fluffy double egg omelette, hot and hearty" at bounding box center [293, 85] width 64 height 19
click at [296, 84] on span "Fluffy double egg omelette, hot and hearty" at bounding box center [293, 85] width 64 height 19
click at [268, 85] on span "Fluffy double egg omelette, hot and hearty" at bounding box center [293, 85] width 64 height 19
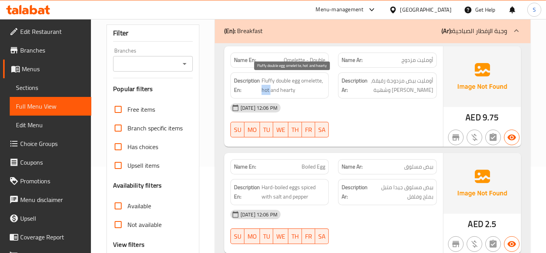
click at [268, 85] on span "Fluffy double egg omelette, hot and hearty" at bounding box center [293, 85] width 64 height 19
click at [265, 83] on span "Fluffy double egg omelette, hot and hearty" at bounding box center [293, 85] width 64 height 19
copy span "Fluffy"
click at [421, 164] on span "بيض مسلوق" at bounding box center [418, 166] width 29 height 8
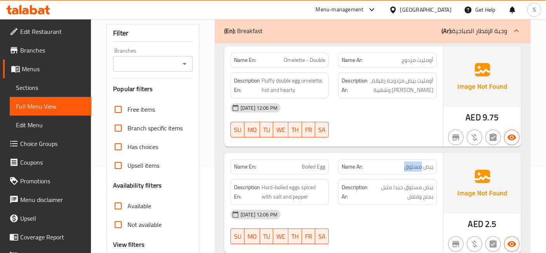
click at [421, 164] on span "بيض مسلوق" at bounding box center [418, 166] width 29 height 8
click at [392, 166] on p "Name Ar: بيض مسلوق" at bounding box center [388, 166] width 92 height 8
click at [417, 162] on span "بيض مسلوق" at bounding box center [418, 166] width 29 height 8
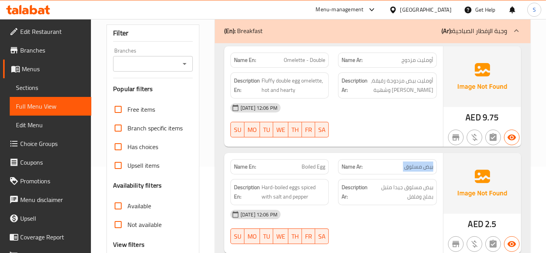
click at [417, 162] on span "بيض مسلوق" at bounding box center [418, 166] width 29 height 8
click at [418, 177] on div "Description Ar: بيض مسلوق جيدا متبل بملح وفلفل" at bounding box center [387, 191] width 108 height 35
click at [422, 185] on span "بيض مسلوق جيدا متبل بملح وفلفل" at bounding box center [401, 191] width 63 height 19
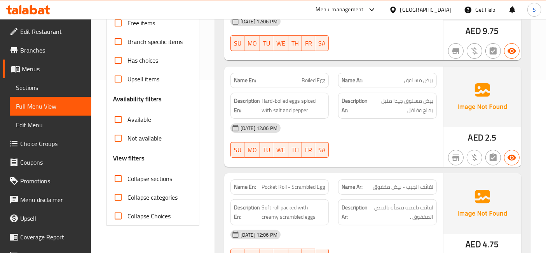
scroll to position [216, 0]
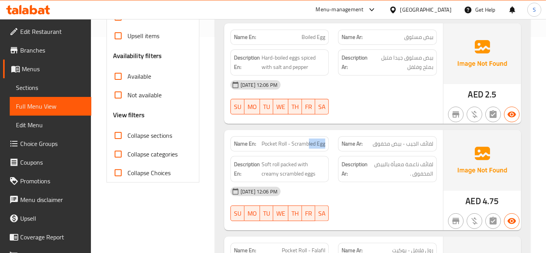
drag, startPoint x: 326, startPoint y: 145, endPoint x: 308, endPoint y: 145, distance: 18.7
click at [308, 145] on div "Name En: Pocket Roll - Scrambled Egg" at bounding box center [279, 143] width 99 height 15
click at [289, 146] on span "Pocket Roll - Scrambled Egg" at bounding box center [293, 143] width 64 height 8
click at [282, 145] on span "Pocket Roll - Scrambled Egg" at bounding box center [293, 143] width 64 height 8
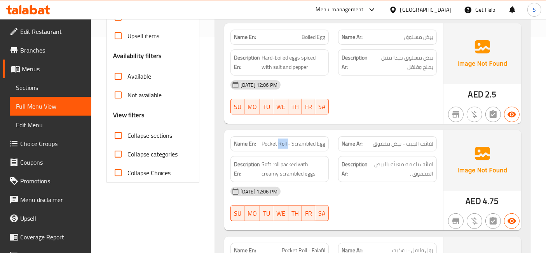
click at [282, 145] on span "Pocket Roll - Scrambled Egg" at bounding box center [293, 143] width 64 height 8
click at [286, 143] on span "Pocket Roll - Scrambled Egg" at bounding box center [293, 143] width 64 height 8
drag, startPoint x: 434, startPoint y: 165, endPoint x: 418, endPoint y: 159, distance: 16.6
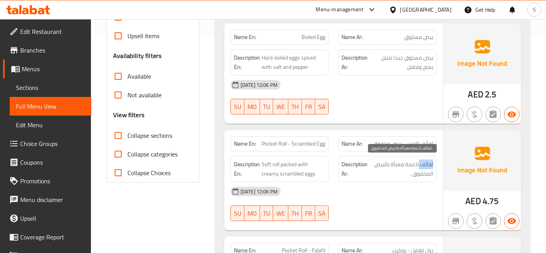
click at [418, 159] on div "Description Ar: لفائف ناعمة معبأة بالبيض المخفوق ." at bounding box center [387, 169] width 99 height 26
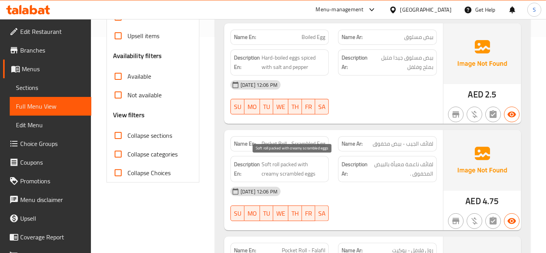
click at [284, 164] on span "Soft roll packed with creamy scrambled eggs" at bounding box center [293, 168] width 64 height 19
click at [293, 175] on span "Soft roll packed with creamy scrambled eggs" at bounding box center [293, 168] width 64 height 19
click at [278, 165] on span "Soft roll packed with creamy scrambled eggs" at bounding box center [293, 168] width 64 height 19
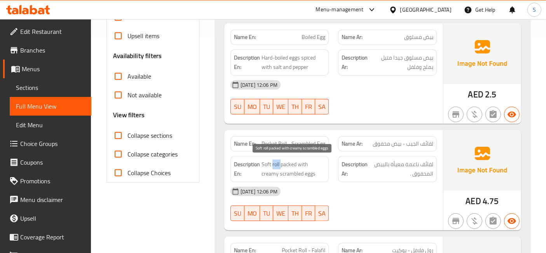
click at [278, 165] on span "Soft roll packed with creamy scrambled eggs" at bounding box center [293, 168] width 64 height 19
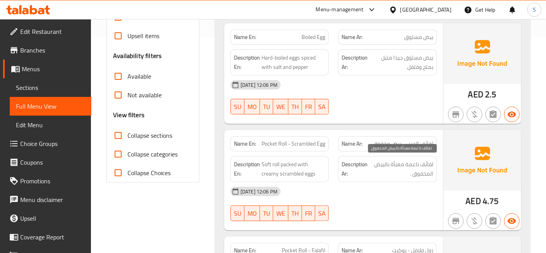
click at [378, 173] on span "لفائف ناعمة معبأة بالبيض المخفوق ." at bounding box center [401, 168] width 64 height 19
click at [274, 143] on span "Pocket Roll - Scrambled Egg" at bounding box center [293, 143] width 64 height 8
drag, startPoint x: 288, startPoint y: 145, endPoint x: 258, endPoint y: 143, distance: 30.0
click at [258, 143] on p "Name En: Pocket Roll - Scrambled Egg" at bounding box center [280, 143] width 92 height 8
click at [262, 143] on span "Pocket Roll - Scrambled Egg" at bounding box center [293, 143] width 64 height 8
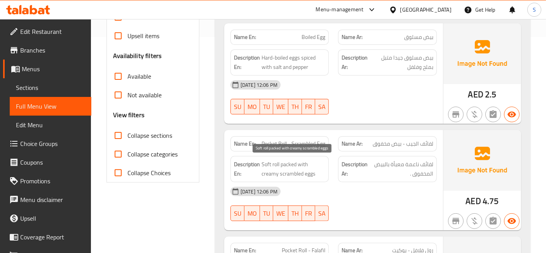
click at [267, 159] on span "Soft roll packed with creamy scrambled eggs" at bounding box center [293, 168] width 64 height 19
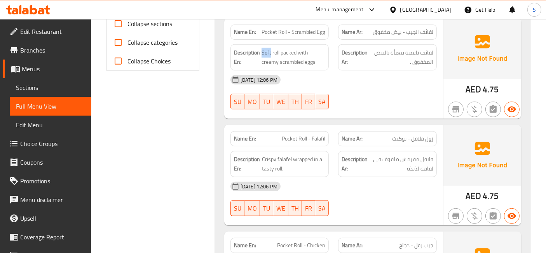
scroll to position [345, 0]
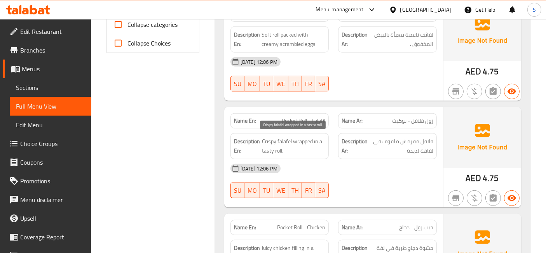
click at [280, 138] on span "Crispy falafel wrapped in a tasty roll." at bounding box center [293, 145] width 63 height 19
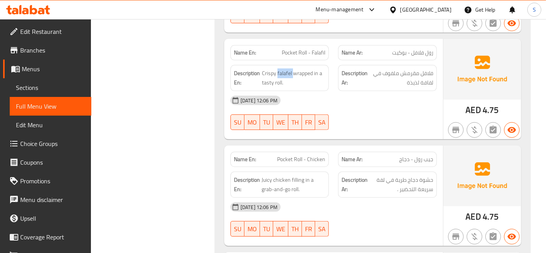
scroll to position [432, 0]
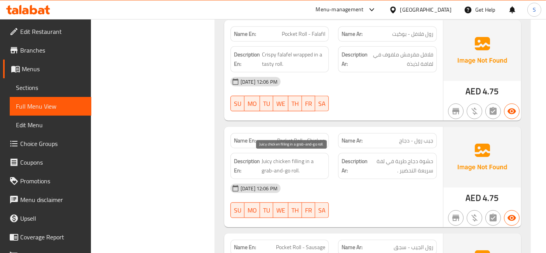
click at [286, 160] on span "Juicy chicken filling in a grab-and-go roll." at bounding box center [293, 165] width 64 height 19
click at [275, 159] on span "Juicy chicken filling in a grab-and-go roll." at bounding box center [293, 165] width 64 height 19
click at [271, 159] on span "Juicy chicken filling in a grab-and-go roll." at bounding box center [293, 165] width 64 height 19
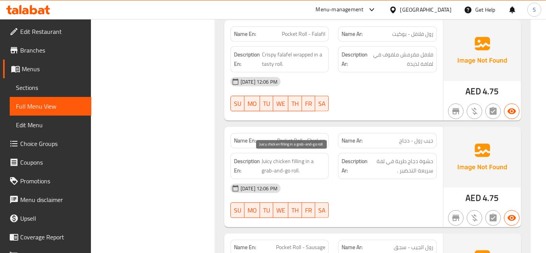
click at [268, 160] on span "Juicy chicken filling in a grab-and-go roll." at bounding box center [293, 165] width 64 height 19
click at [286, 139] on span "Pocket Roll - Chicken" at bounding box center [301, 140] width 48 height 8
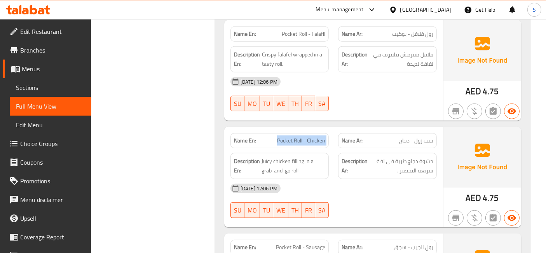
copy span "Pocket Roll - Chicken"
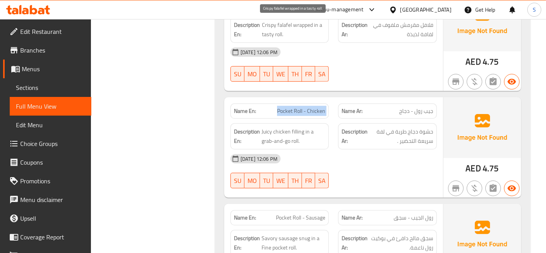
scroll to position [475, 0]
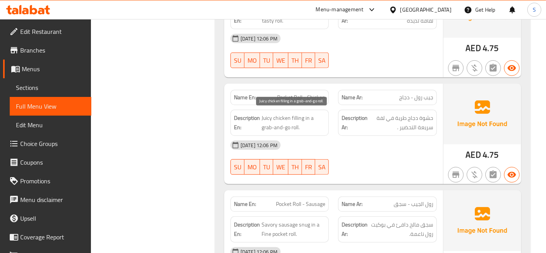
click at [283, 119] on span "Juicy chicken filling in a grab-and-go roll." at bounding box center [293, 122] width 64 height 19
click at [284, 118] on span "Juicy chicken filling in a grab-and-go roll." at bounding box center [293, 122] width 64 height 19
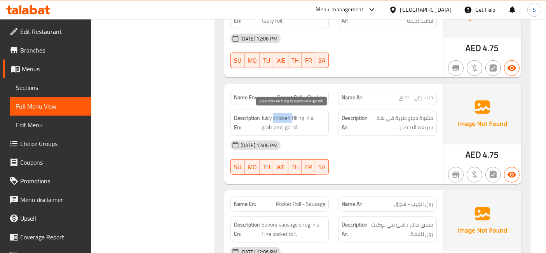
click at [292, 113] on span "Juicy chicken filling in a grab-and-go roll." at bounding box center [293, 122] width 64 height 19
click at [286, 115] on span "Juicy chicken filling in a grab-and-go roll." at bounding box center [293, 122] width 64 height 19
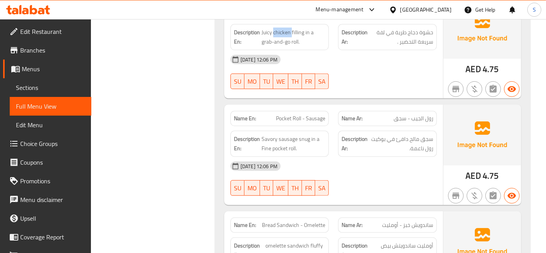
scroll to position [561, 0]
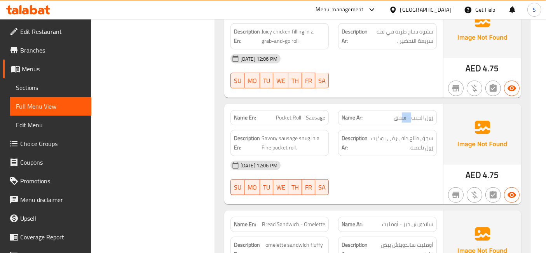
drag, startPoint x: 411, startPoint y: 115, endPoint x: 402, endPoint y: 111, distance: 9.7
click at [402, 113] on span "رول الجيب - سجق" at bounding box center [414, 117] width 40 height 8
drag, startPoint x: 433, startPoint y: 136, endPoint x: 390, endPoint y: 134, distance: 43.5
click at [390, 134] on div "Description Ar: سجق مالح دافئ في بوكيت رول ناعمة." at bounding box center [387, 143] width 99 height 26
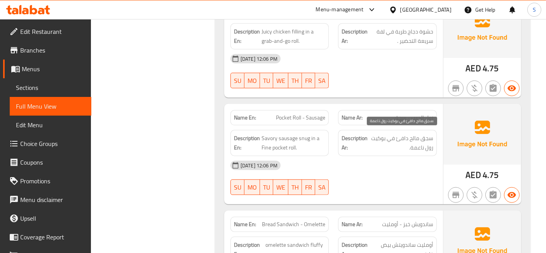
click at [400, 140] on span "سجق مالح دافئ في بوكيت رول ناعمة." at bounding box center [401, 142] width 64 height 19
click at [400, 139] on span "سجق مالح دافئ في بوكيت رول ناعمة." at bounding box center [401, 142] width 64 height 19
click at [382, 136] on span "سجق مالح دافئ في بوكيت رول ناعمة." at bounding box center [401, 142] width 64 height 19
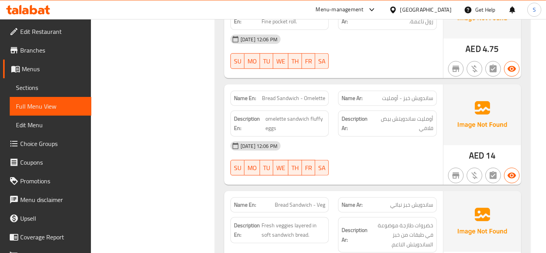
scroll to position [690, 0]
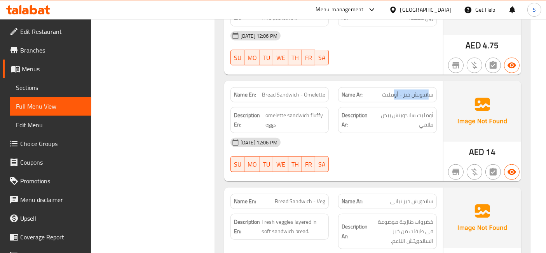
drag, startPoint x: 431, startPoint y: 96, endPoint x: 394, endPoint y: 96, distance: 36.5
click at [394, 96] on span "ساندويش خبز - أومليت" at bounding box center [407, 95] width 51 height 8
drag, startPoint x: 298, startPoint y: 96, endPoint x: 275, endPoint y: 94, distance: 22.7
click at [275, 94] on span "Bread Sandwich - Omelette" at bounding box center [293, 95] width 63 height 8
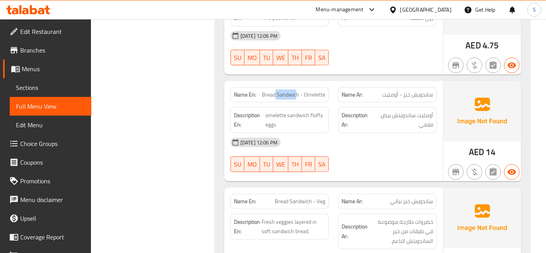
click at [275, 94] on span "Bread Sandwich - Omelette" at bounding box center [293, 95] width 63 height 8
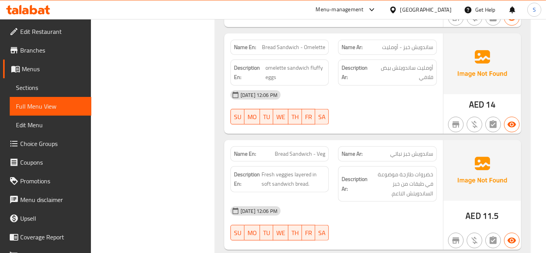
scroll to position [734, 0]
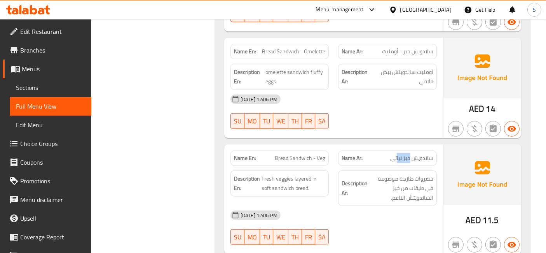
drag, startPoint x: 411, startPoint y: 147, endPoint x: 398, endPoint y: 148, distance: 13.3
click at [398, 150] on div "Name Ar: ساندويش خبز نباتي" at bounding box center [387, 157] width 99 height 15
click at [422, 150] on div "Name Ar: ساندويش خبز نباتي" at bounding box center [387, 157] width 99 height 15
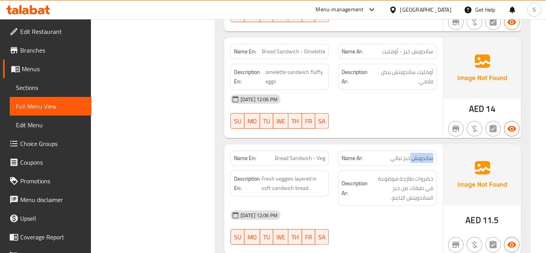
click at [419, 155] on span "ساندويش خبز نباتي" at bounding box center [411, 158] width 43 height 8
click at [395, 160] on div "Name Ar: ساندويش خبز نباتي" at bounding box center [387, 157] width 99 height 15
click at [391, 159] on span "ساندويش خبز نباتي" at bounding box center [411, 158] width 43 height 8
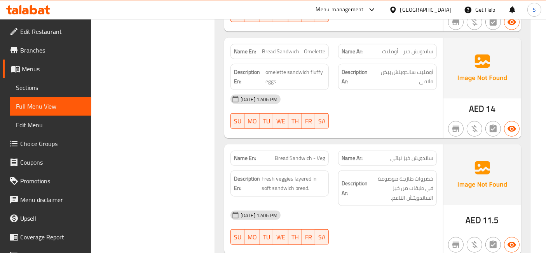
scroll to position [777, 0]
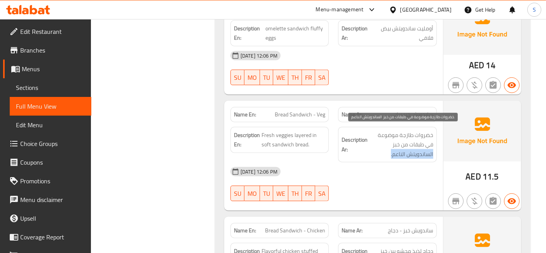
click at [402, 146] on span "خضروات طازجة موضوعة في طبقات من خبز الساندويتش الناعم." at bounding box center [401, 144] width 64 height 29
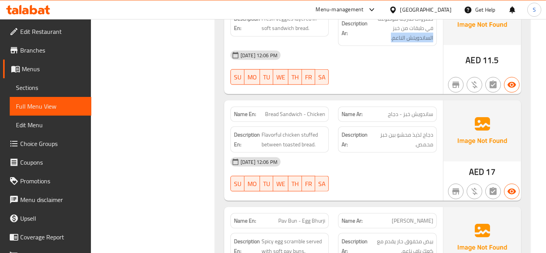
scroll to position [906, 0]
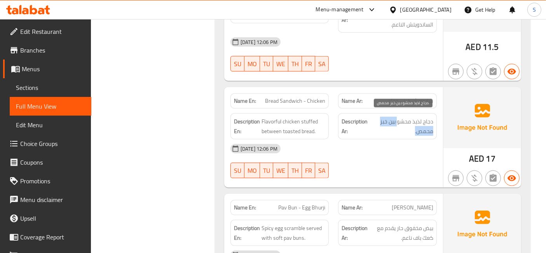
drag, startPoint x: 397, startPoint y: 119, endPoint x: 396, endPoint y: 130, distance: 11.7
click at [396, 130] on span "دجاج لذيذ محشو بين خبز محمص." at bounding box center [402, 126] width 62 height 19
click at [396, 132] on div "Description Ar: دجاج لذيذ محشو بين خبز محمص." at bounding box center [387, 126] width 99 height 26
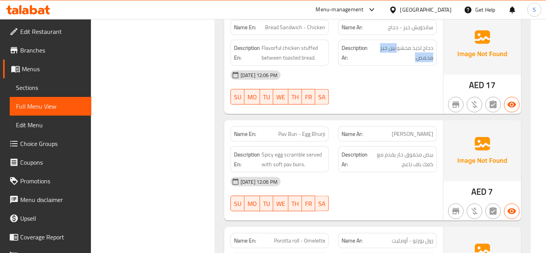
scroll to position [993, 0]
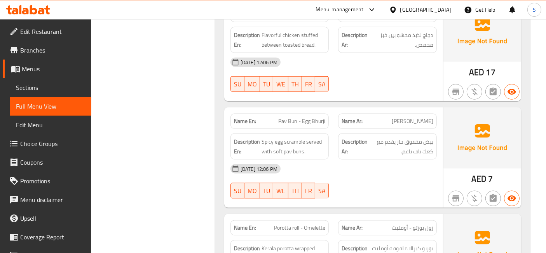
click at [420, 119] on span "باف بن - بيض بورجي" at bounding box center [413, 121] width 42 height 8
click at [418, 122] on span "باف بن - بيض بورجي" at bounding box center [413, 121] width 42 height 8
click at [418, 117] on span "باف بن - بيض بورجي" at bounding box center [413, 121] width 42 height 8
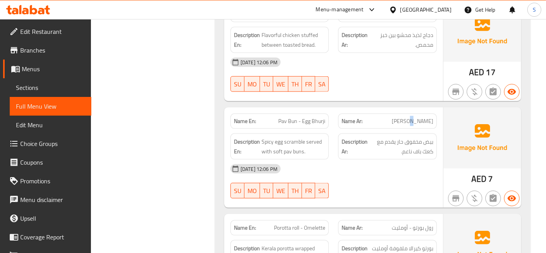
click at [418, 117] on span "باف بن - بيض بورجي" at bounding box center [413, 121] width 42 height 8
click at [417, 117] on span "باف بن - بيض بورجي" at bounding box center [413, 121] width 42 height 8
drag, startPoint x: 434, startPoint y: 113, endPoint x: 418, endPoint y: 119, distance: 16.6
click at [418, 119] on div "Name Ar: باف بن - بيض بورجي" at bounding box center [387, 120] width 99 height 15
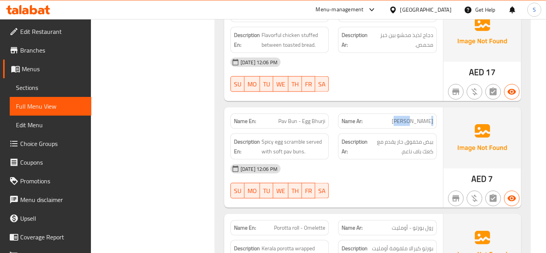
click at [418, 119] on span "باف بن - بيض بورجي" at bounding box center [413, 121] width 42 height 8
drag, startPoint x: 418, startPoint y: 119, endPoint x: 432, endPoint y: 119, distance: 14.0
click at [432, 119] on span "باف بن - بيض بورجي" at bounding box center [413, 121] width 42 height 8
click at [295, 119] on span "Pav Bun - Egg Bhurji" at bounding box center [301, 121] width 47 height 8
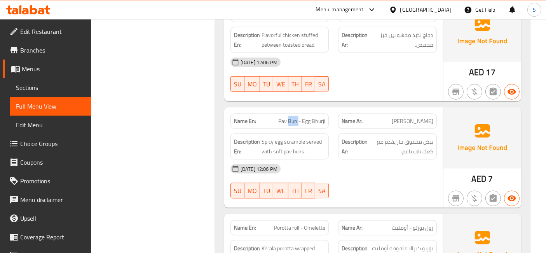
click at [295, 119] on span "Pav Bun - Egg Bhurji" at bounding box center [301, 121] width 47 height 8
click at [293, 117] on span "Pav Bun - Egg Bhurji" at bounding box center [301, 121] width 47 height 8
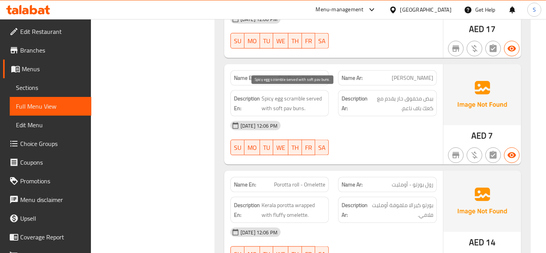
click at [298, 105] on span "Spicy egg scramble served with soft pav buns." at bounding box center [293, 103] width 64 height 19
click at [356, 108] on strong "Description Ar:" at bounding box center [355, 103] width 26 height 19
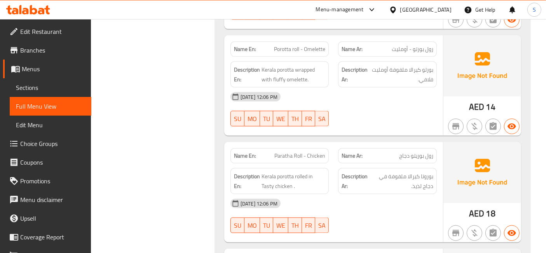
scroll to position [1252, 0]
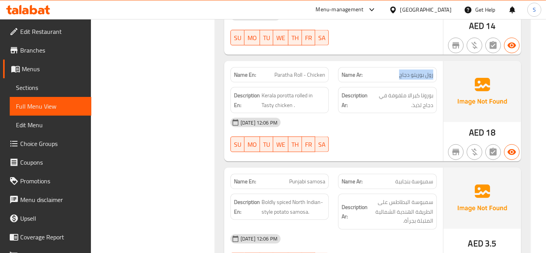
drag, startPoint x: 433, startPoint y: 74, endPoint x: 390, endPoint y: 72, distance: 42.8
click at [390, 72] on div "Name Ar: رول بوريتو دجاج" at bounding box center [387, 74] width 99 height 15
click at [390, 72] on p "Name Ar: رول بوريتو دجاج" at bounding box center [388, 75] width 92 height 8
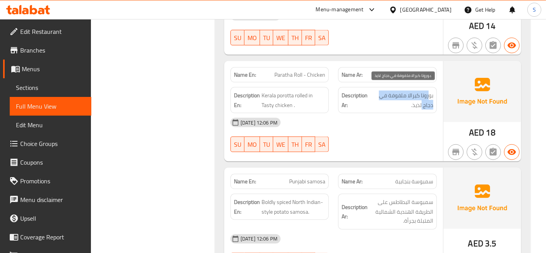
drag, startPoint x: 433, startPoint y: 94, endPoint x: 425, endPoint y: 97, distance: 8.2
click at [425, 97] on div "Description Ar: بوروتا كيرالا ملفوفة في دجاج لذيذ." at bounding box center [387, 100] width 99 height 26
click at [423, 93] on span "بوروتا كيرالا ملفوفة في دجاج لذيذ." at bounding box center [401, 100] width 63 height 19
click at [424, 94] on span "بوروتا كيرالا ملفوفة في دجاج لذيذ." at bounding box center [401, 100] width 63 height 19
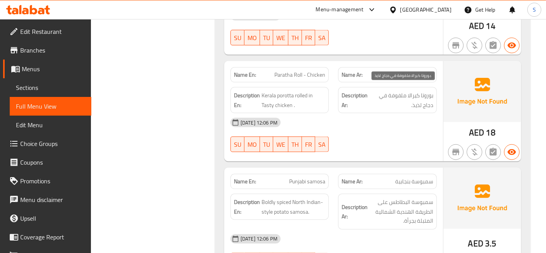
click at [411, 99] on span "بوروتا كيرالا ملفوفة في دجاج لذيذ." at bounding box center [401, 100] width 63 height 19
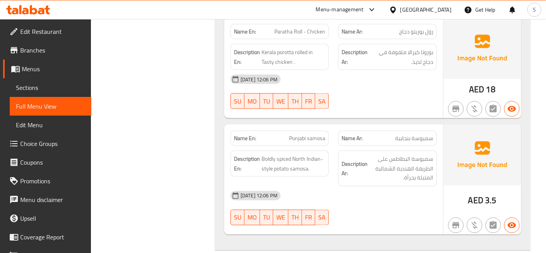
scroll to position [1338, 0]
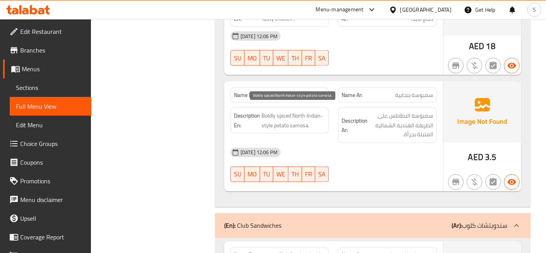
click at [303, 123] on span "Boldly spiced North Indian-style potato samosa." at bounding box center [293, 120] width 64 height 19
click at [296, 115] on span "Boldly spiced North Indian-style potato samosa." at bounding box center [293, 120] width 64 height 19
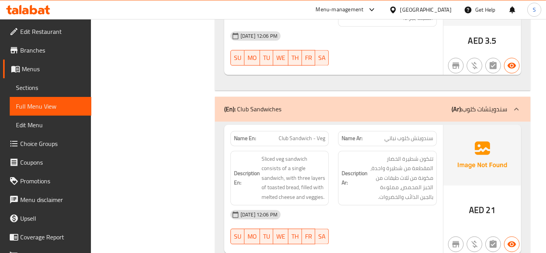
scroll to position [1468, 0]
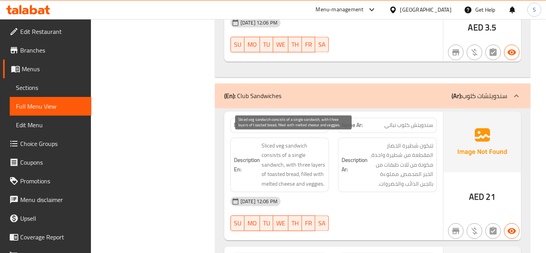
click at [268, 151] on span "Sliced veg sandwich consists of a single sandwich, with three layers of toasted…" at bounding box center [293, 165] width 64 height 48
click at [295, 141] on span "Sliced veg sandwich consists of a single sandwich, with three layers of toasted…" at bounding box center [293, 165] width 64 height 48
click at [282, 141] on span "Sliced veg sandwich consists of a single sandwich, with three layers of toasted…" at bounding box center [293, 165] width 64 height 48
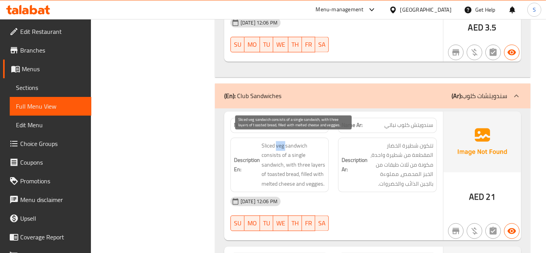
click at [282, 141] on span "Sliced veg sandwich consists of a single sandwich, with three layers of toasted…" at bounding box center [293, 165] width 64 height 48
click at [276, 141] on span "Sliced veg sandwich consists of a single sandwich, with three layers of toasted…" at bounding box center [293, 165] width 64 height 48
click at [291, 150] on span "Sliced veg sandwich consists of a single sandwich, with three layers of toasted…" at bounding box center [293, 165] width 64 height 48
click at [287, 152] on span "Sliced veg sandwich consists of a single sandwich, with three layers of toasted…" at bounding box center [293, 165] width 64 height 48
click at [284, 152] on span "Sliced veg sandwich consists of a single sandwich, with three layers of toasted…" at bounding box center [293, 165] width 64 height 48
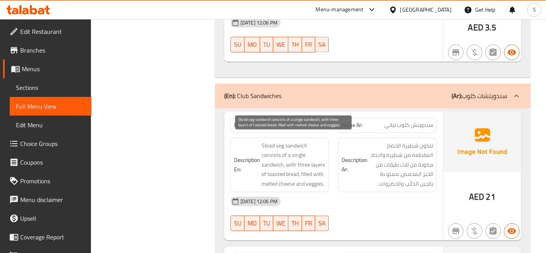
click at [268, 141] on span "Sliced veg sandwich consists of a single sandwich, with three layers of toasted…" at bounding box center [293, 165] width 64 height 48
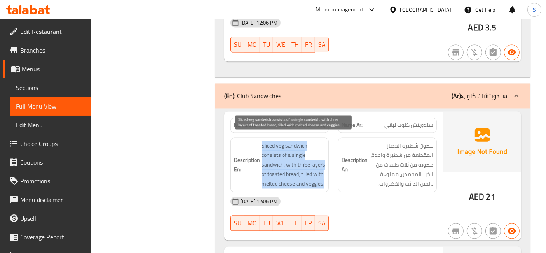
click at [268, 141] on span "Sliced veg sandwich consists of a single sandwich, with three layers of toasted…" at bounding box center [293, 165] width 64 height 48
click at [278, 145] on span "Sliced veg sandwich consists of a single sandwich, with three layers of toasted…" at bounding box center [293, 165] width 64 height 48
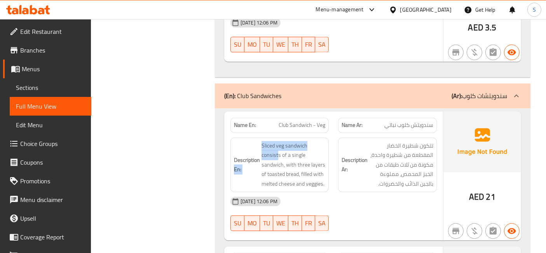
drag, startPoint x: 278, startPoint y: 146, endPoint x: 258, endPoint y: 151, distance: 19.9
drag, startPoint x: 279, startPoint y: 150, endPoint x: 256, endPoint y: 146, distance: 23.2
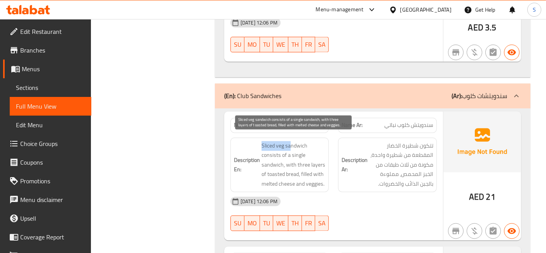
drag, startPoint x: 257, startPoint y: 139, endPoint x: 290, endPoint y: 136, distance: 32.8
click at [291, 141] on span "Sliced veg sandwich consists of a single sandwich, with three layers of toasted…" at bounding box center [293, 165] width 64 height 48
click at [292, 147] on span "Sliced veg sandwich consists of a single sandwich, with three layers of toasted…" at bounding box center [293, 165] width 64 height 48
click at [282, 152] on span "Sliced veg sandwich consists of a single sandwich, with three layers of toasted…" at bounding box center [293, 165] width 64 height 48
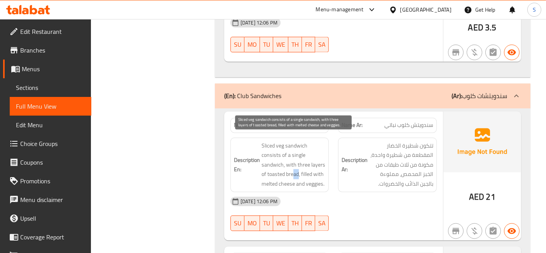
drag, startPoint x: 299, startPoint y: 169, endPoint x: 292, endPoint y: 169, distance: 7.0
click at [292, 169] on span "Sliced veg sandwich consists of a single sandwich, with three layers of toasted…" at bounding box center [293, 165] width 64 height 48
click at [306, 173] on span "Sliced veg sandwich consists of a single sandwich, with three layers of toasted…" at bounding box center [293, 165] width 64 height 48
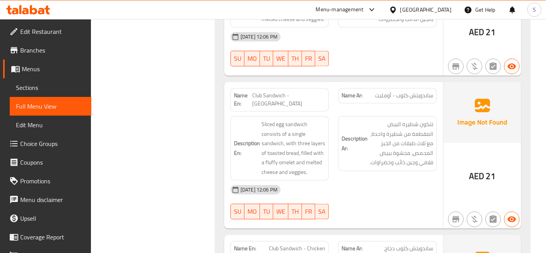
scroll to position [1640, 0]
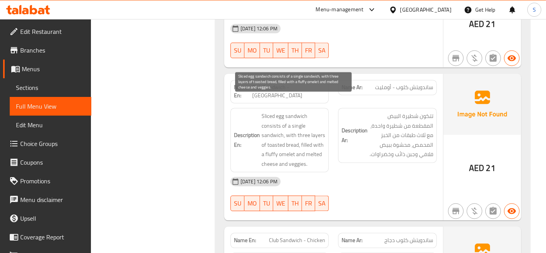
click at [295, 111] on span "Sliced egg sandwich consists of a single sandwich, with three layers of toasted…" at bounding box center [293, 139] width 64 height 57
click at [264, 111] on span "Sliced egg sandwich consists of a single sandwich, with three layers of toasted…" at bounding box center [293, 139] width 64 height 57
click at [297, 111] on span "Sliced egg sandwich consists of a single sandwich, with three layers of toasted…" at bounding box center [293, 139] width 64 height 57
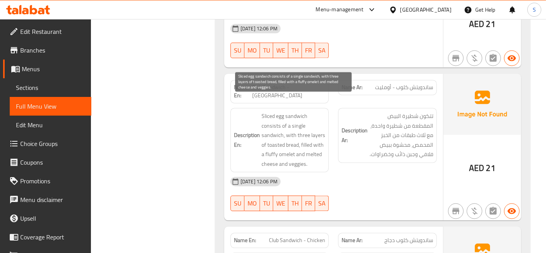
click at [279, 111] on span "Sliced egg sandwich consists of a single sandwich, with three layers of toasted…" at bounding box center [293, 139] width 64 height 57
click at [272, 111] on span "Sliced egg sandwich consists of a single sandwich, with three layers of toasted…" at bounding box center [293, 139] width 64 height 57
click at [300, 121] on span "Sliced egg sandwich consists of a single sandwich, with three layers of toasted…" at bounding box center [293, 139] width 64 height 57
click at [295, 128] on span "Sliced egg sandwich consists of a single sandwich, with three layers of toasted…" at bounding box center [293, 139] width 64 height 57
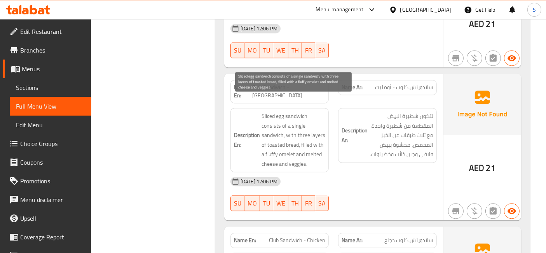
click at [301, 127] on span "Sliced egg sandwich consists of a single sandwich, with three layers of toasted…" at bounding box center [293, 139] width 64 height 57
click at [303, 132] on span "Sliced egg sandwich consists of a single sandwich, with three layers of toasted…" at bounding box center [293, 139] width 64 height 57
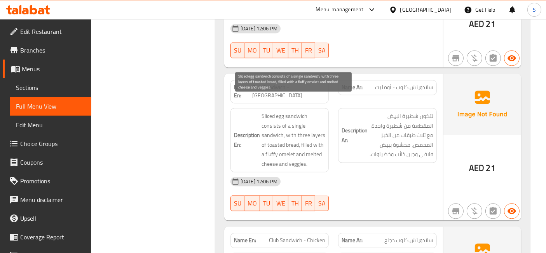
click at [303, 131] on span "Sliced egg sandwich consists of a single sandwich, with three layers of toasted…" at bounding box center [293, 139] width 64 height 57
drag, startPoint x: 303, startPoint y: 131, endPoint x: 287, endPoint y: 143, distance: 19.7
click at [287, 143] on span "Sliced egg sandwich consists of a single sandwich, with three layers of toasted…" at bounding box center [293, 139] width 64 height 57
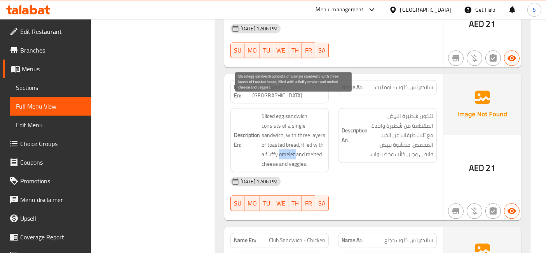
click at [287, 143] on span "Sliced egg sandwich consists of a single sandwich, with three layers of toasted…" at bounding box center [293, 139] width 64 height 57
click at [307, 135] on span "Sliced egg sandwich consists of a single sandwich, with three layers of toasted…" at bounding box center [293, 139] width 64 height 57
drag, startPoint x: 307, startPoint y: 138, endPoint x: 307, endPoint y: 145, distance: 7.0
click at [307, 145] on span "Sliced egg sandwich consists of a single sandwich, with three layers of toasted…" at bounding box center [293, 139] width 64 height 57
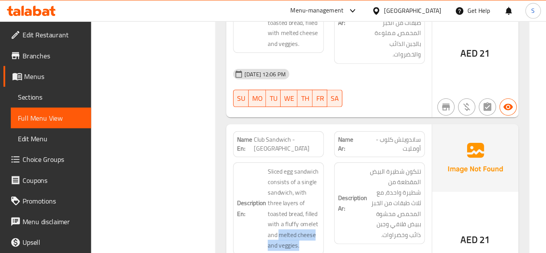
scroll to position [1770, 0]
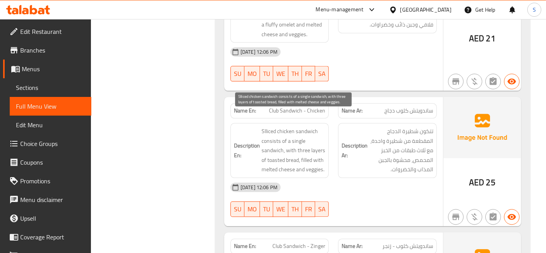
click at [277, 148] on span "Slliced chicken sandwich consists of a single sandwich, with three layers of to…" at bounding box center [293, 150] width 64 height 48
click at [296, 148] on span "Slliced chicken sandwich consists of a single sandwich, with three layers of to…" at bounding box center [293, 150] width 64 height 48
click at [302, 148] on span "Slliced chicken sandwich consists of a single sandwich, with three layers of to…" at bounding box center [293, 150] width 64 height 48
click at [291, 152] on span "Slliced chicken sandwich consists of a single sandwich, with three layers of to…" at bounding box center [293, 150] width 64 height 48
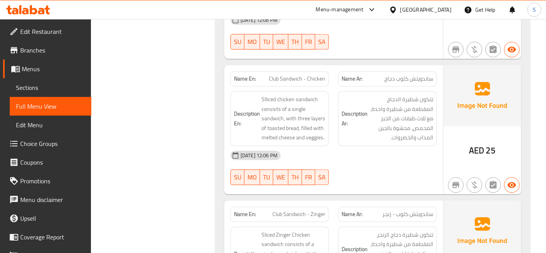
scroll to position [1856, 0]
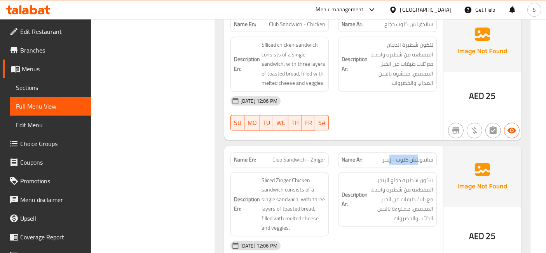
drag, startPoint x: 419, startPoint y: 148, endPoint x: 390, endPoint y: 148, distance: 28.4
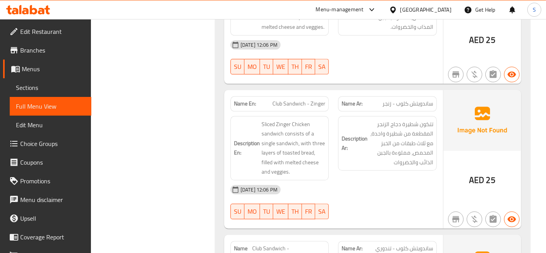
scroll to position [1943, 0]
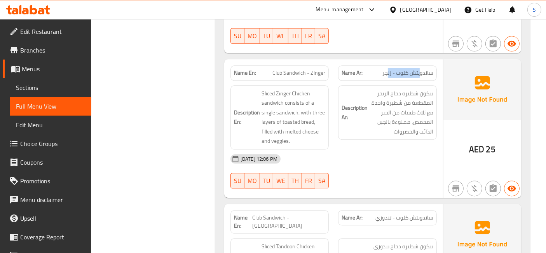
drag, startPoint x: 422, startPoint y: 58, endPoint x: 389, endPoint y: 54, distance: 33.3
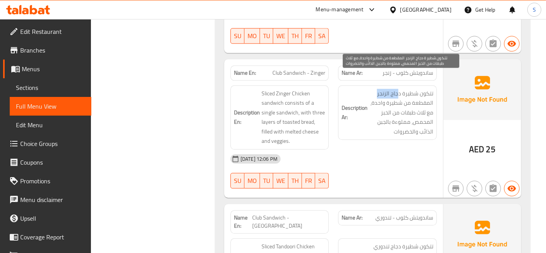
drag, startPoint x: 399, startPoint y: 81, endPoint x: 372, endPoint y: 77, distance: 27.0
click at [372, 89] on span "تتكون شطيرة دجاج الزنجر المقطعة من شطيرة واحدة، مع ثلاث طبقات من الخبز المحمص، …" at bounding box center [401, 113] width 64 height 48
drag, startPoint x: 419, startPoint y: 80, endPoint x: 401, endPoint y: 75, distance: 18.7
click at [401, 89] on span "تتكون شطيرة دجاج الزنجر المقطعة من شطيرة واحدة، مع ثلاث طبقات من الخبز المحمص، …" at bounding box center [401, 113] width 64 height 48
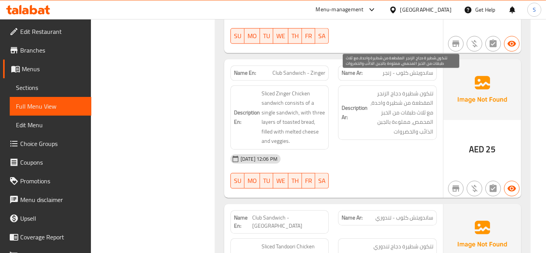
click at [415, 89] on span "تتكون شطيرة دجاج الزنجر المقطعة من شطيرة واحدة، مع ثلاث طبقات من الخبز المحمص، …" at bounding box center [401, 113] width 64 height 48
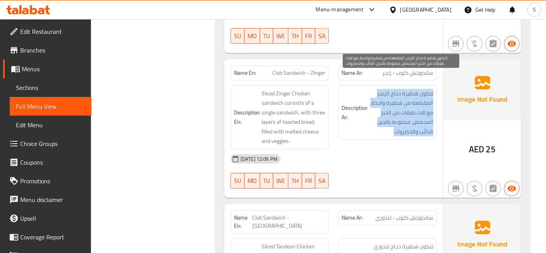
click at [415, 89] on span "تتكون شطيرة دجاج الزنجر المقطعة من شطيرة واحدة، مع ثلاث طبقات من الخبز المحمص، …" at bounding box center [401, 113] width 64 height 48
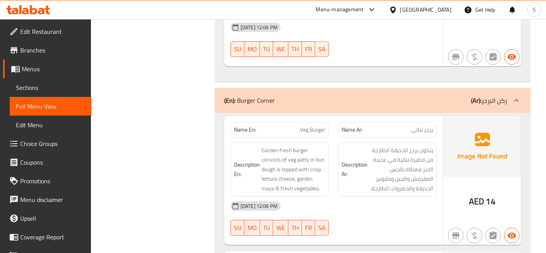
scroll to position [2245, 0]
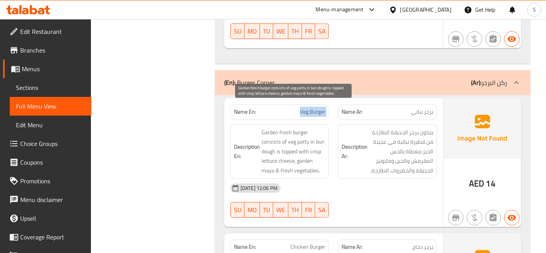
copy span "Veg Burger"
click at [293, 127] on span "Garden fresh burger consists of veg patty in bun dough is topped with crisp let…" at bounding box center [293, 151] width 64 height 48
click at [282, 127] on span "Garden fresh burger consists of veg patty in bun dough is topped with crisp let…" at bounding box center [293, 151] width 64 height 48
drag, startPoint x: 284, startPoint y: 116, endPoint x: 297, endPoint y: 115, distance: 13.2
click at [297, 127] on span "Garden fresh burger consists of veg patty in bun dough is topped with crisp let…" at bounding box center [293, 151] width 64 height 48
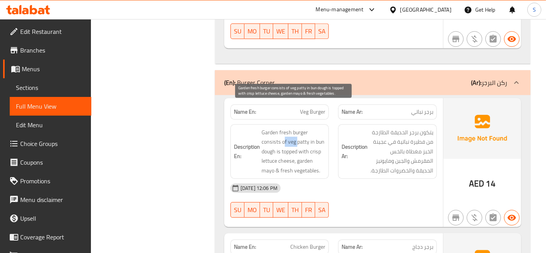
click at [297, 127] on span "Garden fresh burger consists of veg patty in bun dough is topped with crisp let…" at bounding box center [293, 151] width 64 height 48
click at [319, 127] on span "Garden fresh burger consists of veg patty in bun dough is topped with crisp let…" at bounding box center [293, 151] width 64 height 48
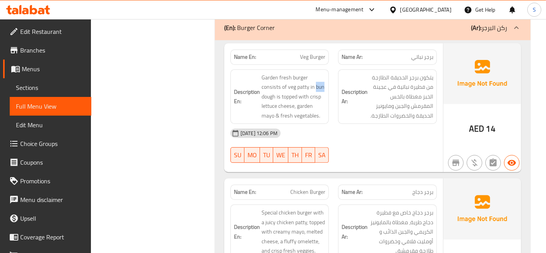
scroll to position [2331, 0]
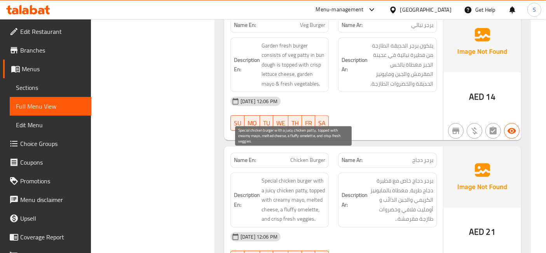
click at [294, 176] on span "Special chicken burger with a juicy chicken patty, topped with creamy mayo, mel…" at bounding box center [293, 200] width 64 height 48
click at [279, 176] on span "Special chicken burger with a juicy chicken patty, topped with creamy mayo, mel…" at bounding box center [293, 200] width 64 height 48
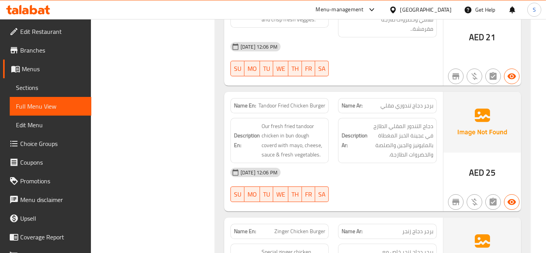
scroll to position [2676, 0]
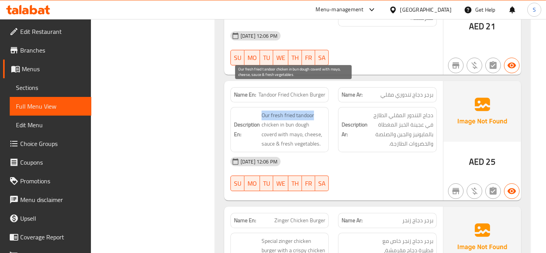
drag, startPoint x: 257, startPoint y: 88, endPoint x: 318, endPoint y: 89, distance: 61.0
click at [318, 110] on span "Our fresh fried tandoor chicken in bun dough coverd with mayo, cheese, sauce & …" at bounding box center [293, 129] width 64 height 38
click at [275, 110] on span "Our fresh fried tandoor chicken in bun dough coverd with mayo, cheese, sauce & …" at bounding box center [293, 129] width 64 height 38
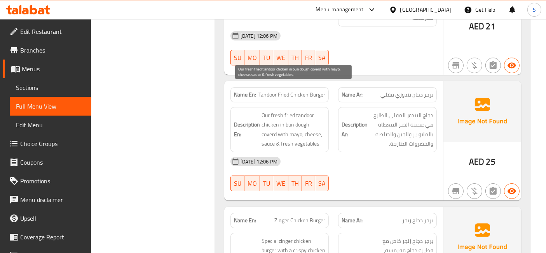
click at [284, 113] on span "Our fresh fried tandoor chicken in bun dough coverd with mayo, cheese, sauce & …" at bounding box center [293, 129] width 64 height 38
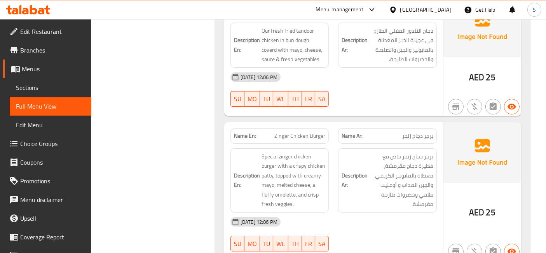
scroll to position [2763, 0]
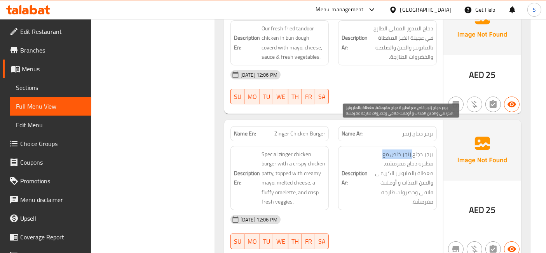
drag, startPoint x: 413, startPoint y: 126, endPoint x: 383, endPoint y: 131, distance: 30.7
click at [383, 149] on span "برجر دجاج زنجر خاص مع فطيرة دجاج مقرمشة، مغطاة بالمايونيز الكريمي والجبن المذاب…" at bounding box center [401, 177] width 64 height 57
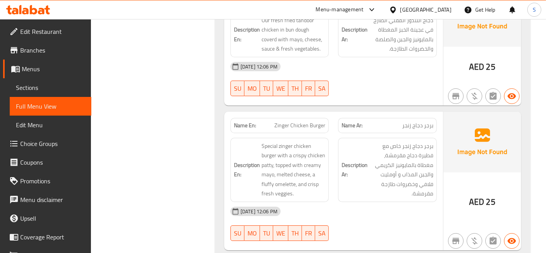
scroll to position [2773, 0]
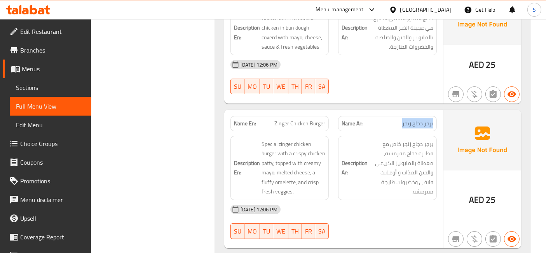
drag, startPoint x: 436, startPoint y: 99, endPoint x: 389, endPoint y: 99, distance: 47.0
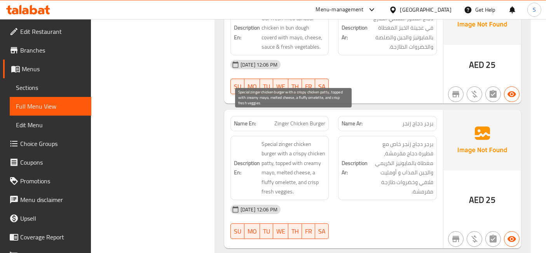
click at [272, 139] on span "Special zinger chicken burger with a crispy chicken patty, topped with creamy m…" at bounding box center [293, 167] width 64 height 57
click at [270, 139] on span "Special zinger chicken burger with a crispy chicken patty, topped with creamy m…" at bounding box center [293, 167] width 64 height 57
click at [264, 139] on span "Special zinger chicken burger with a crispy chicken patty, topped with creamy m…" at bounding box center [293, 167] width 64 height 57
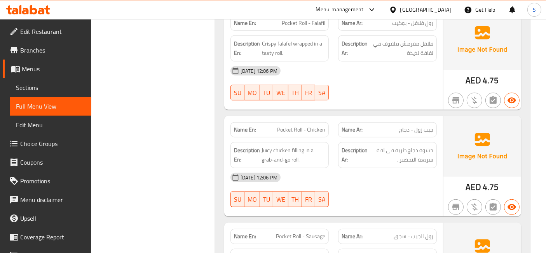
scroll to position [0, 0]
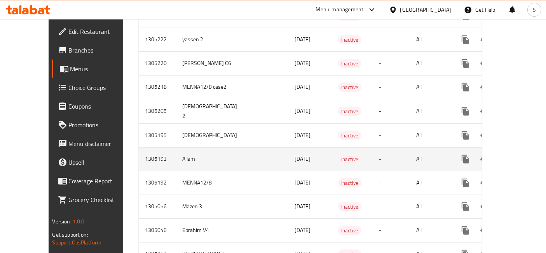
scroll to position [295, 0]
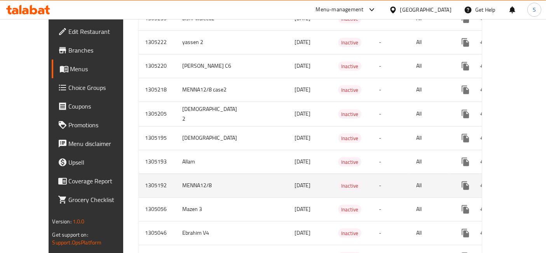
drag, startPoint x: 281, startPoint y: 175, endPoint x: 253, endPoint y: 175, distance: 28.0
click at [288, 175] on td "[DATE]" at bounding box center [310, 185] width 44 height 24
click at [517, 181] on icon "enhanced table" at bounding box center [521, 185] width 9 height 9
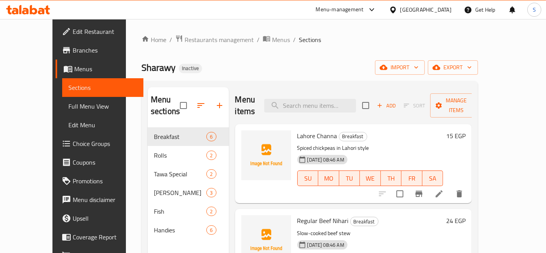
click at [70, 105] on span "Full Menu View" at bounding box center [102, 105] width 69 height 9
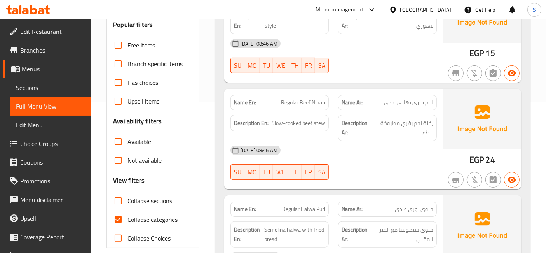
scroll to position [216, 0]
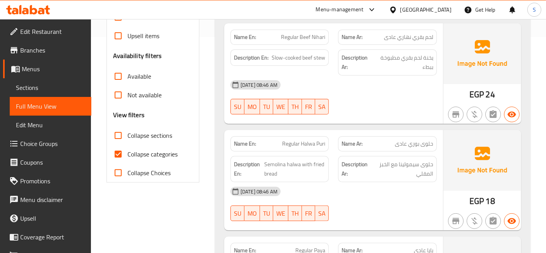
click at [147, 160] on label "Collapse categories" at bounding box center [143, 154] width 69 height 19
click at [127, 160] on input "Collapse categories" at bounding box center [118, 154] width 19 height 19
checkbox input "false"
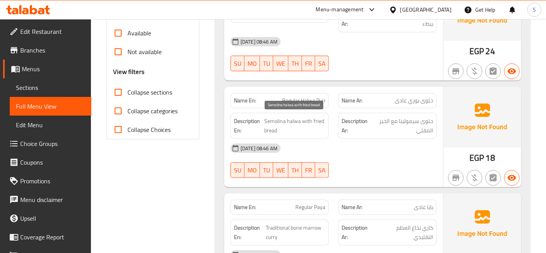
click at [289, 121] on span "Semolina halwa with fried bread" at bounding box center [294, 125] width 61 height 19
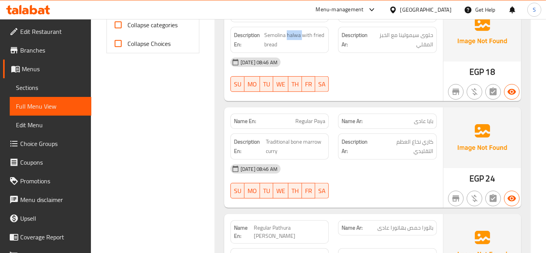
scroll to position [345, 0]
drag, startPoint x: 280, startPoint y: 144, endPoint x: 268, endPoint y: 147, distance: 12.3
click at [268, 147] on span "Traditional bone marrow curry" at bounding box center [296, 145] width 60 height 19
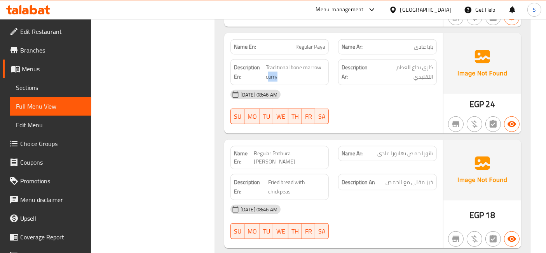
scroll to position [432, 0]
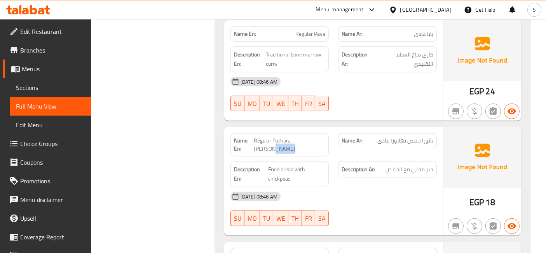
drag, startPoint x: 279, startPoint y: 145, endPoint x: 257, endPoint y: 150, distance: 22.7
click at [257, 150] on span "Regular Pathura [PERSON_NAME]" at bounding box center [289, 144] width 71 height 16
click at [281, 144] on span "Regular Pathura [PERSON_NAME]" at bounding box center [289, 144] width 71 height 16
click at [298, 138] on span "Regular Pathura [PERSON_NAME]" at bounding box center [289, 144] width 71 height 16
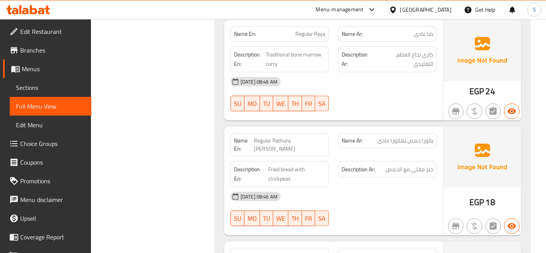
click at [279, 142] on span "Regular Pathura [PERSON_NAME]" at bounding box center [289, 144] width 71 height 16
drag, startPoint x: 284, startPoint y: 165, endPoint x: 270, endPoint y: 160, distance: 14.9
click at [270, 161] on div "Description En: Fried bread with chickpeas" at bounding box center [279, 174] width 99 height 26
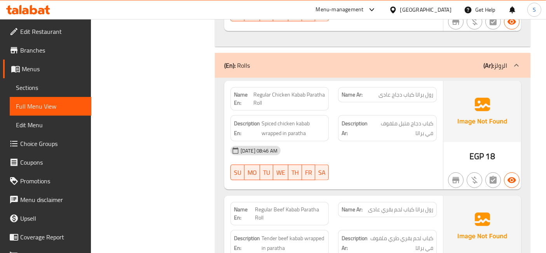
scroll to position [734, 0]
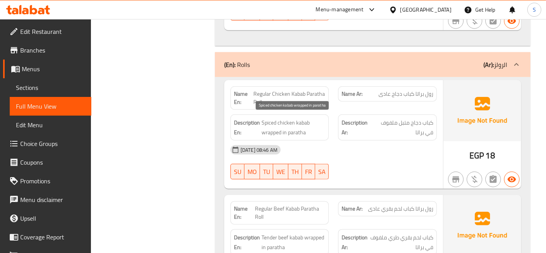
click at [283, 119] on span "Spiced chicken kabab wrapped in paratha" at bounding box center [293, 127] width 64 height 19
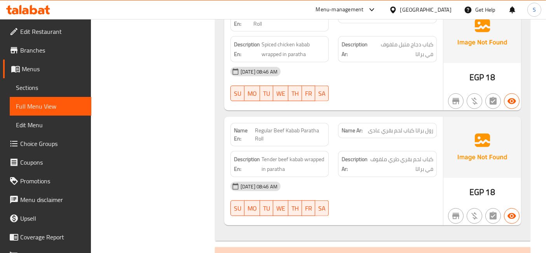
scroll to position [820, 0]
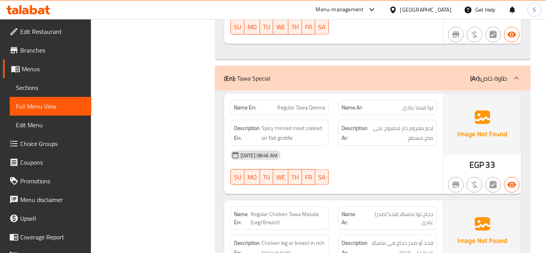
scroll to position [1036, 0]
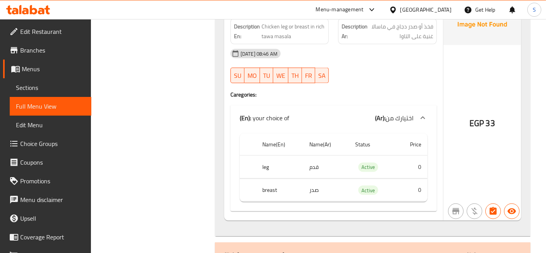
scroll to position [1166, 0]
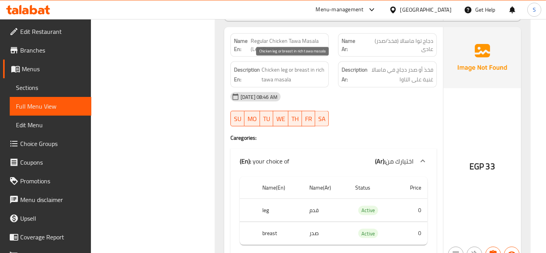
click at [304, 65] on span "Chicken leg or breast in rich tawa masala" at bounding box center [293, 74] width 64 height 19
drag, startPoint x: 285, startPoint y: 64, endPoint x: 280, endPoint y: 66, distance: 5.3
click at [280, 66] on span "Chicken leg or breast in rich tawa masala" at bounding box center [293, 74] width 64 height 19
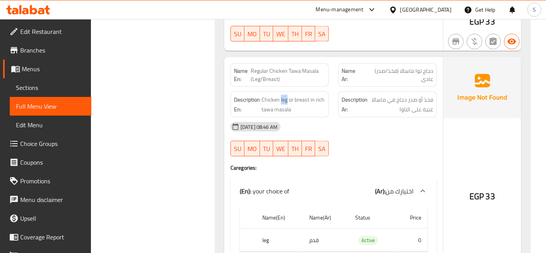
scroll to position [1122, 0]
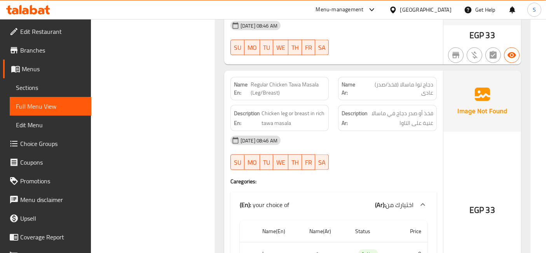
copy span "Regular Chicken Tawa Masala (Leg/Breast)"
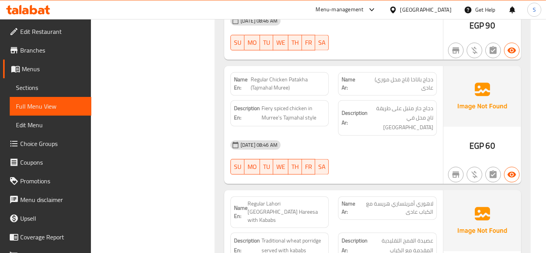
scroll to position [1511, 0]
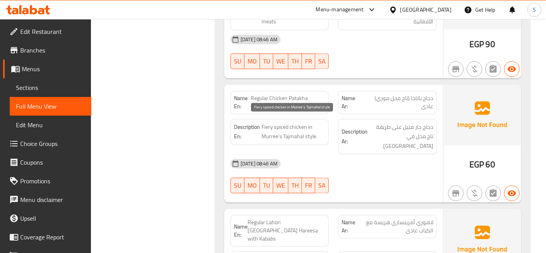
click at [292, 122] on span "Fiery spiced chicken in Murree's Tajmahal style" at bounding box center [293, 131] width 64 height 19
click at [285, 122] on span "Fiery spiced chicken in Murree's Tajmahal style" at bounding box center [293, 131] width 64 height 19
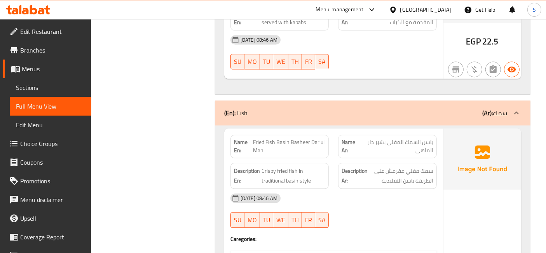
scroll to position [1770, 0]
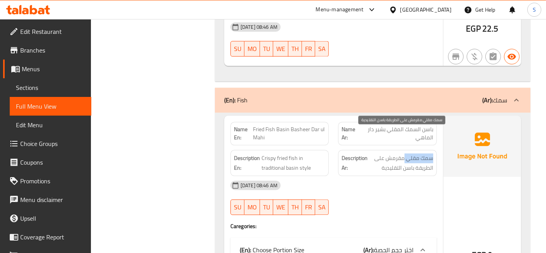
drag, startPoint x: 434, startPoint y: 136, endPoint x: 405, endPoint y: 136, distance: 29.5
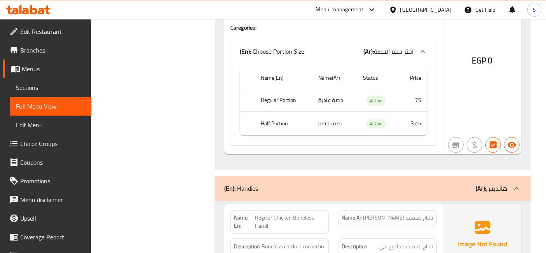
scroll to position [2245, 0]
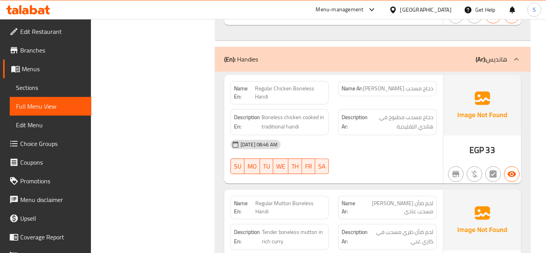
scroll to position [2374, 0]
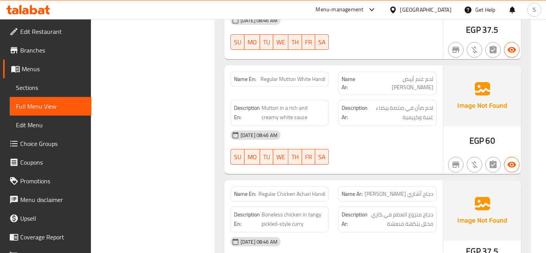
scroll to position [2720, 0]
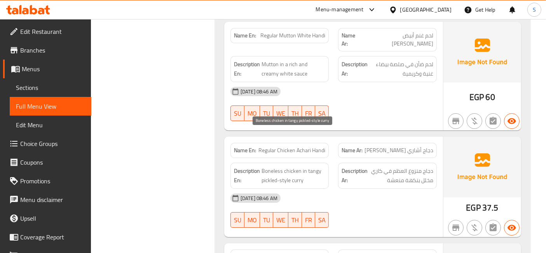
click at [310, 166] on span "Boneless chicken in tangy pickled-style curry" at bounding box center [293, 175] width 64 height 19
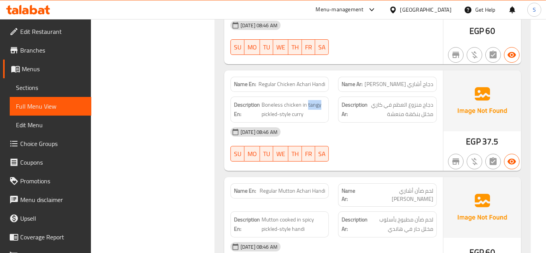
scroll to position [2805, 0]
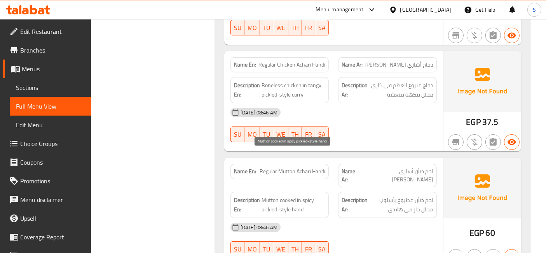
click at [270, 195] on span "Mutton cooked in spicy pickled-style handi" at bounding box center [293, 204] width 64 height 19
click at [280, 195] on span "Mutton cooked in spicy pickled-style handi" at bounding box center [293, 204] width 64 height 19
